Goal: Transaction & Acquisition: Book appointment/travel/reservation

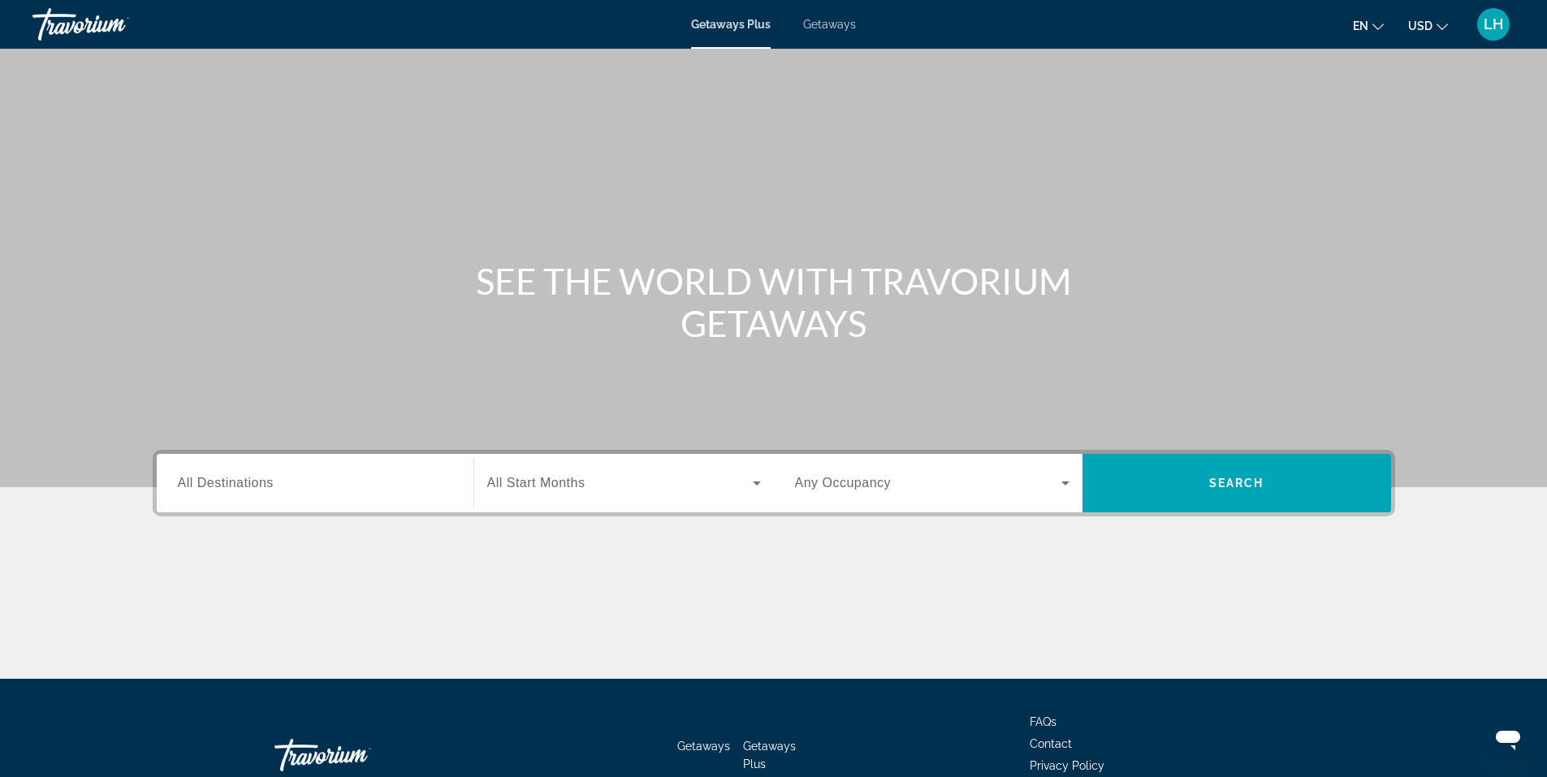
click at [224, 481] on span "All Destinations" at bounding box center [226, 483] width 96 height 14
click at [224, 481] on input "Destination All Destinations" at bounding box center [315, 483] width 274 height 19
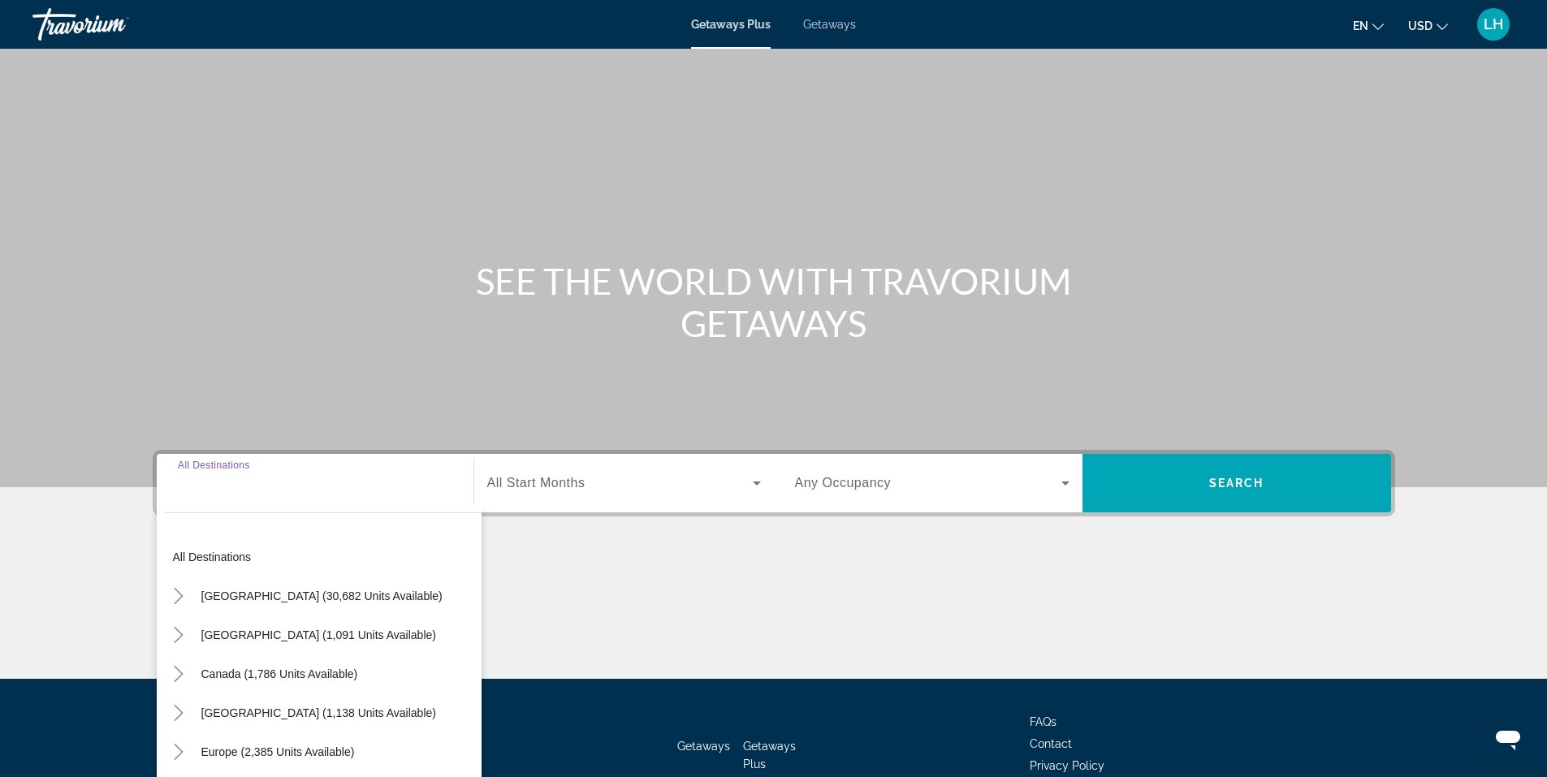
scroll to position [101, 0]
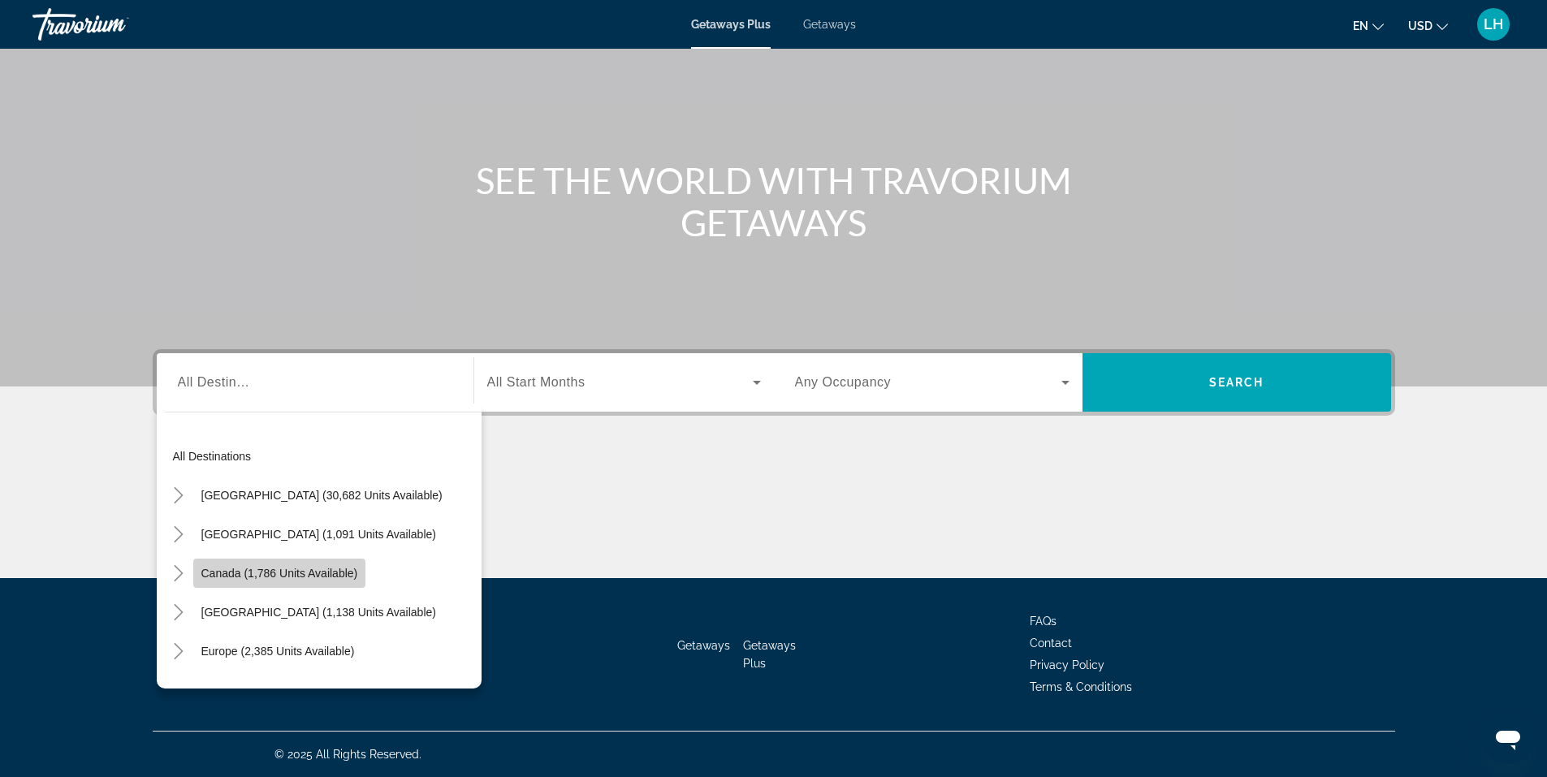
click at [221, 571] on span "Canada (1,786 units available)" at bounding box center [279, 573] width 157 height 13
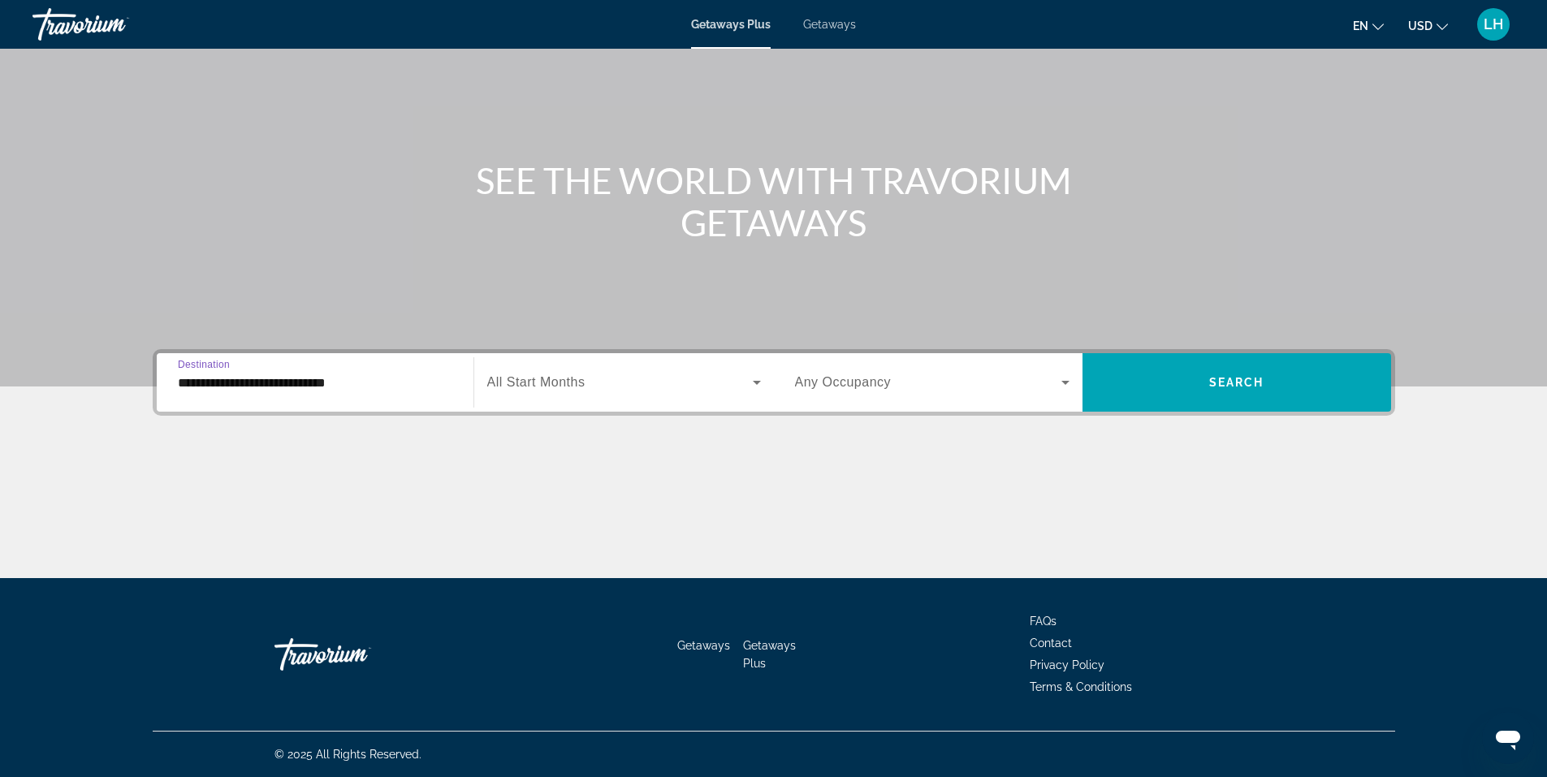
click at [197, 384] on input "**********" at bounding box center [315, 382] width 274 height 19
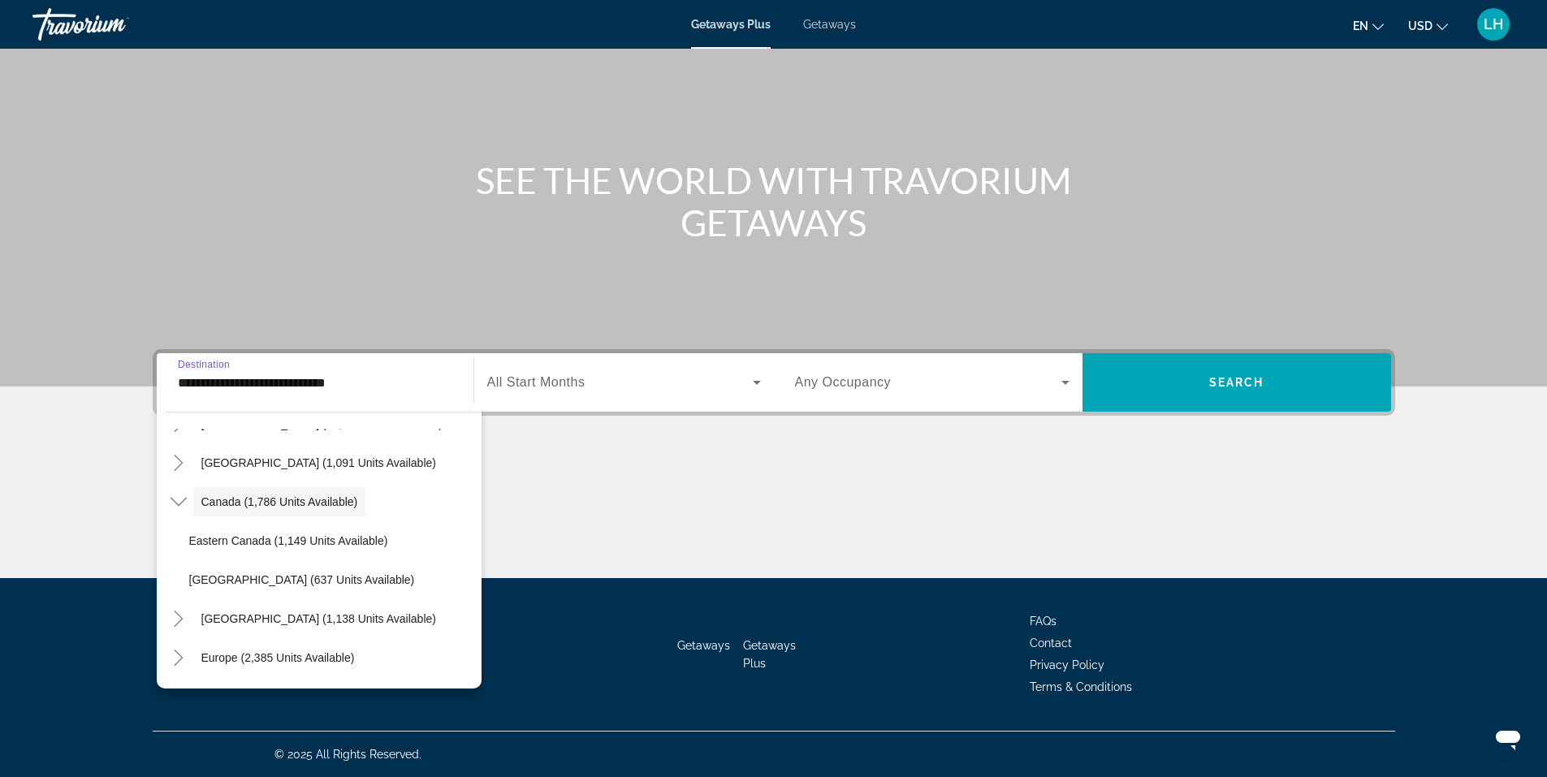
scroll to position [100, 0]
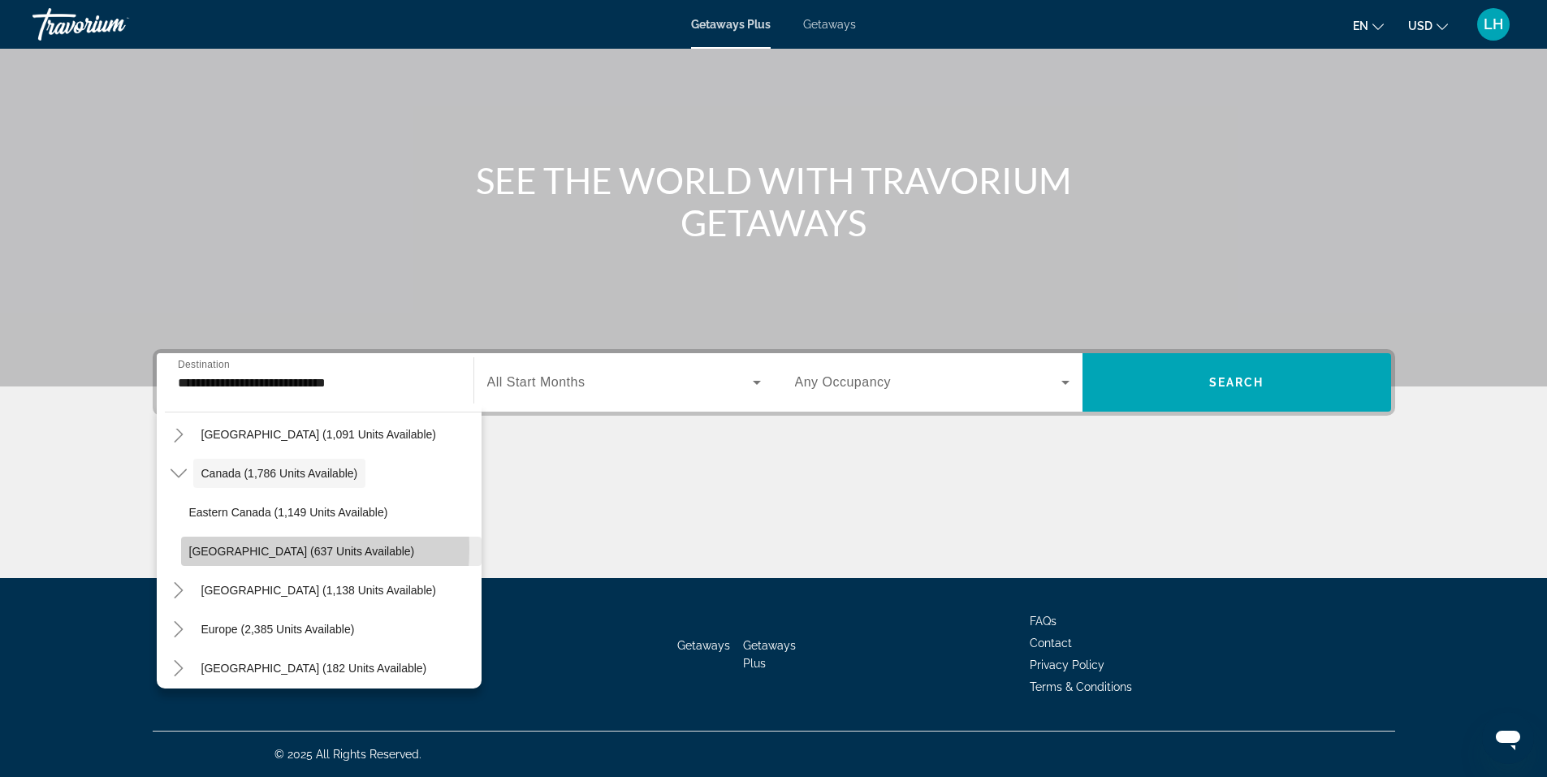
click at [222, 548] on span "Western Canada (637 units available)" at bounding box center [302, 551] width 226 height 13
type input "**********"
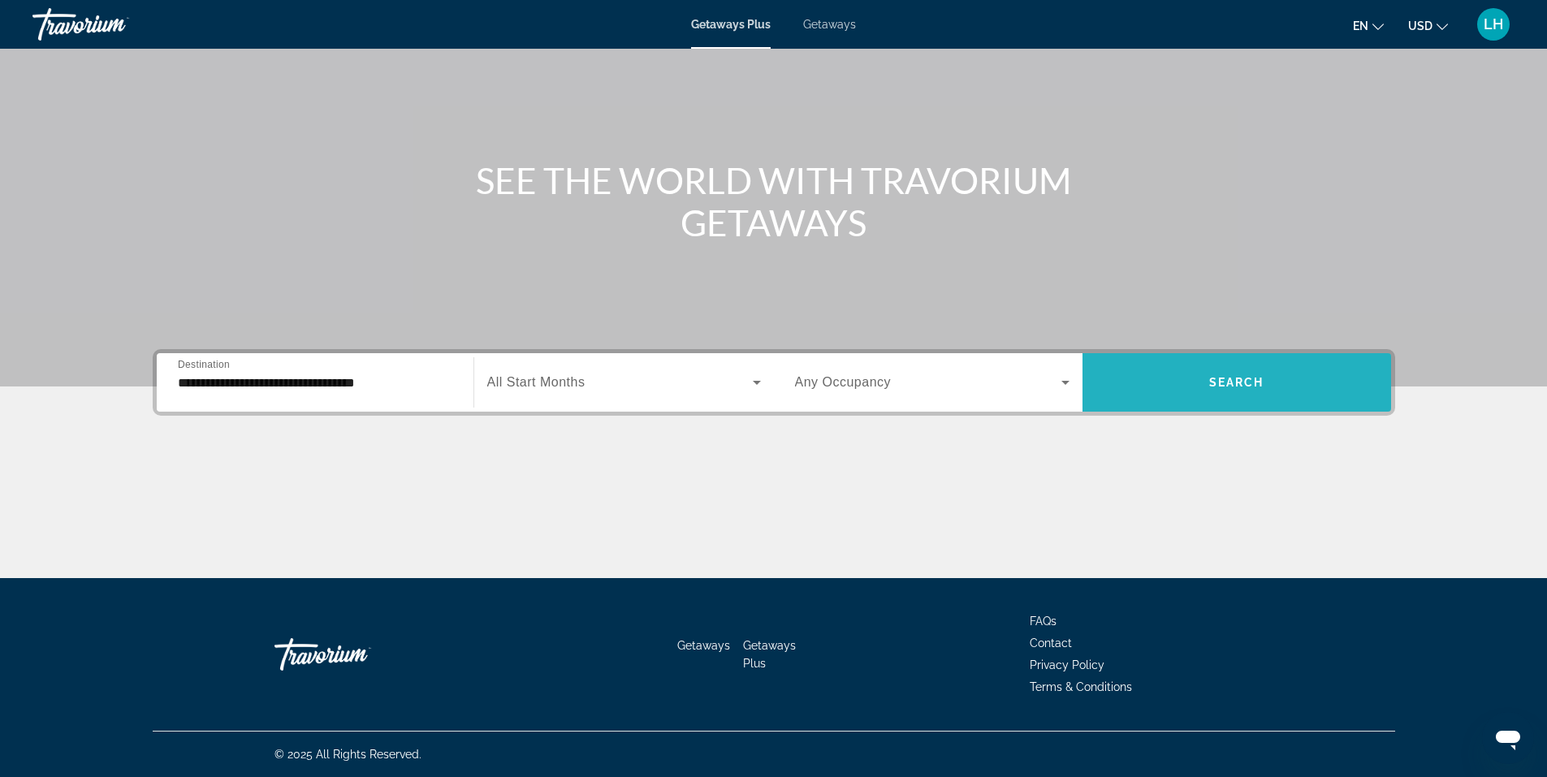
click at [1246, 378] on span "Search" at bounding box center [1236, 382] width 55 height 13
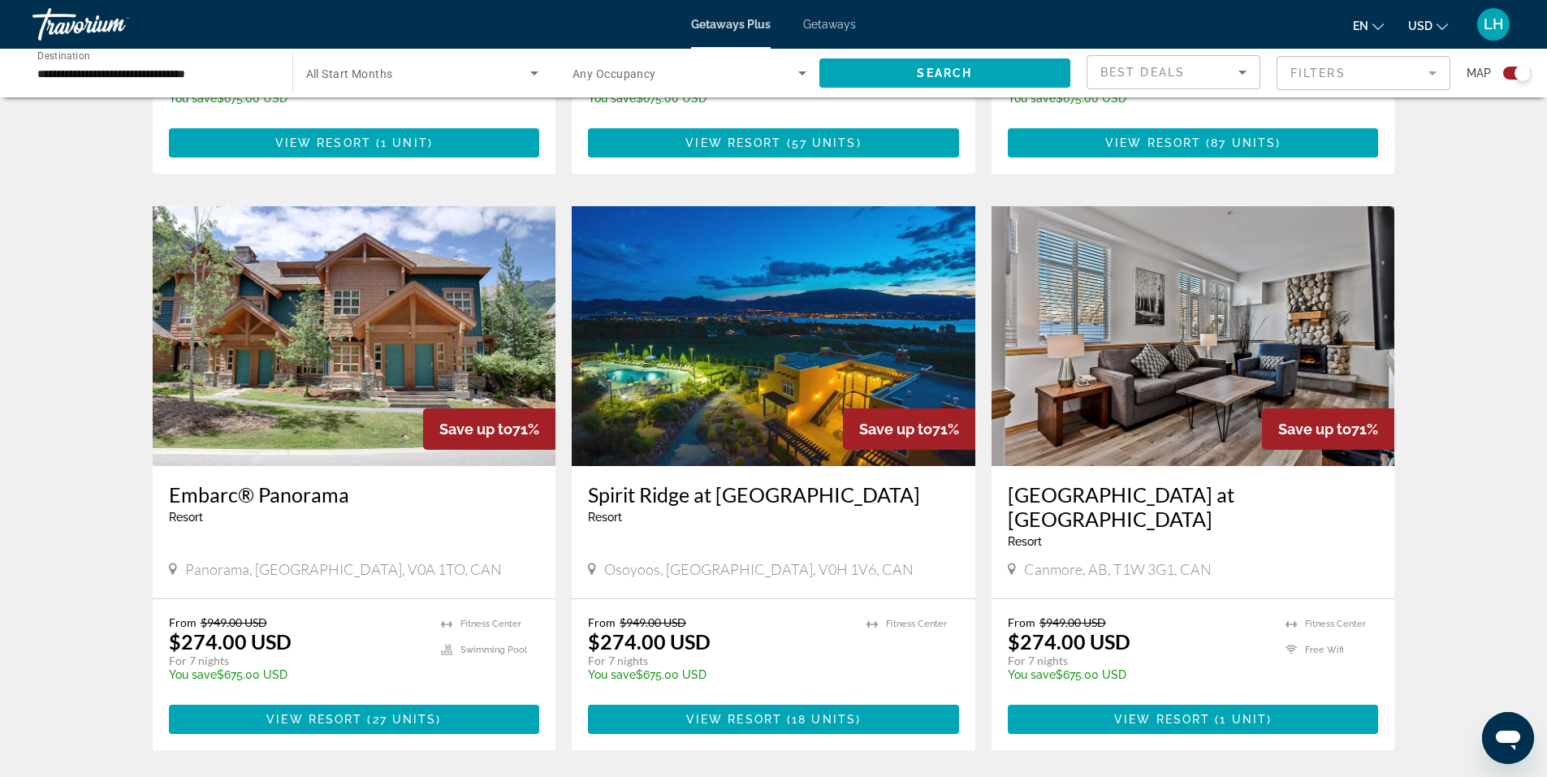
scroll to position [2273, 0]
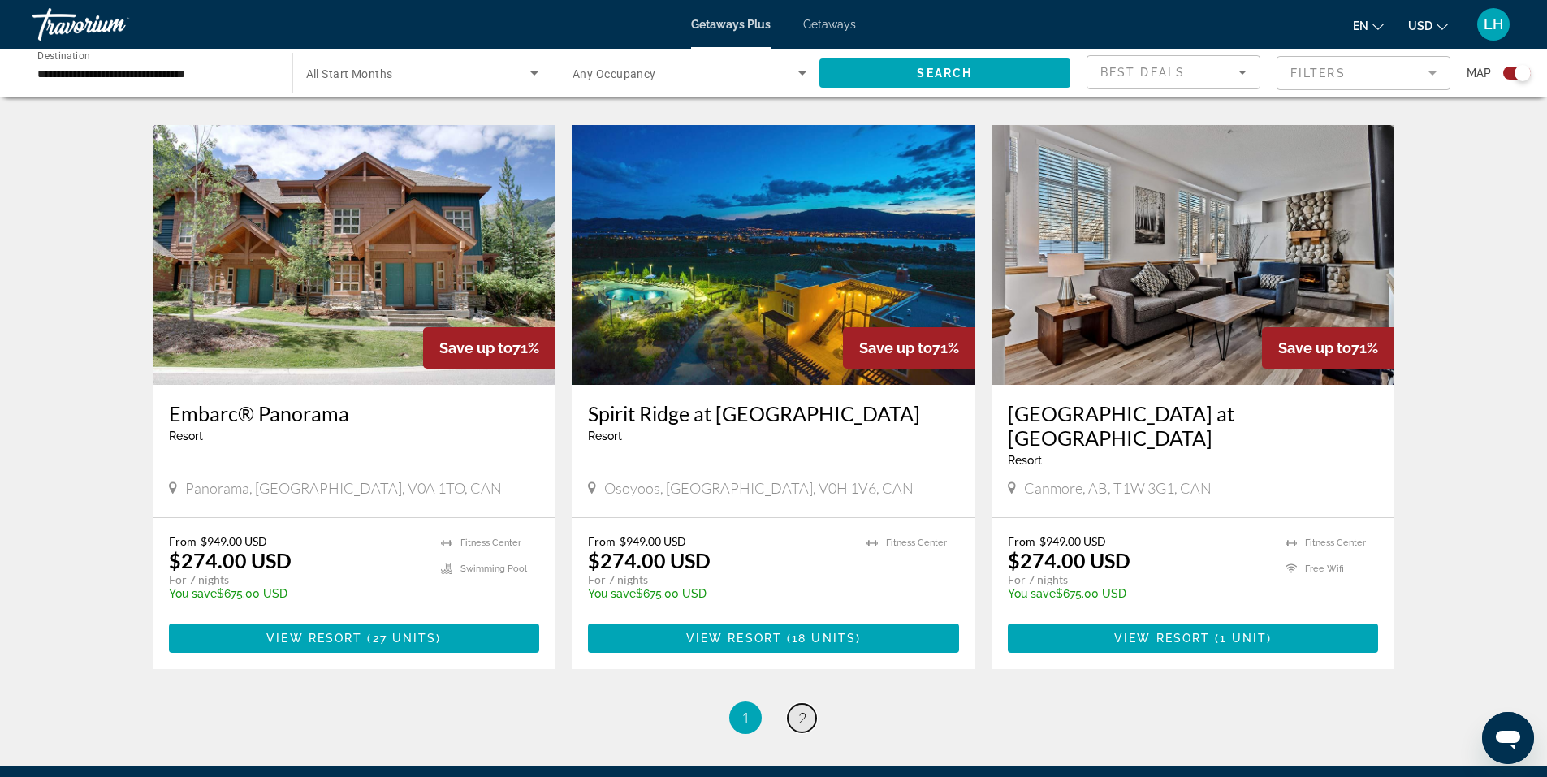
click at [801, 709] on span "2" at bounding box center [802, 718] width 8 height 18
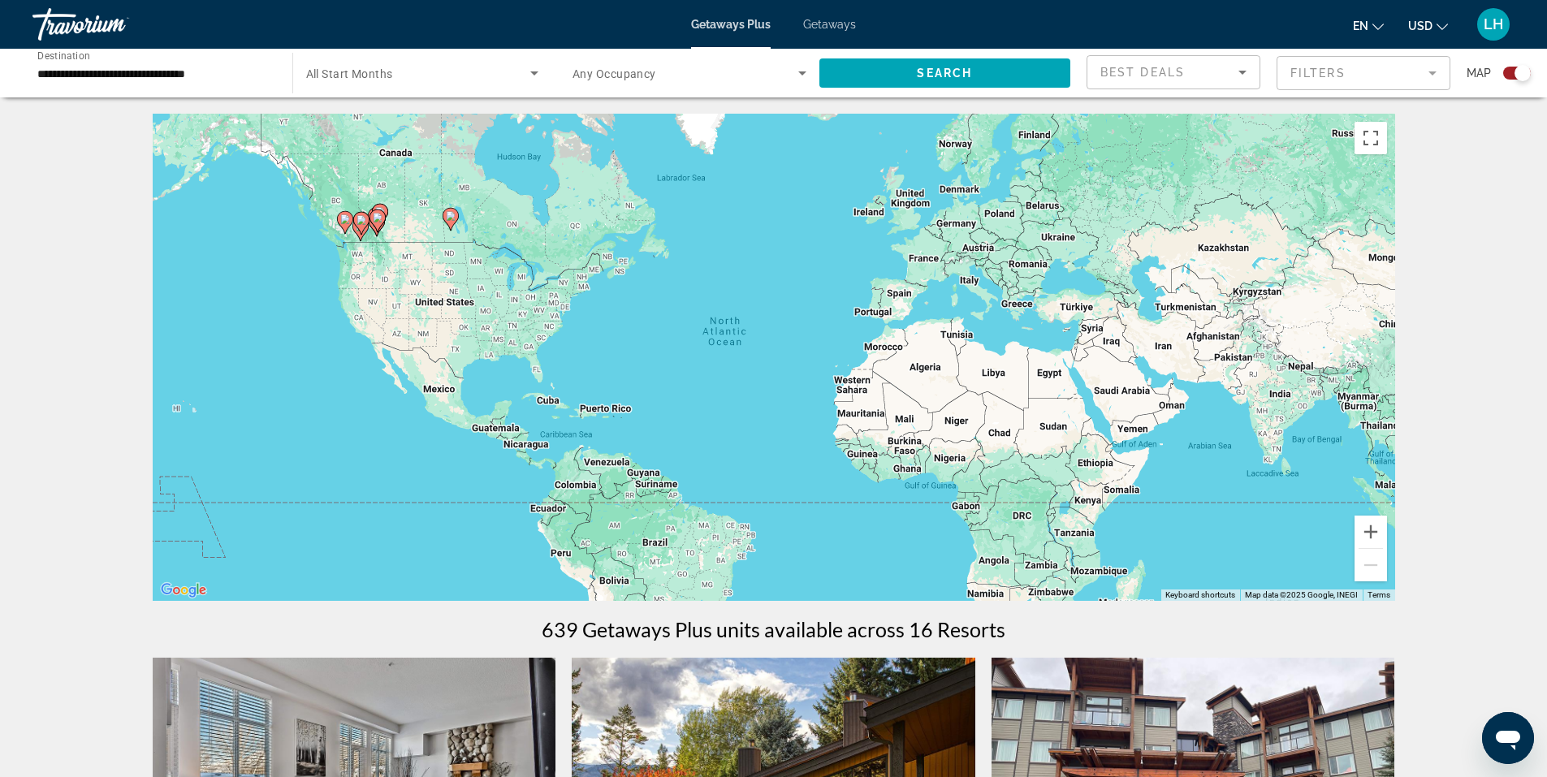
click at [824, 22] on span "Getaways" at bounding box center [829, 24] width 53 height 13
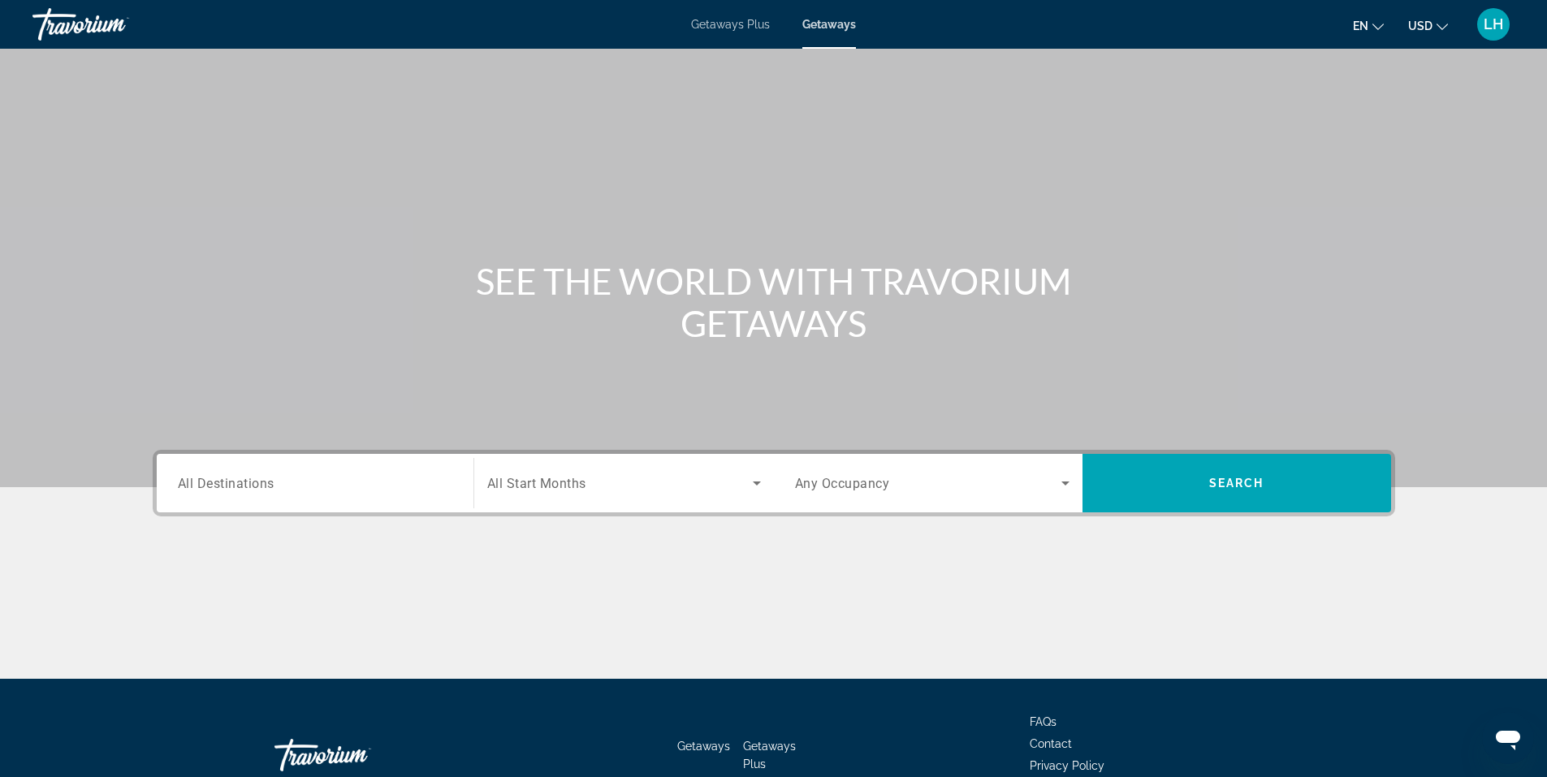
click at [226, 480] on span "All Destinations" at bounding box center [226, 482] width 97 height 15
click at [226, 480] on input "Destination All Destinations" at bounding box center [315, 483] width 274 height 19
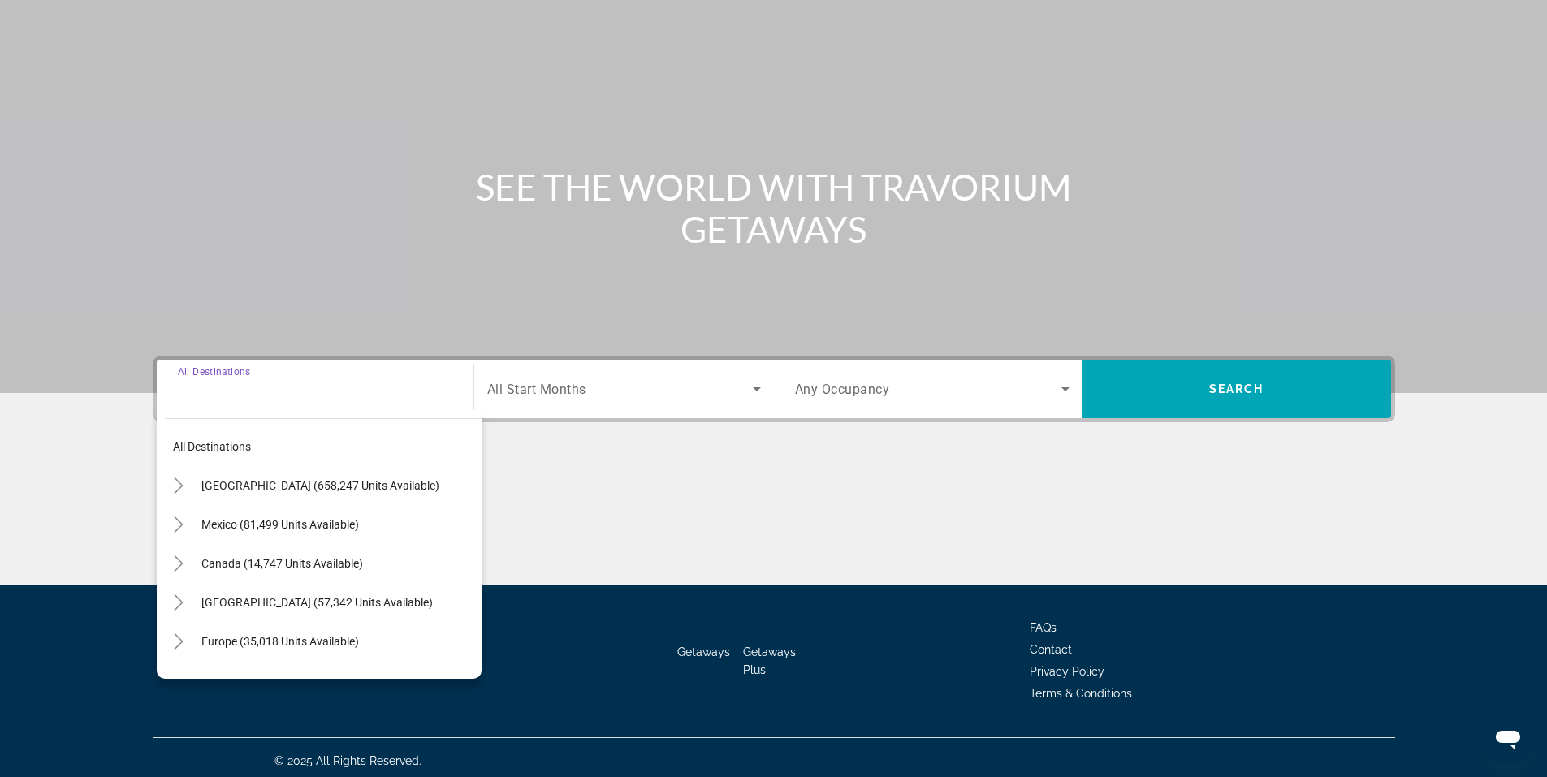
scroll to position [101, 0]
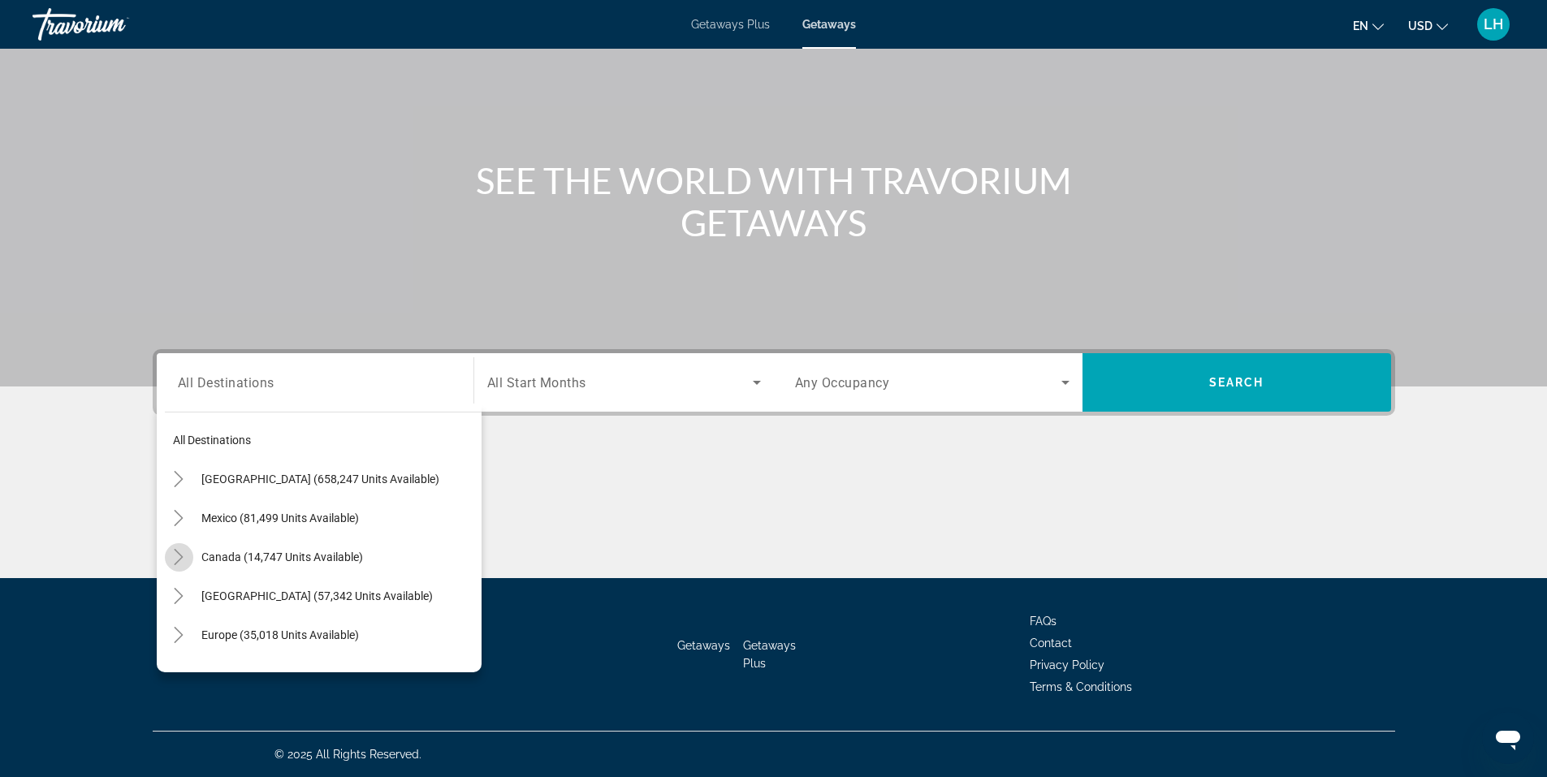
click at [179, 557] on icon "Toggle Canada (14,747 units available)" at bounding box center [178, 557] width 16 height 16
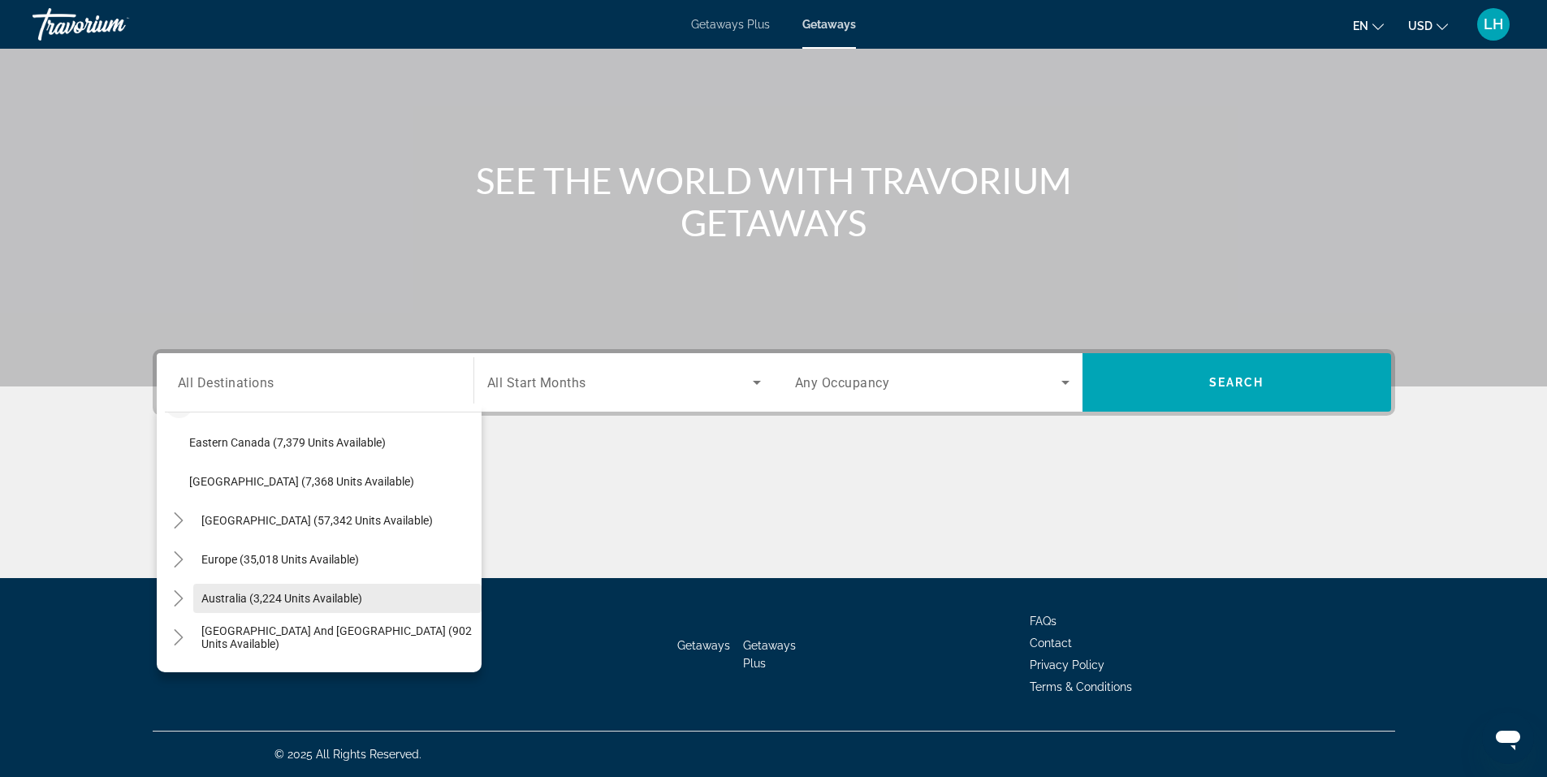
scroll to position [162, 0]
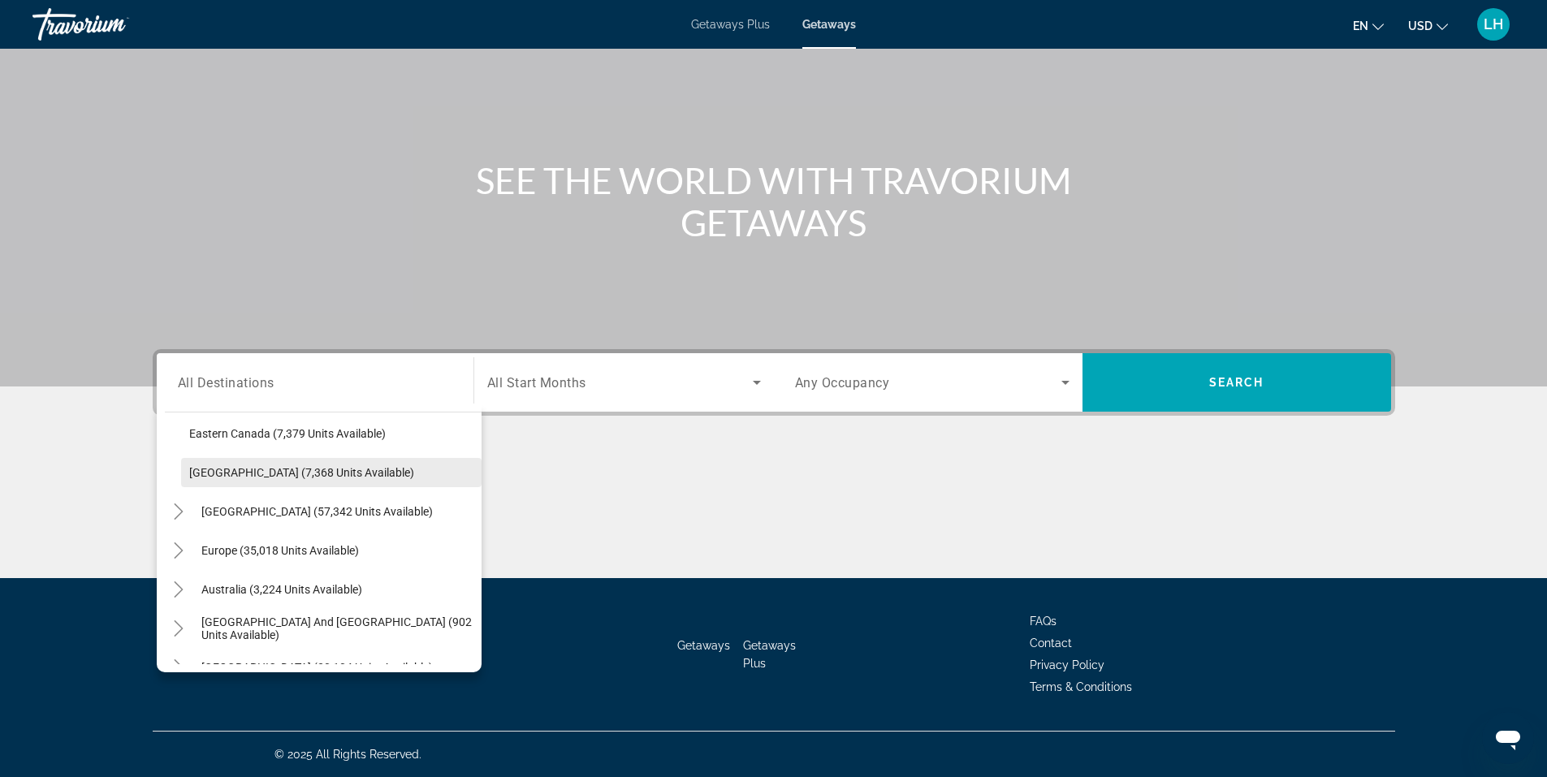
click at [219, 469] on span "Western Canada (7,368 units available)" at bounding box center [301, 472] width 225 height 13
type input "**********"
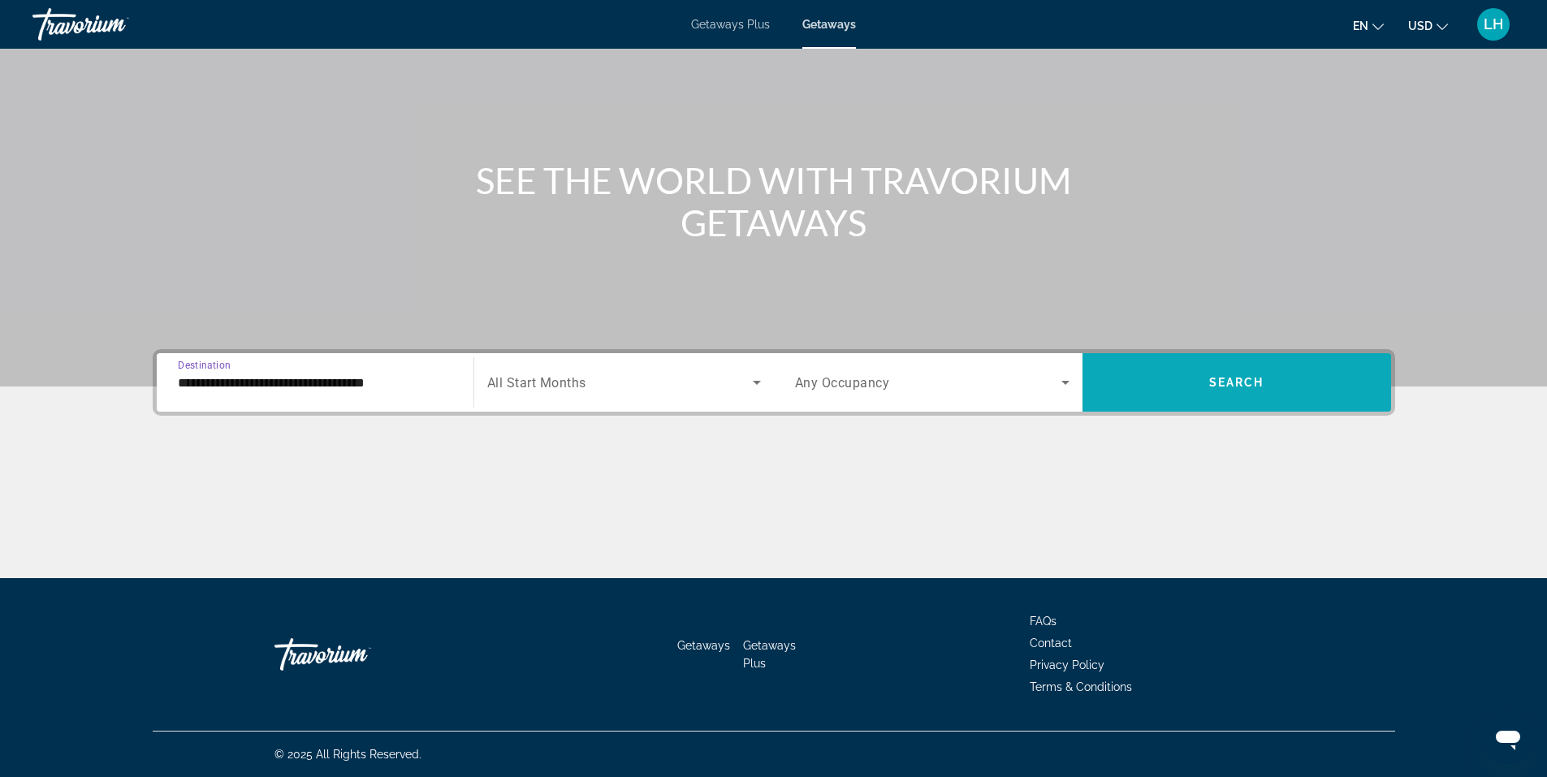
click at [1233, 375] on span "Search widget" at bounding box center [1236, 382] width 309 height 39
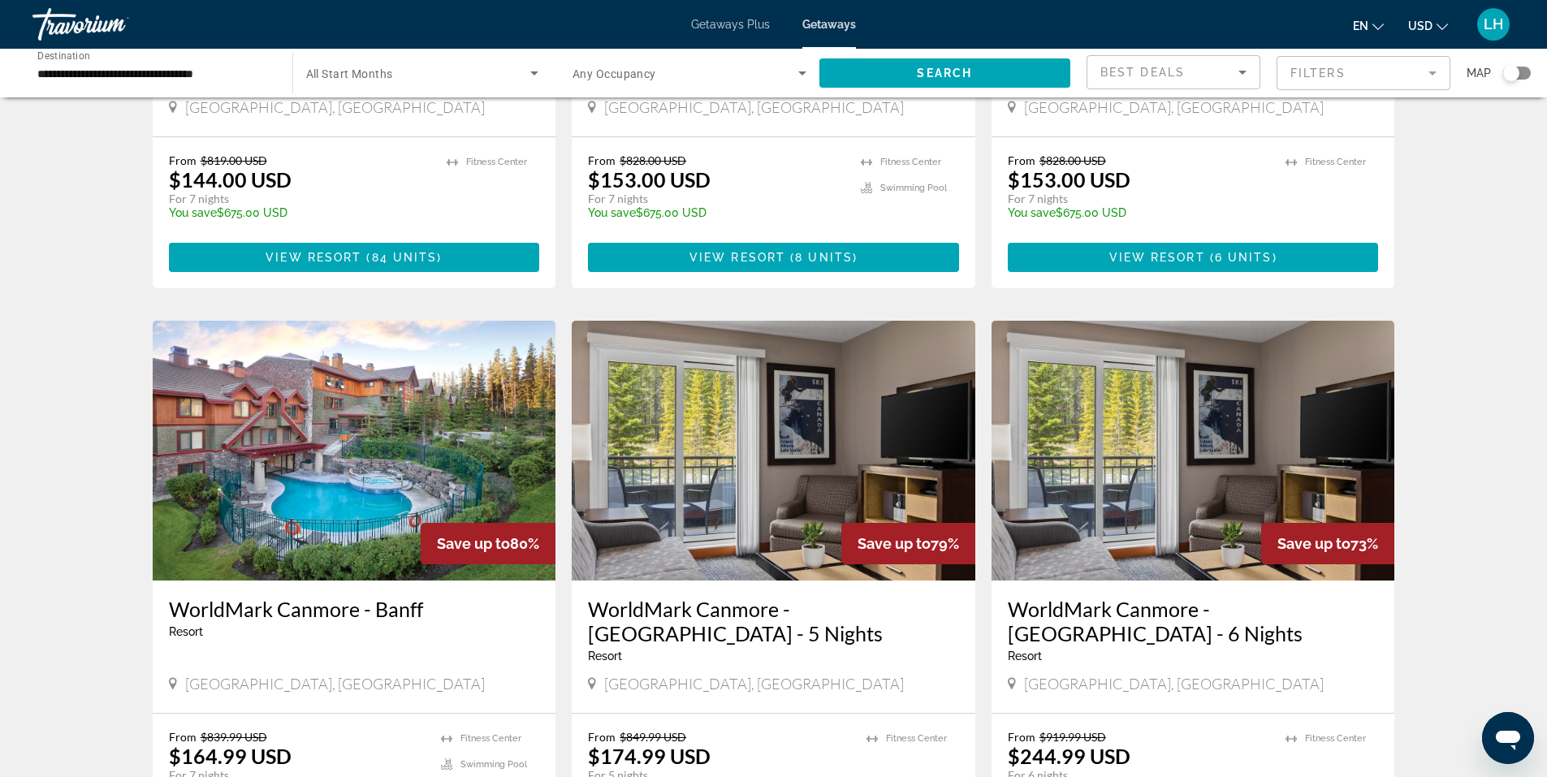
scroll to position [1624, 0]
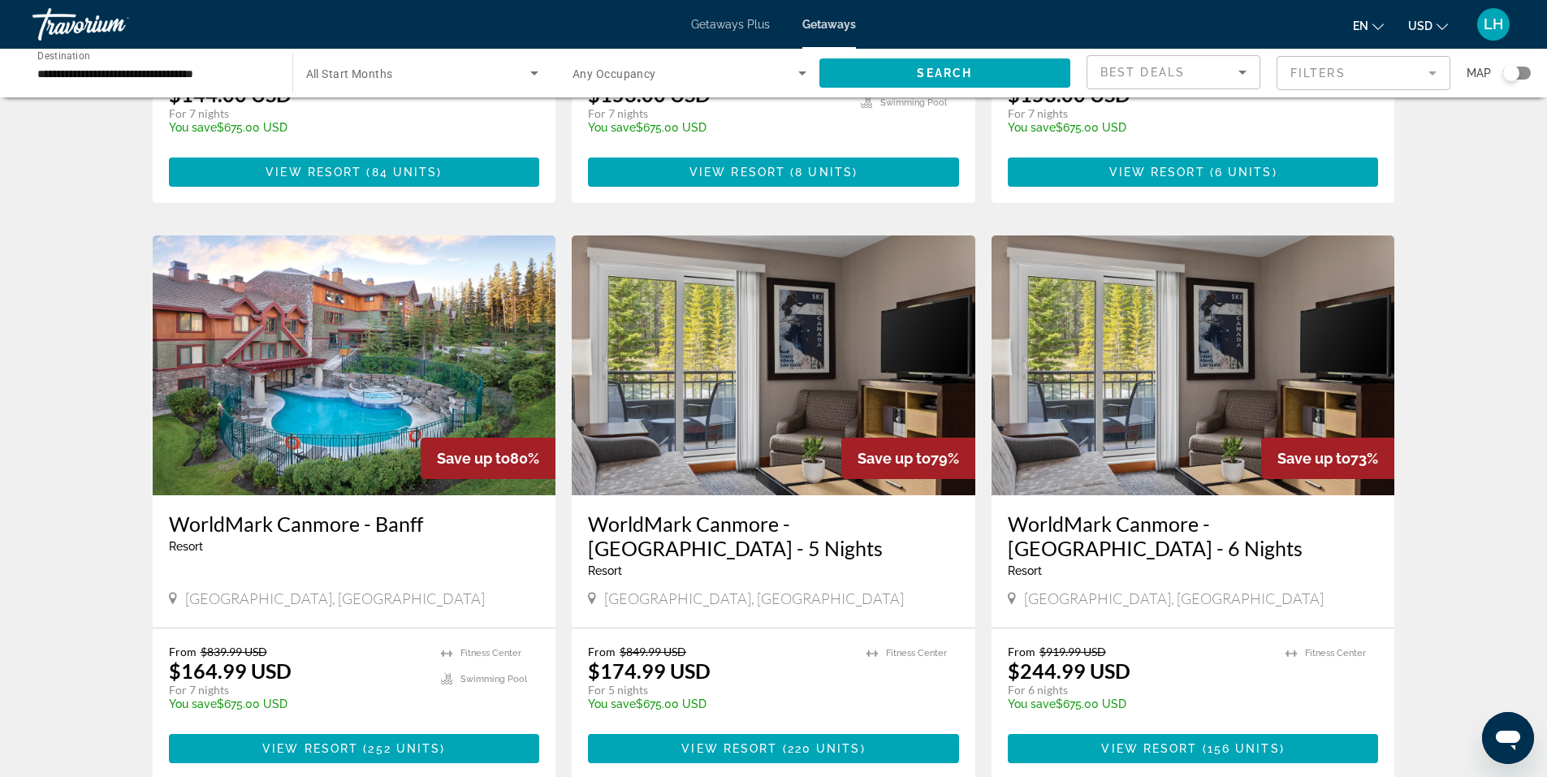
click at [333, 394] on img "Main content" at bounding box center [355, 365] width 404 height 260
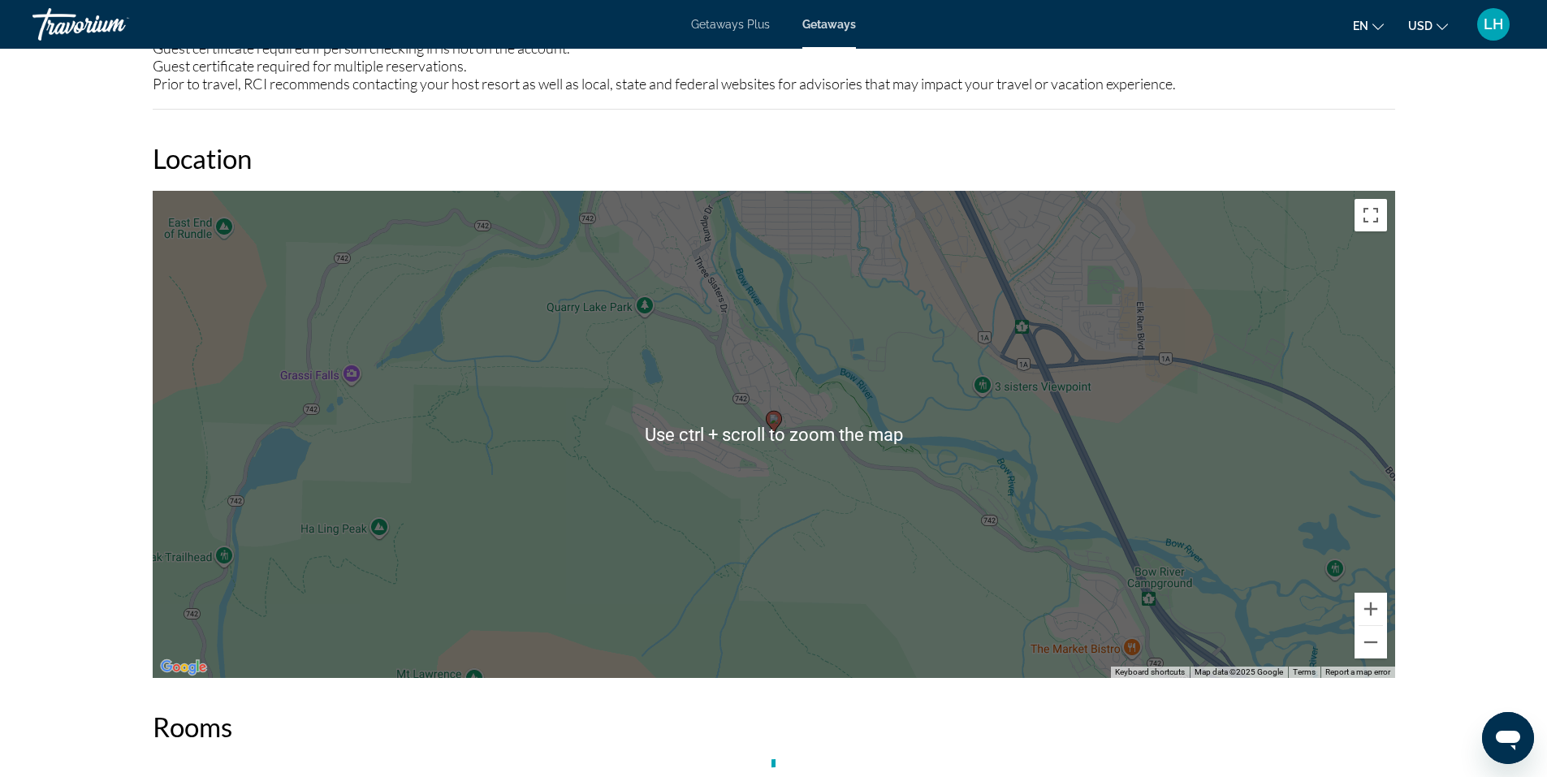
scroll to position [2192, 0]
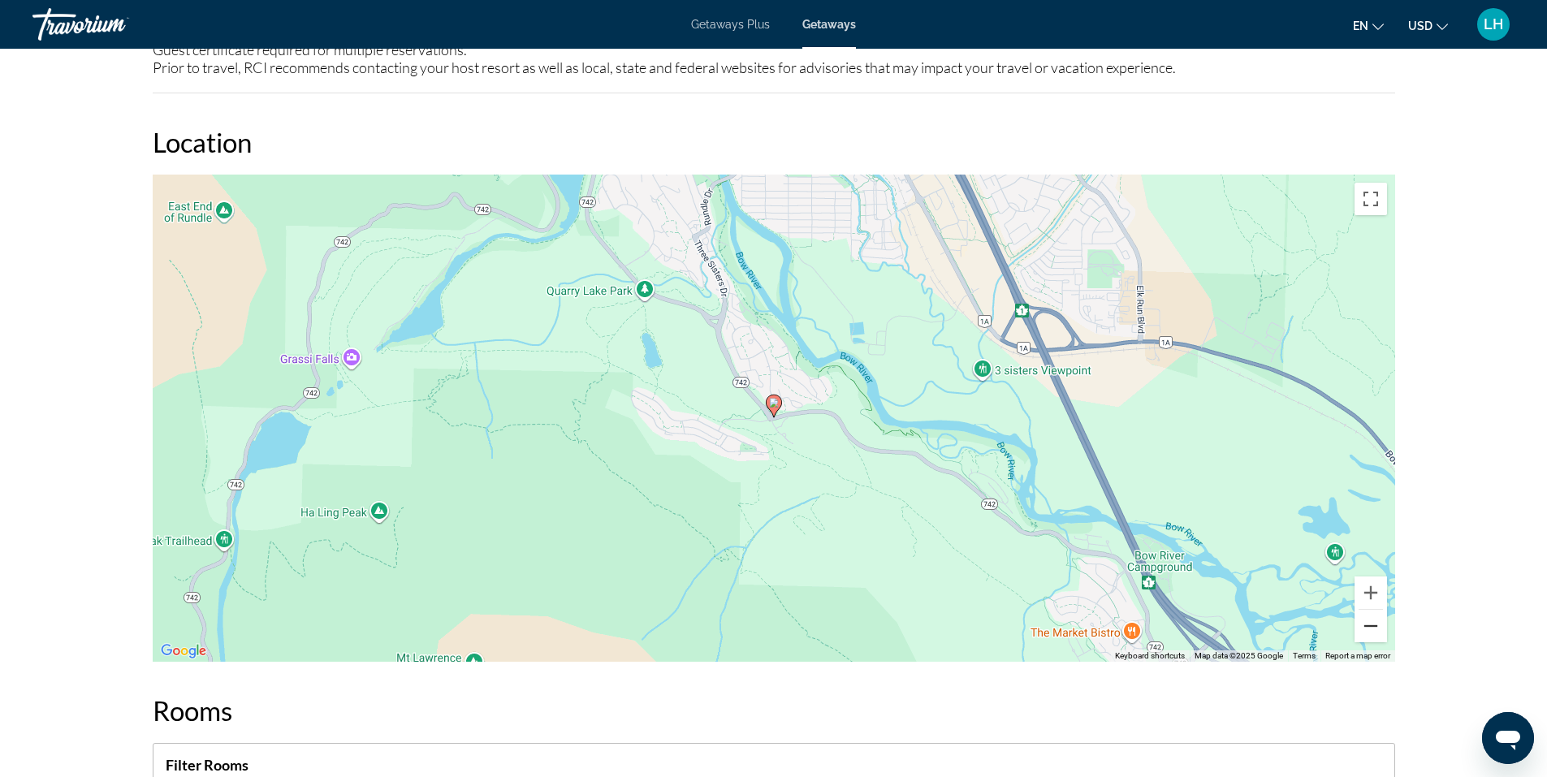
click at [1373, 610] on button "Zoom out" at bounding box center [1370, 626] width 32 height 32
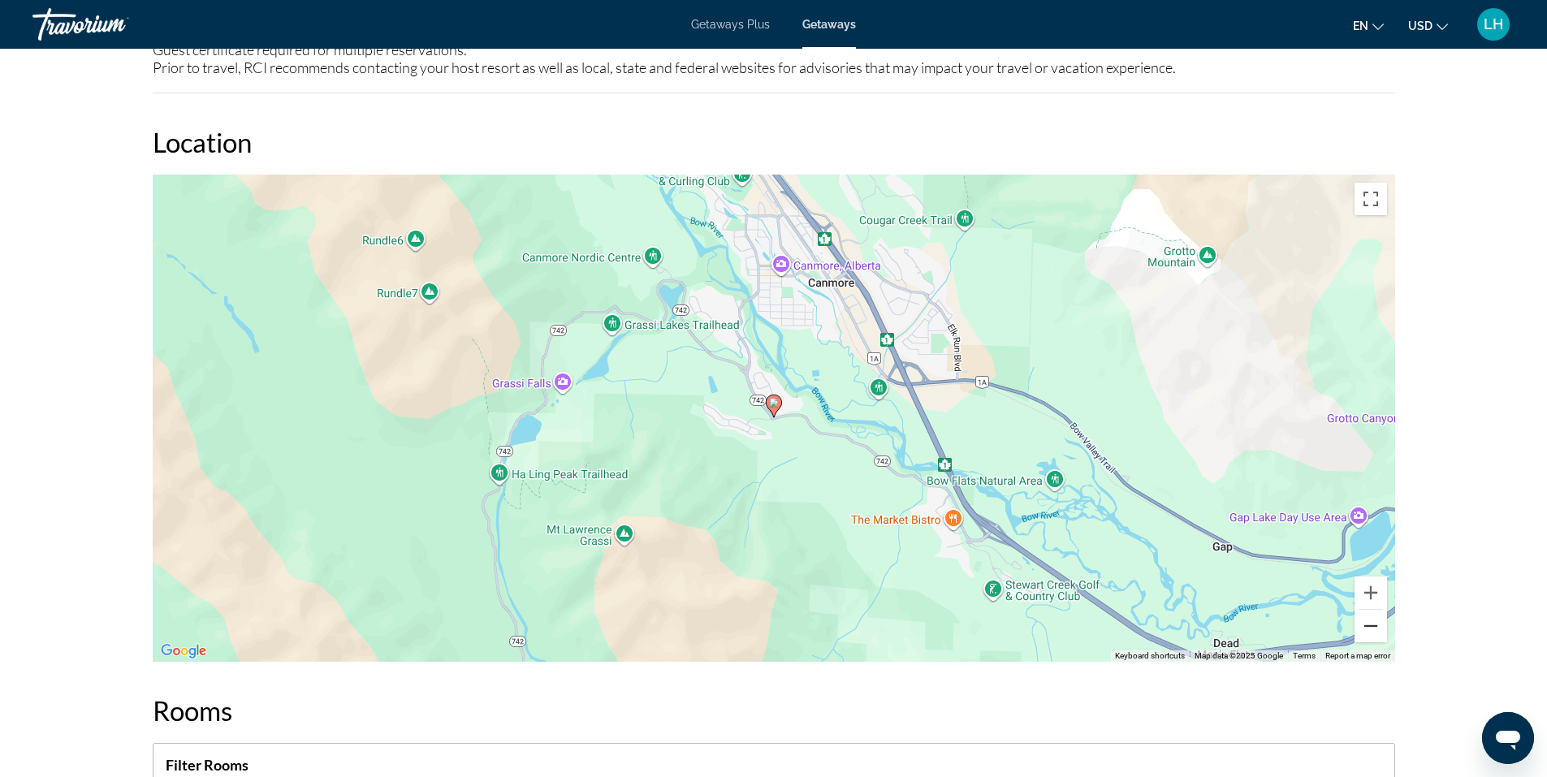
click at [1373, 610] on button "Zoom out" at bounding box center [1370, 626] width 32 height 32
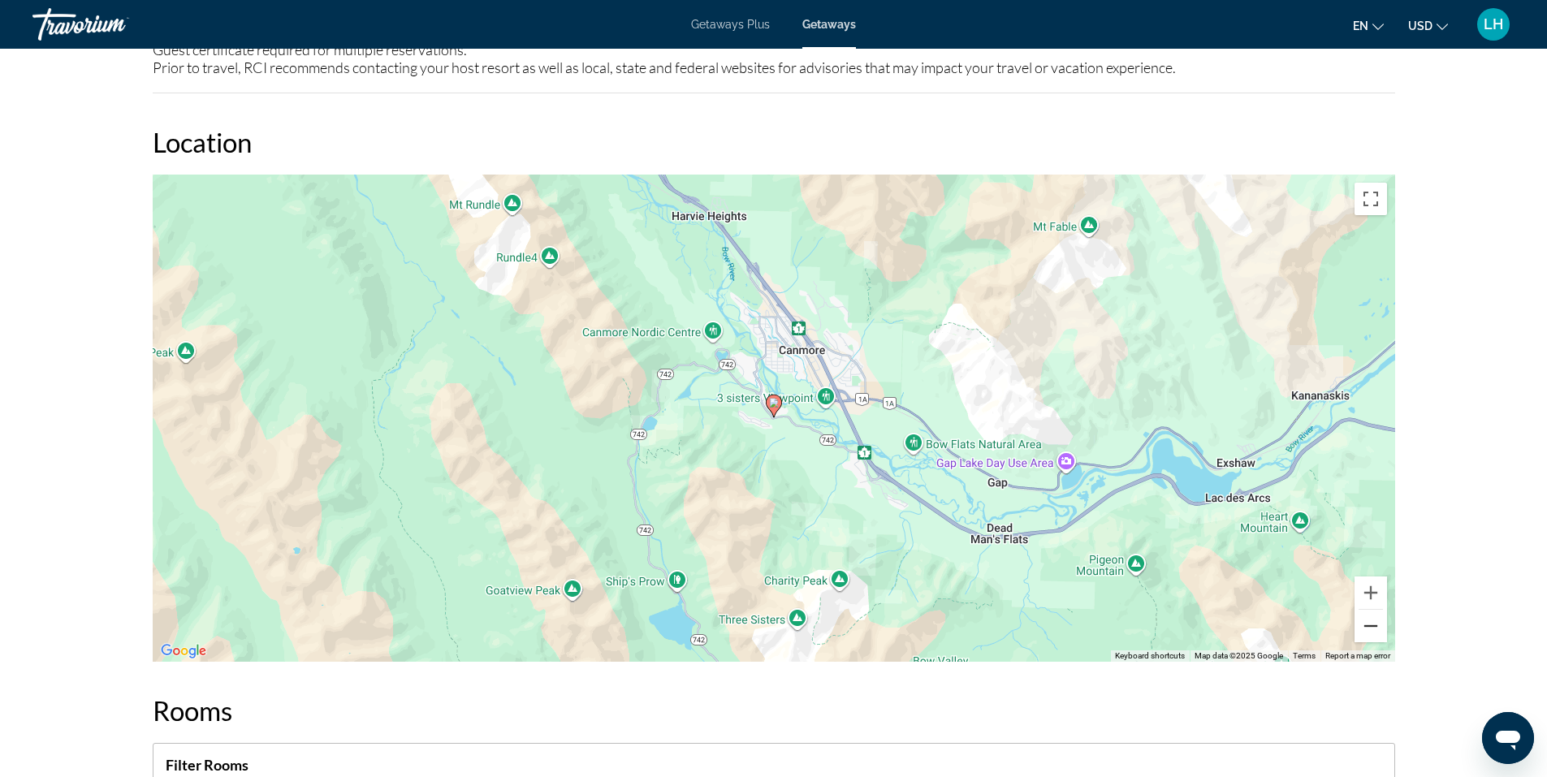
click at [1373, 610] on button "Zoom out" at bounding box center [1370, 626] width 32 height 32
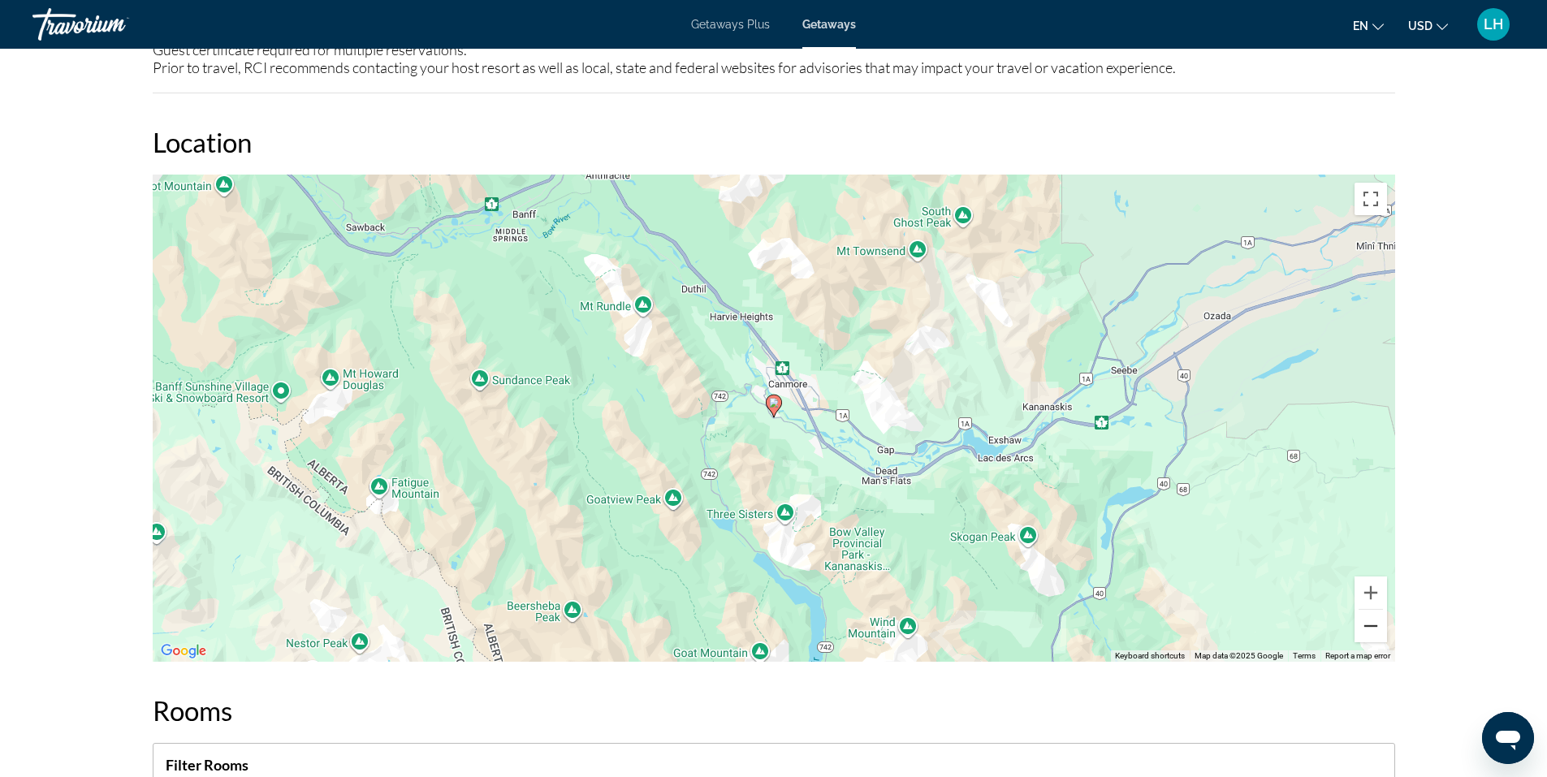
click at [1373, 610] on button "Zoom out" at bounding box center [1370, 626] width 32 height 32
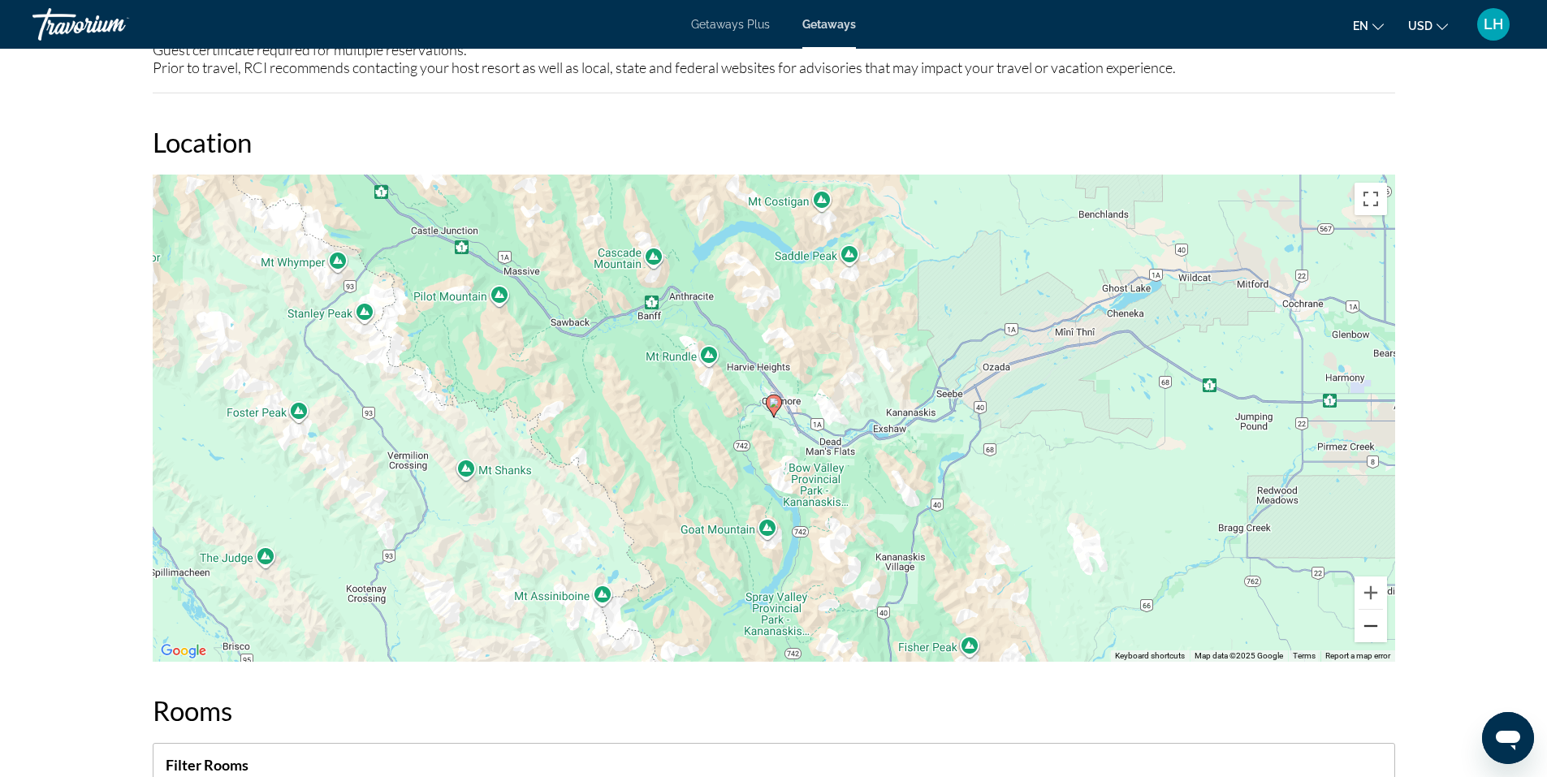
click at [1373, 610] on button "Zoom out" at bounding box center [1370, 626] width 32 height 32
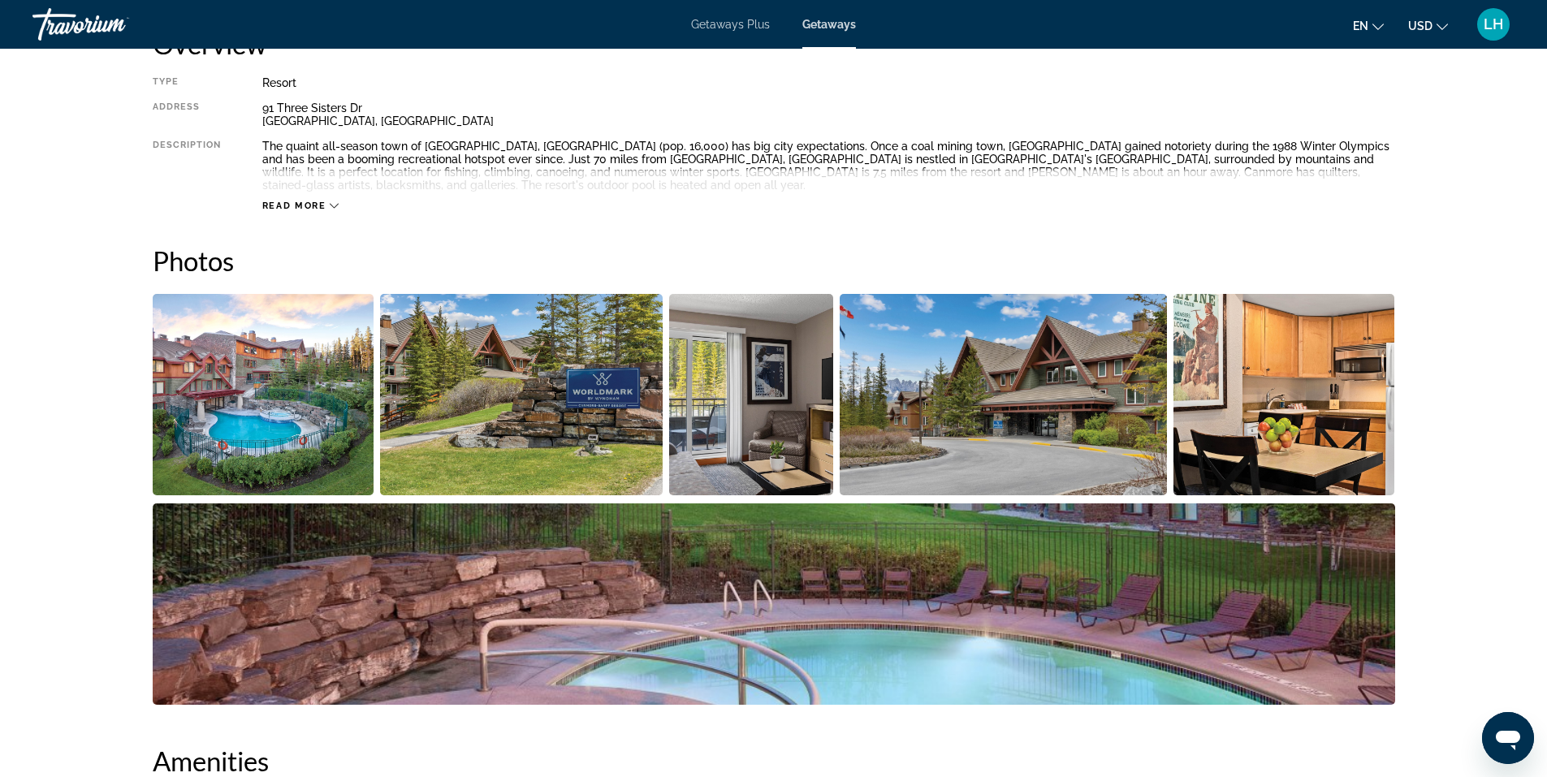
scroll to position [568, 0]
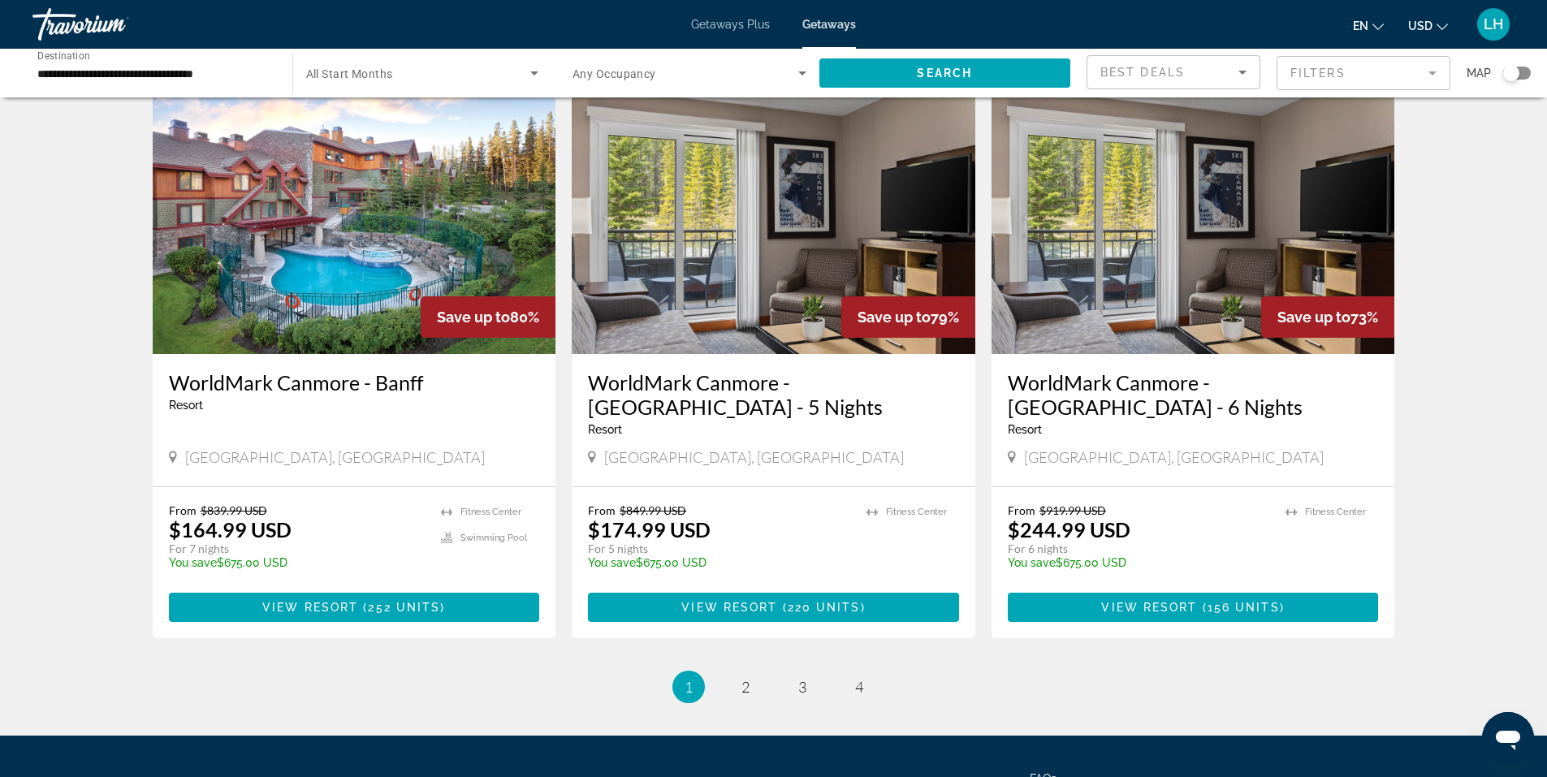
scroll to position [1786, 0]
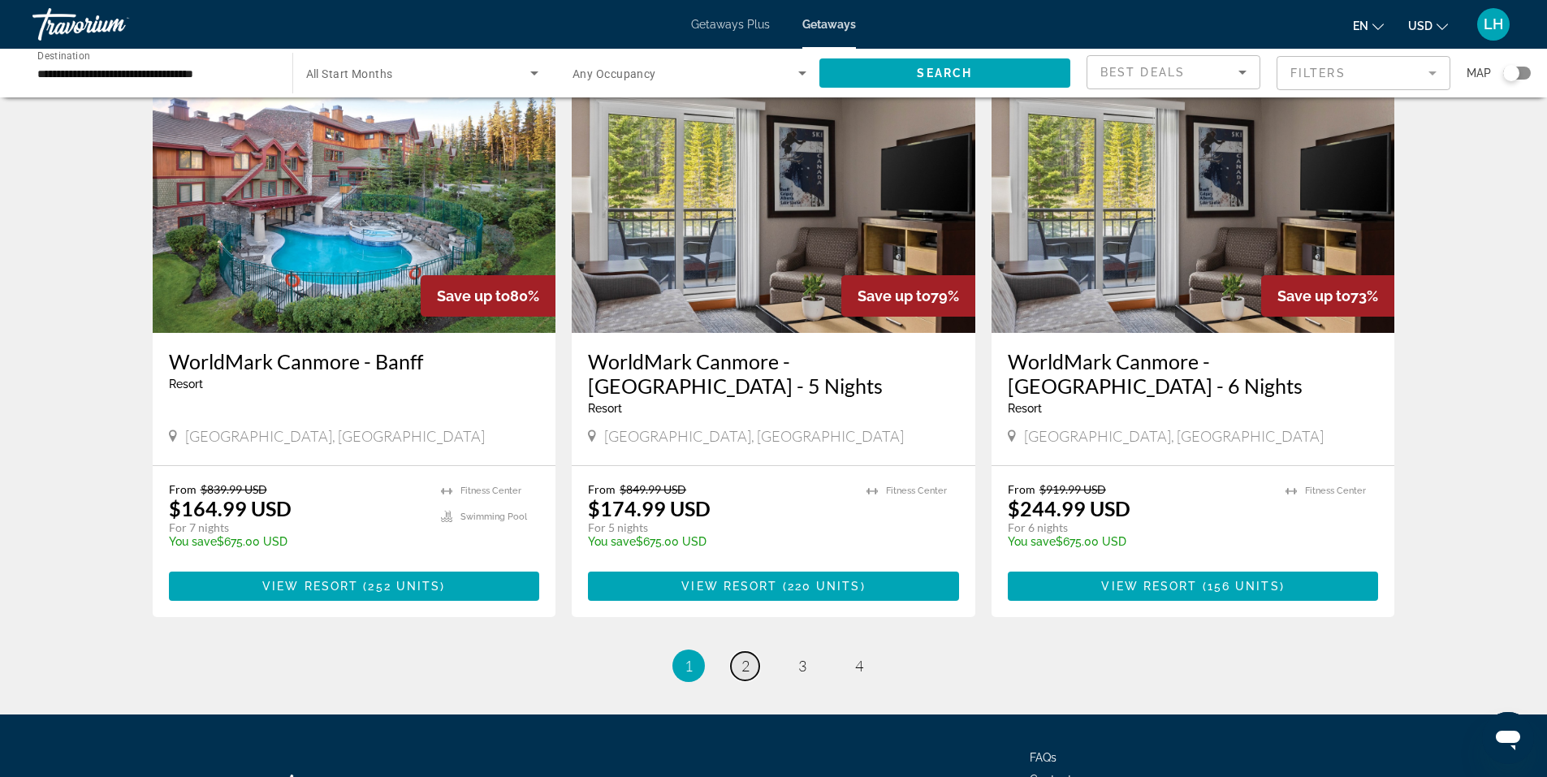
click at [750, 652] on link "page 2" at bounding box center [745, 666] width 28 height 28
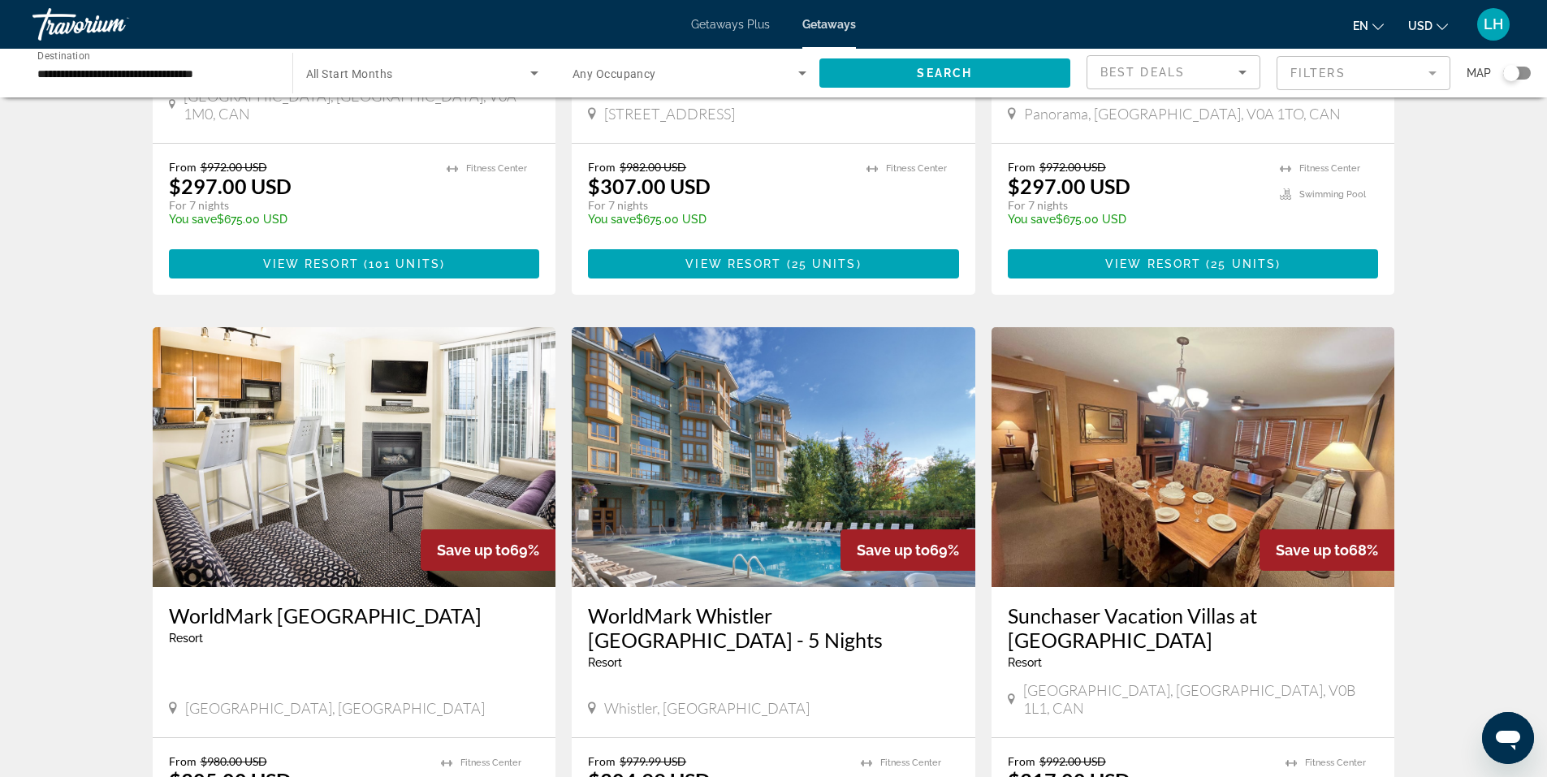
scroll to position [487, 0]
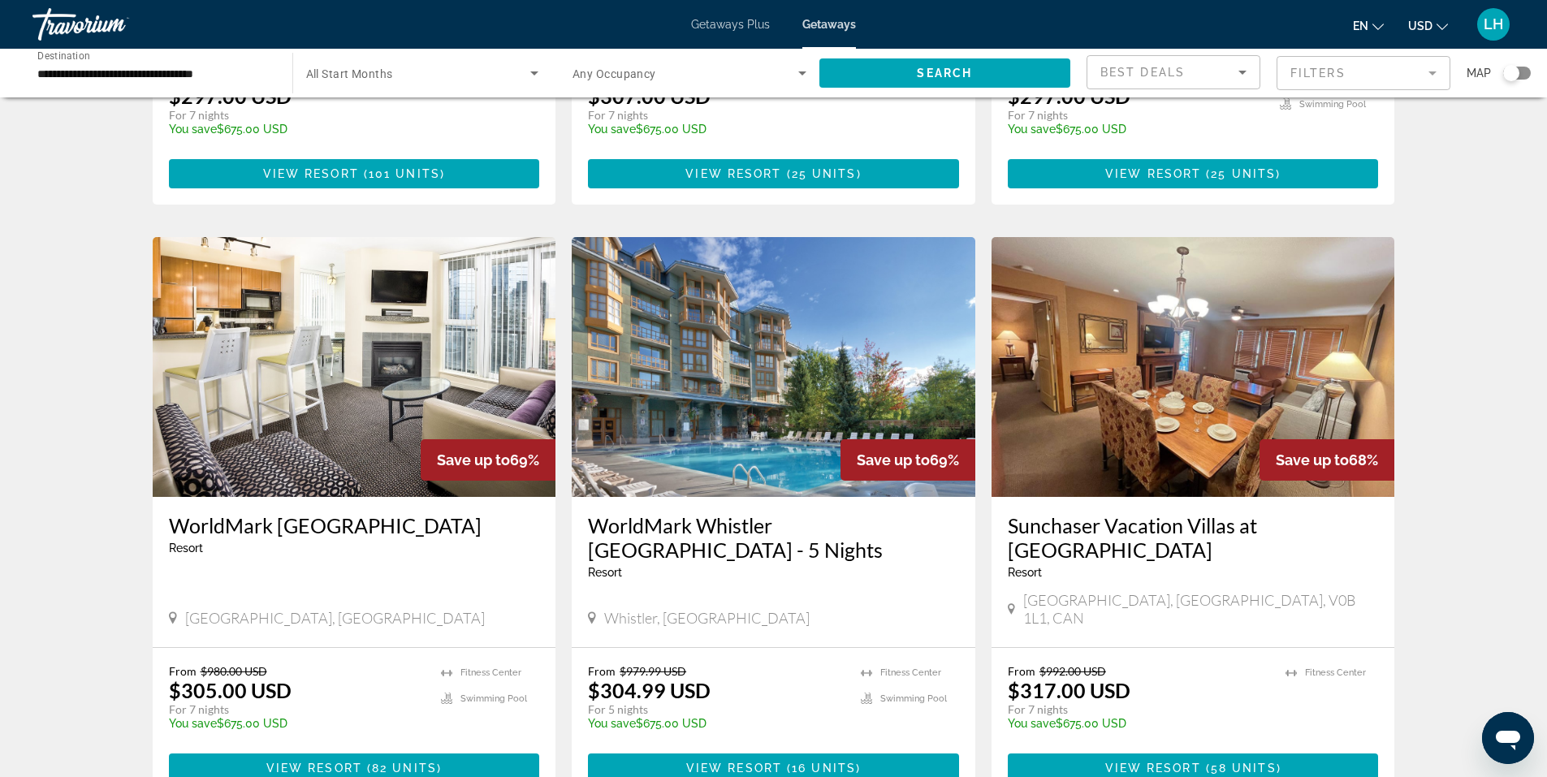
click at [779, 362] on img "Main content" at bounding box center [774, 367] width 404 height 260
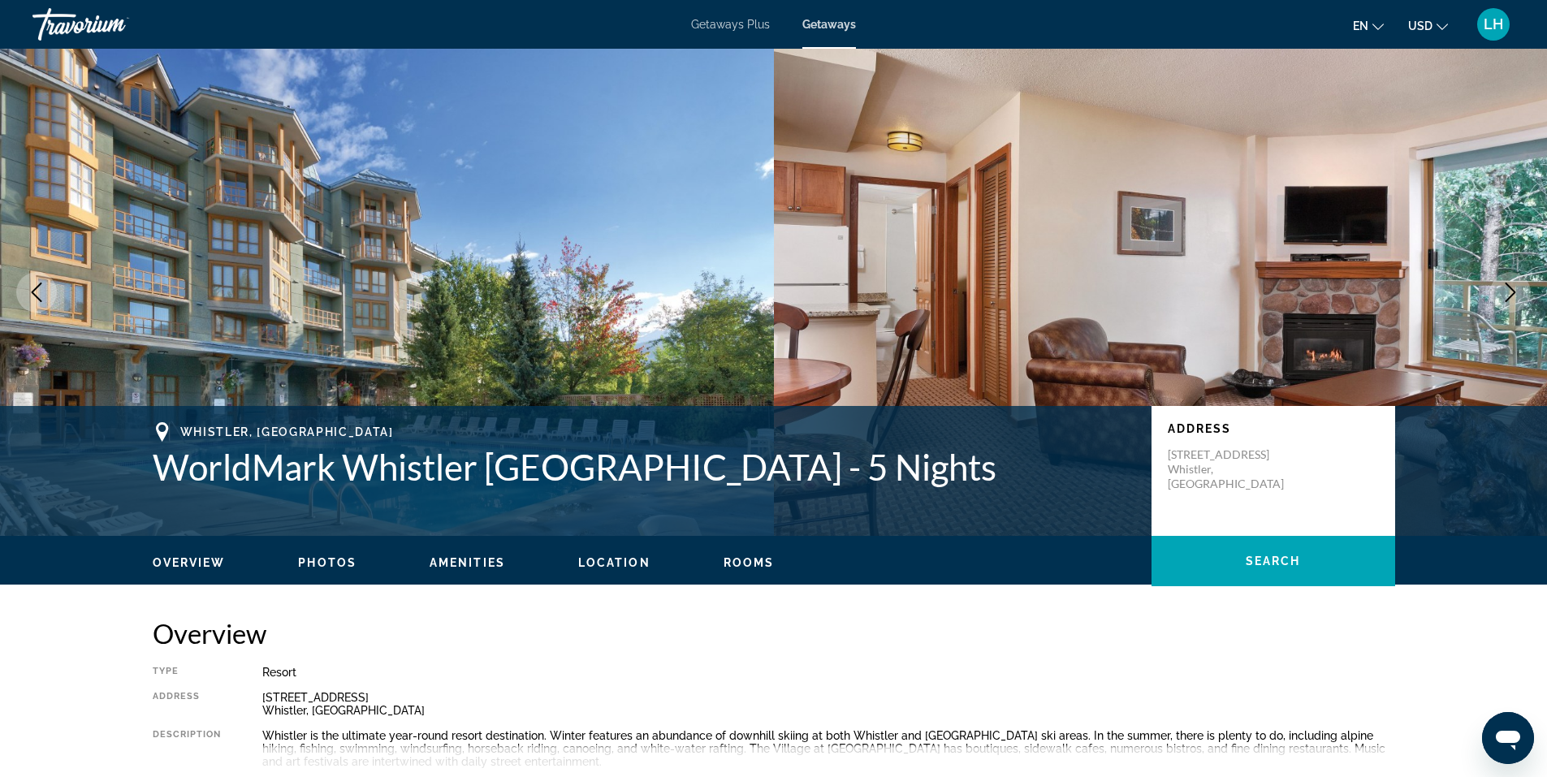
click at [1509, 290] on icon "Next image" at bounding box center [1509, 292] width 19 height 19
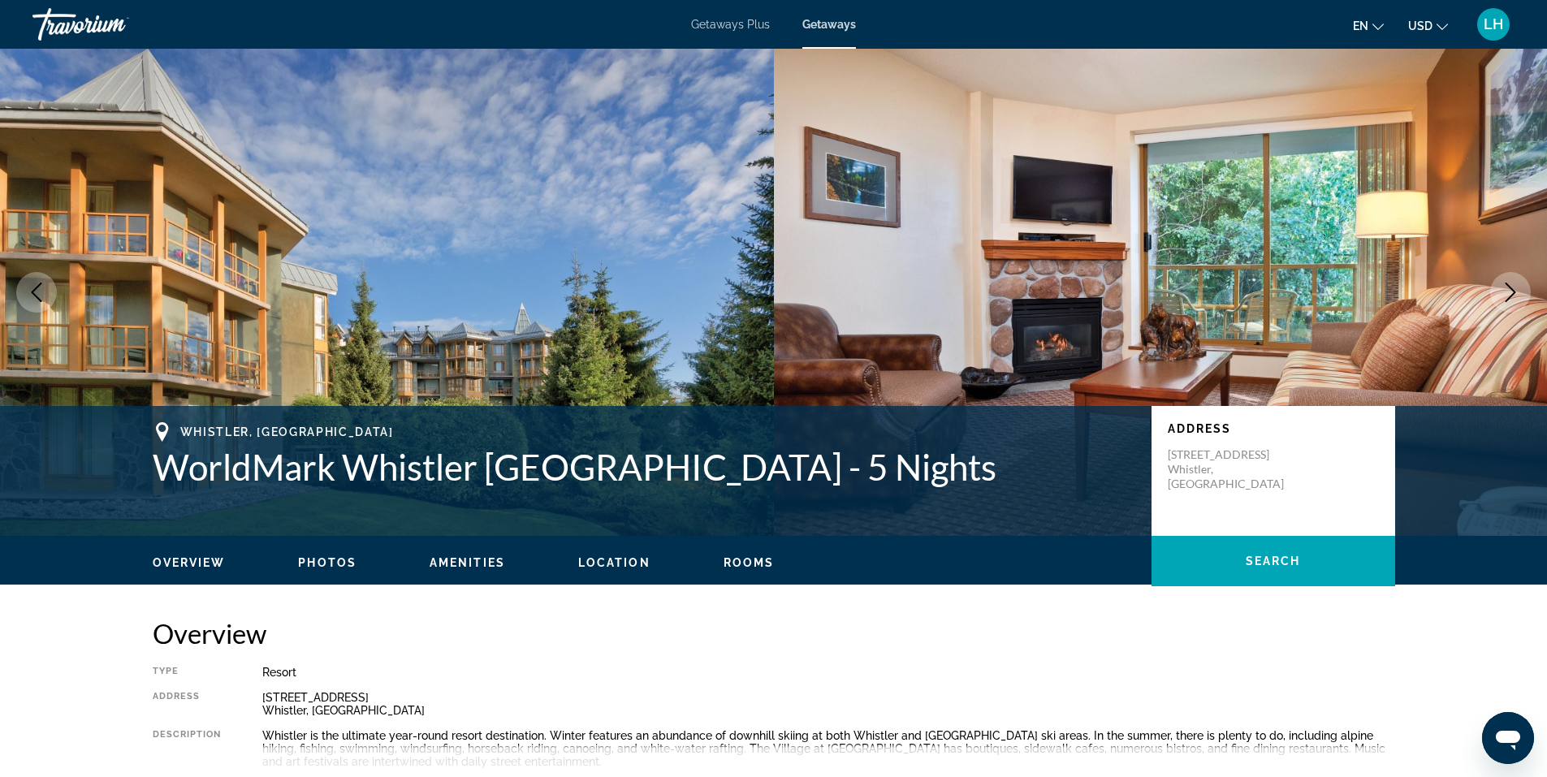
click at [1509, 290] on icon "Next image" at bounding box center [1509, 292] width 19 height 19
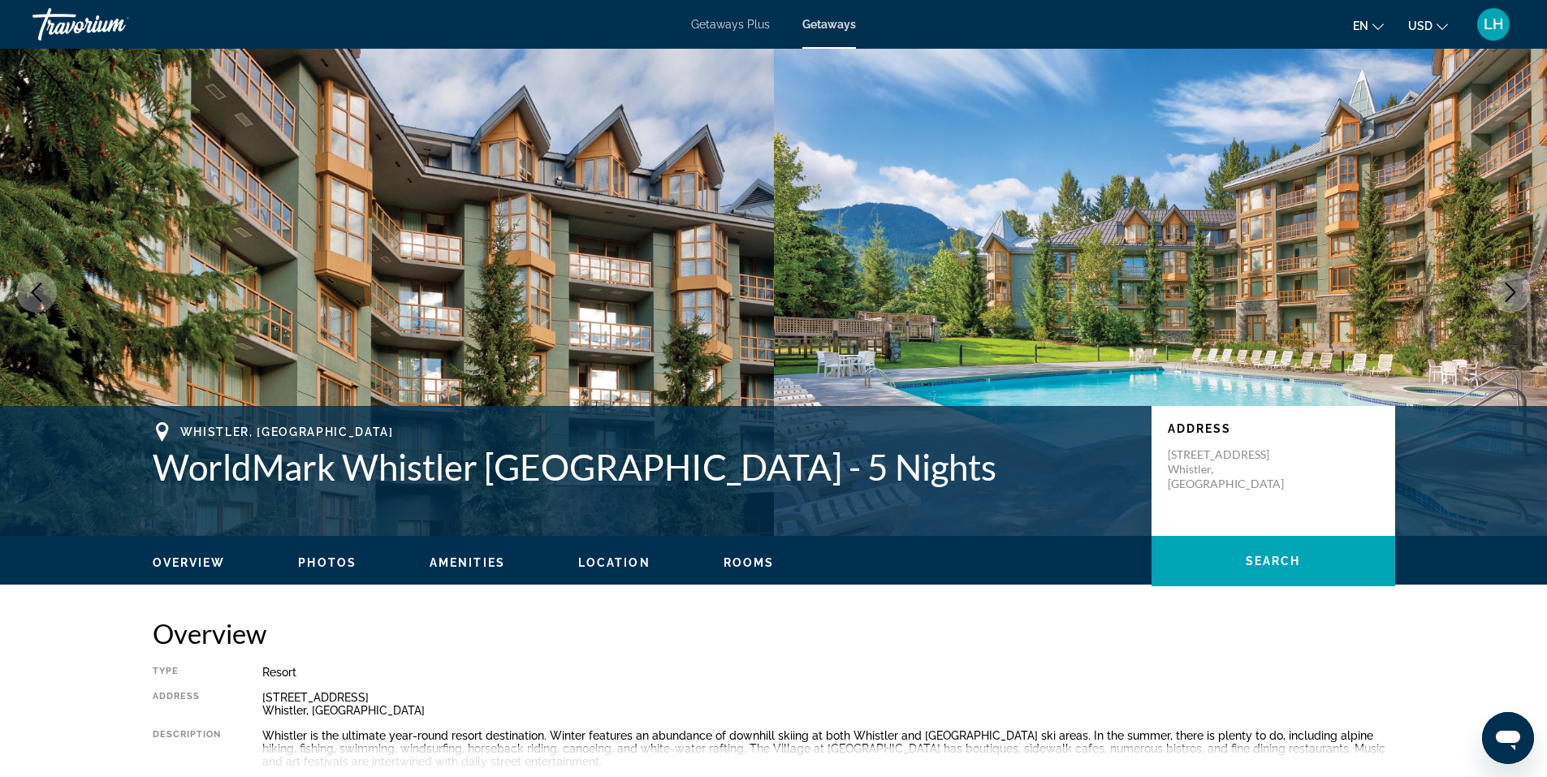
click at [1509, 290] on icon "Next image" at bounding box center [1509, 292] width 19 height 19
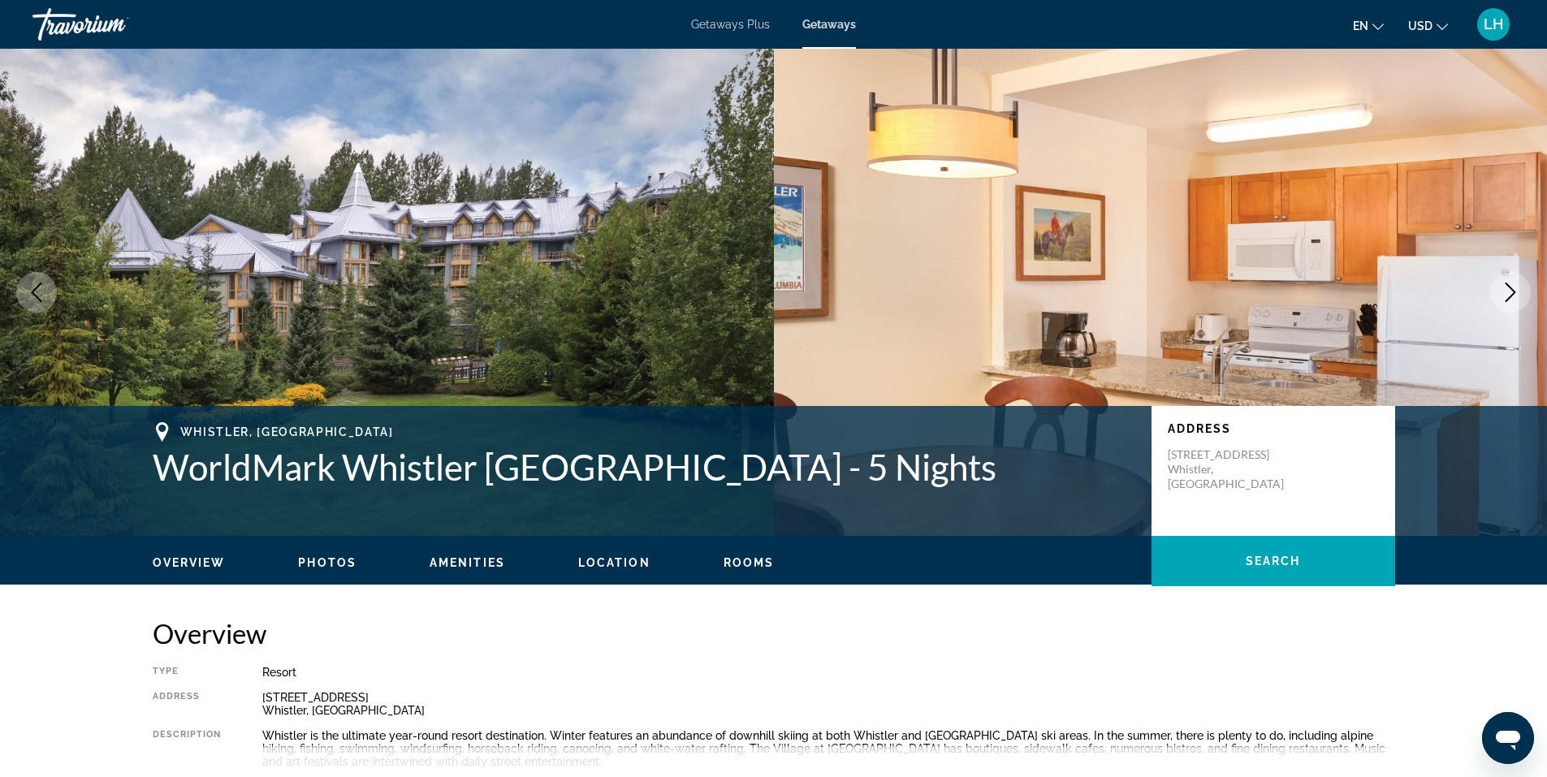
click at [1509, 290] on icon "Next image" at bounding box center [1509, 292] width 19 height 19
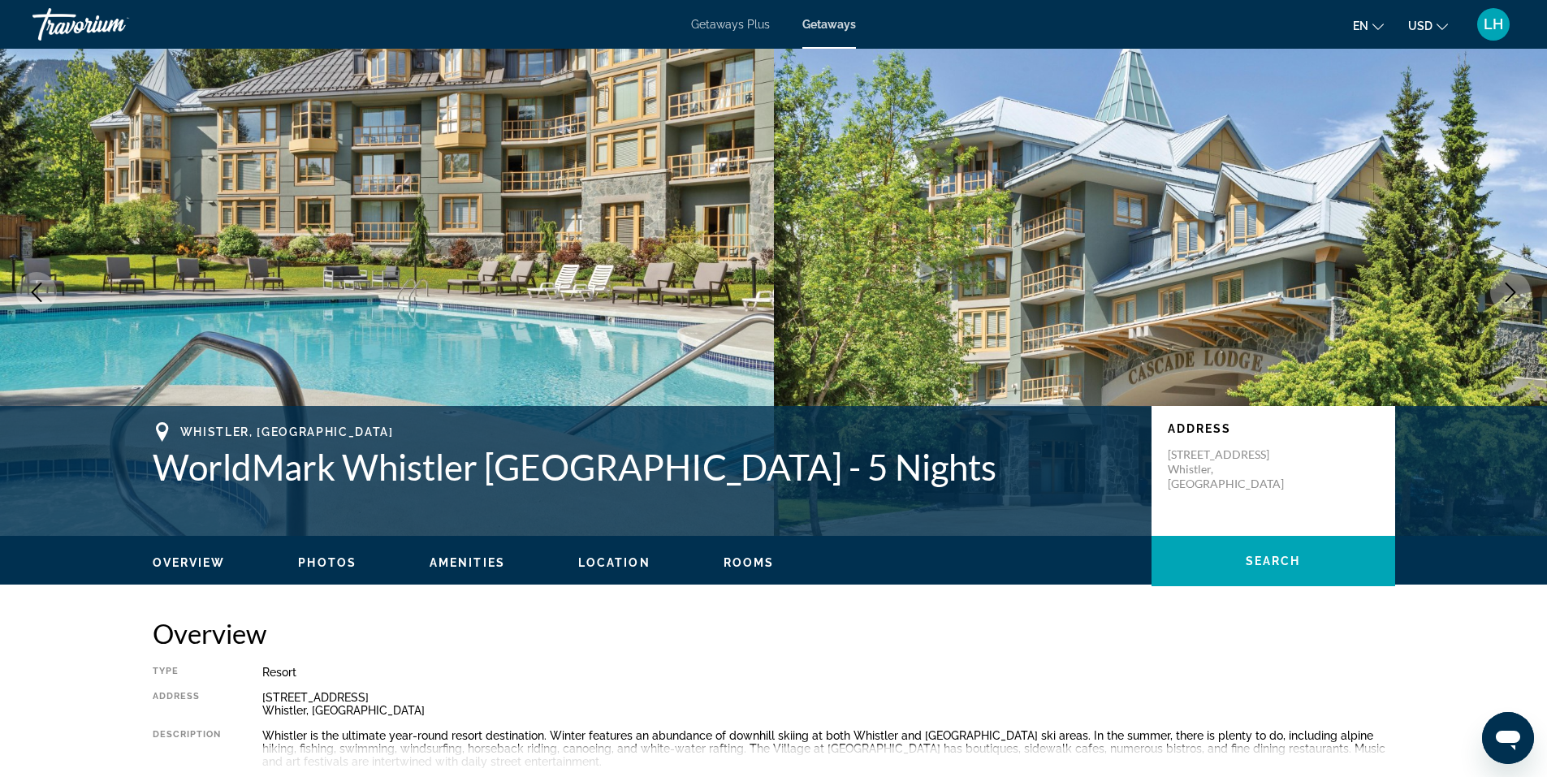
click at [1509, 290] on icon "Next image" at bounding box center [1509, 292] width 19 height 19
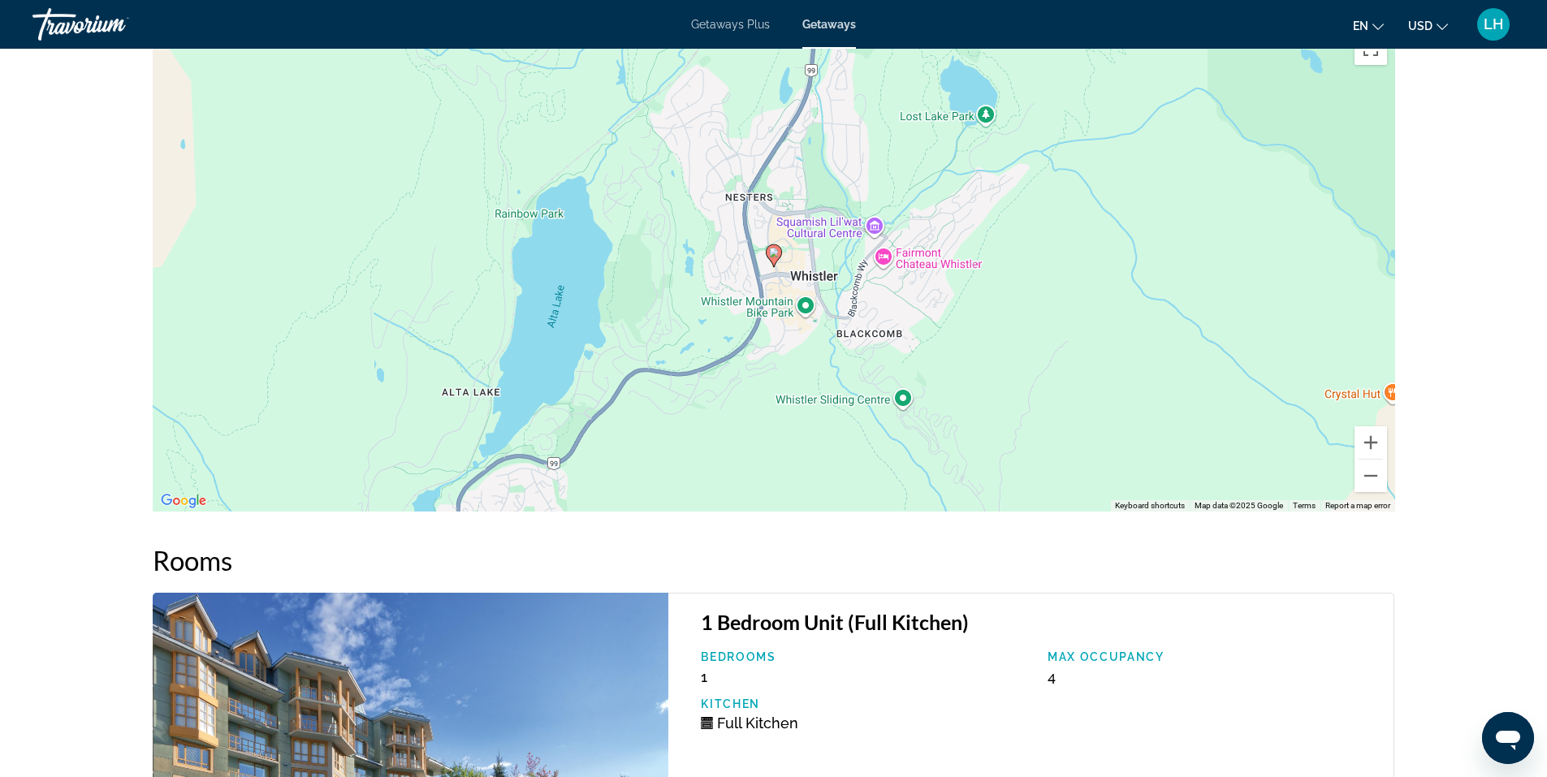
scroll to position [2598, 0]
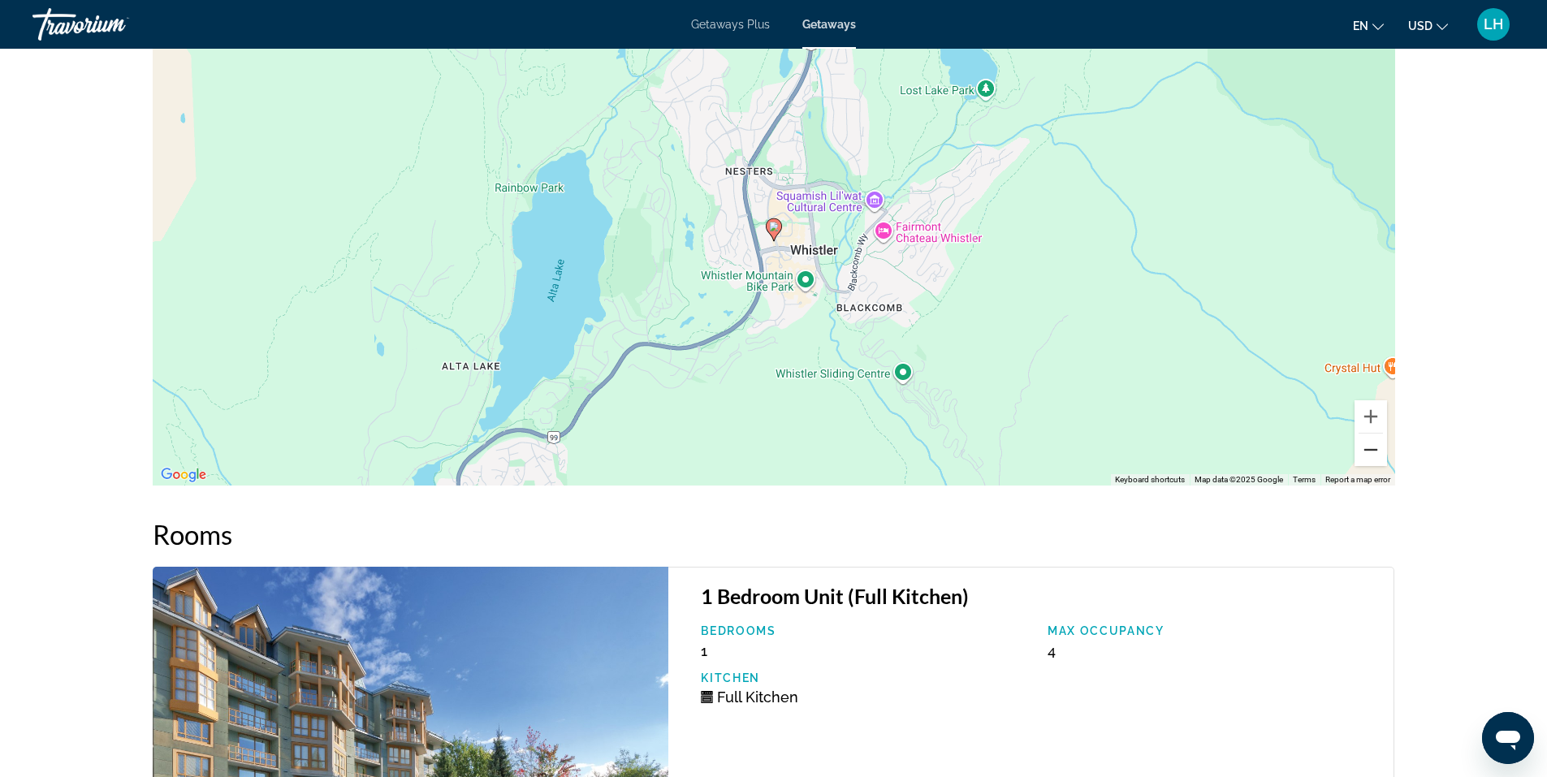
click at [1375, 451] on button "Zoom out" at bounding box center [1370, 450] width 32 height 32
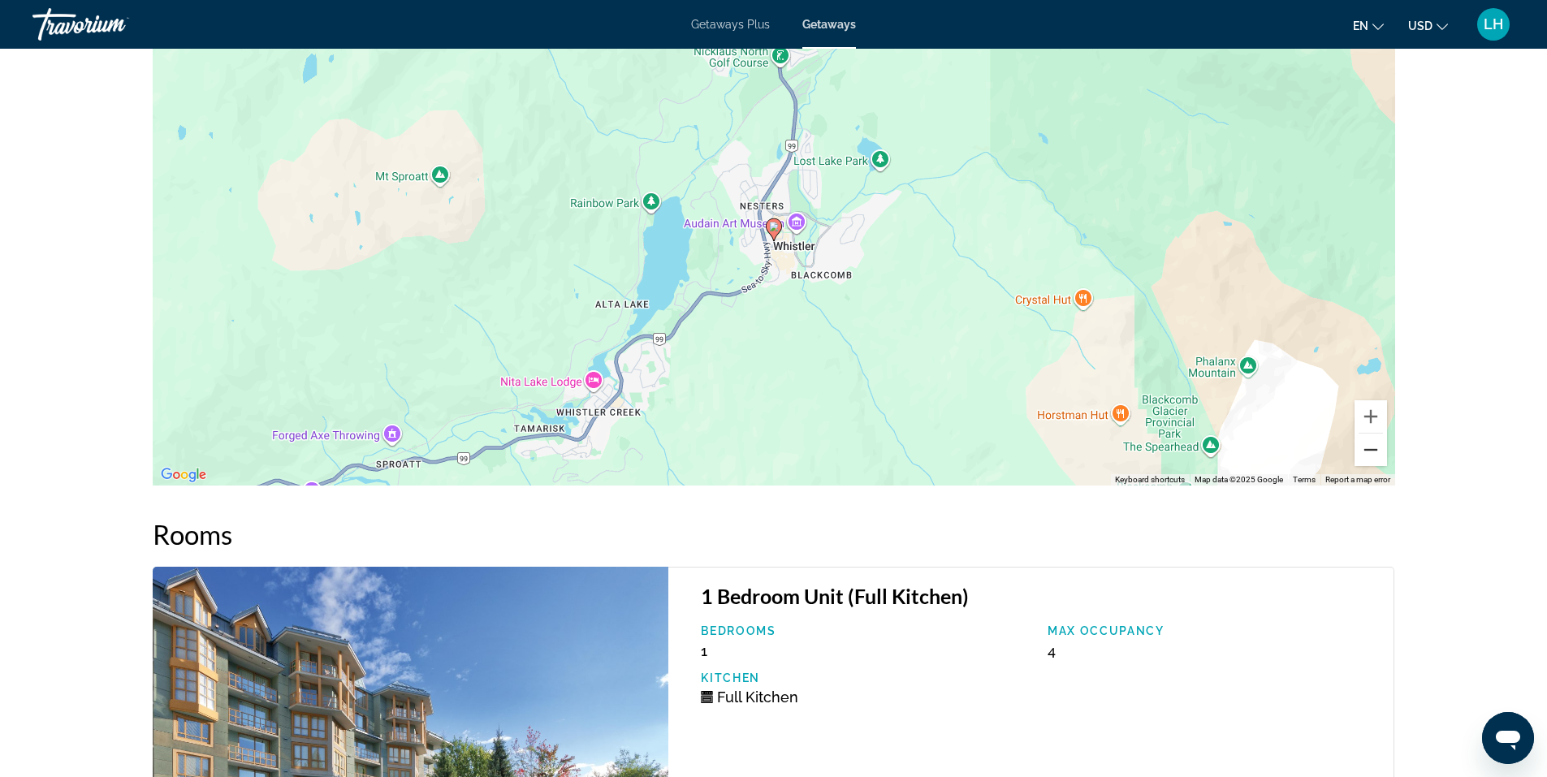
click at [1375, 451] on button "Zoom out" at bounding box center [1370, 450] width 32 height 32
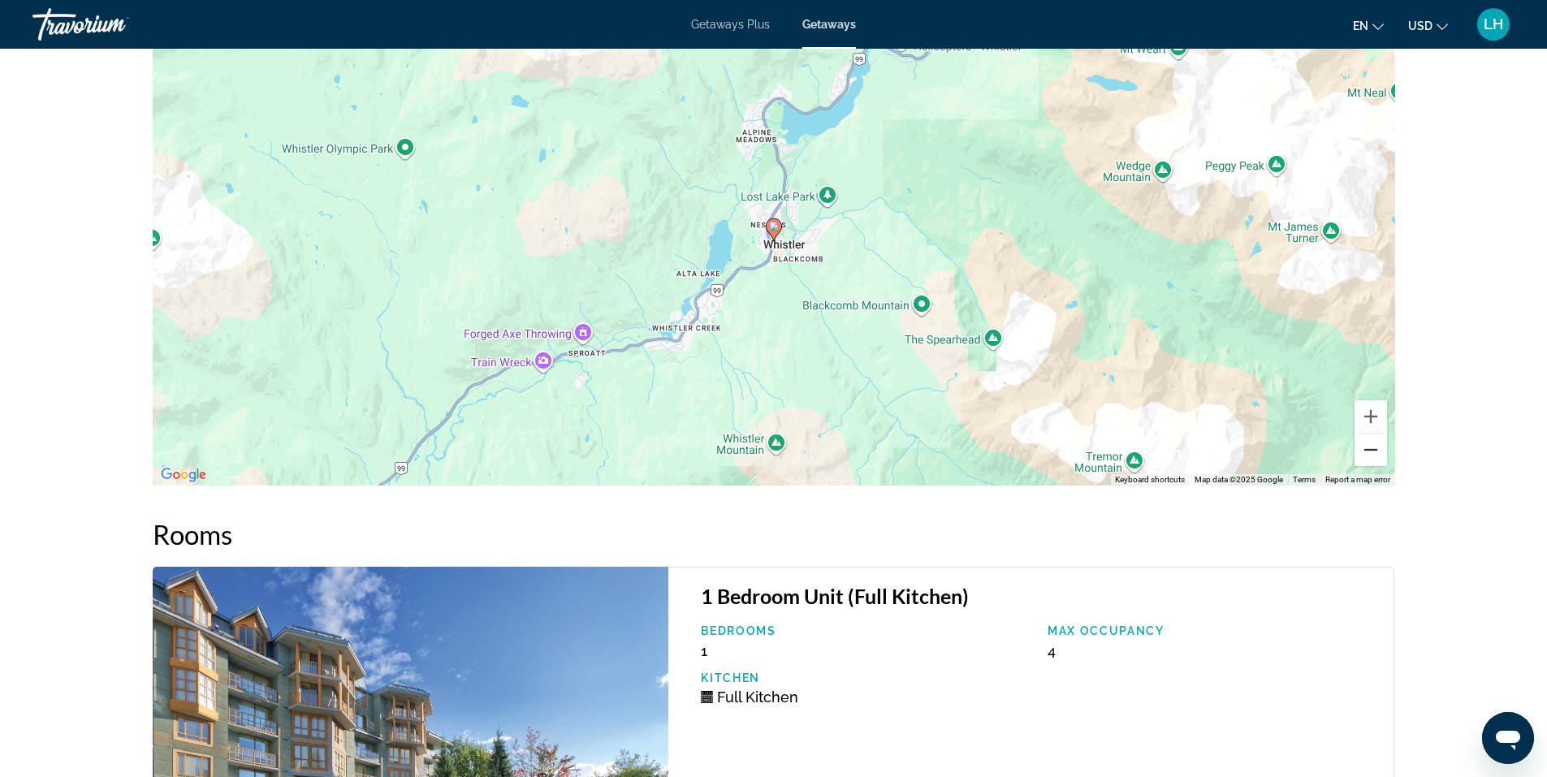
click at [1375, 451] on button "Zoom out" at bounding box center [1370, 450] width 32 height 32
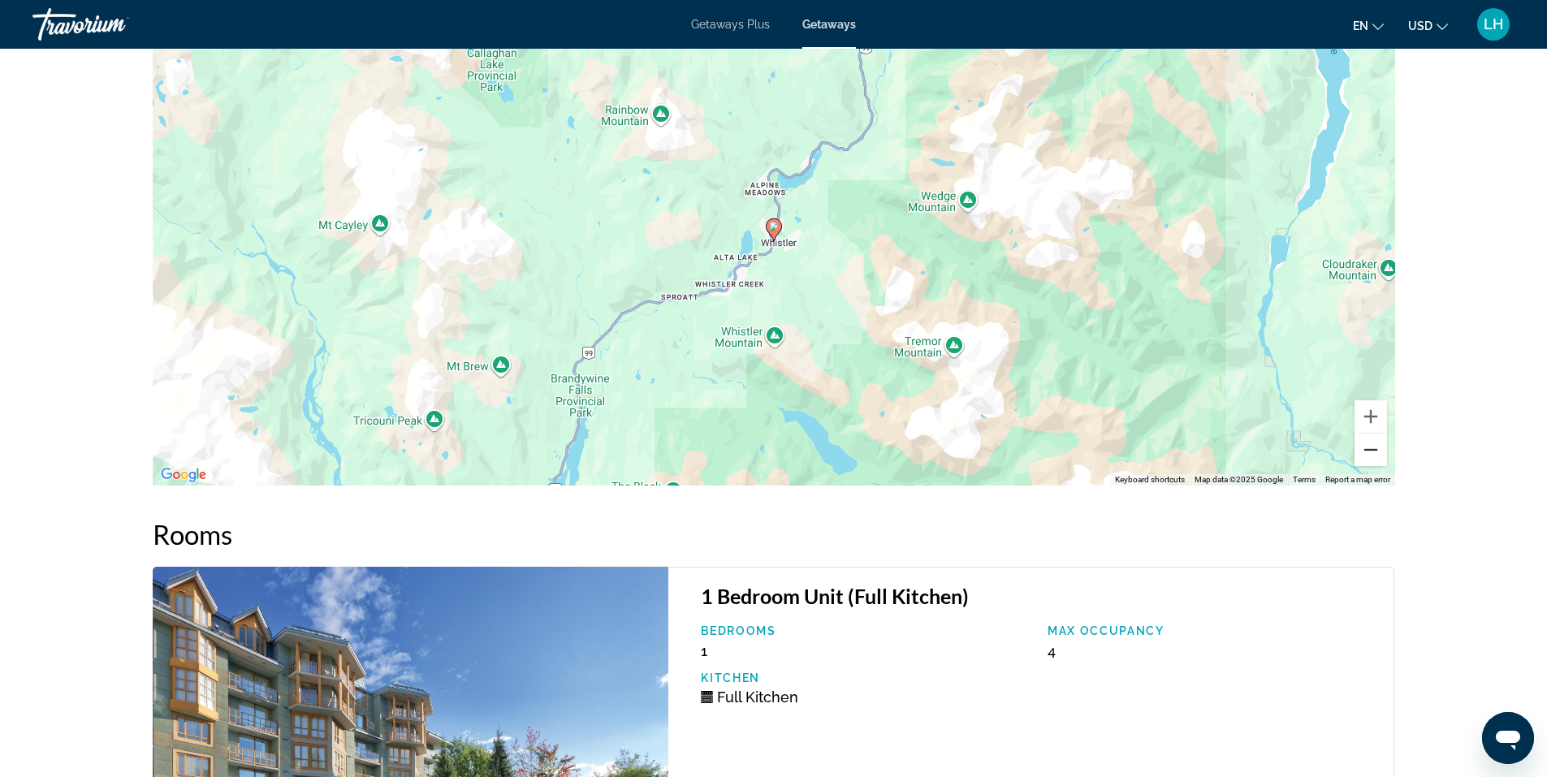
click at [1375, 451] on button "Zoom out" at bounding box center [1370, 450] width 32 height 32
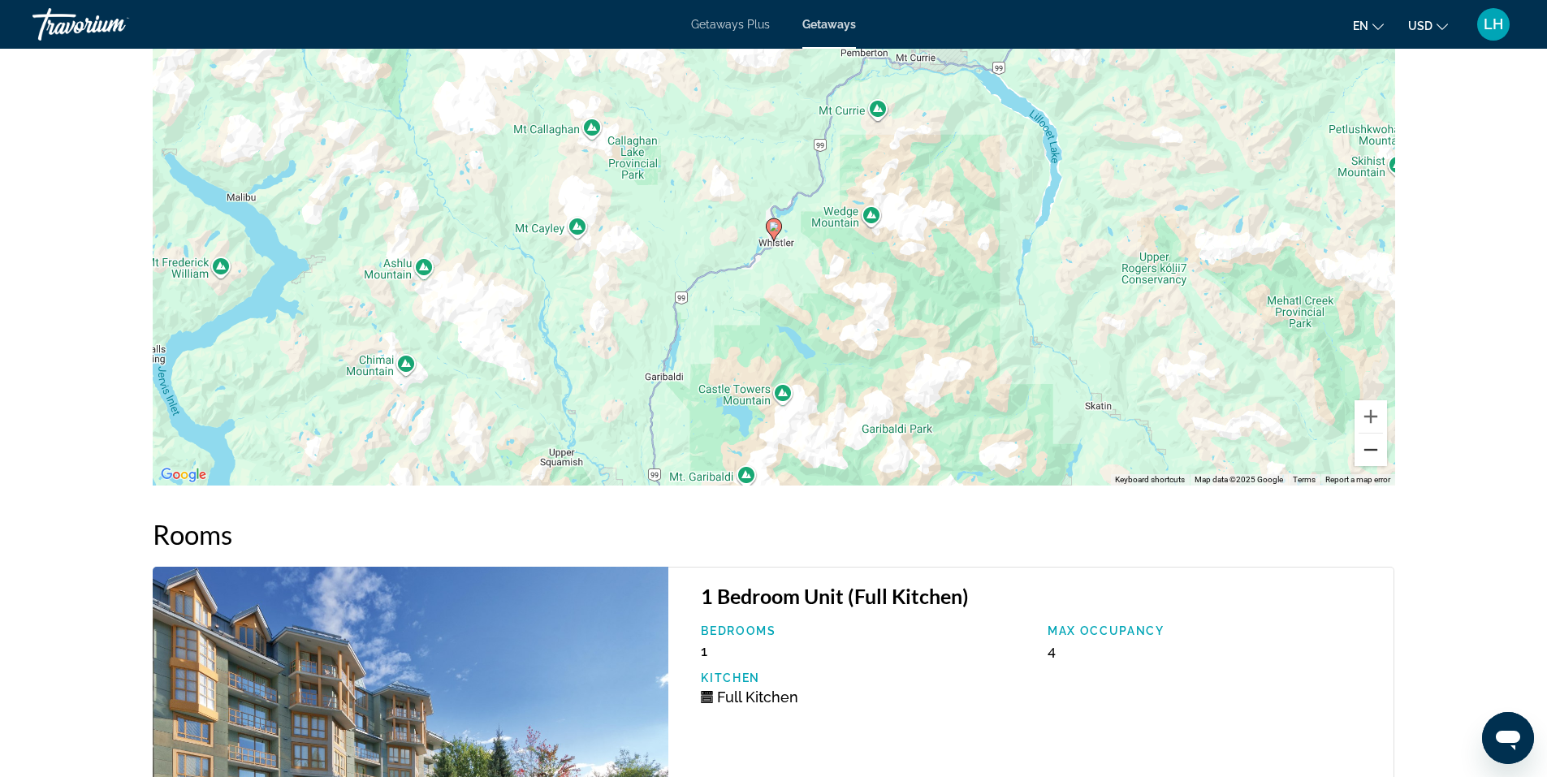
click at [1375, 447] on button "Zoom out" at bounding box center [1370, 450] width 32 height 32
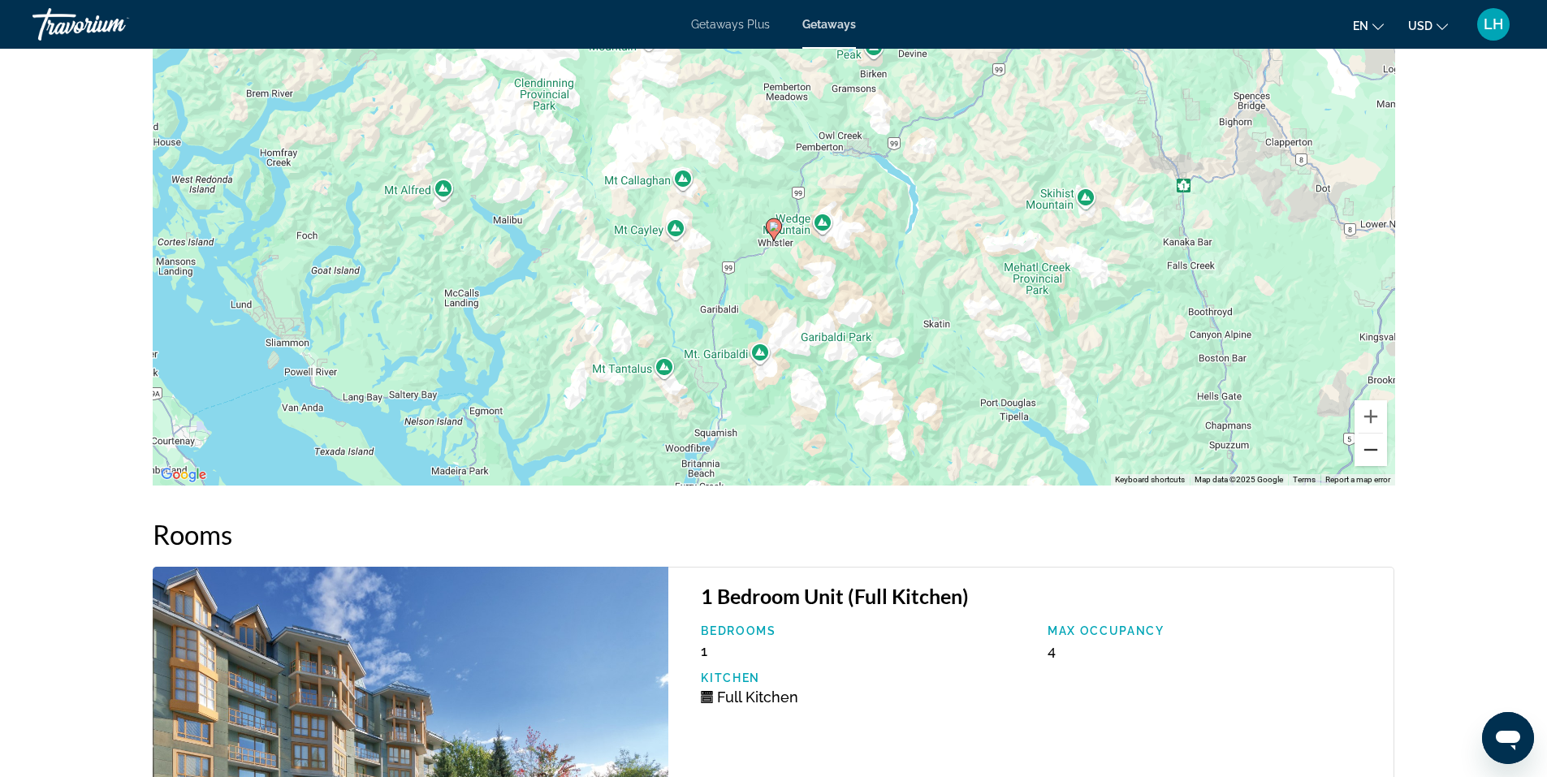
click at [1375, 447] on button "Zoom out" at bounding box center [1370, 450] width 32 height 32
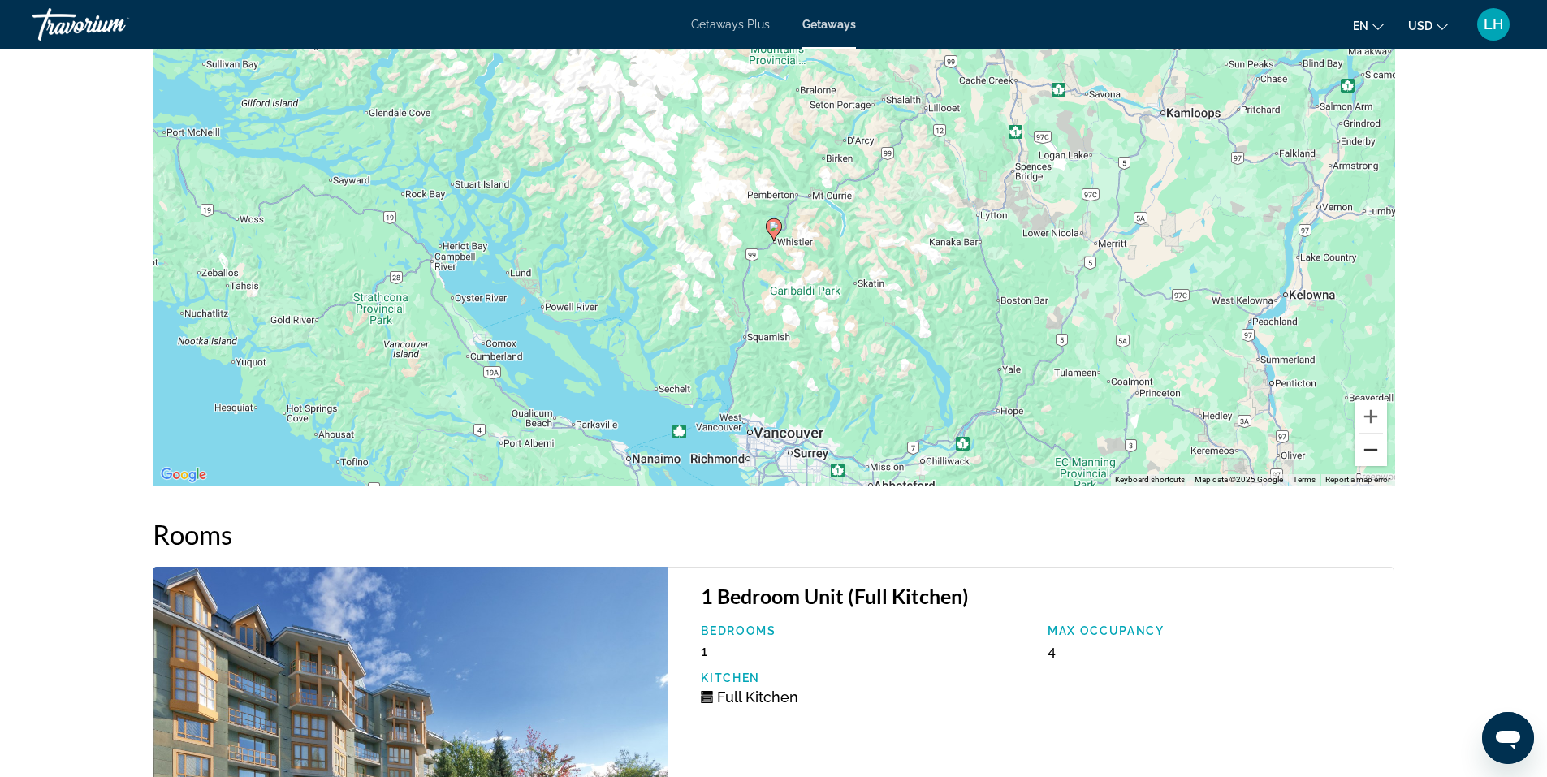
click at [1377, 445] on button "Zoom out" at bounding box center [1370, 450] width 32 height 32
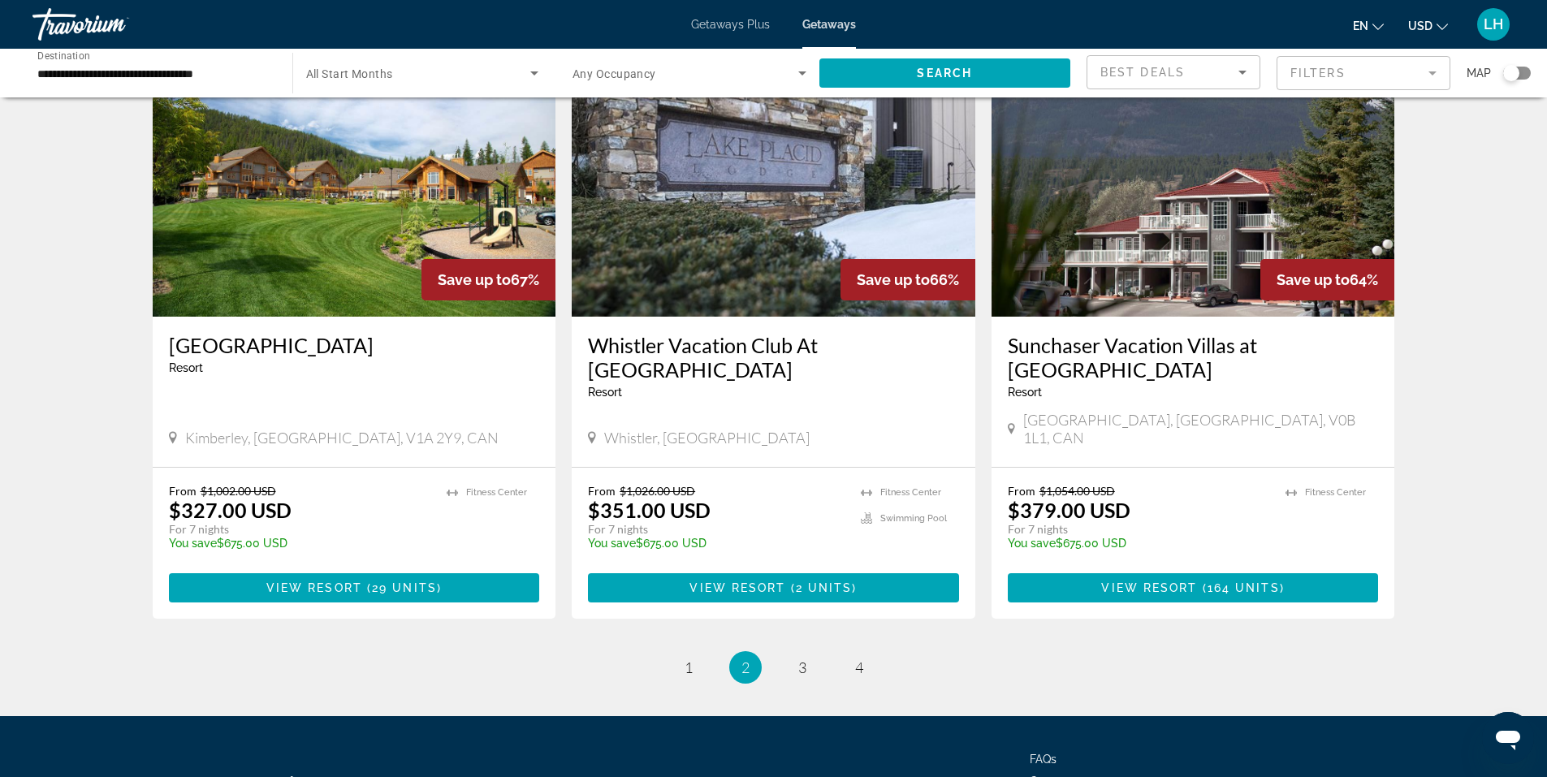
scroll to position [1867, 0]
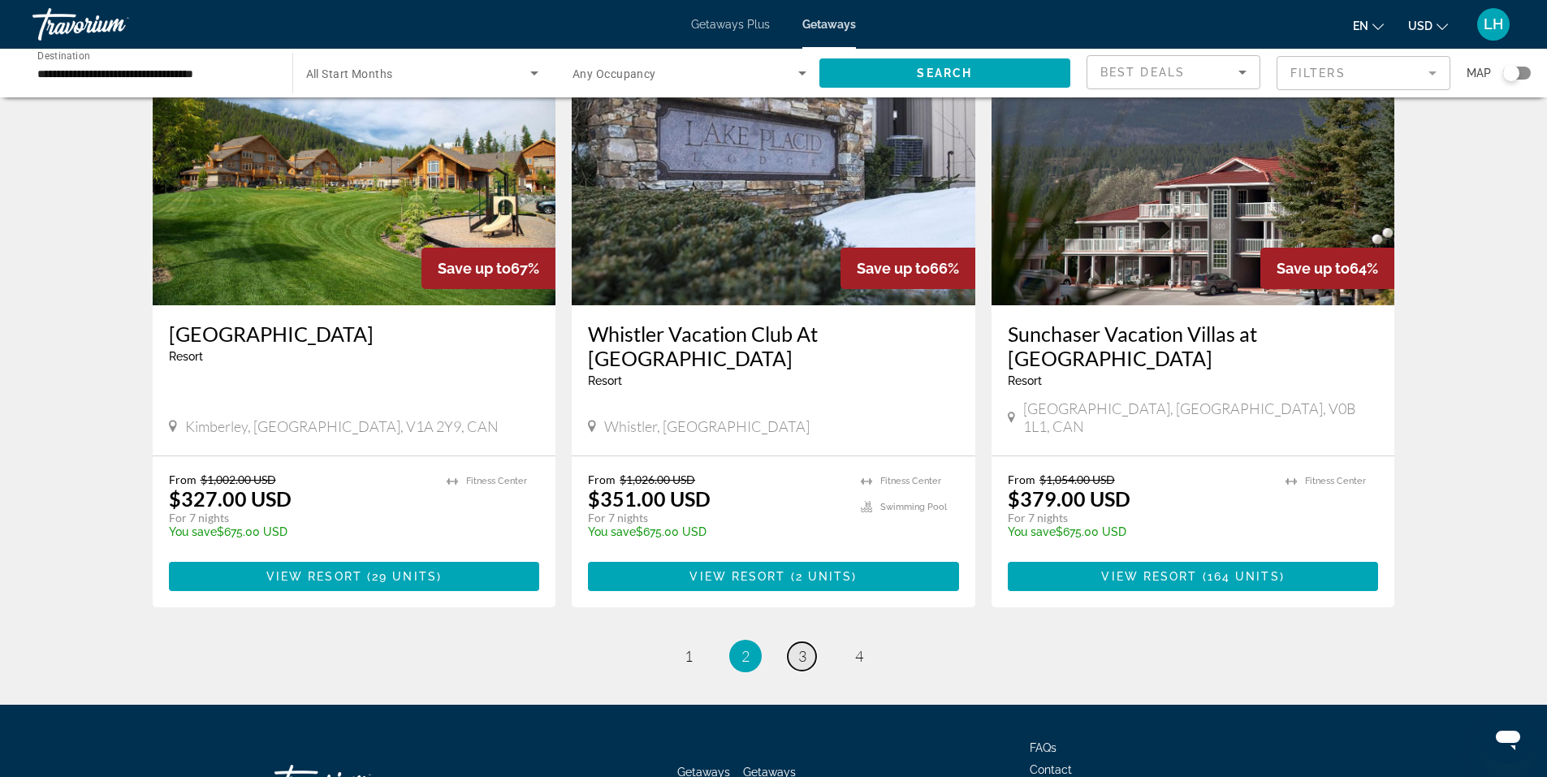
click at [804, 647] on span "3" at bounding box center [802, 656] width 8 height 18
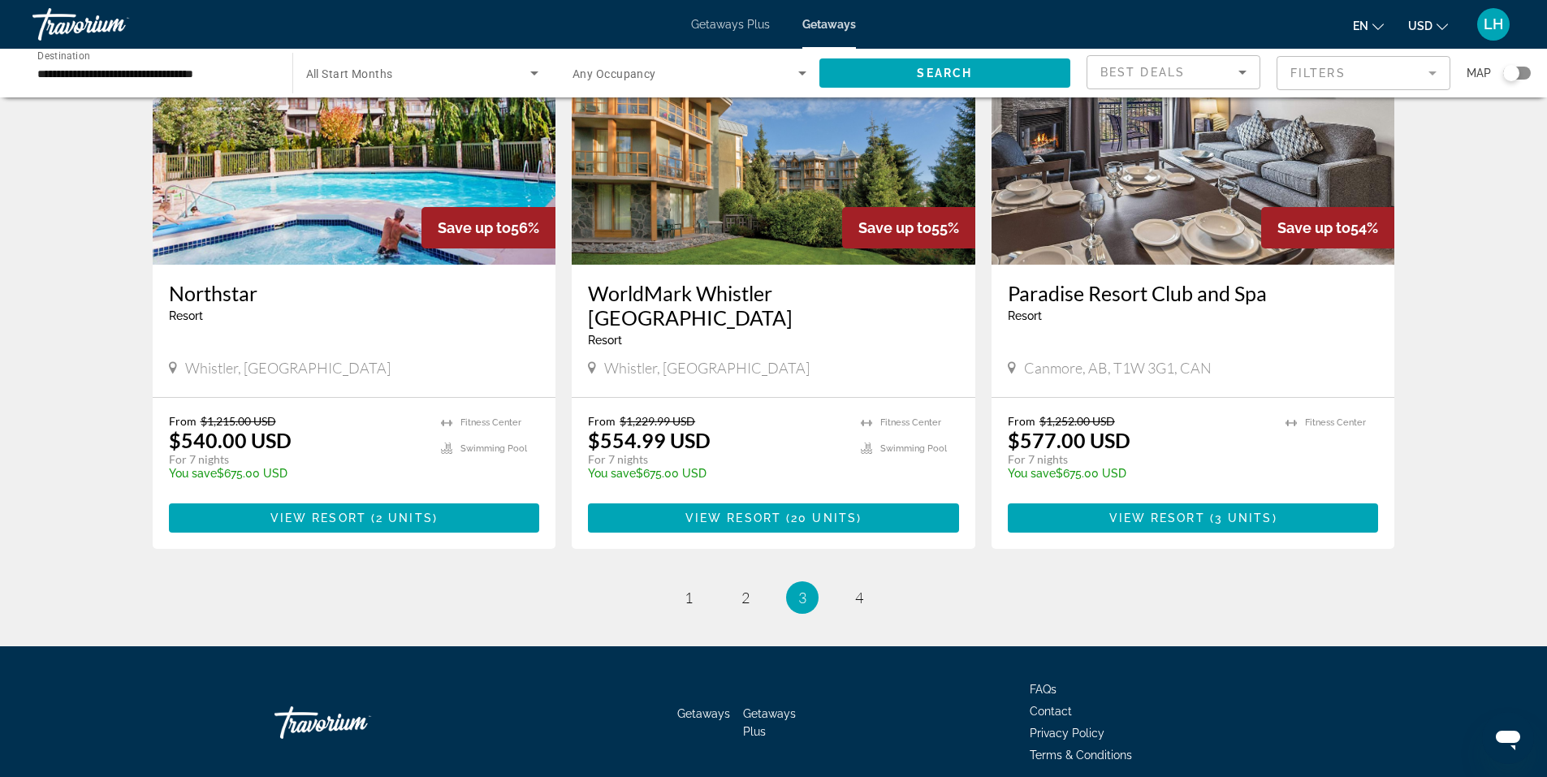
scroll to position [1867, 0]
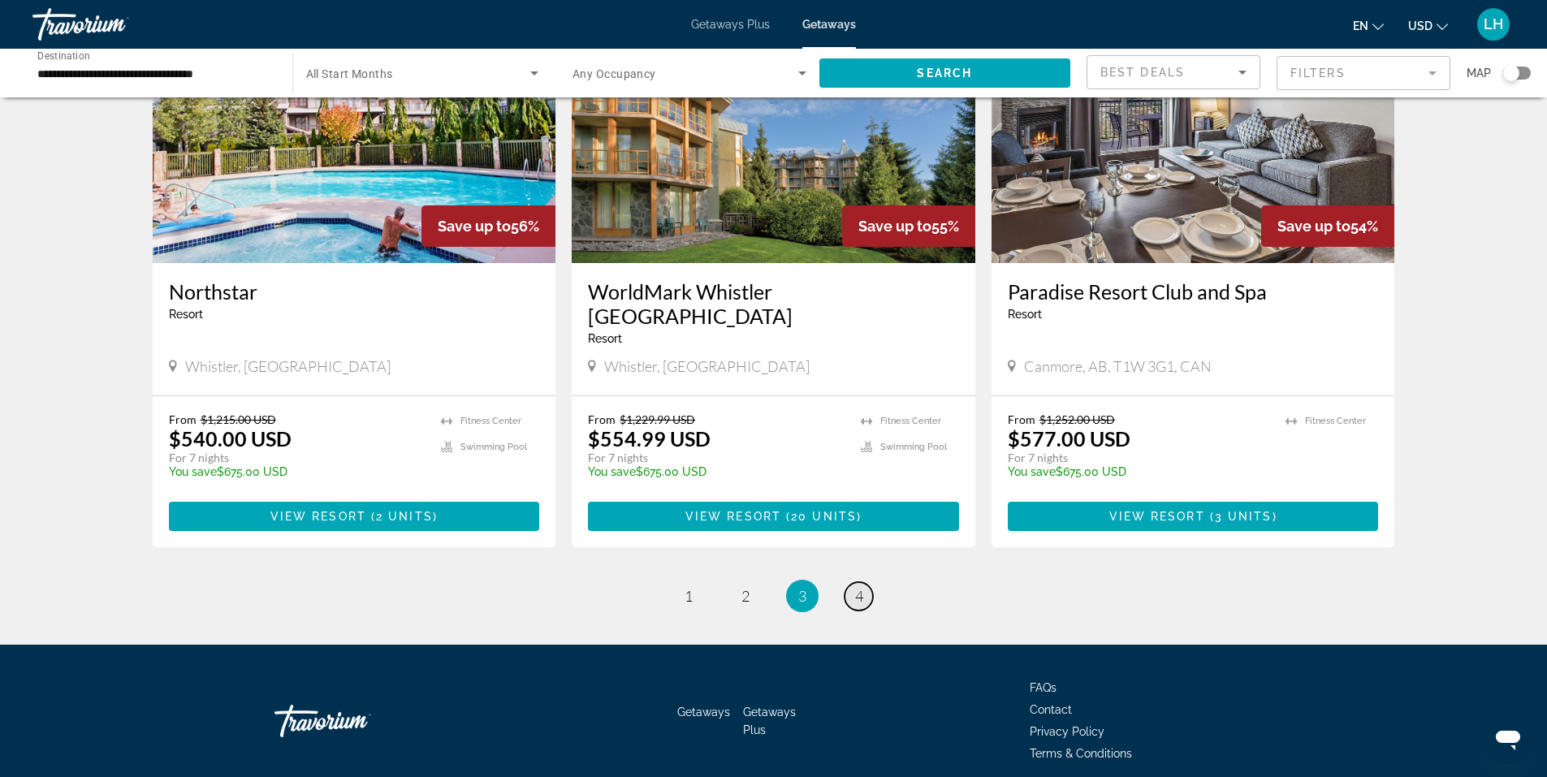
click at [851, 582] on link "page 4" at bounding box center [858, 596] width 28 height 28
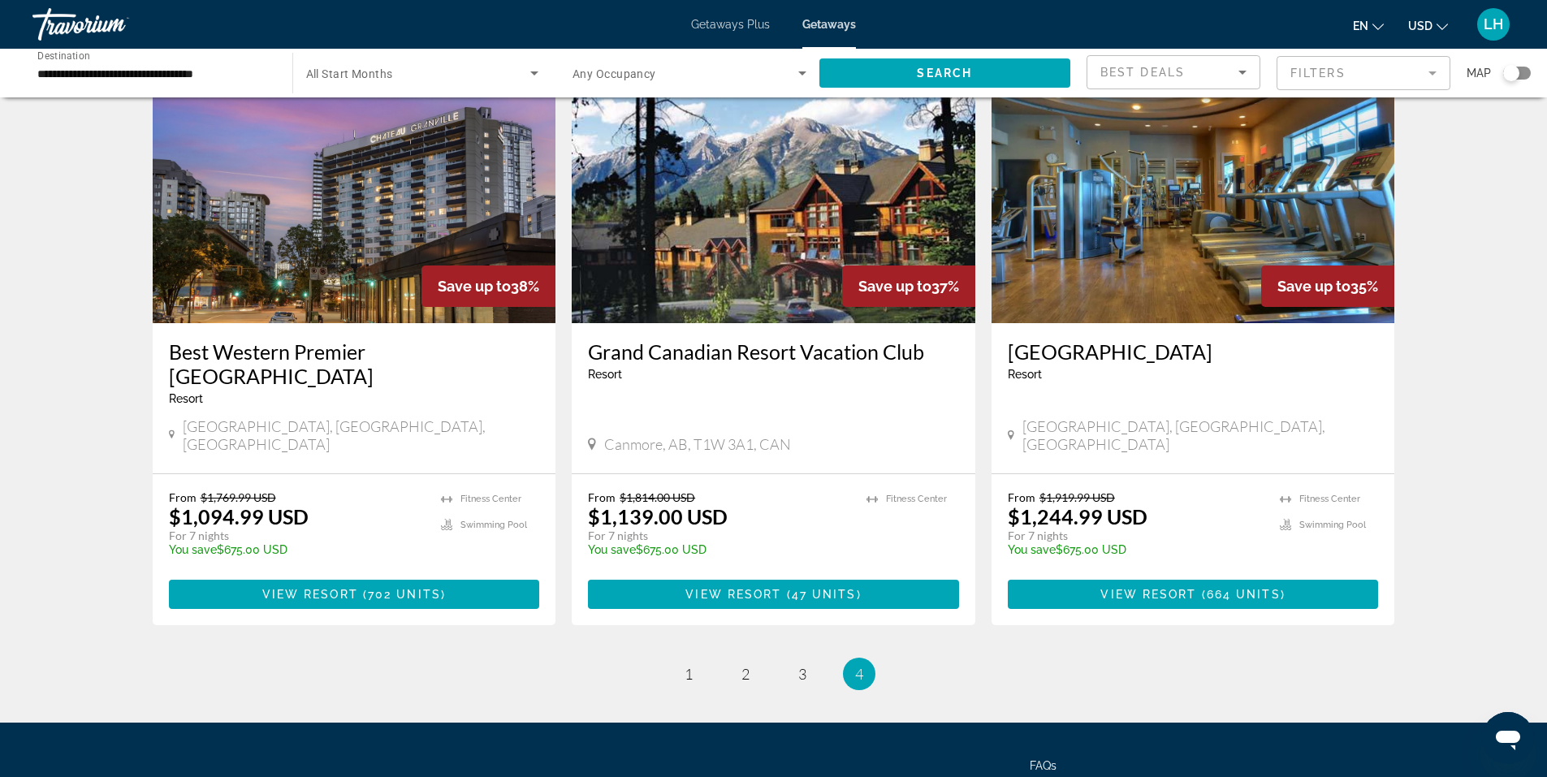
scroll to position [731, 0]
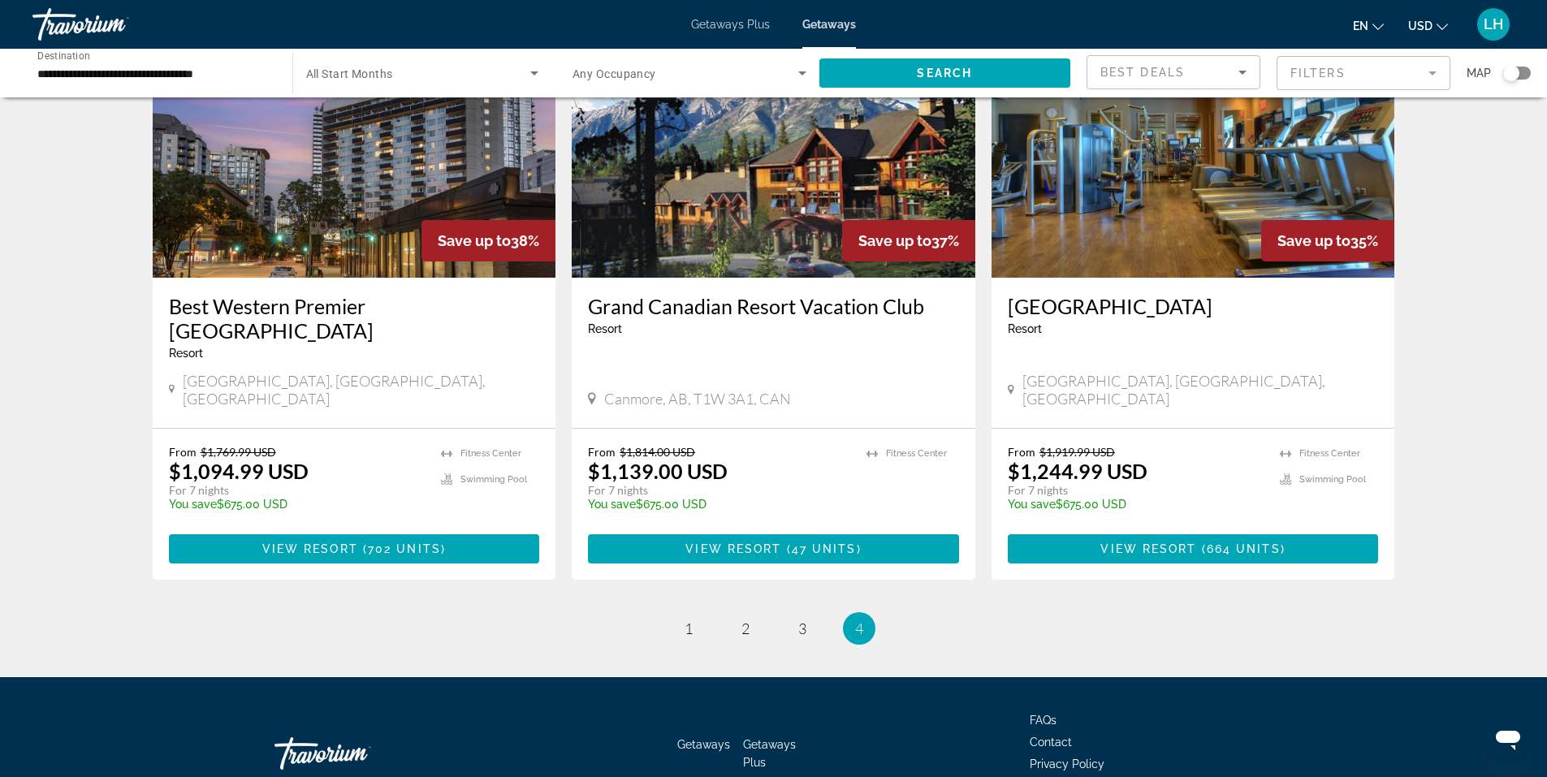
click at [748, 24] on span "Getaways Plus" at bounding box center [730, 24] width 79 height 13
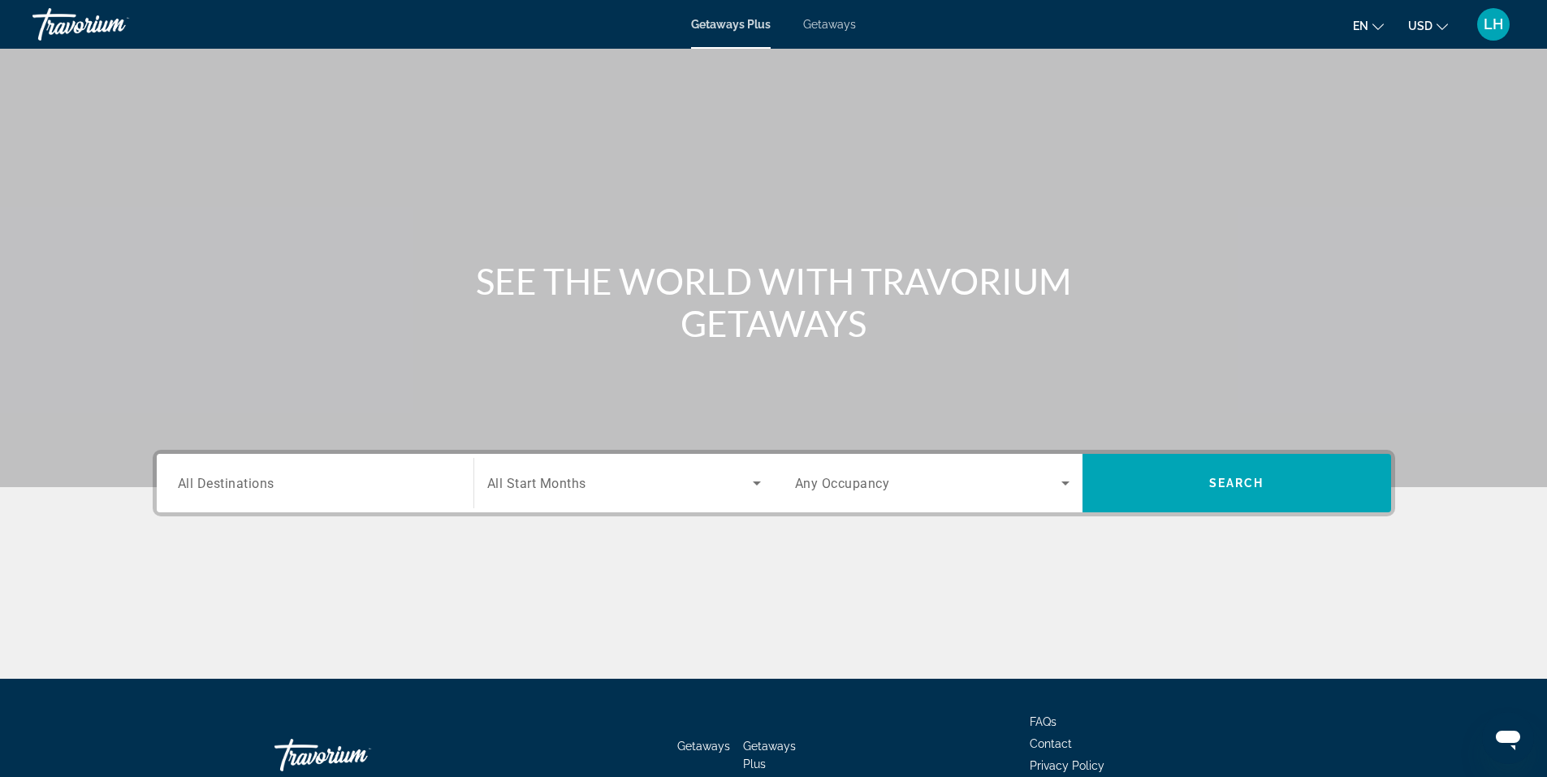
click at [271, 486] on span "All Destinations" at bounding box center [226, 482] width 97 height 15
click at [271, 486] on input "Destination All Destinations" at bounding box center [315, 483] width 274 height 19
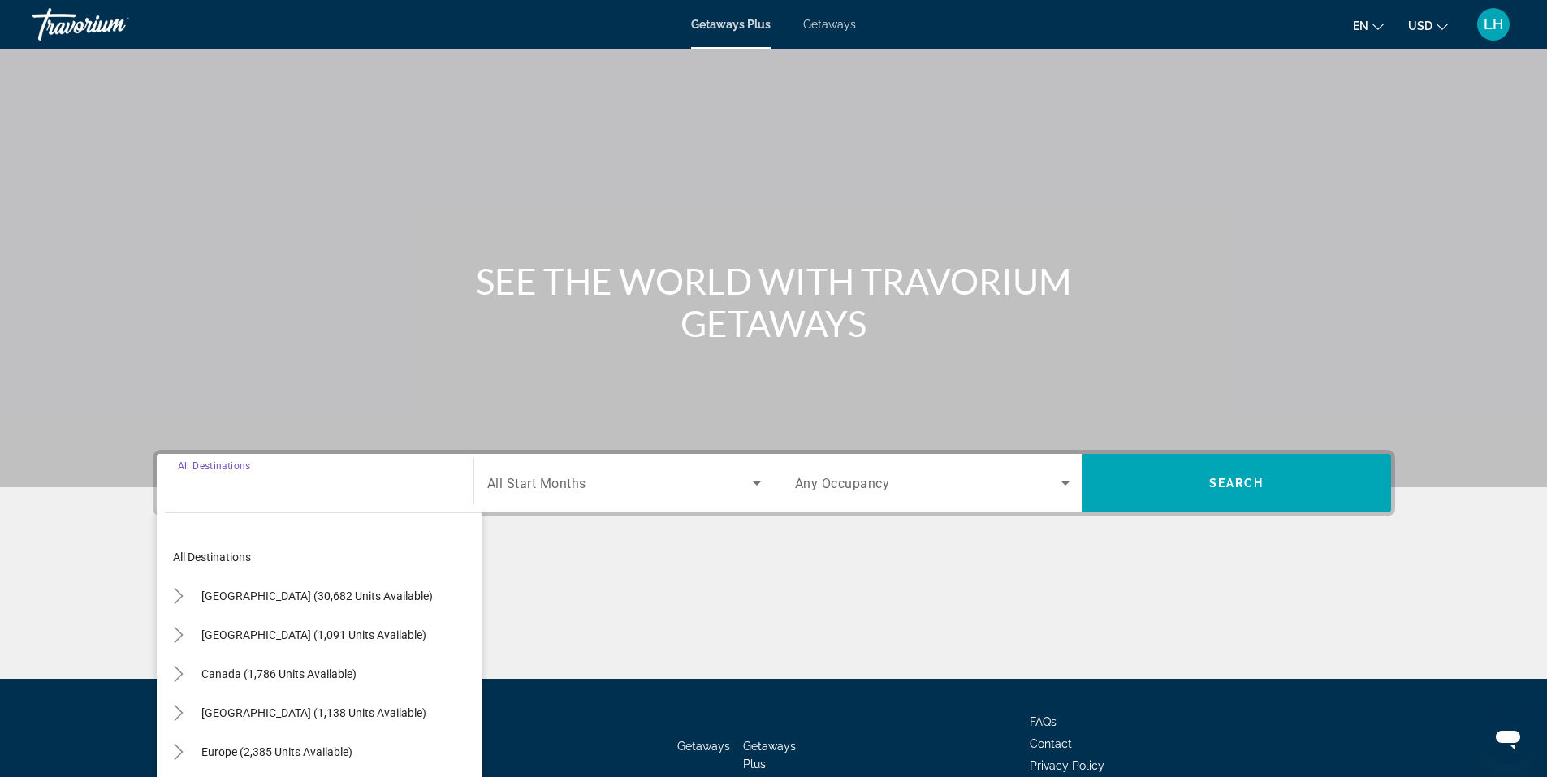
scroll to position [101, 0]
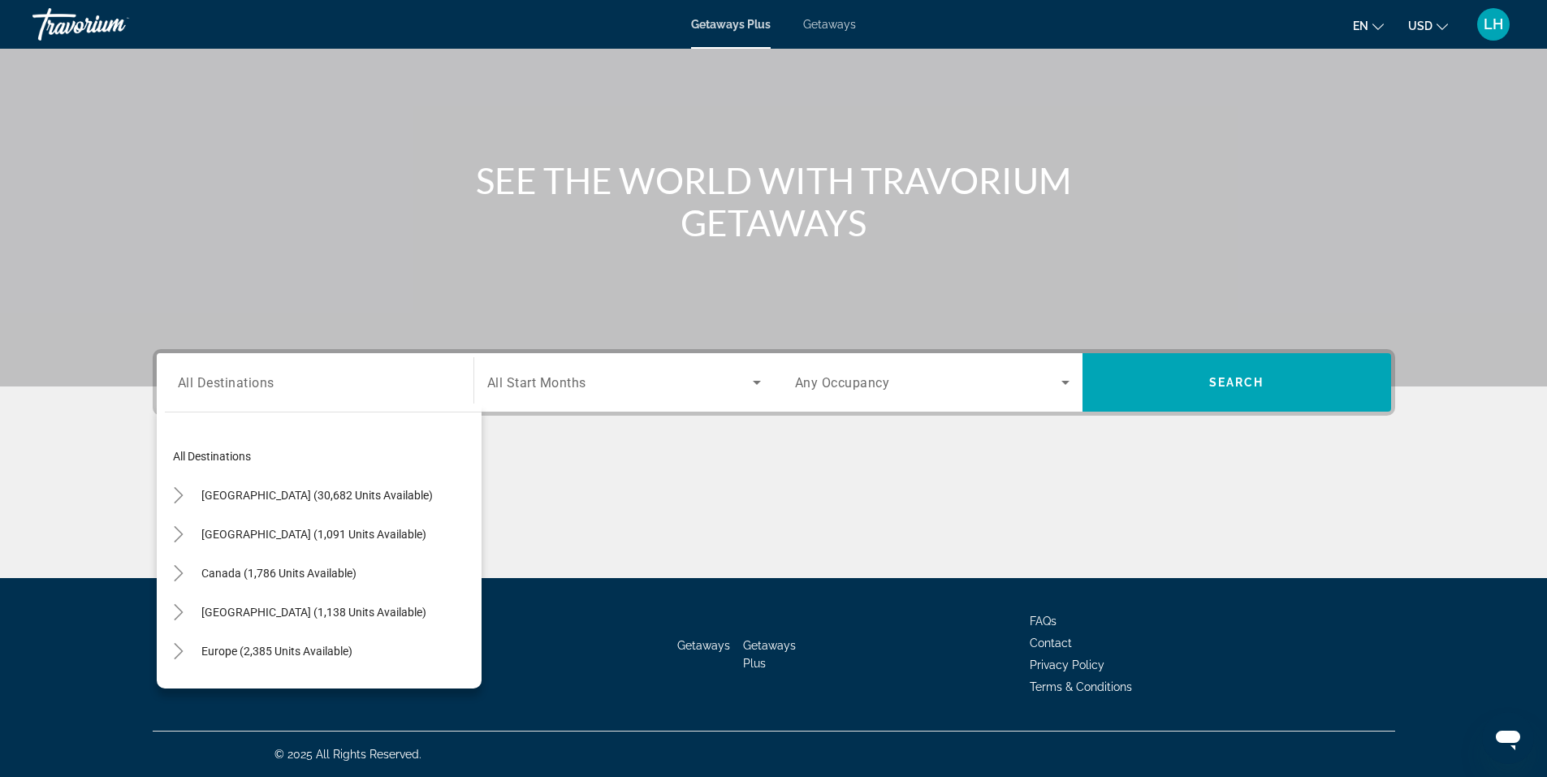
click at [309, 395] on div "Search widget" at bounding box center [315, 383] width 274 height 46
click at [356, 385] on input "Destination All Destinations" at bounding box center [315, 382] width 274 height 19
click at [220, 570] on span "Canada (1,786 units available)" at bounding box center [278, 573] width 155 height 13
type input "**********"
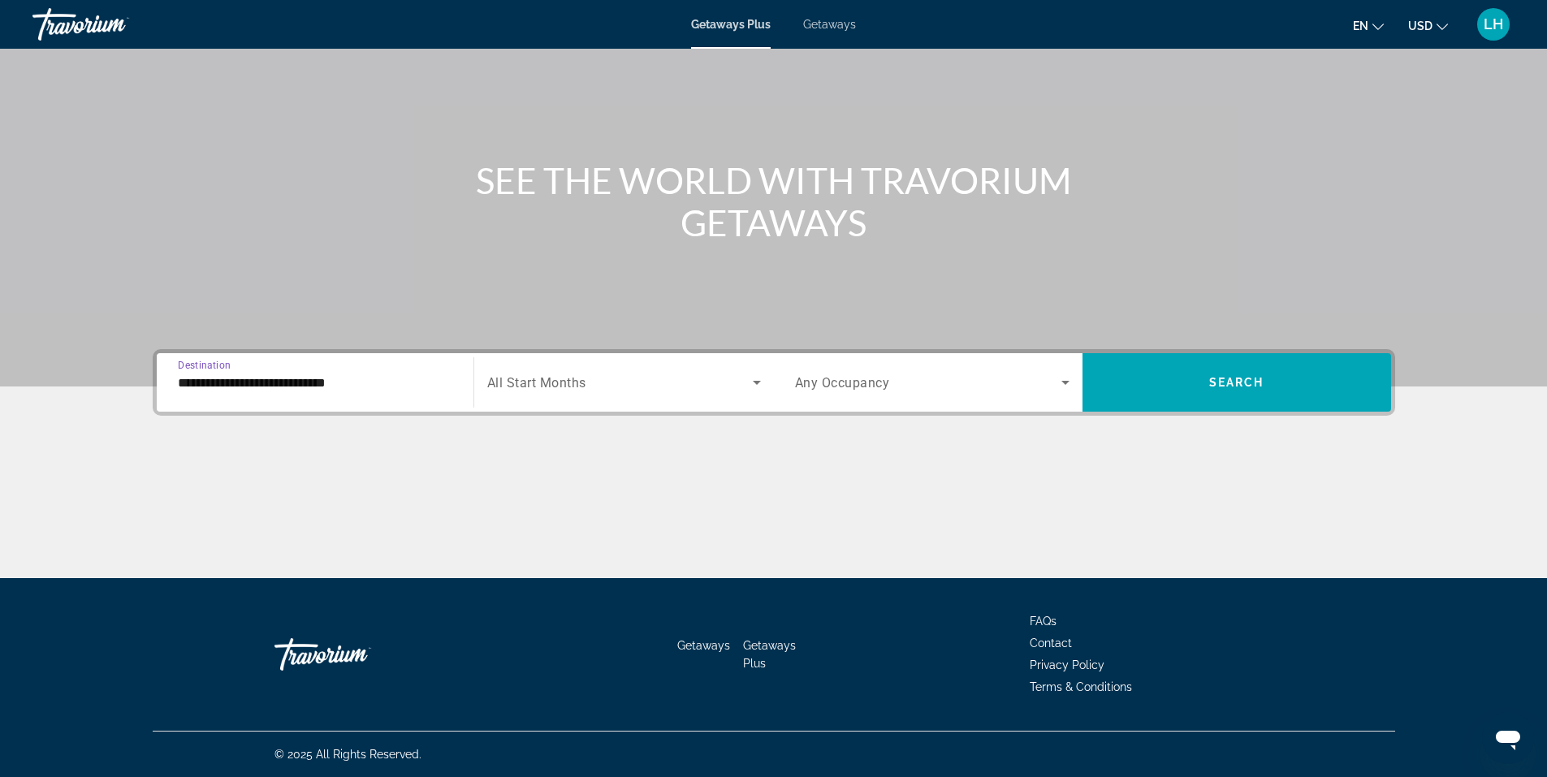
click at [407, 382] on input "**********" at bounding box center [315, 382] width 274 height 19
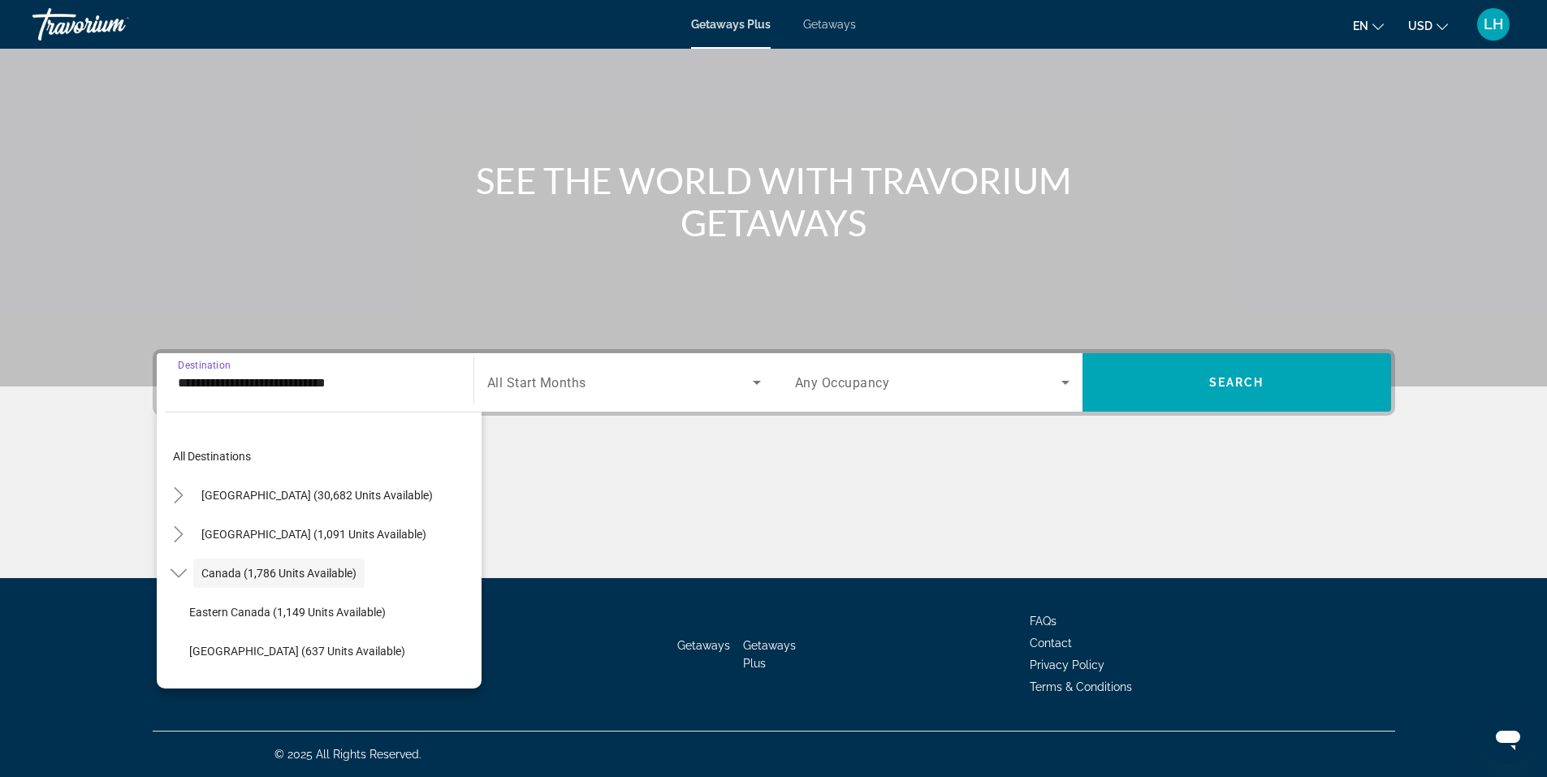
scroll to position [19, 0]
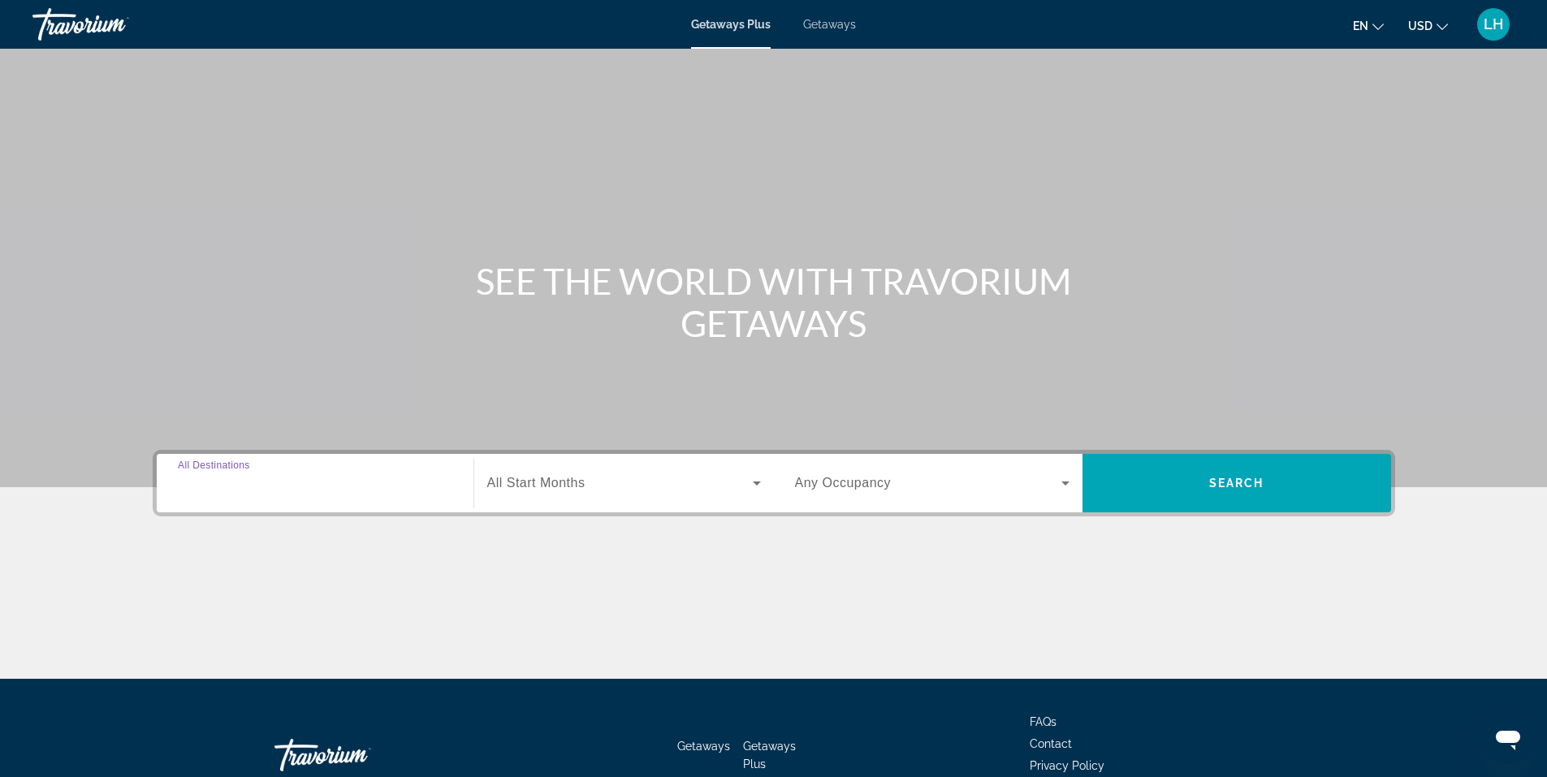
click at [313, 486] on input "Destination All Destinations" at bounding box center [315, 483] width 274 height 19
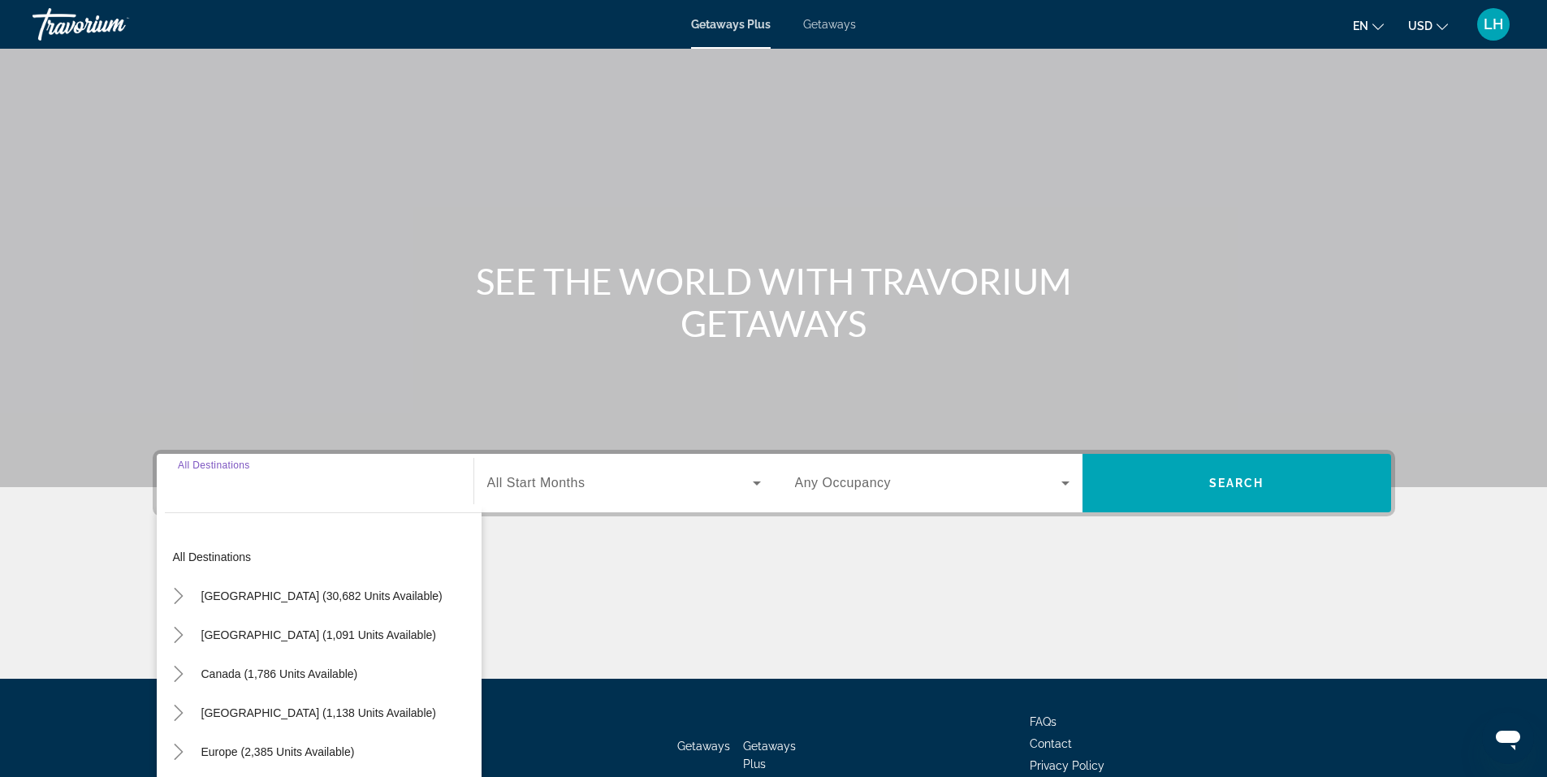
scroll to position [101, 0]
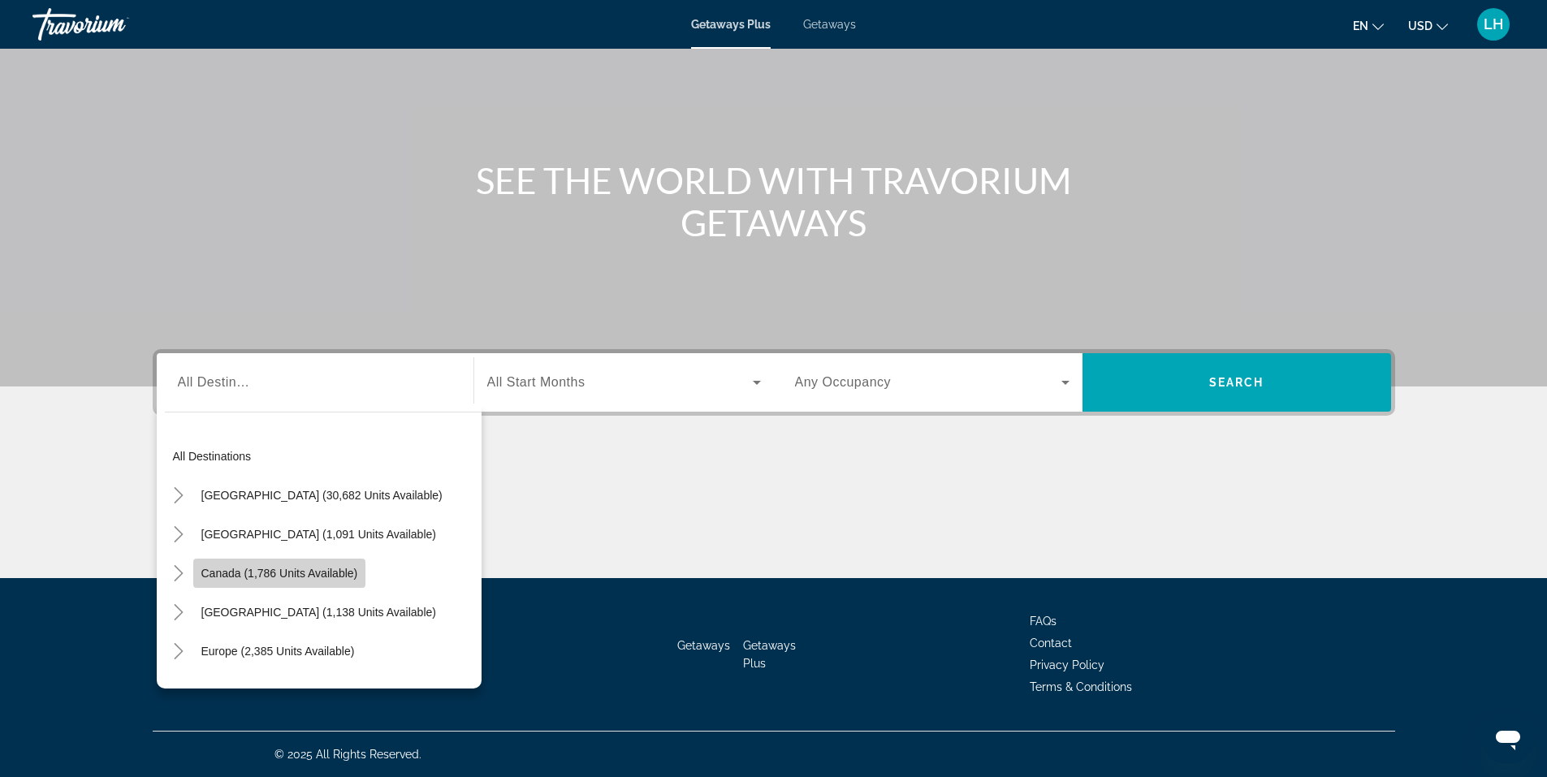
click at [234, 576] on span "Canada (1,786 units available)" at bounding box center [279, 573] width 157 height 13
type input "**********"
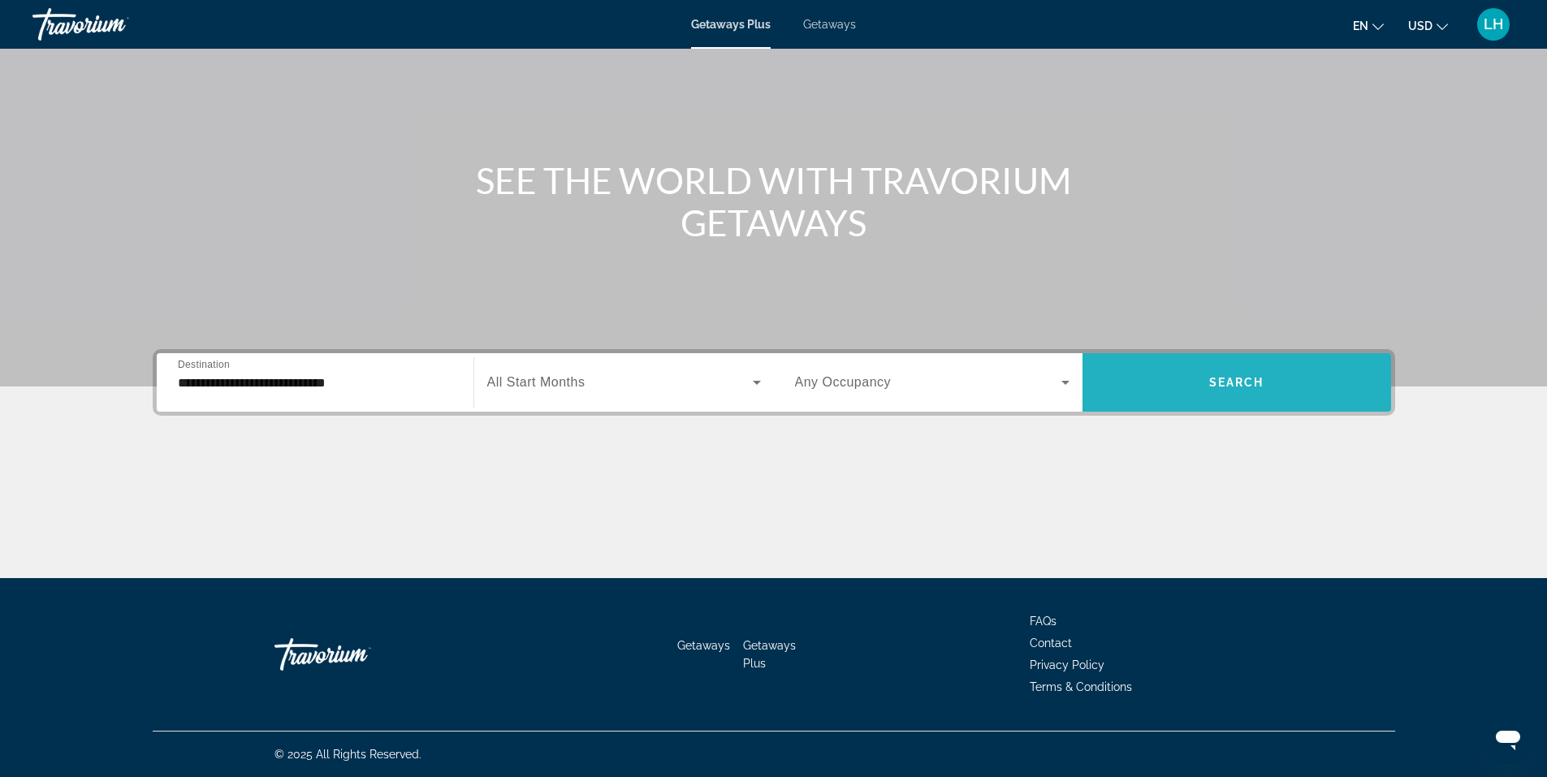
click at [1229, 374] on span "Search widget" at bounding box center [1236, 382] width 309 height 39
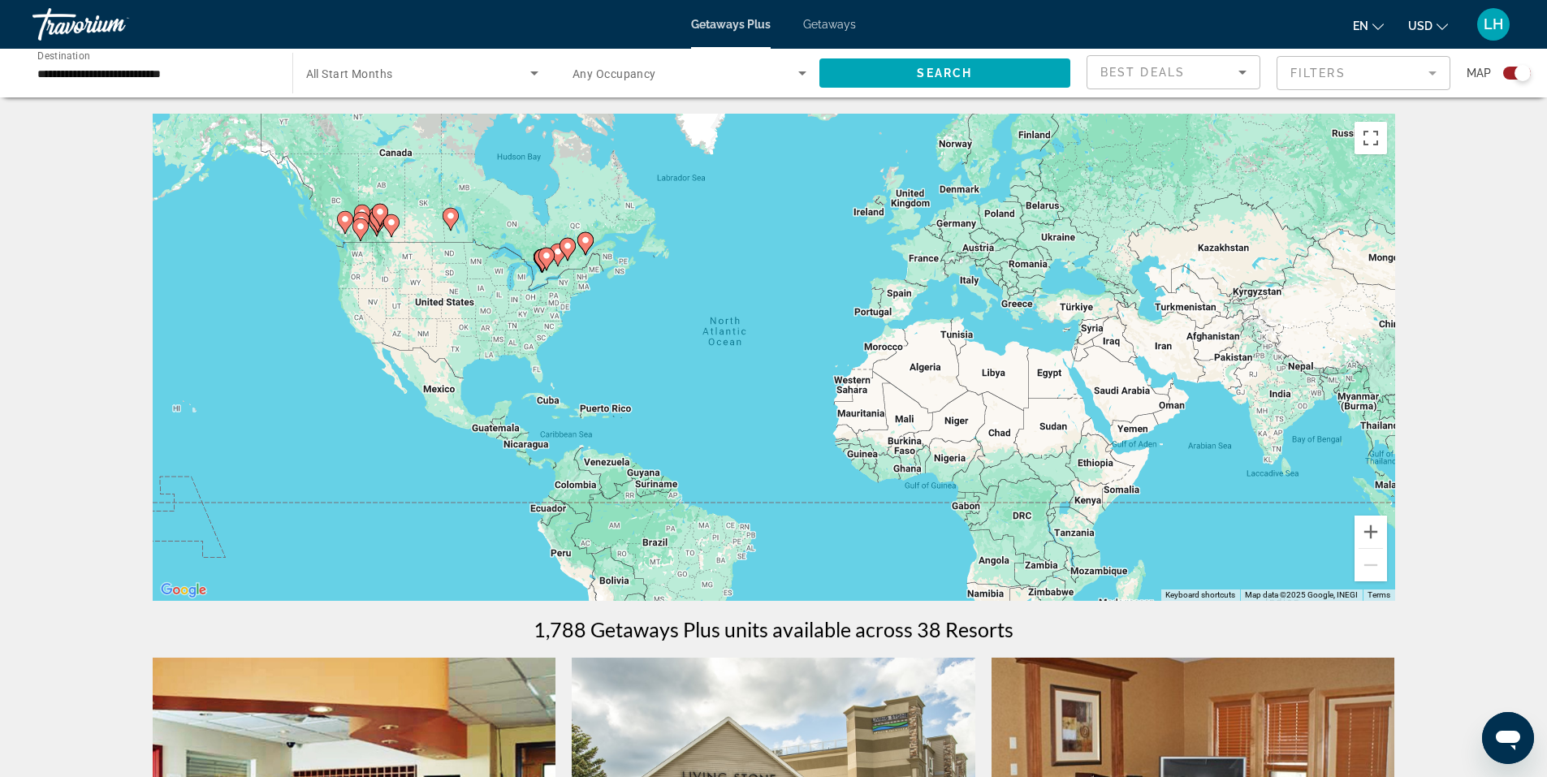
click at [832, 19] on span "Getaways" at bounding box center [829, 24] width 53 height 13
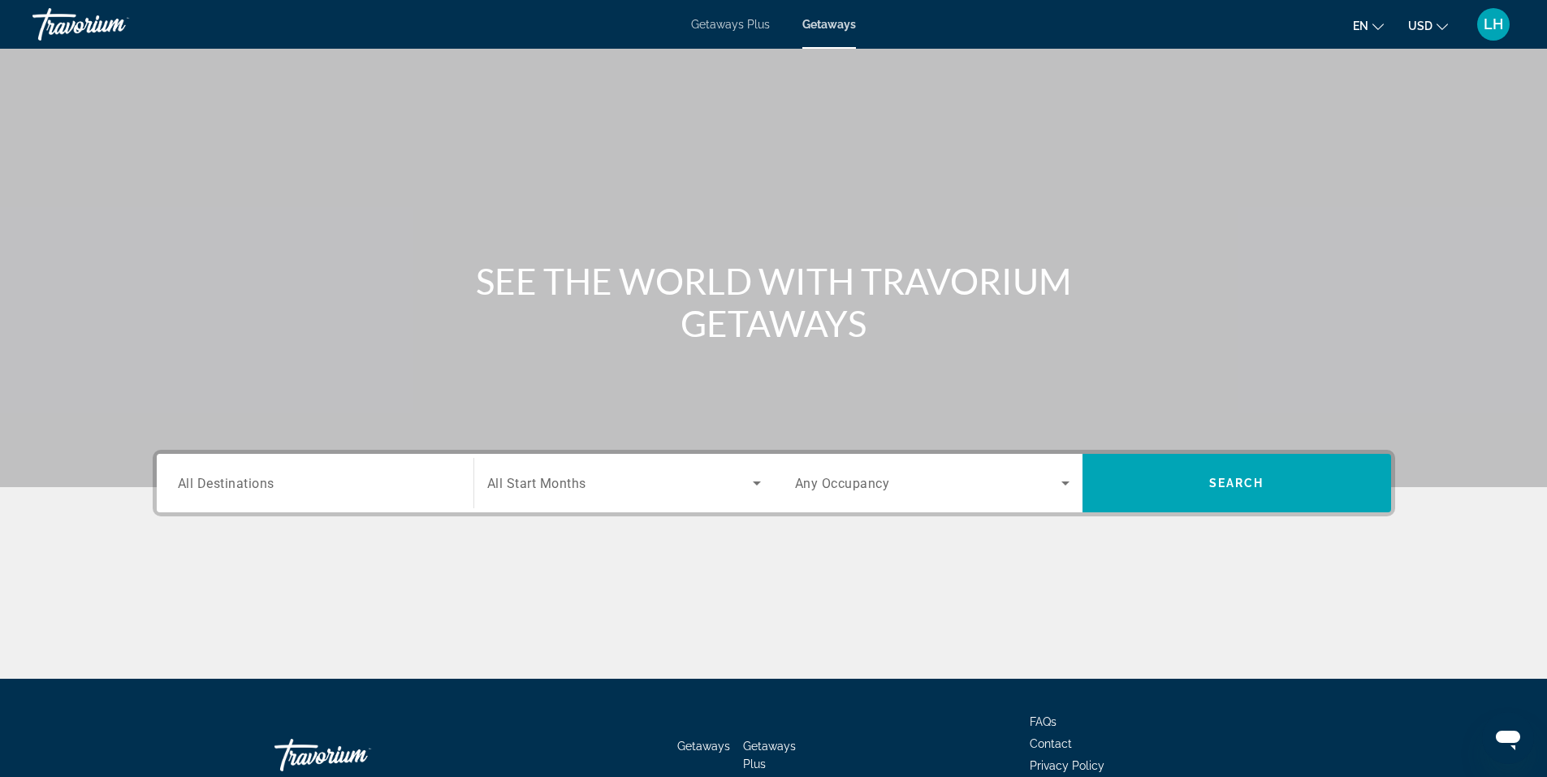
click at [364, 468] on div "Search widget" at bounding box center [315, 483] width 274 height 46
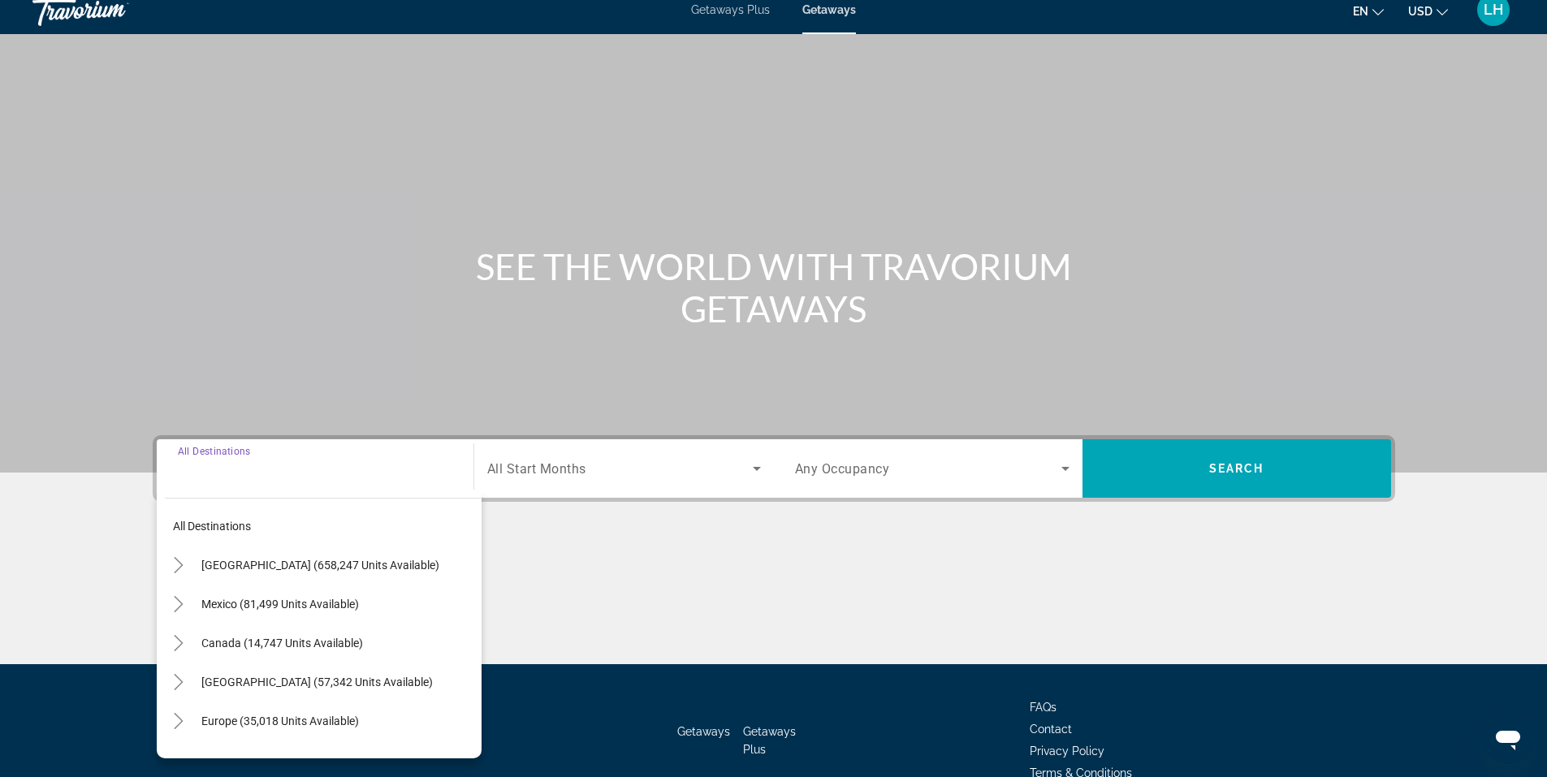
scroll to position [101, 0]
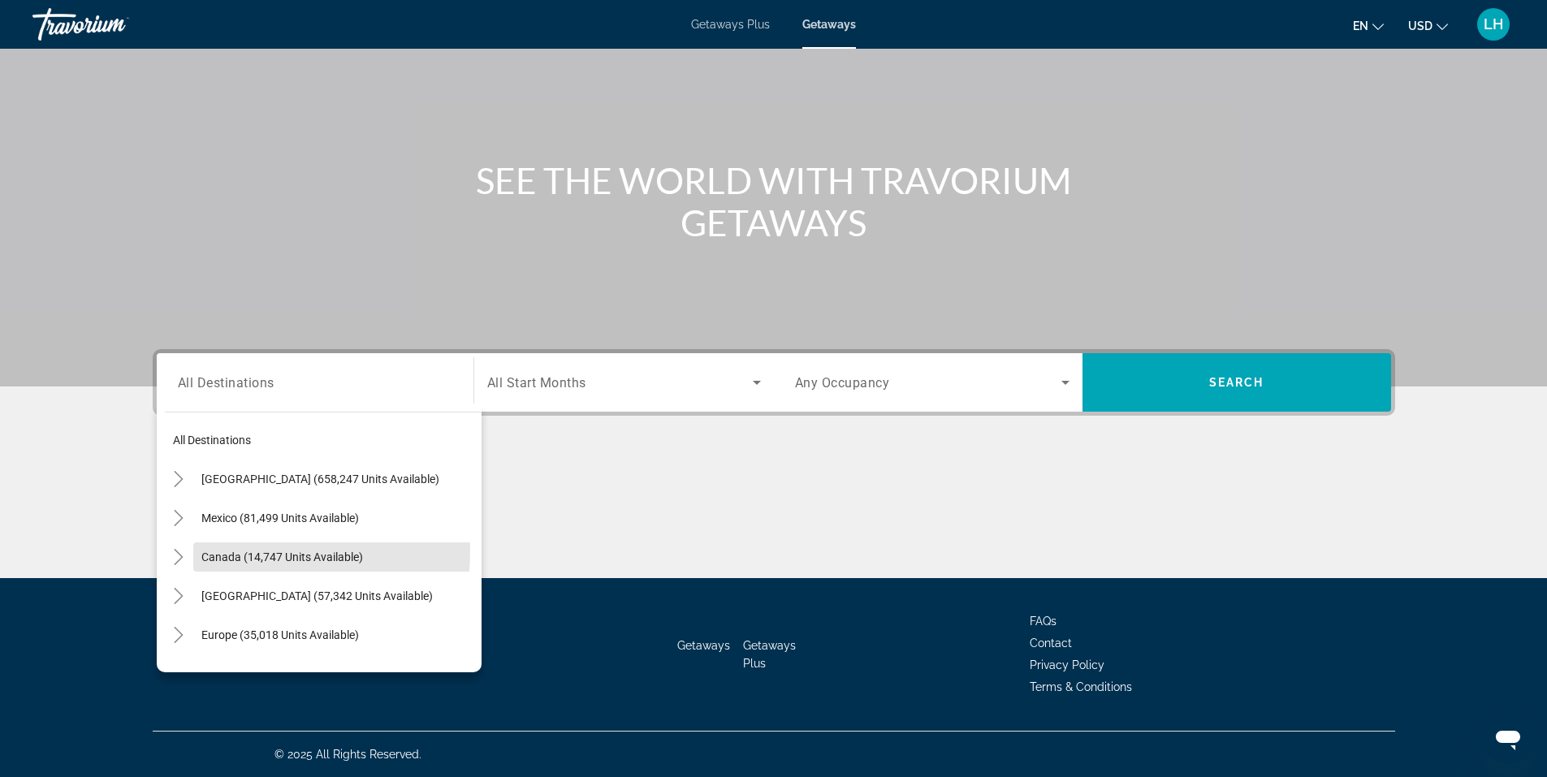
click at [239, 550] on span "Canada (14,747 units available)" at bounding box center [282, 556] width 162 height 13
type input "**********"
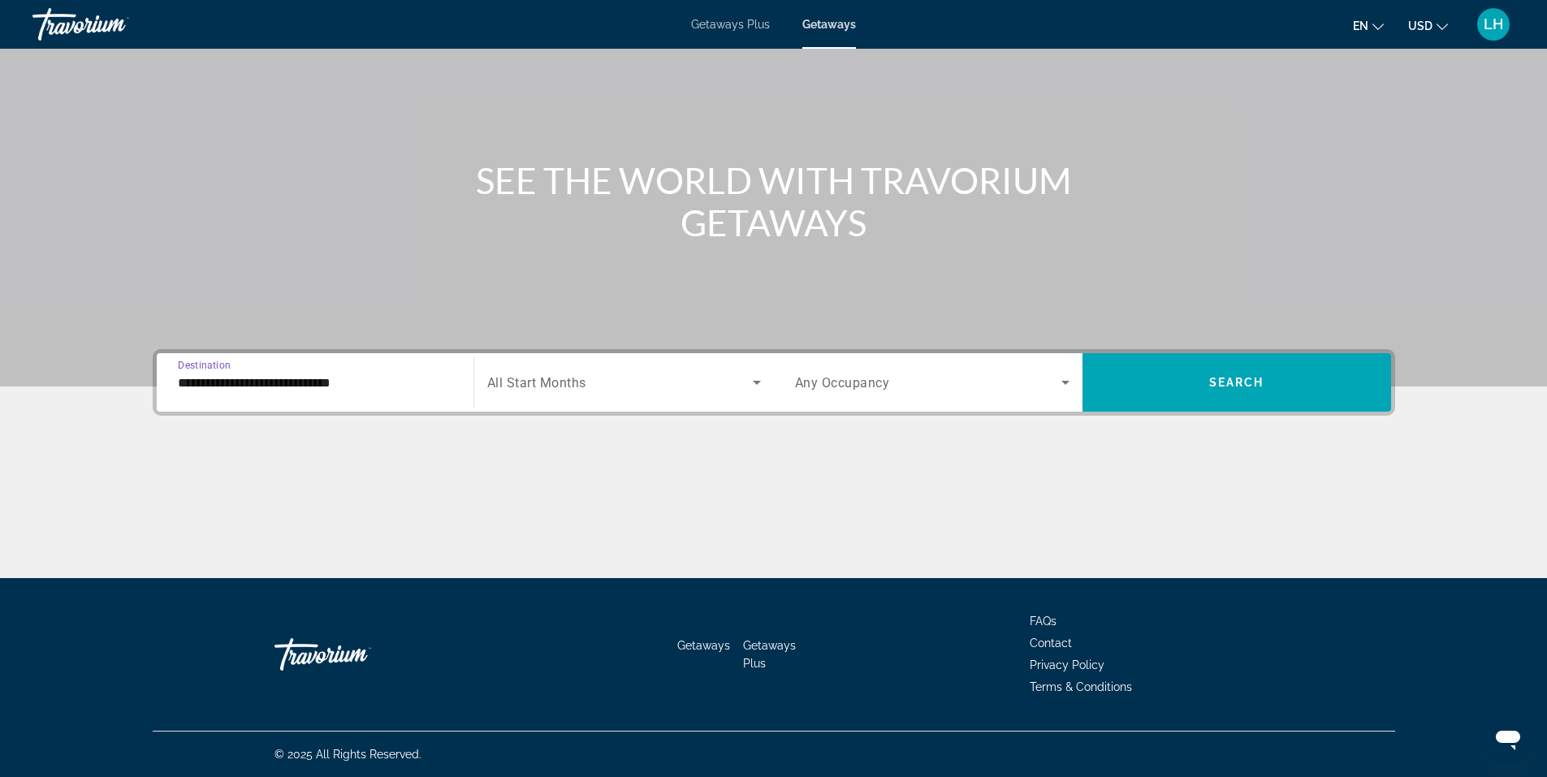
click at [745, 374] on span "Search widget" at bounding box center [619, 382] width 265 height 19
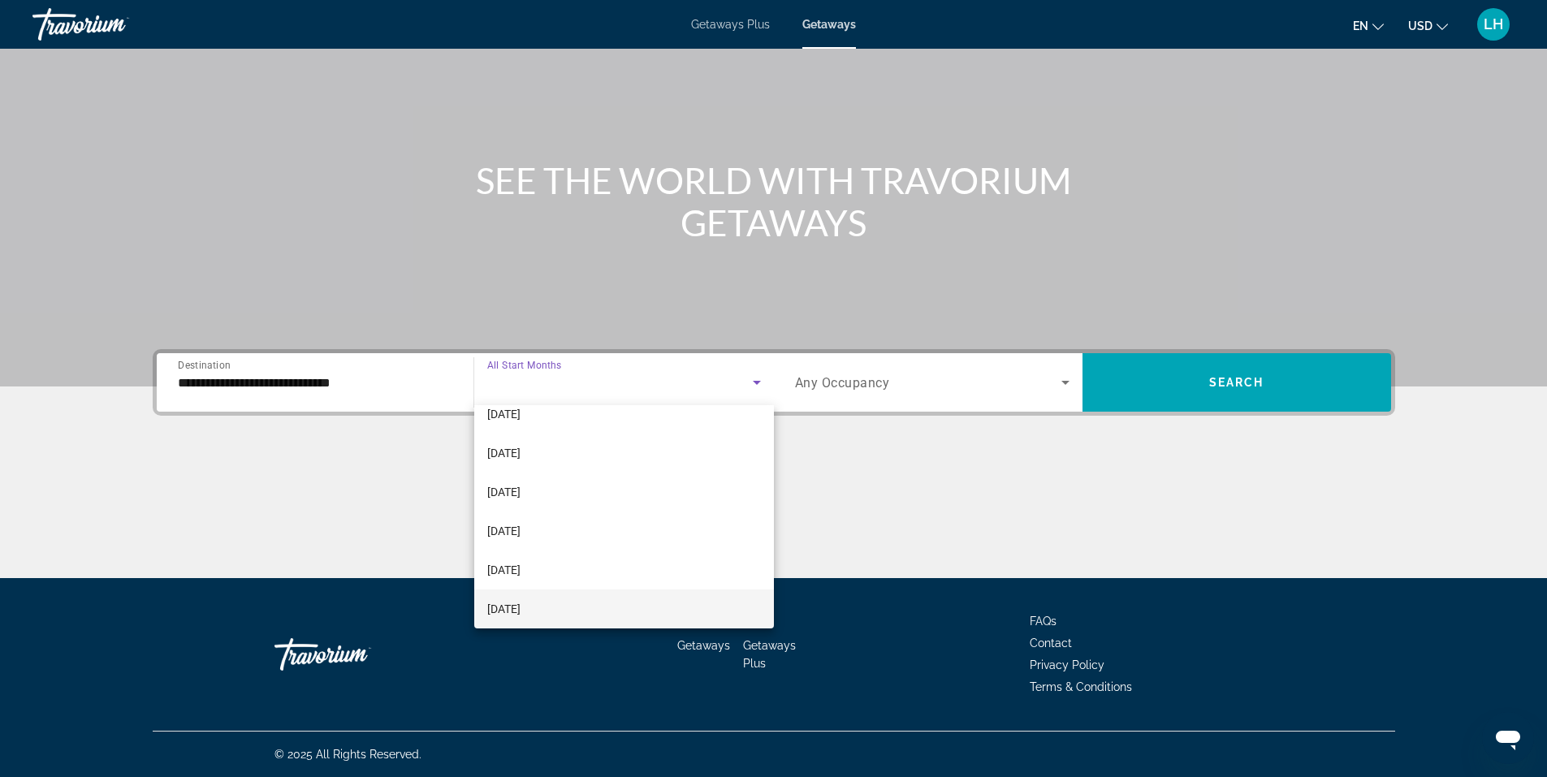
scroll to position [162, 0]
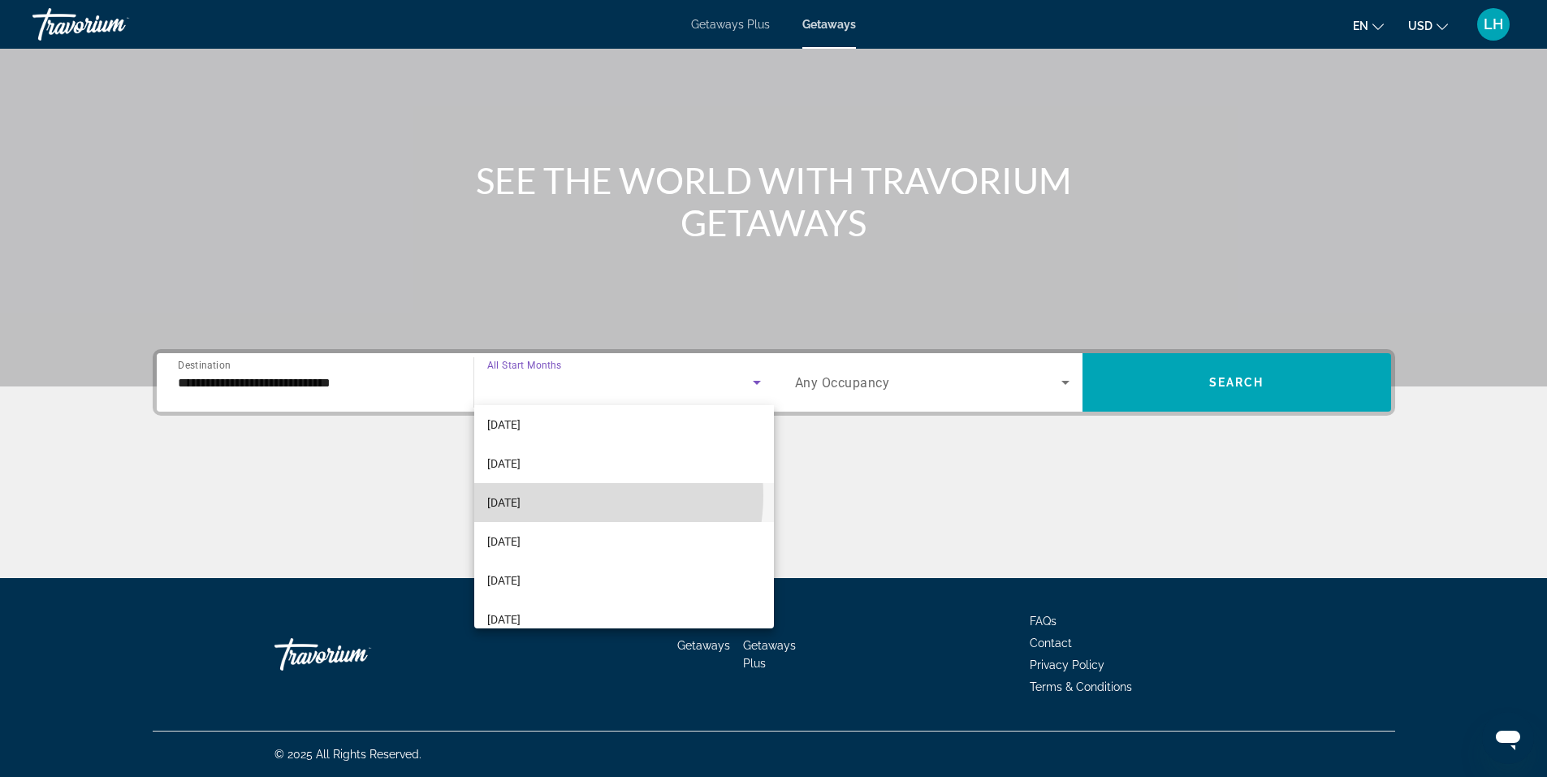
click at [572, 495] on mat-option "[DATE]" at bounding box center [624, 502] width 300 height 39
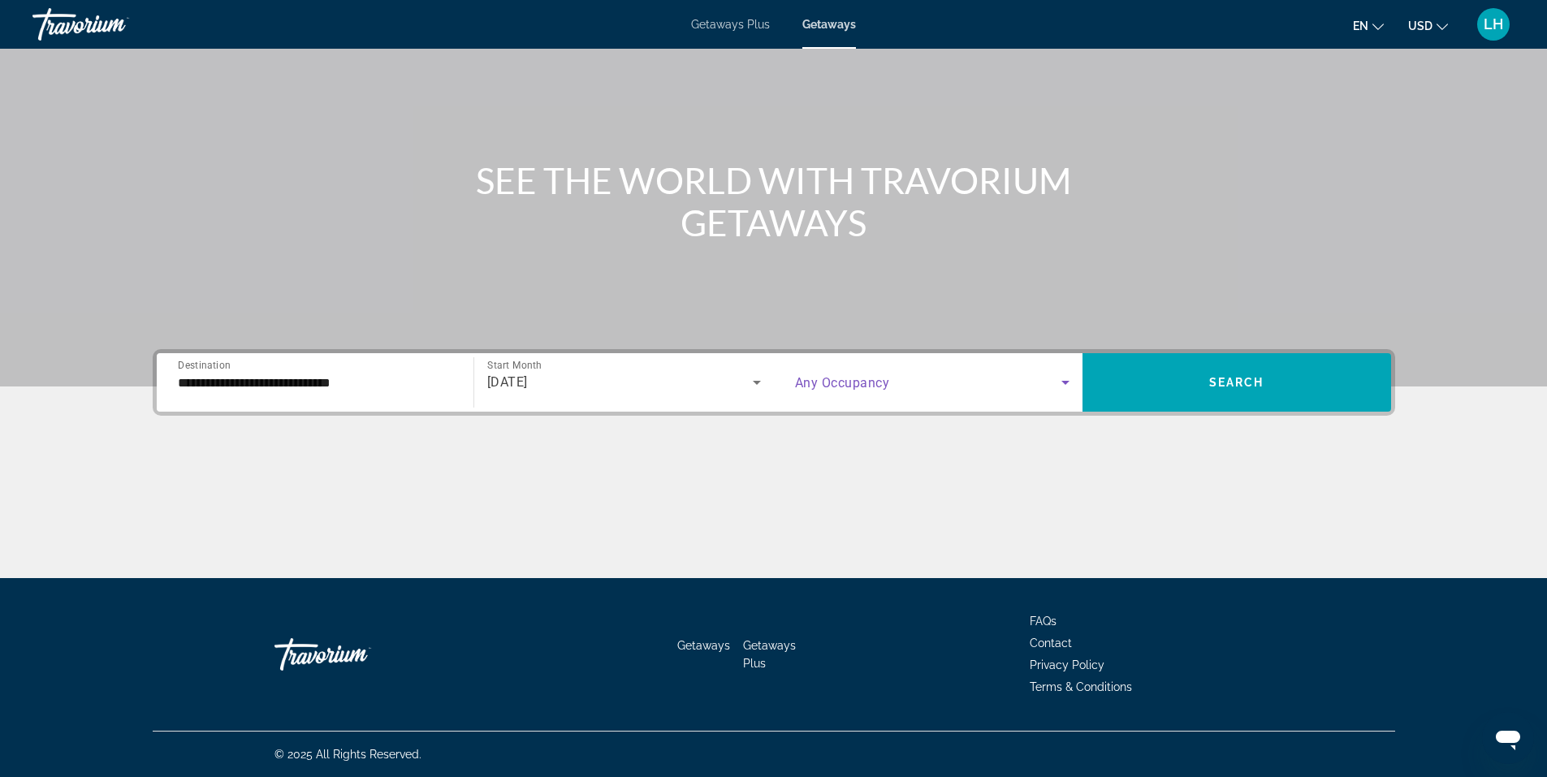
click at [1052, 382] on span "Search widget" at bounding box center [928, 382] width 266 height 19
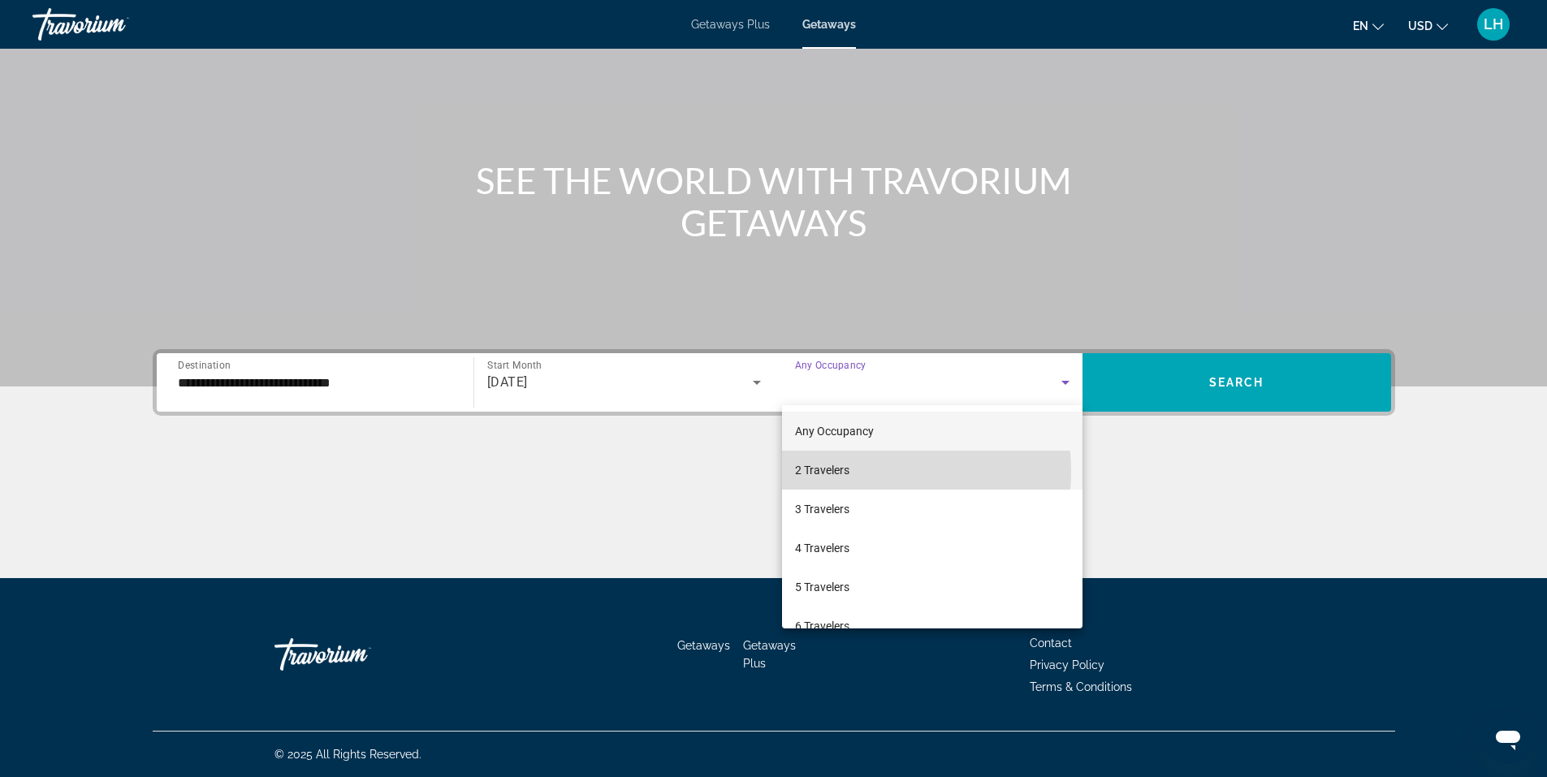
click at [861, 472] on mat-option "2 Travelers" at bounding box center [932, 470] width 300 height 39
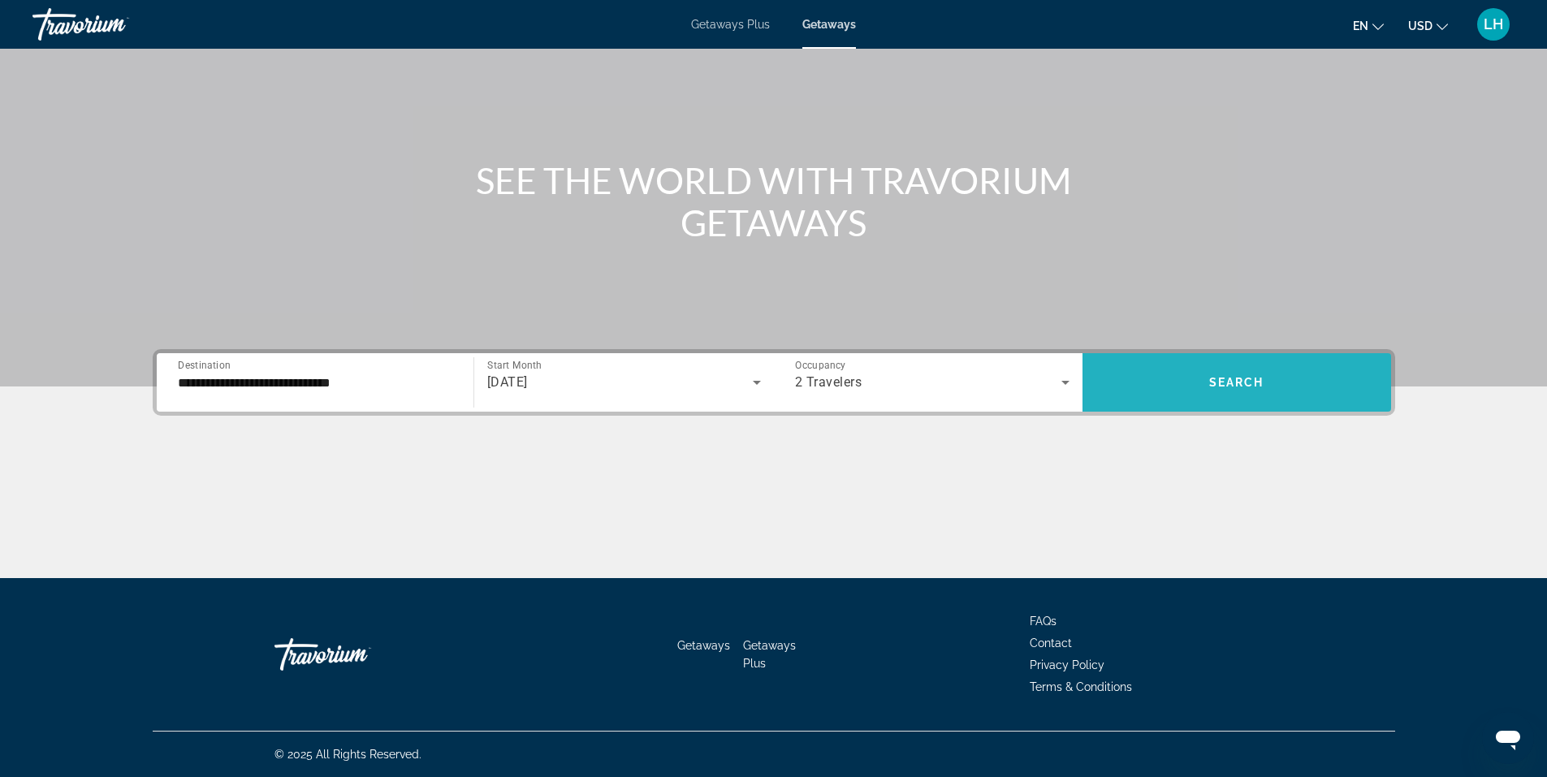
click at [1249, 374] on span "Search widget" at bounding box center [1236, 382] width 309 height 39
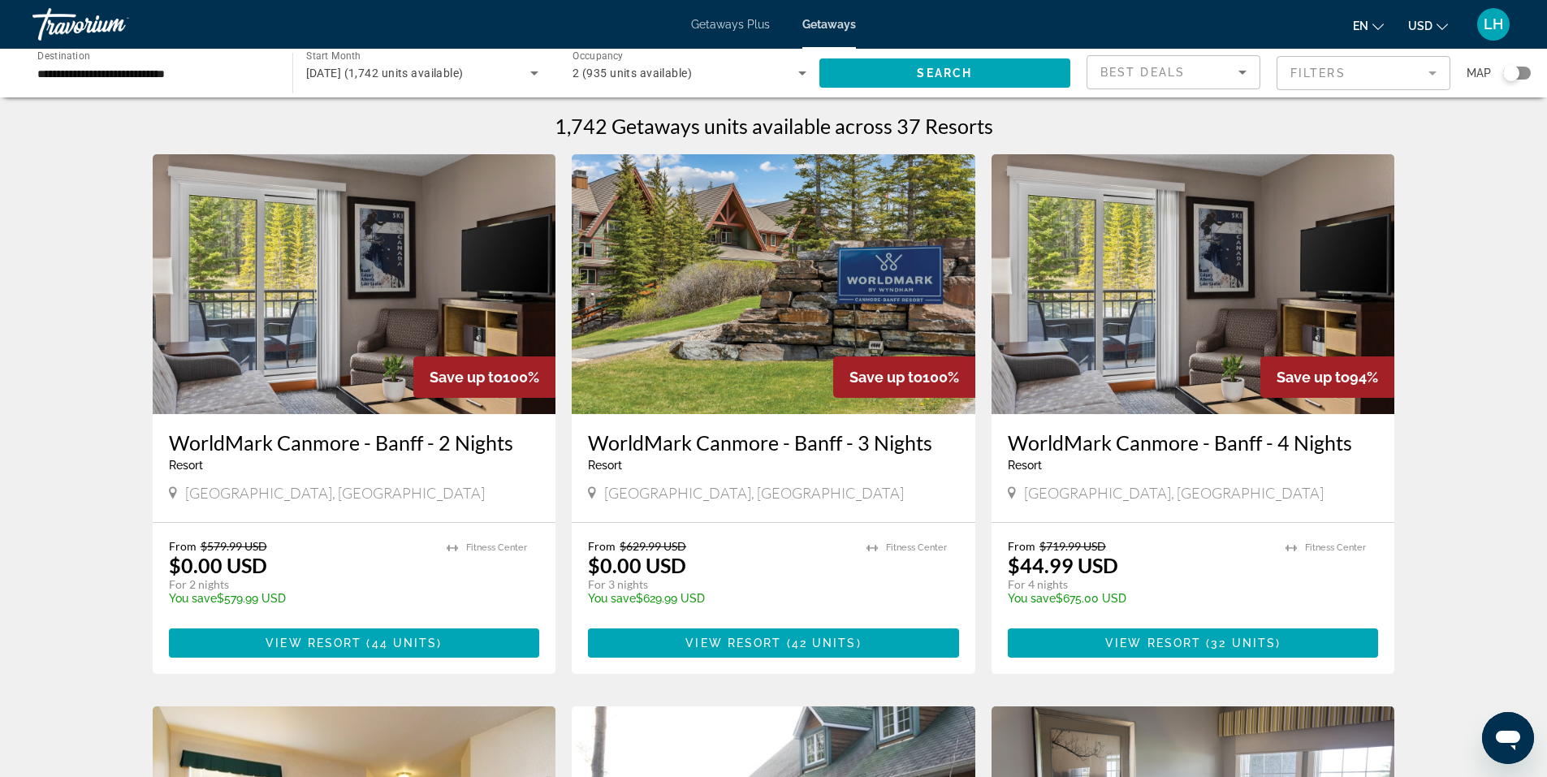
click at [1421, 70] on mat-form-field "Filters" at bounding box center [1363, 73] width 174 height 34
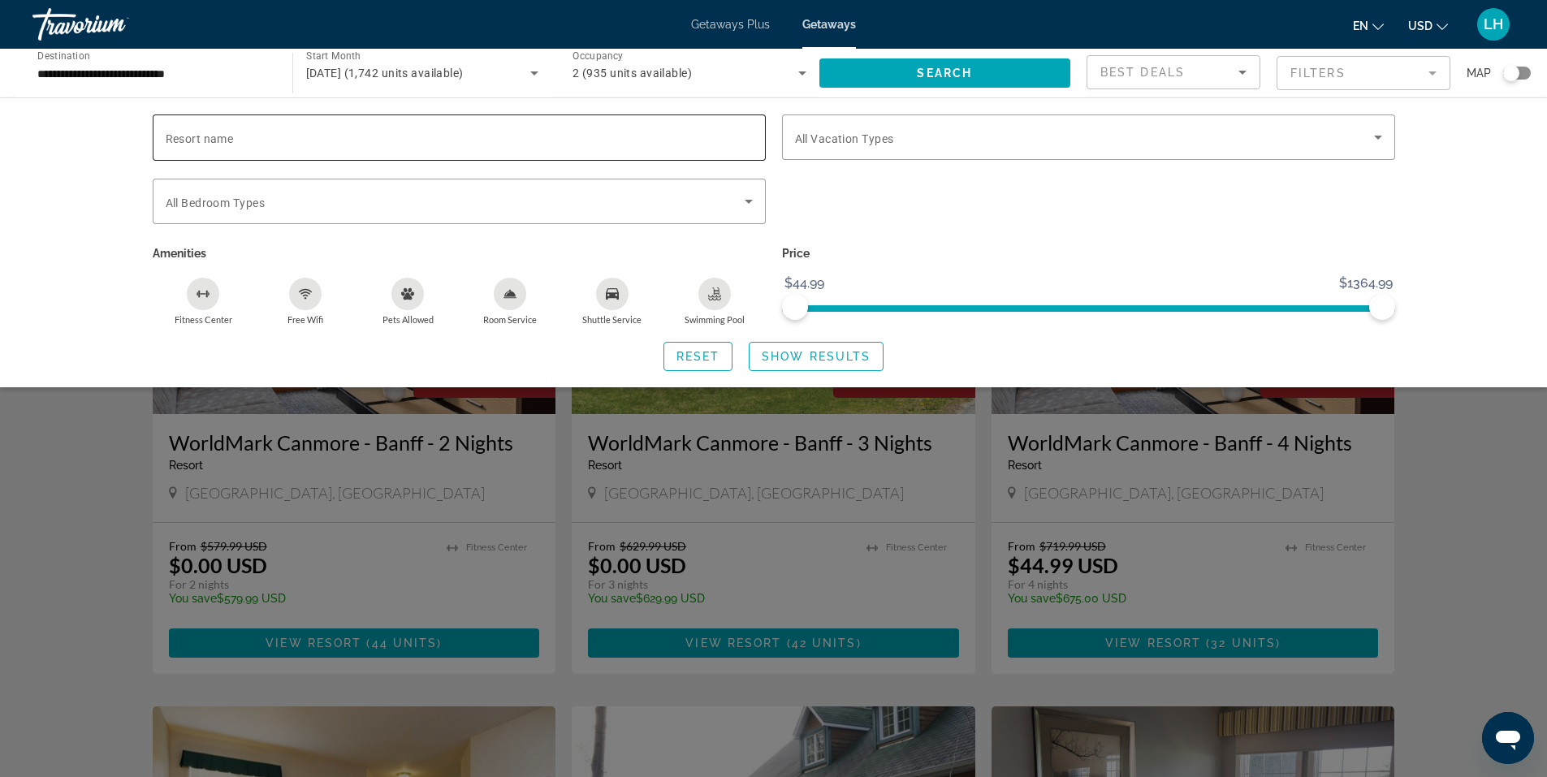
click at [339, 130] on input "Resort name" at bounding box center [459, 137] width 587 height 19
type input "*****"
click at [950, 69] on span "Search" at bounding box center [944, 73] width 55 height 13
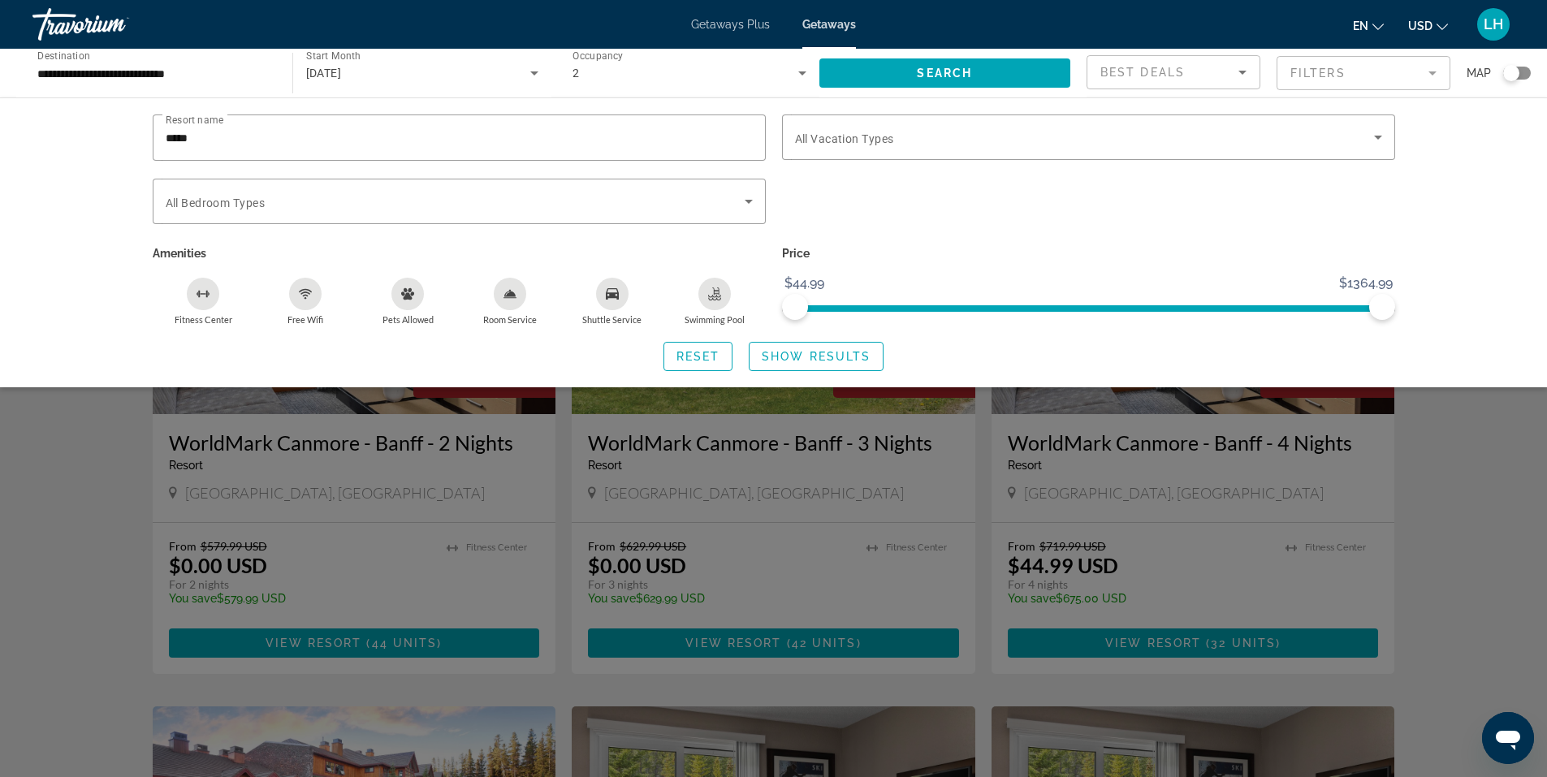
click at [434, 520] on div "Search widget" at bounding box center [773, 510] width 1547 height 533
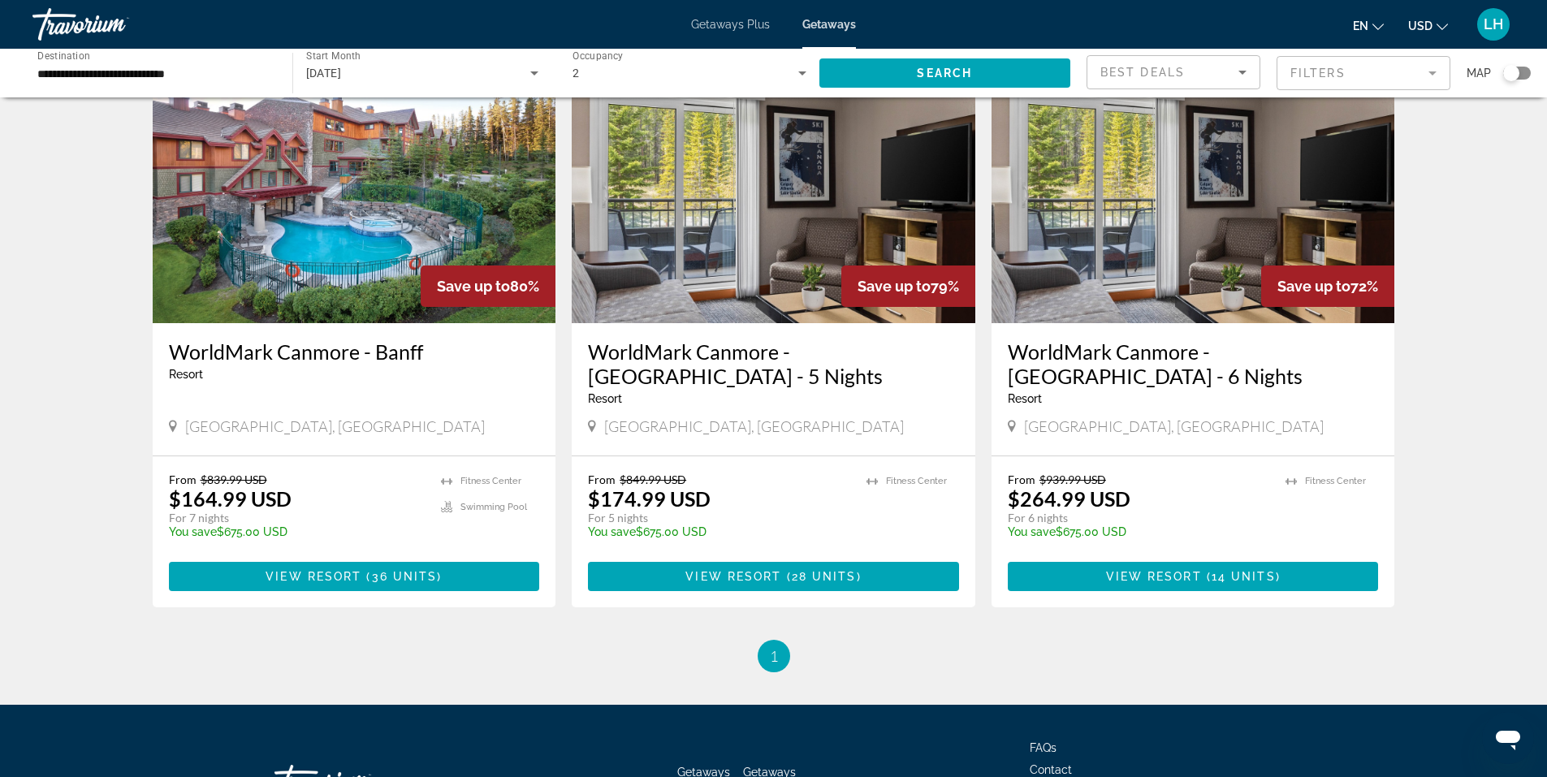
scroll to position [650, 0]
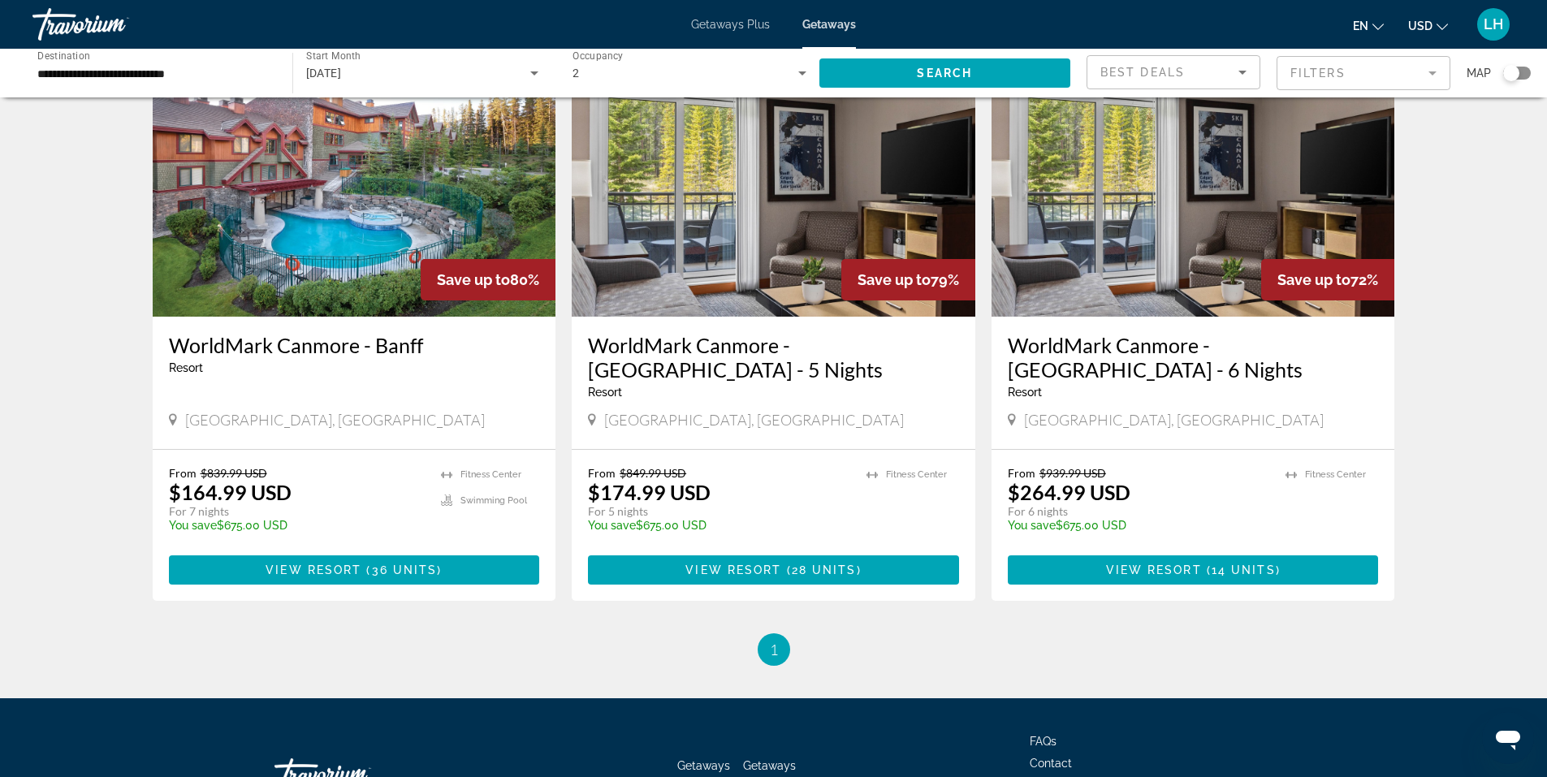
click at [1441, 19] on mat-icon "Change currency" at bounding box center [1441, 24] width 11 height 11
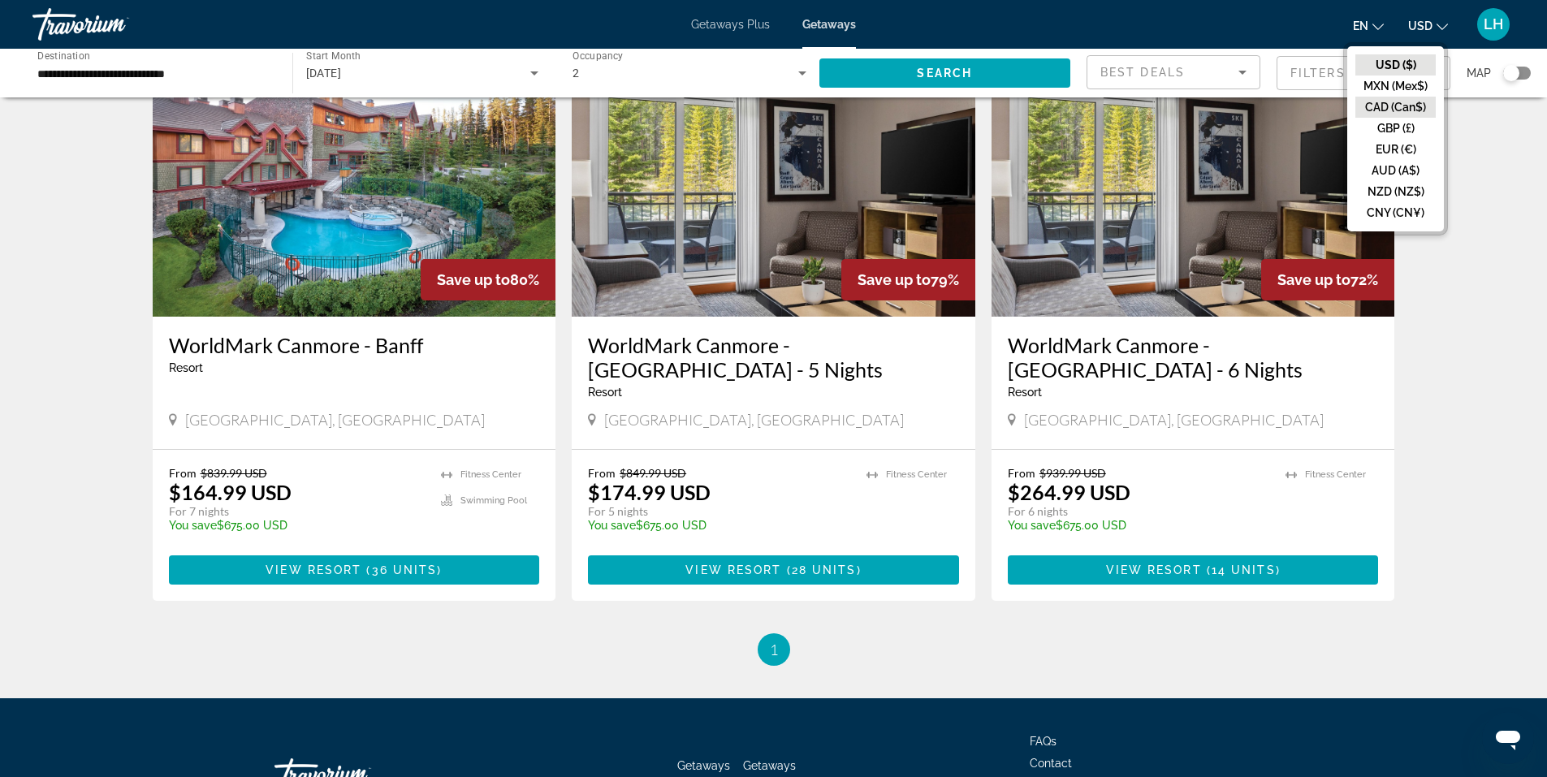
click at [1395, 110] on button "CAD (Can$)" at bounding box center [1395, 107] width 80 height 21
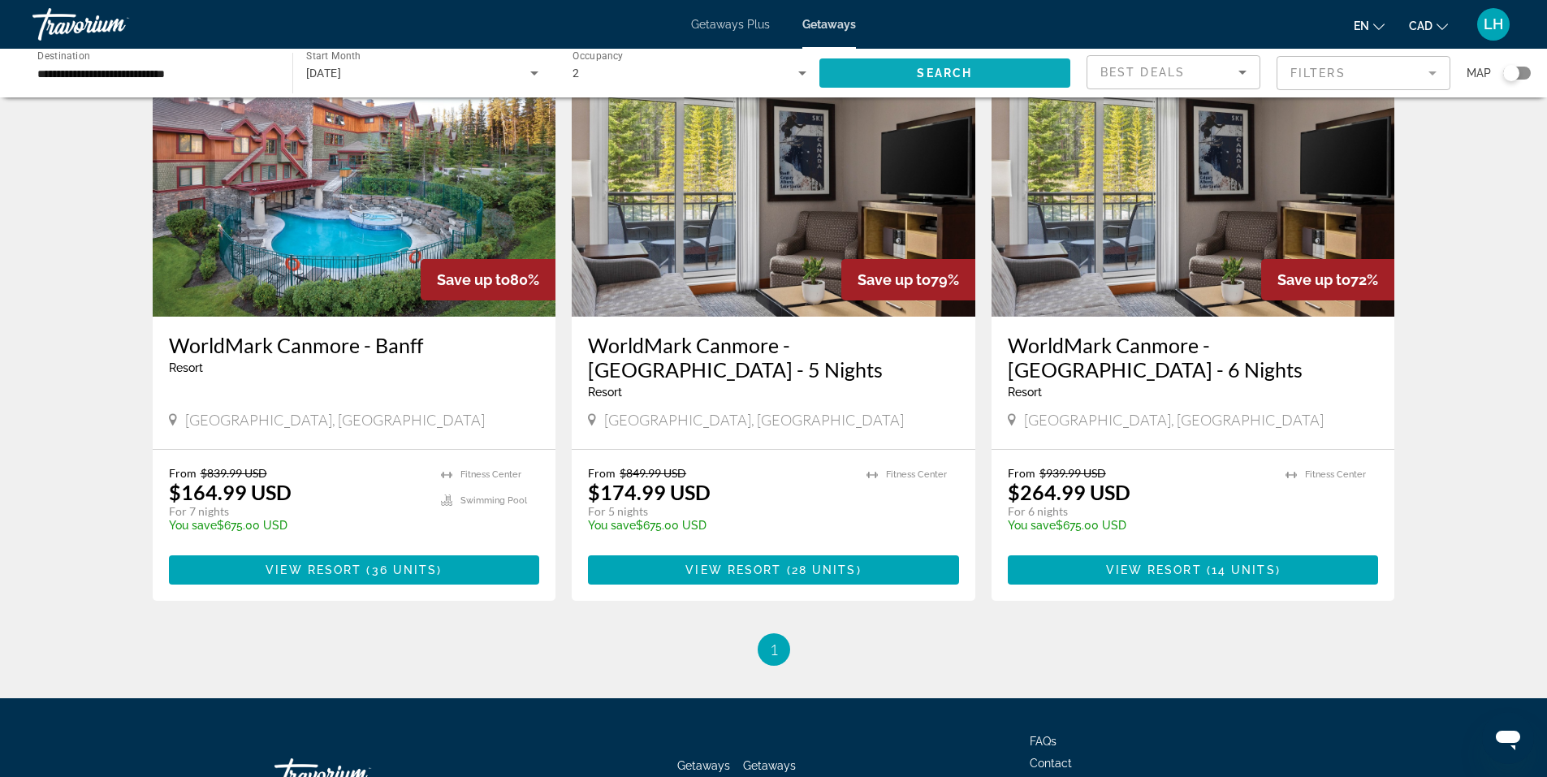
click at [949, 70] on span "Search" at bounding box center [944, 73] width 55 height 13
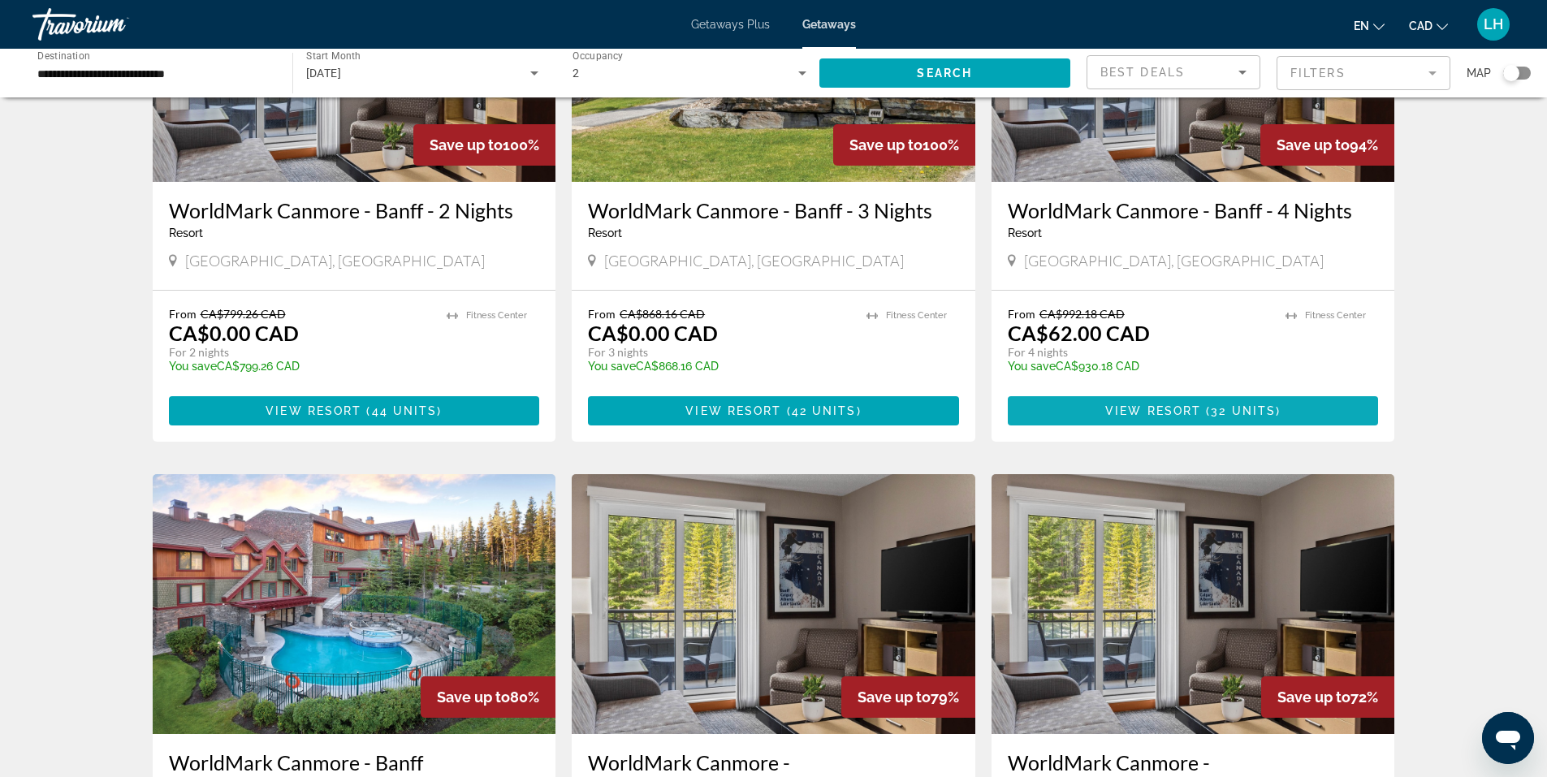
scroll to position [244, 0]
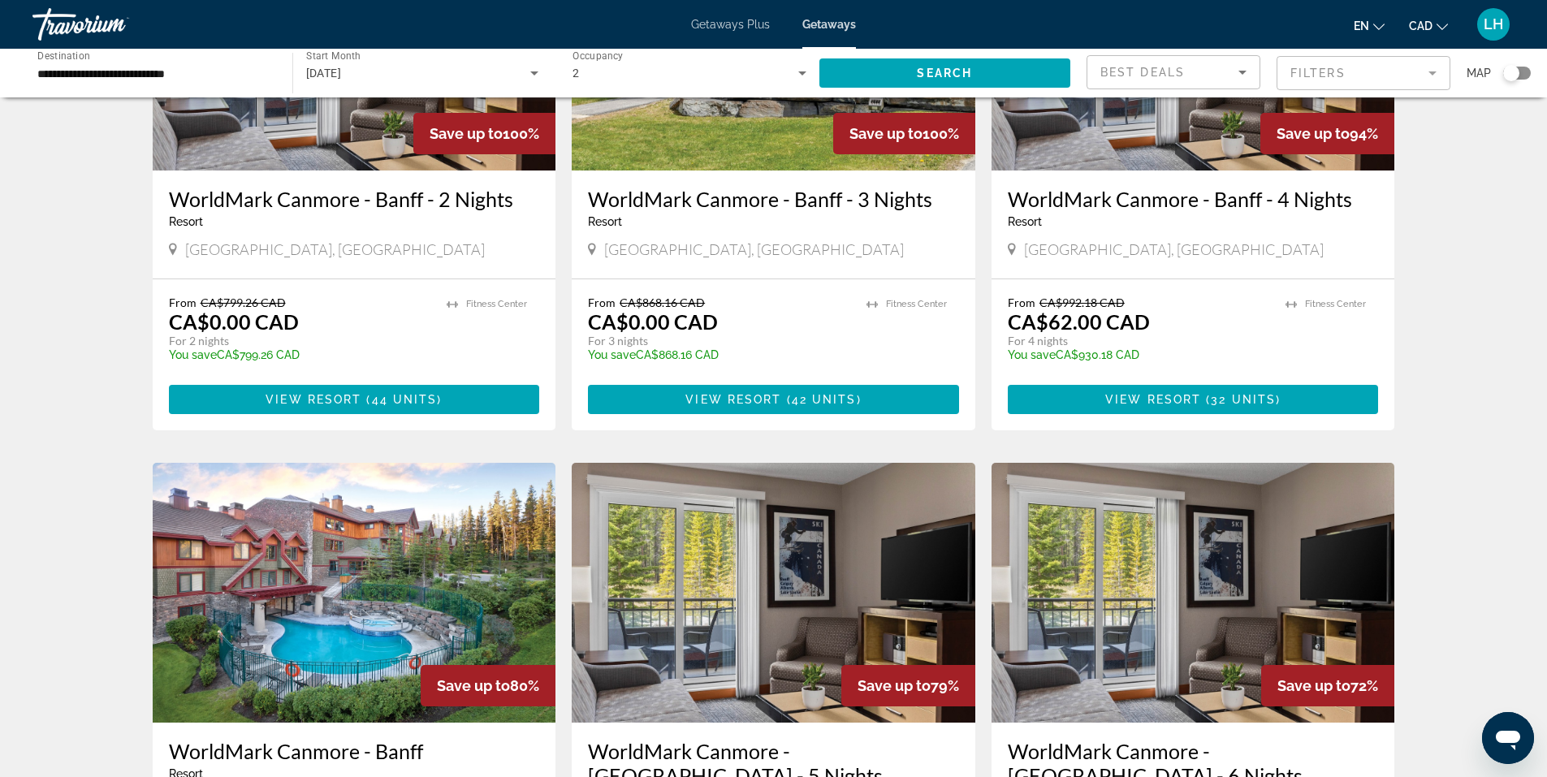
click at [727, 21] on span "Getaways Plus" at bounding box center [730, 24] width 79 height 13
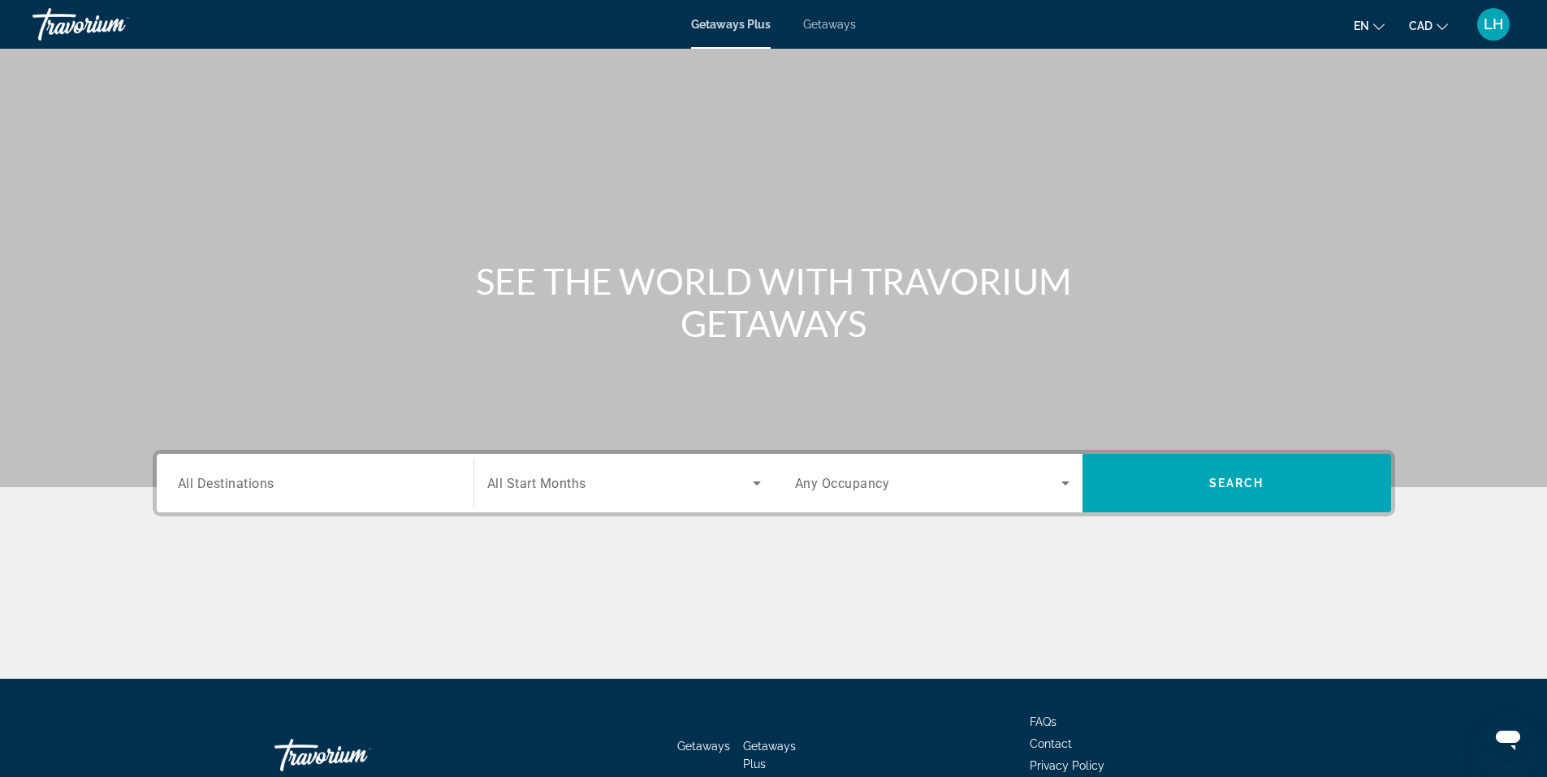
click at [400, 468] on div "Search widget" at bounding box center [315, 483] width 274 height 46
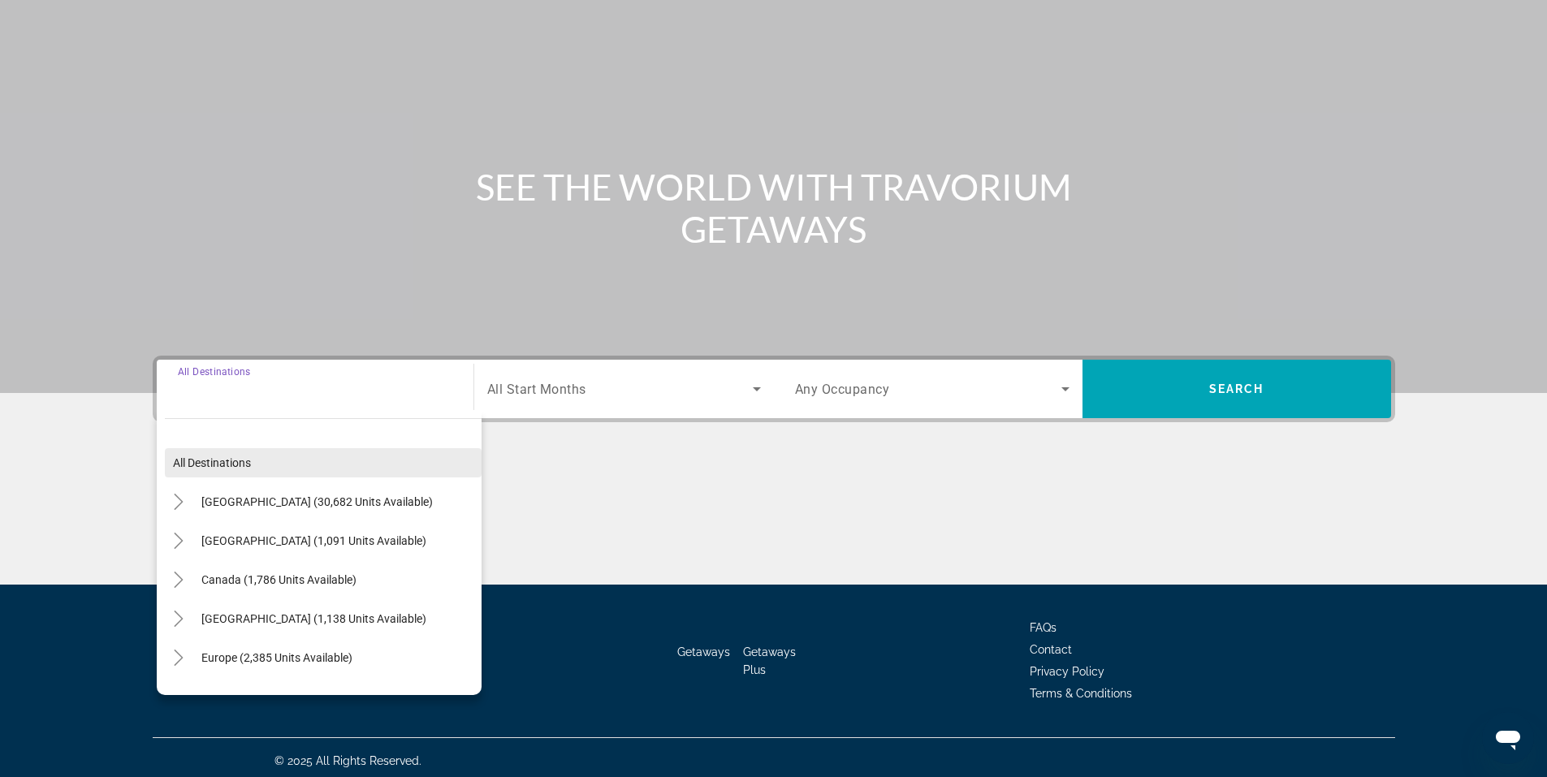
scroll to position [101, 0]
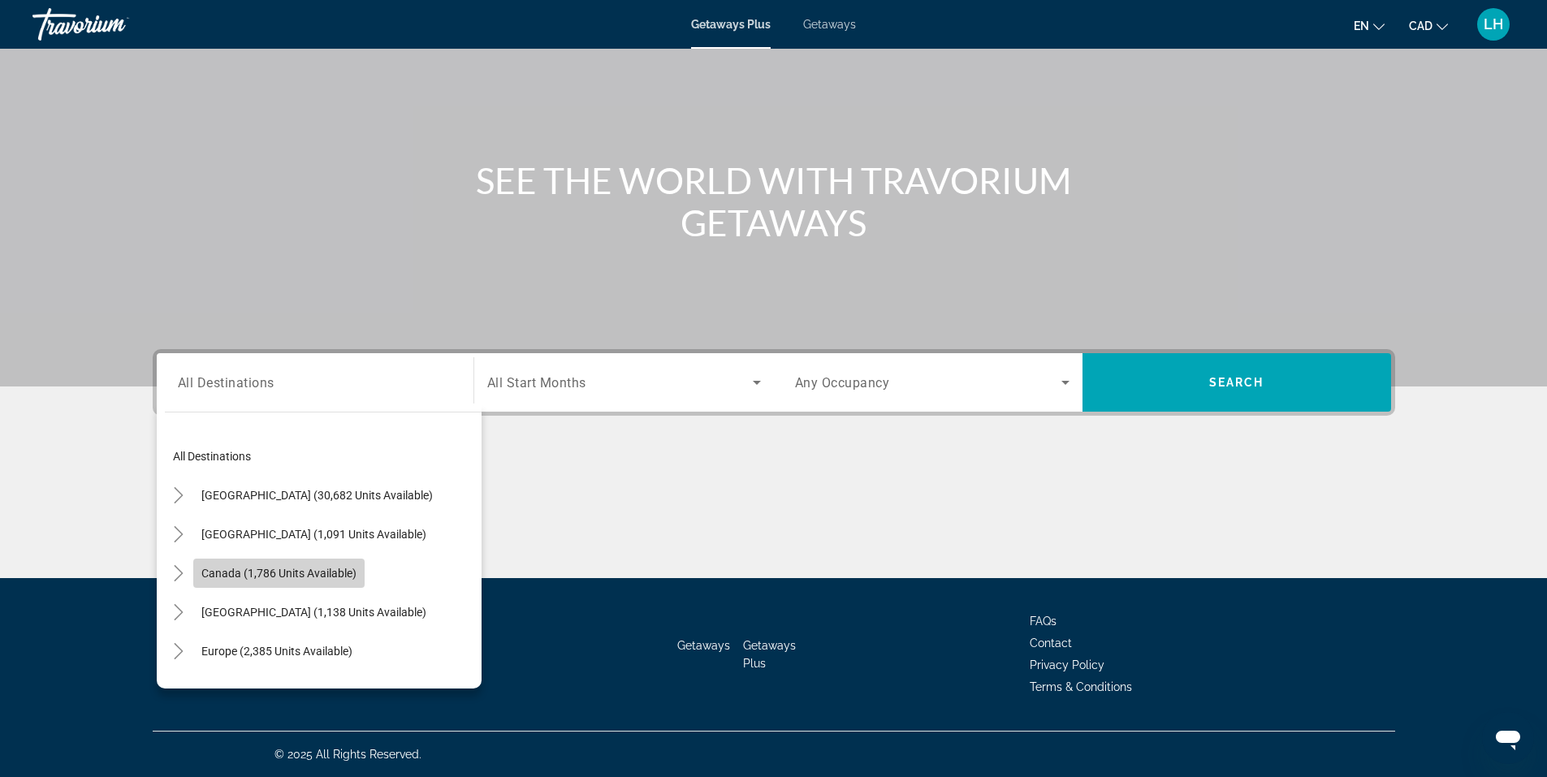
click at [281, 568] on span "Canada (1,786 units available)" at bounding box center [278, 573] width 155 height 13
type input "**********"
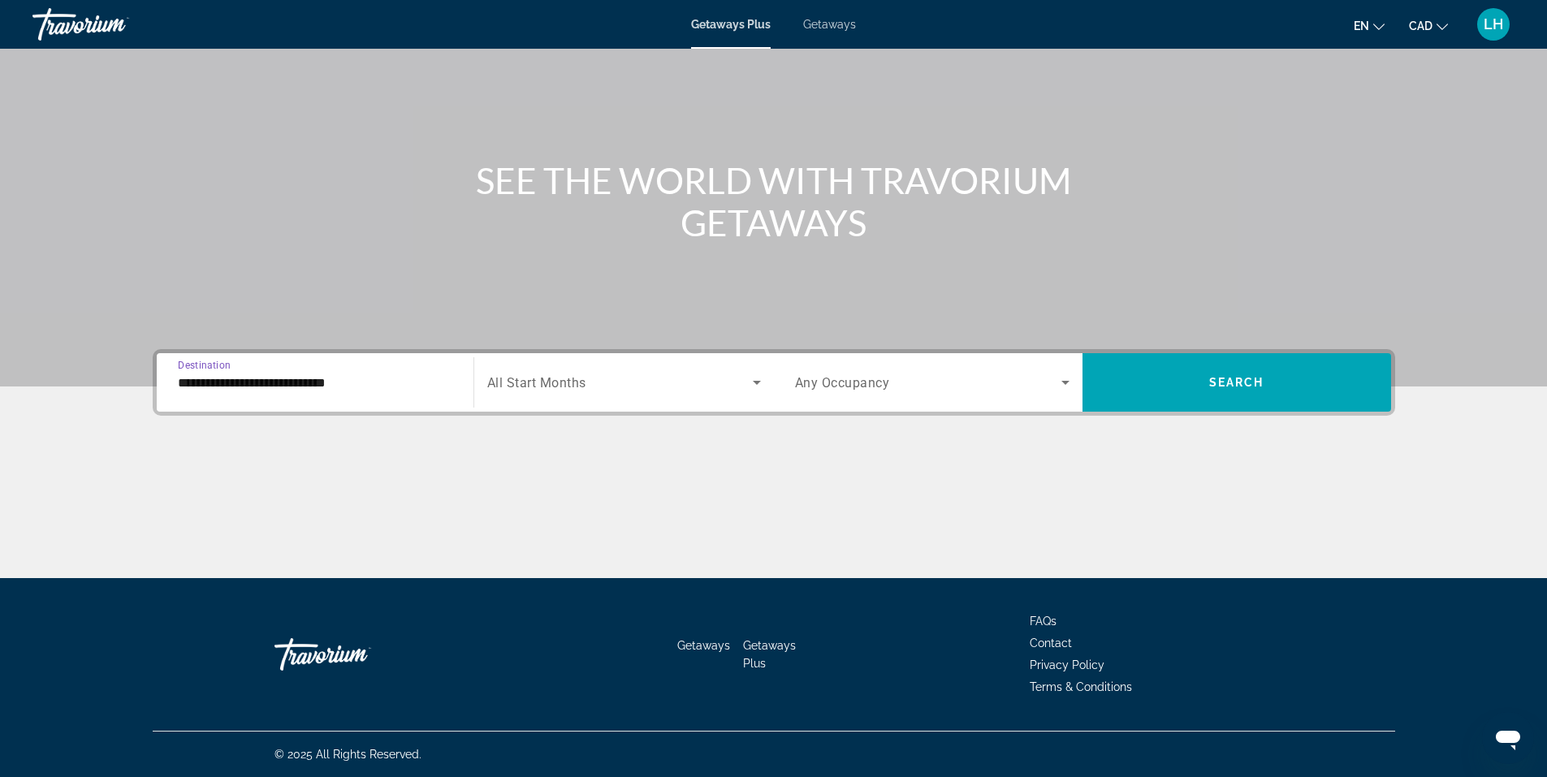
click at [616, 380] on span "Search widget" at bounding box center [619, 382] width 265 height 19
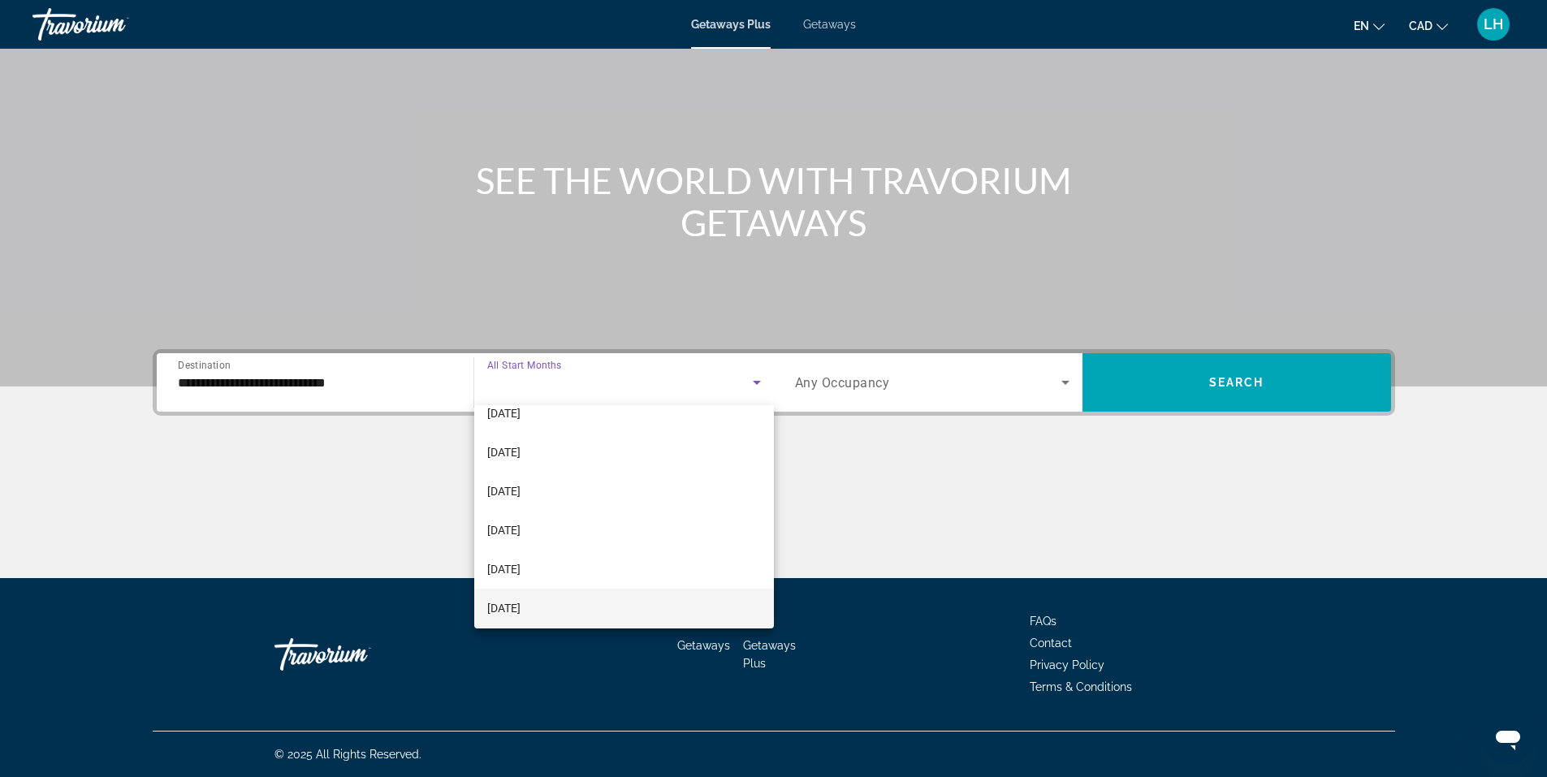
scroll to position [81, 0]
click at [565, 578] on mat-option "[DATE]" at bounding box center [624, 583] width 300 height 39
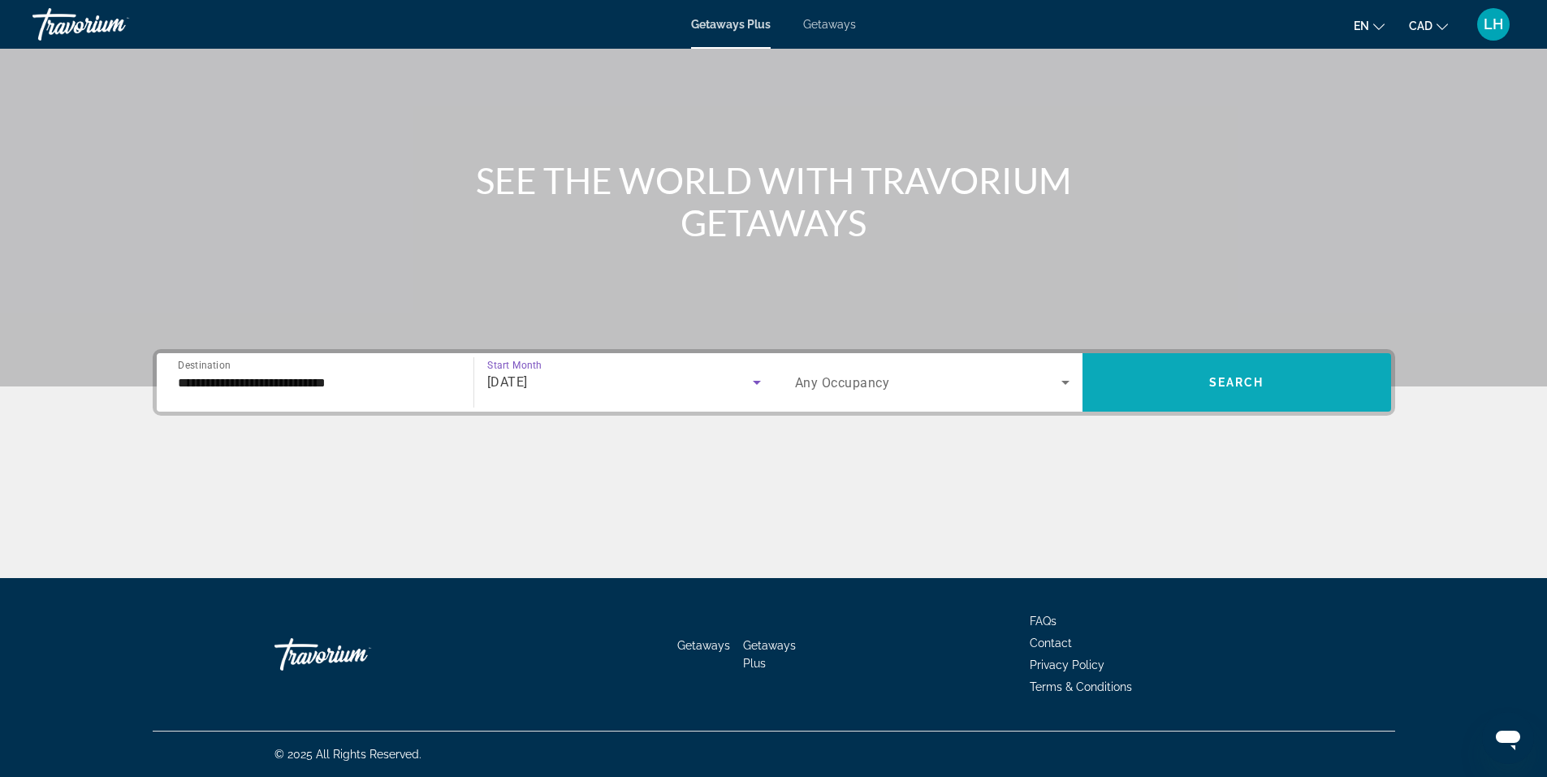
click at [1155, 373] on span "Search widget" at bounding box center [1236, 382] width 309 height 39
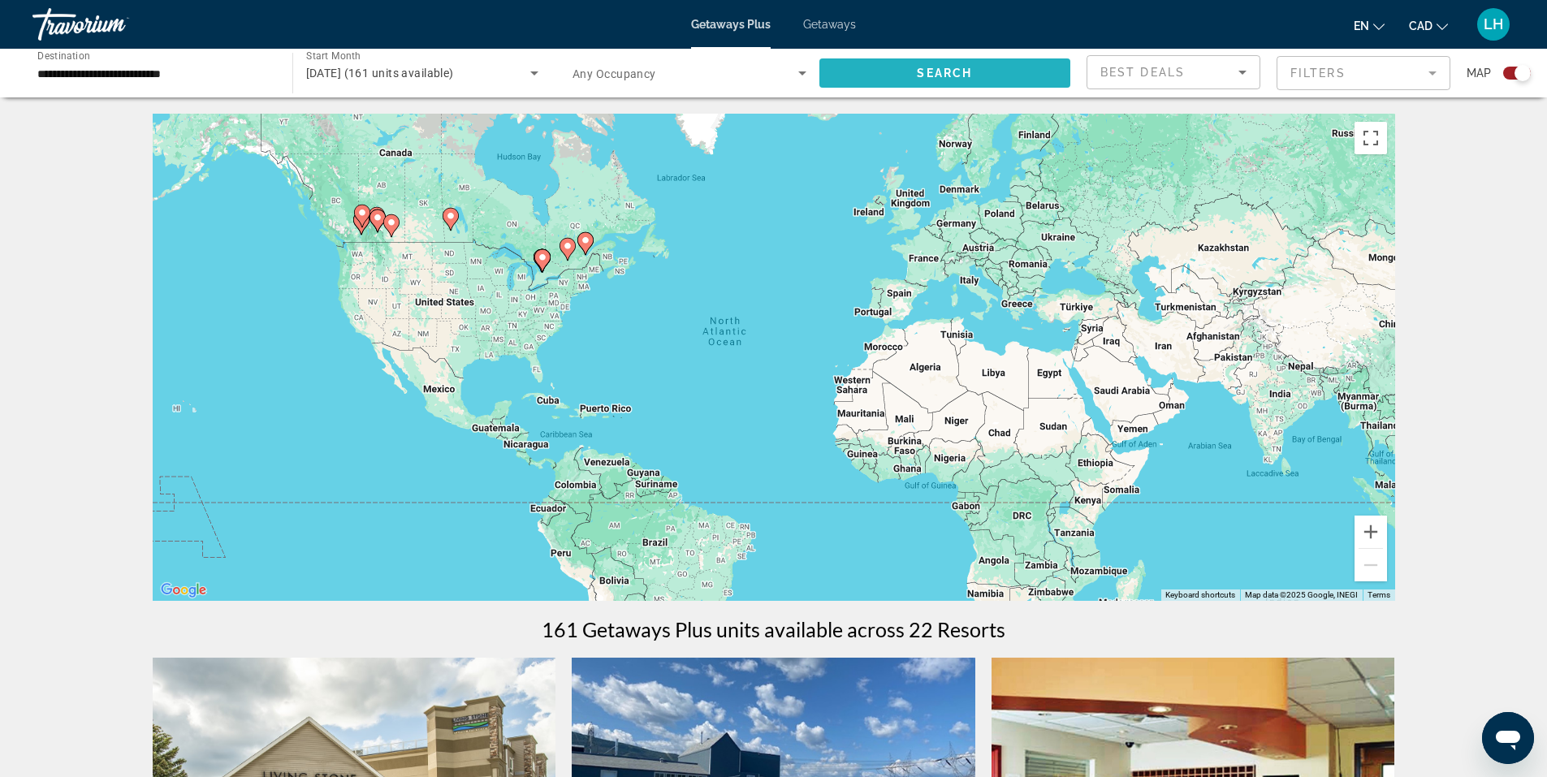
click at [942, 63] on span "Search widget" at bounding box center [945, 73] width 252 height 39
click at [1426, 63] on mat-form-field "Filters" at bounding box center [1363, 73] width 174 height 34
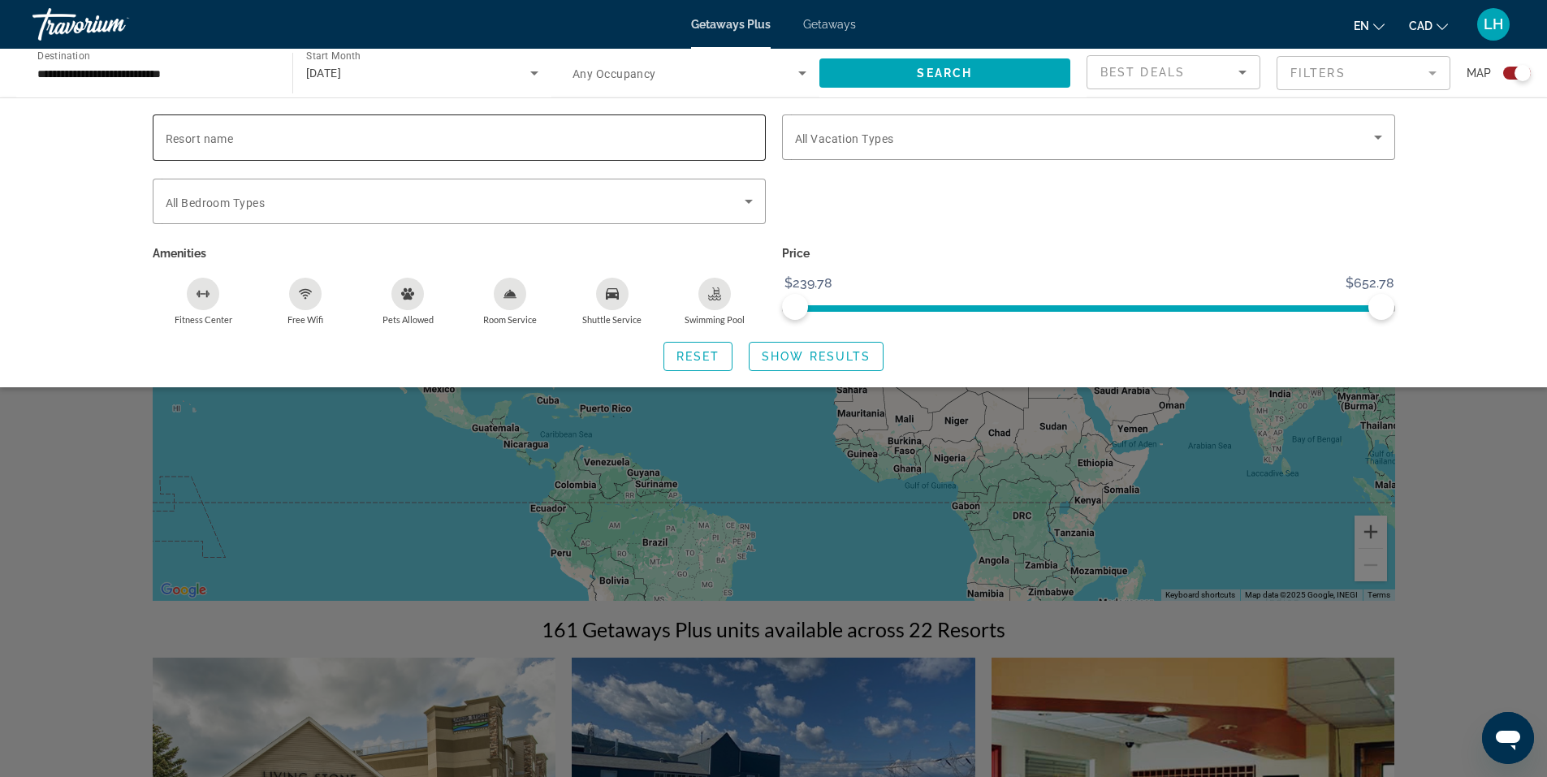
click at [424, 140] on input "Resort name" at bounding box center [459, 137] width 587 height 19
type input "*****"
click at [999, 69] on span "Search widget" at bounding box center [945, 73] width 252 height 39
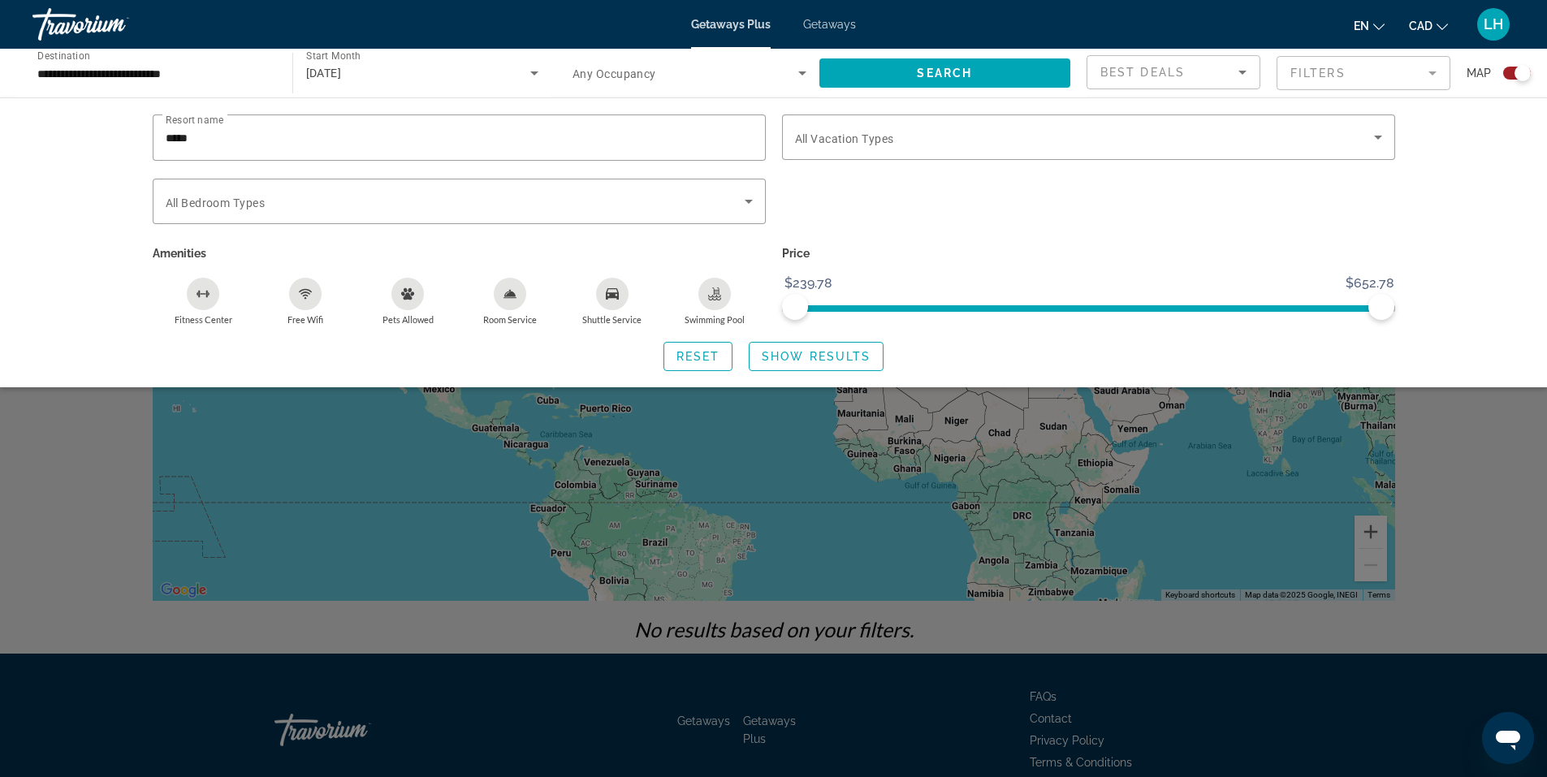
click at [827, 21] on span "Getaways" at bounding box center [829, 24] width 53 height 13
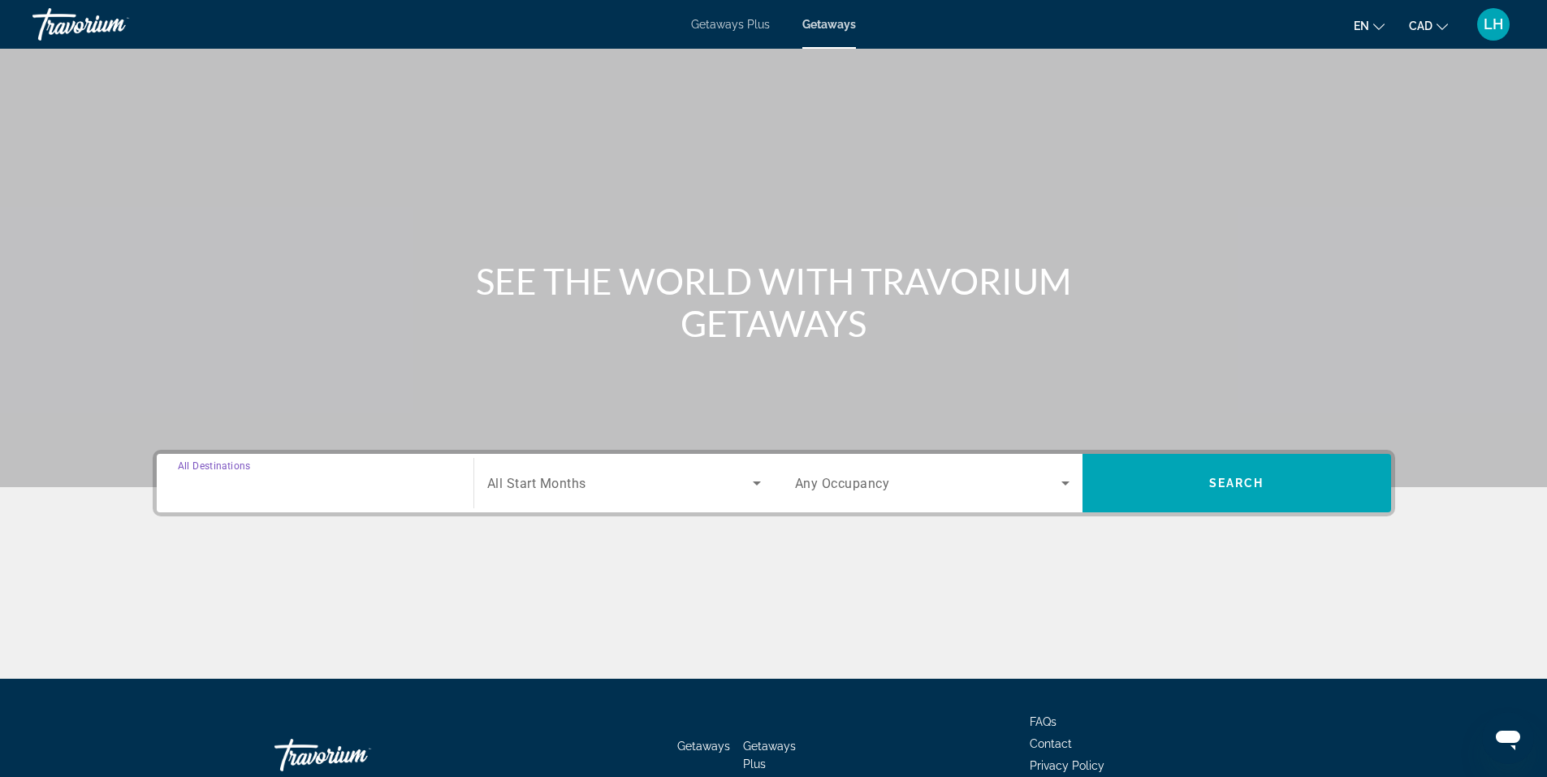
click at [337, 475] on input "Destination All Destinations" at bounding box center [315, 483] width 274 height 19
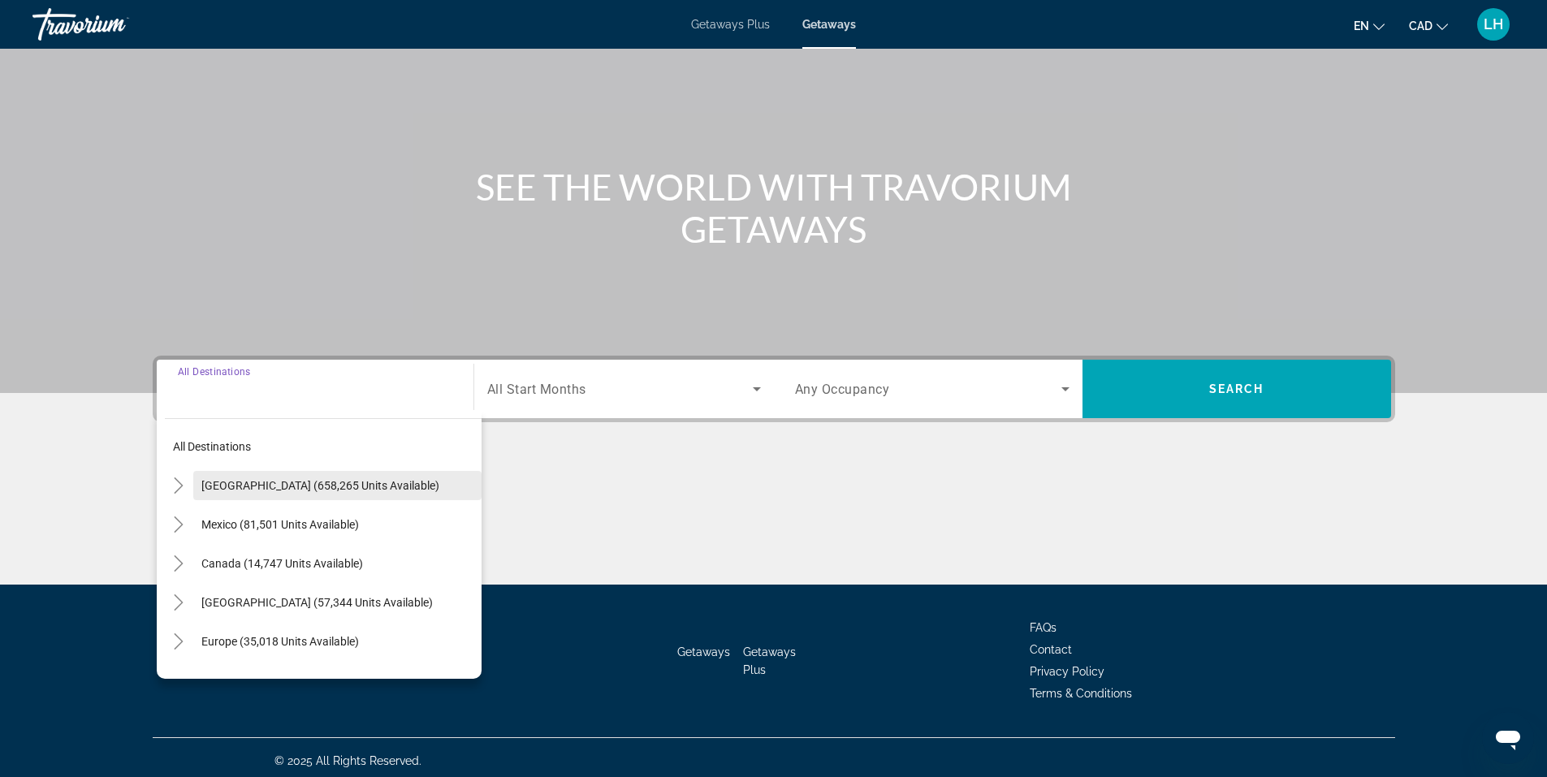
scroll to position [101, 0]
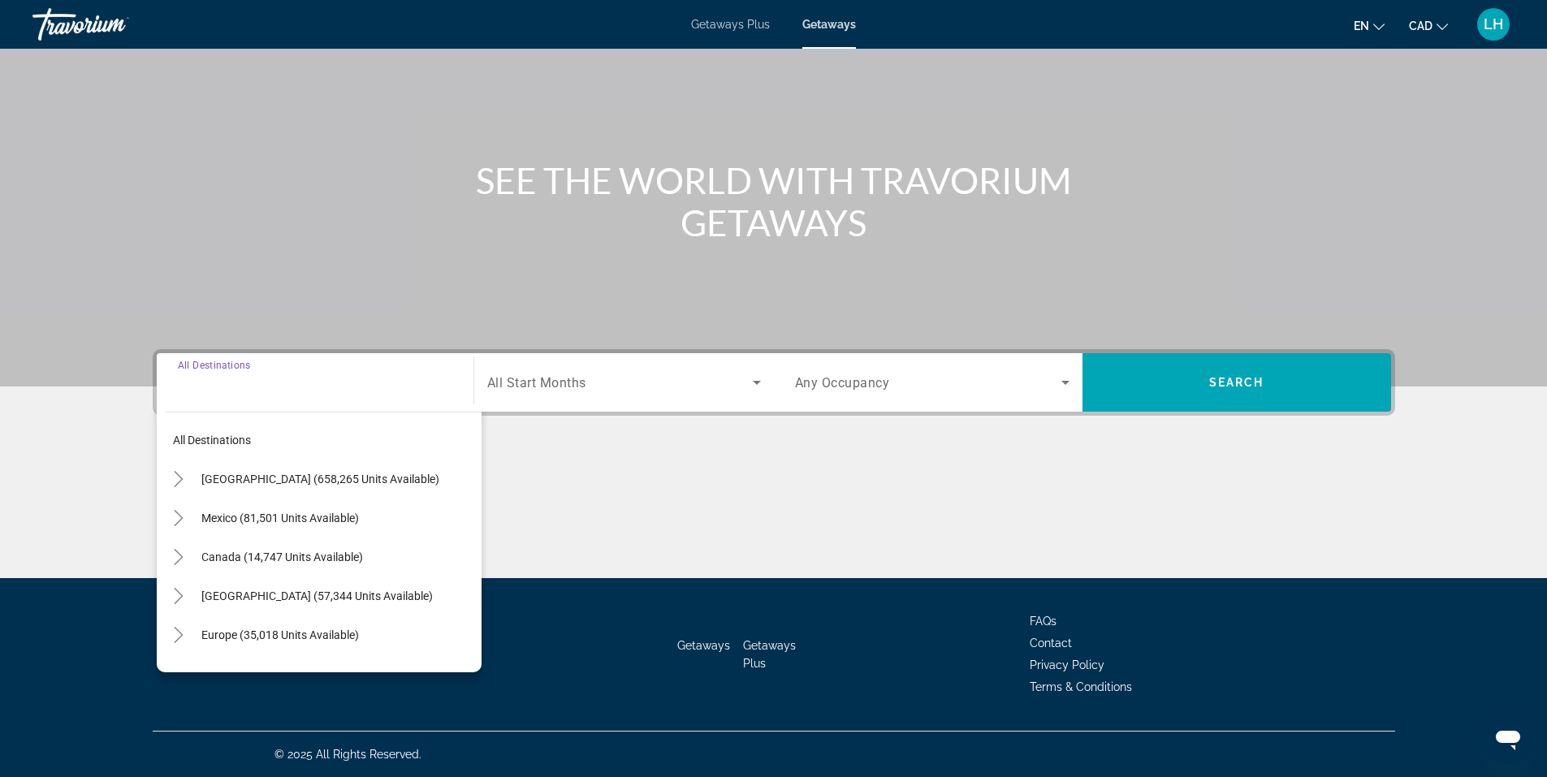
click at [267, 553] on span "Canada (14,747 units available)" at bounding box center [282, 556] width 162 height 13
type input "**********"
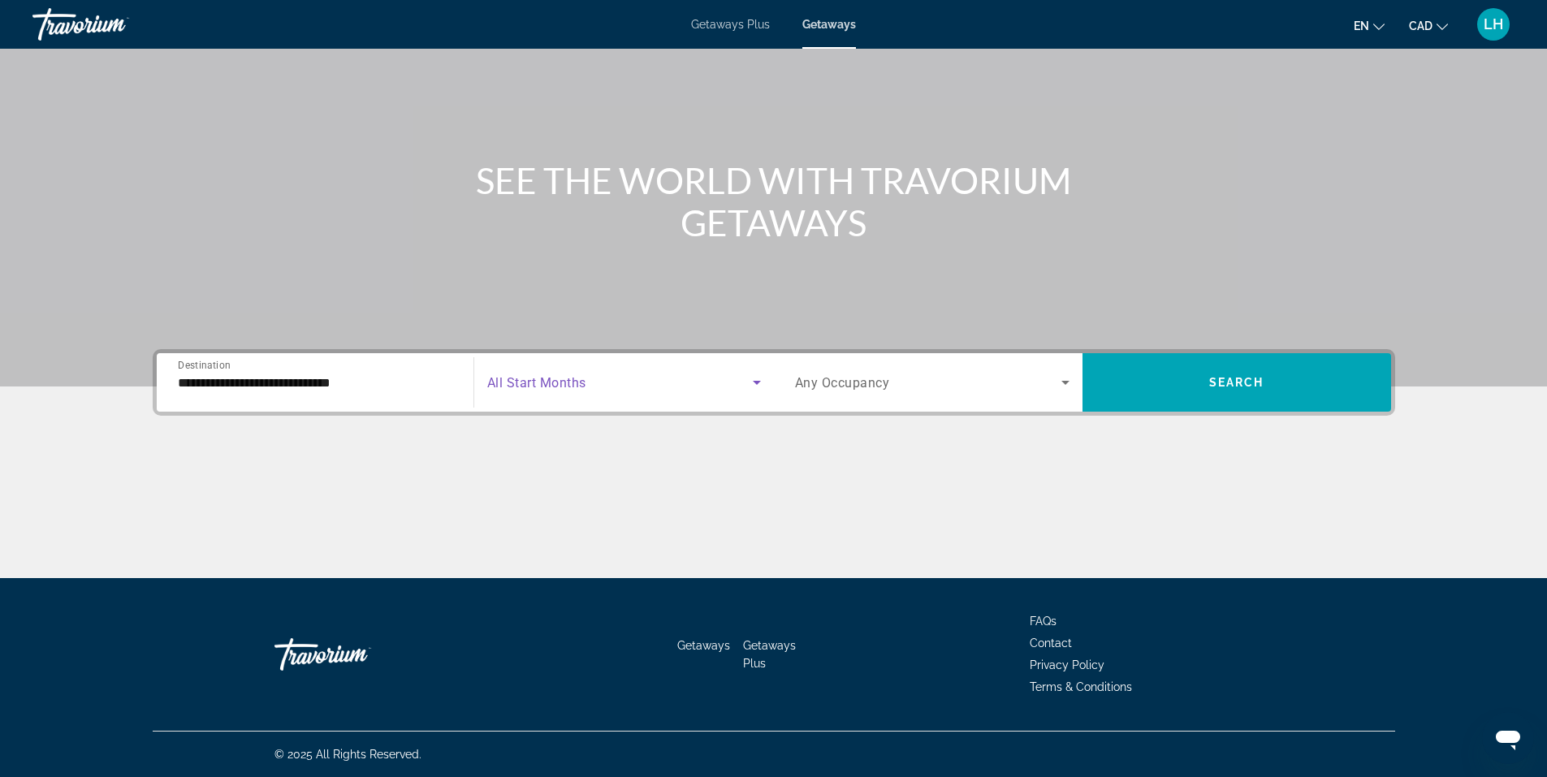
click at [759, 374] on icon "Search widget" at bounding box center [756, 382] width 19 height 19
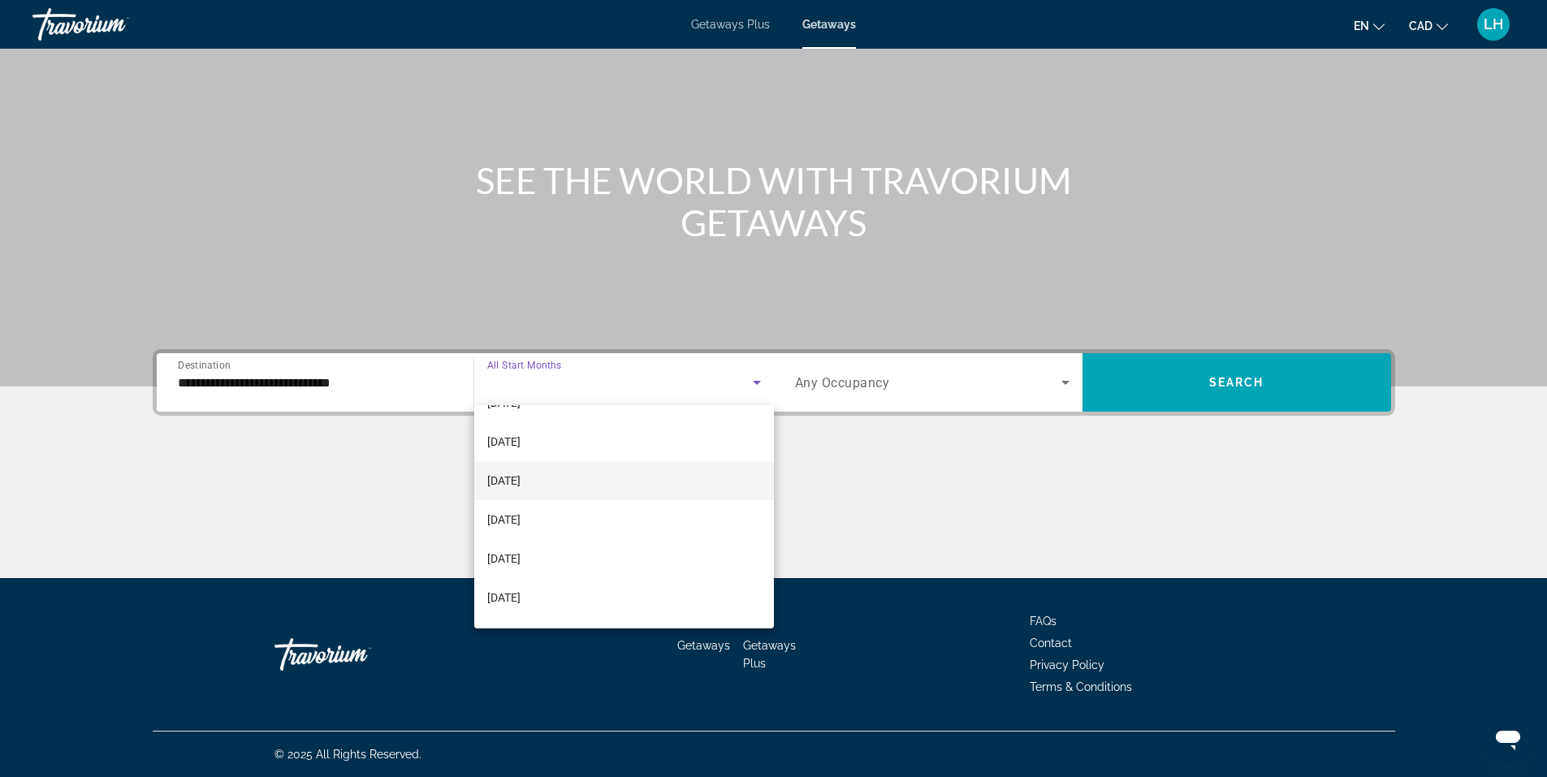
scroll to position [162, 0]
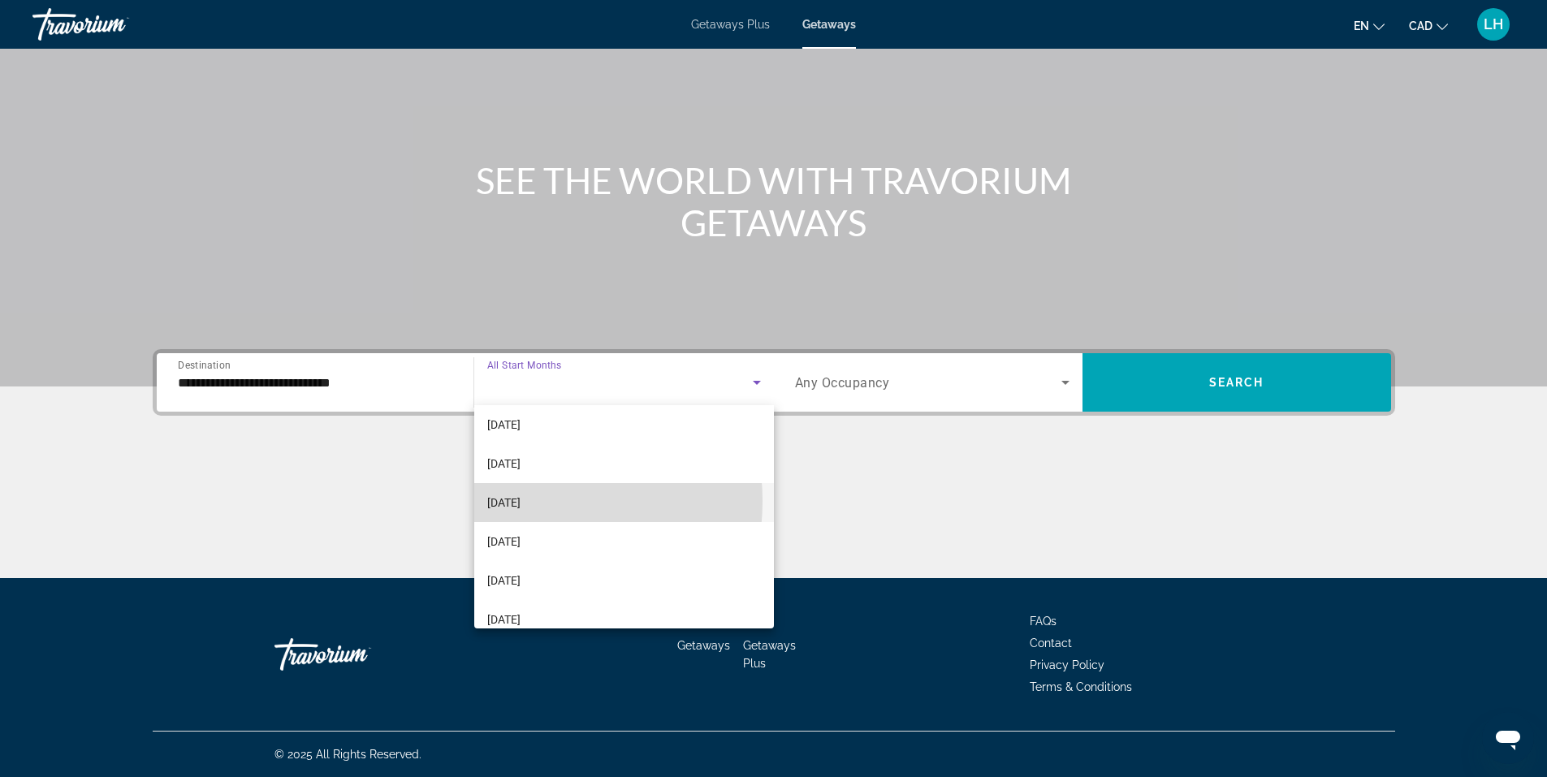
click at [518, 501] on span "[DATE]" at bounding box center [503, 502] width 33 height 19
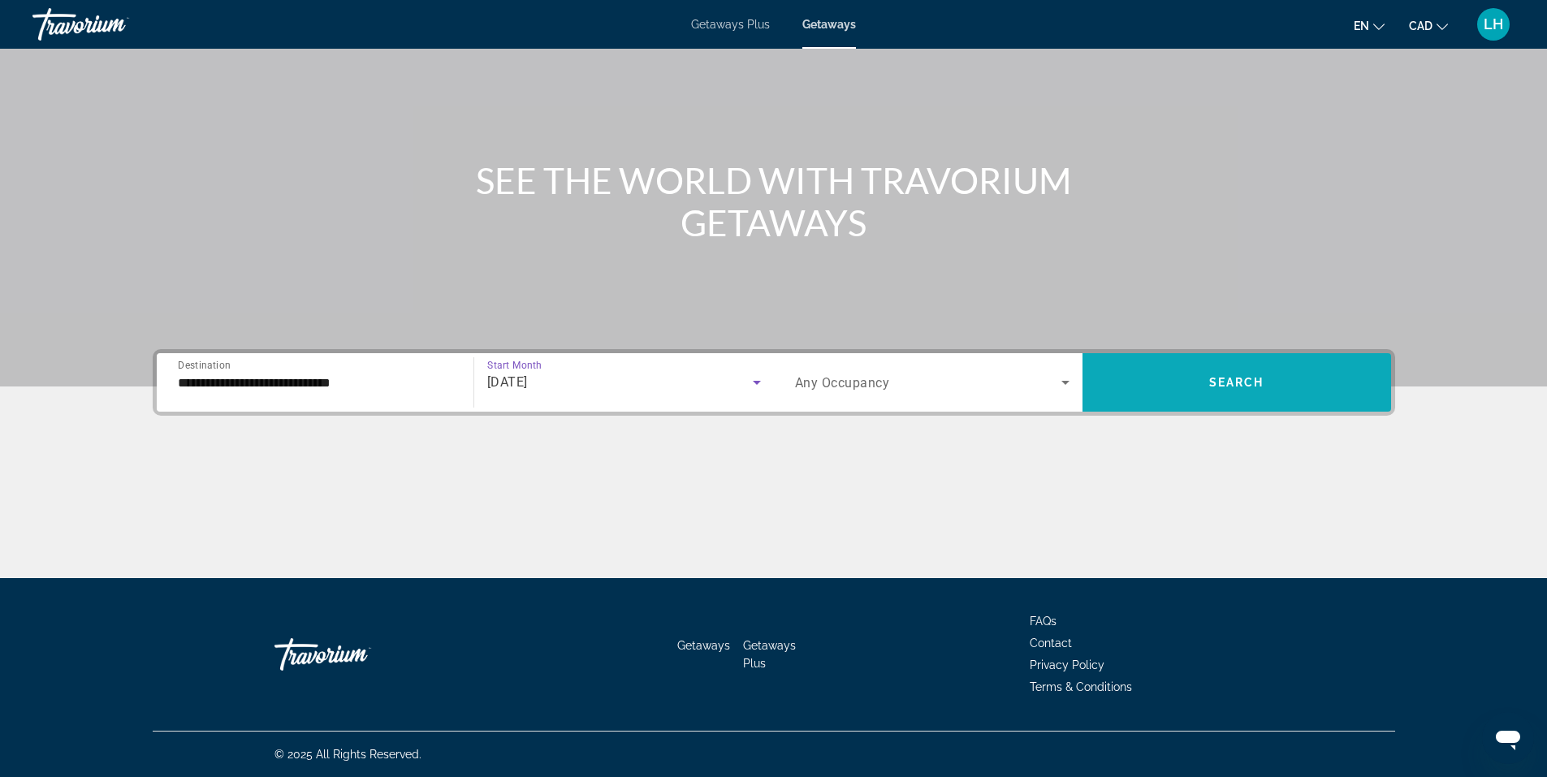
click at [1237, 384] on span "Search" at bounding box center [1236, 382] width 55 height 13
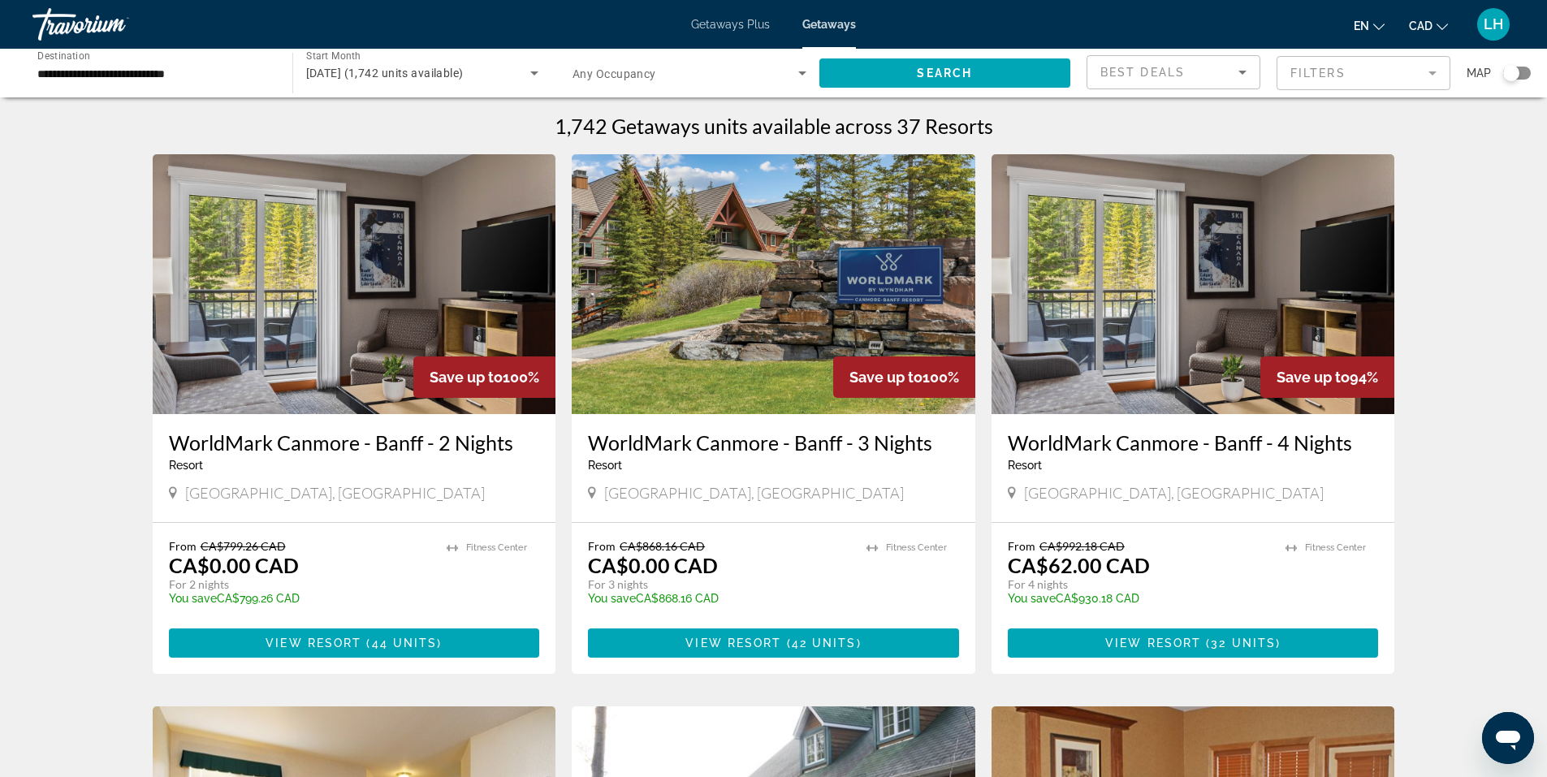
click at [768, 319] on img "Main content" at bounding box center [774, 284] width 404 height 260
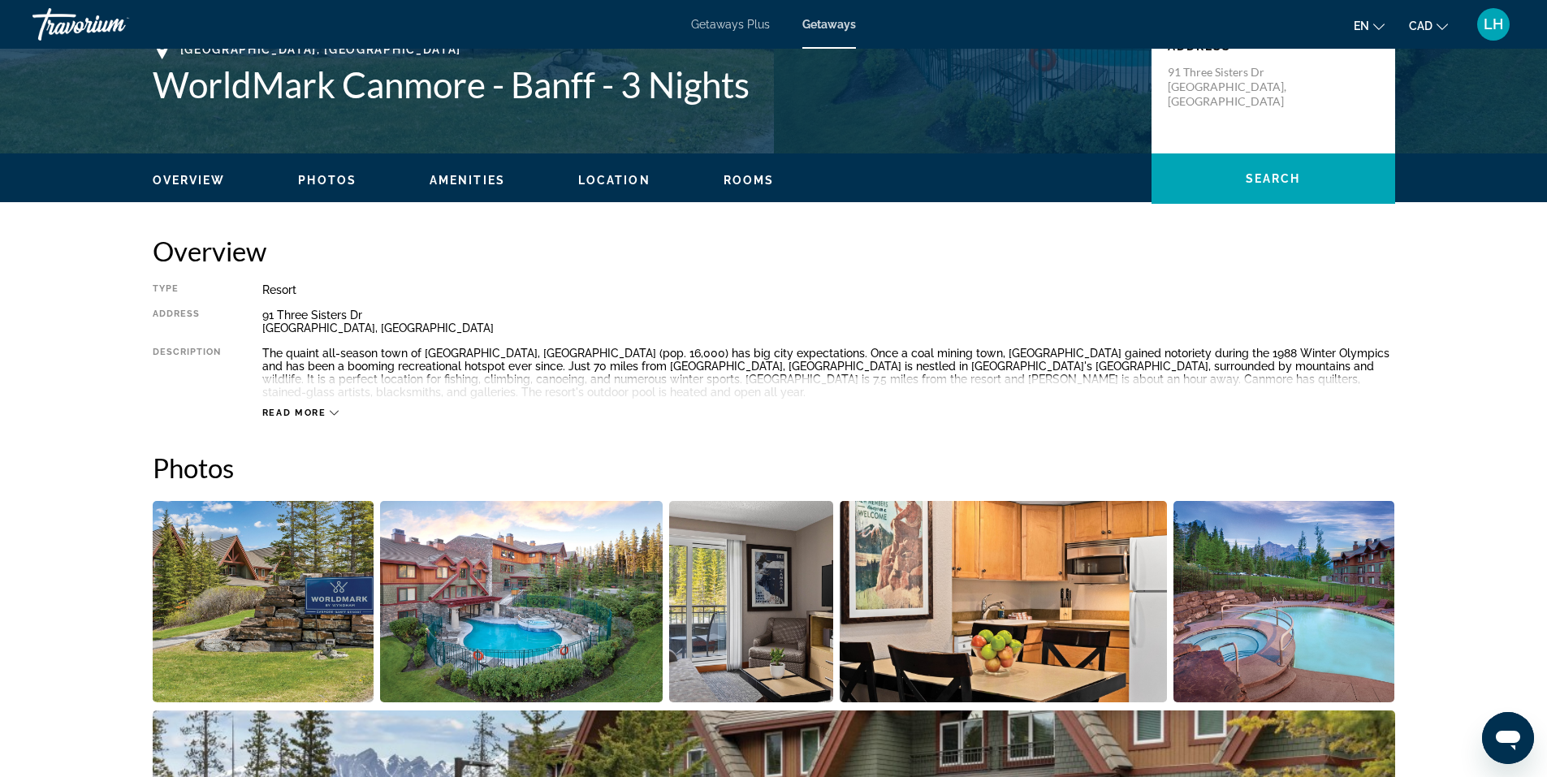
scroll to position [406, 0]
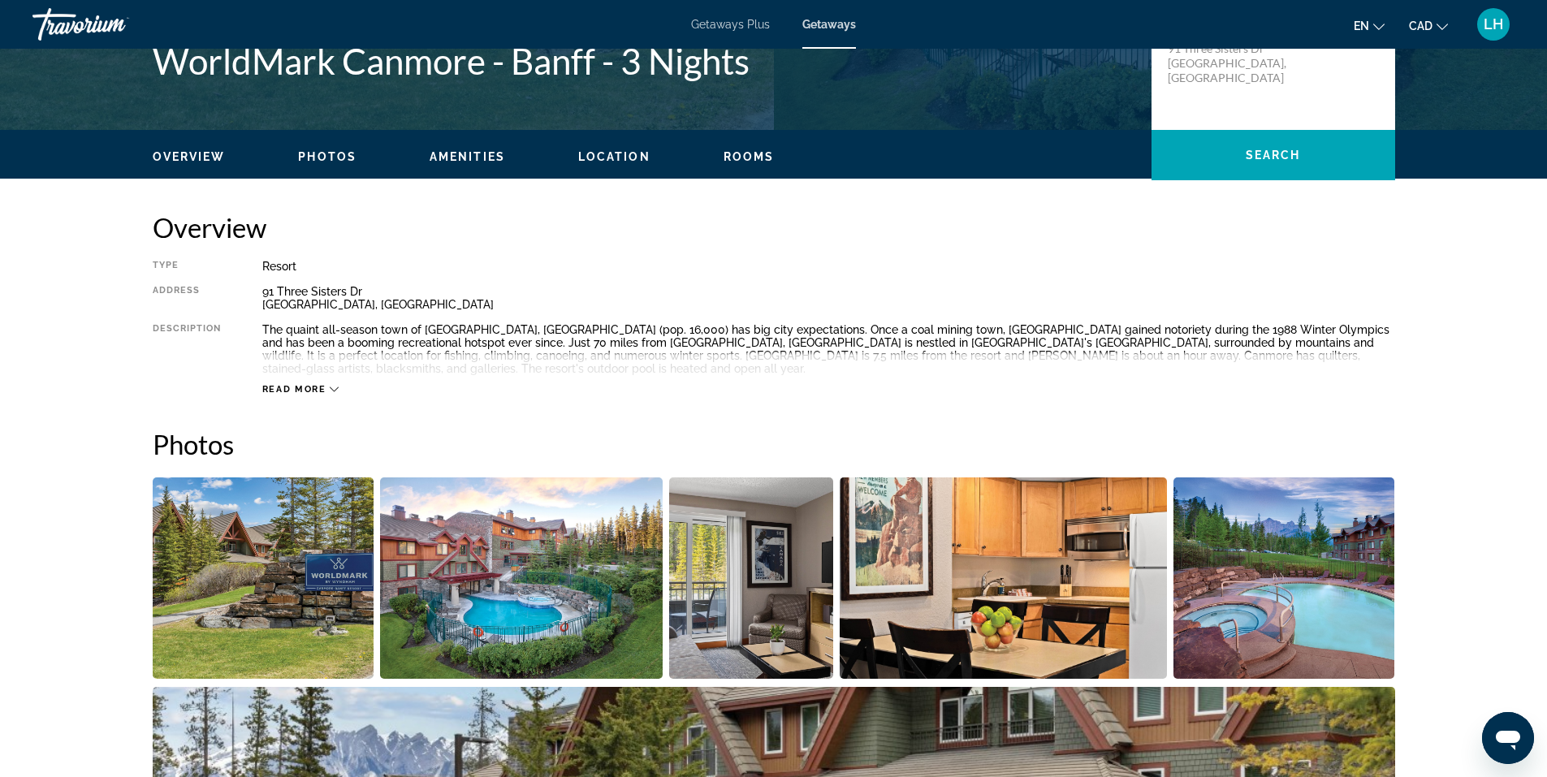
click at [300, 384] on span "Read more" at bounding box center [294, 389] width 64 height 11
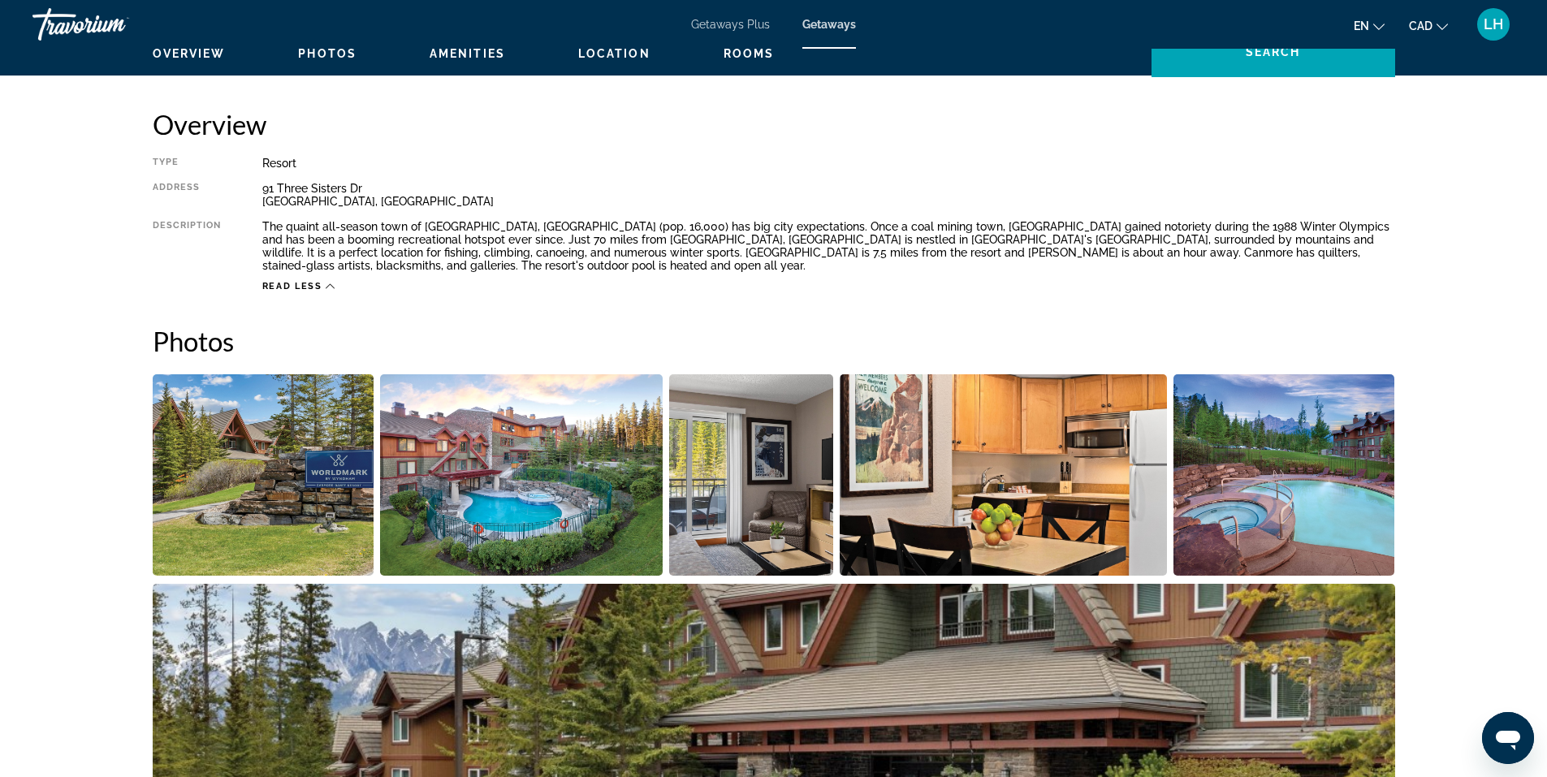
scroll to position [650, 0]
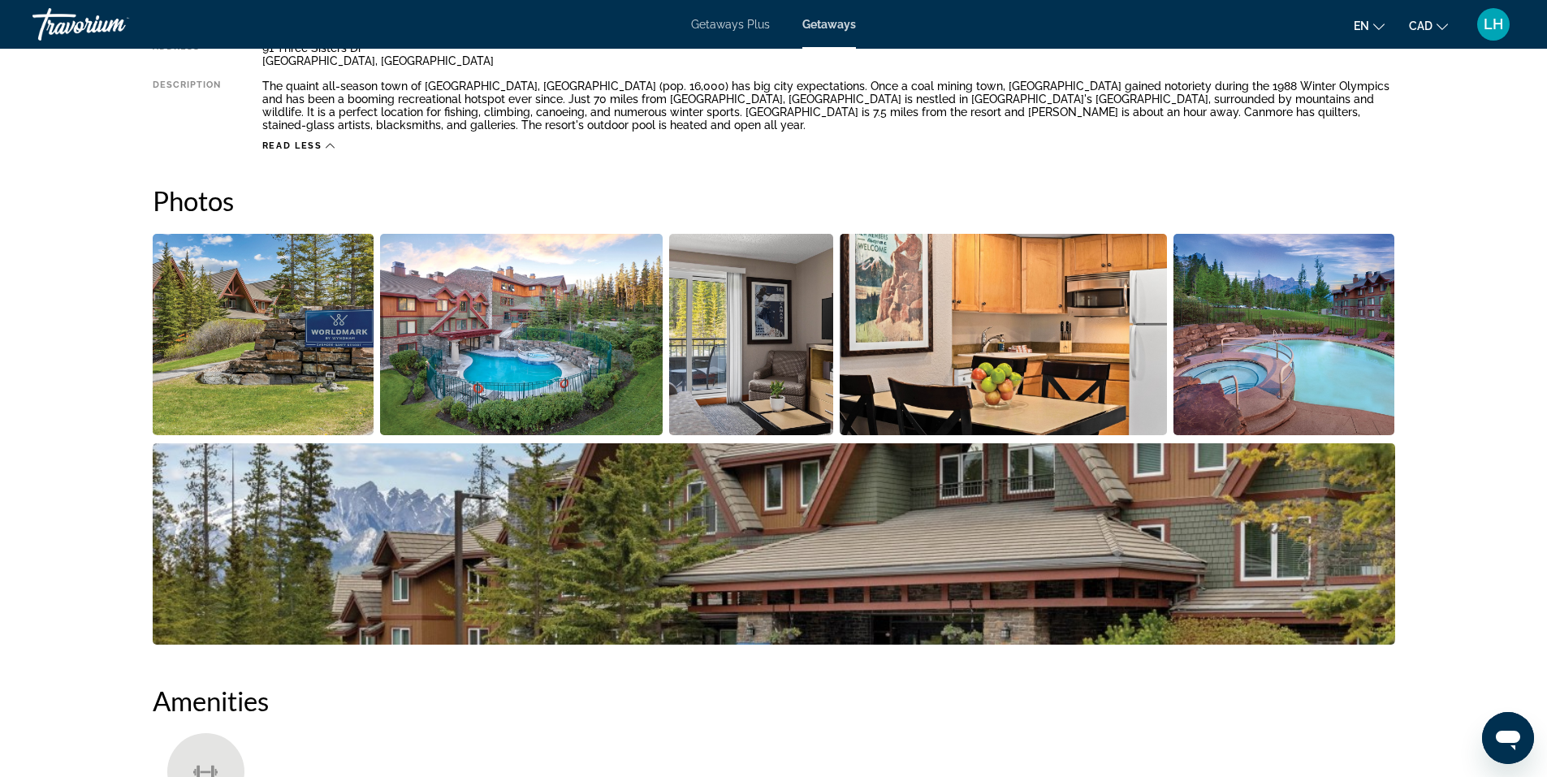
click at [592, 327] on img "Open full-screen image slider" at bounding box center [521, 334] width 283 height 201
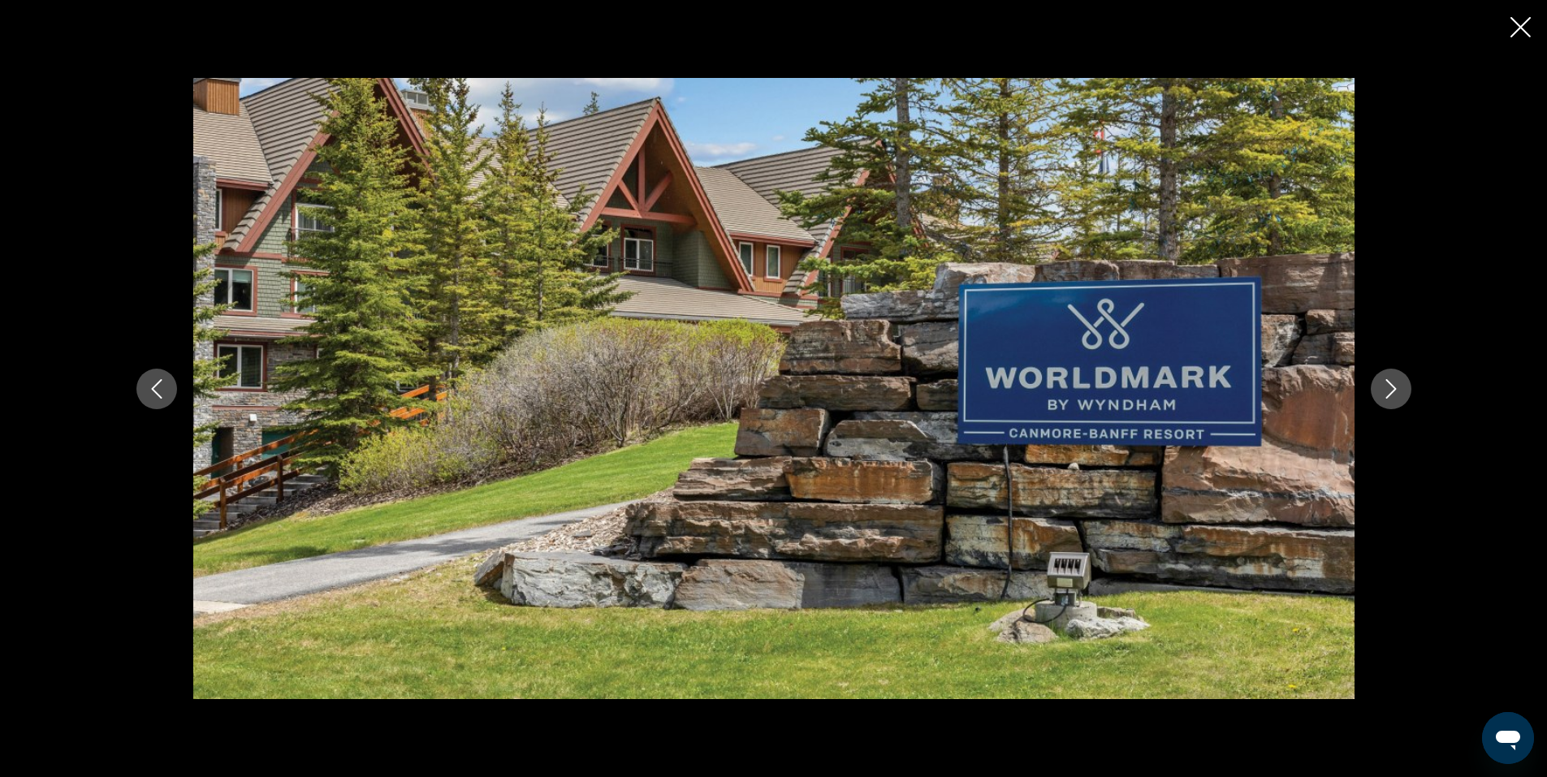
click at [1396, 386] on icon "Next image" at bounding box center [1390, 388] width 19 height 19
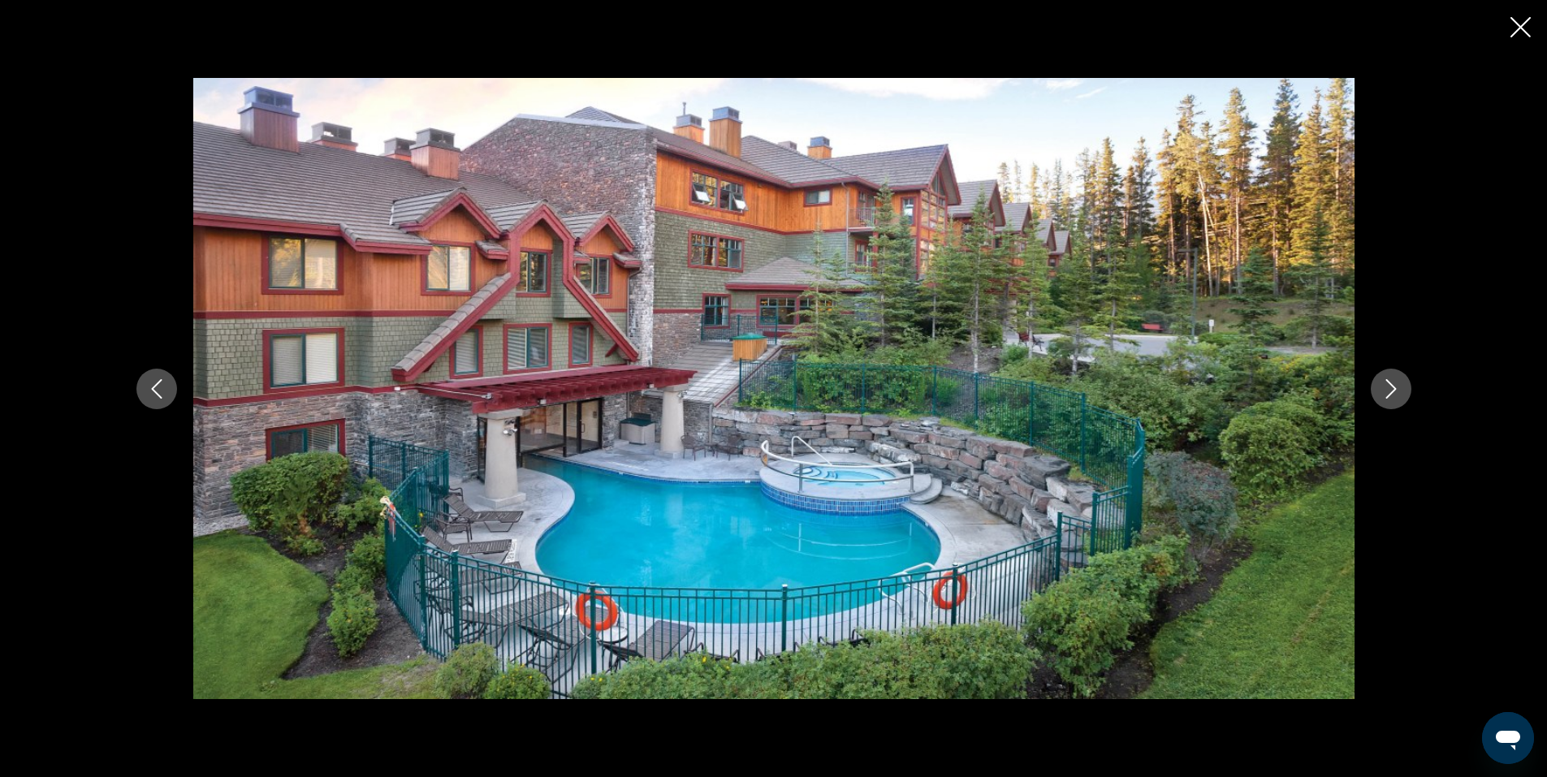
click at [1396, 386] on icon "Next image" at bounding box center [1390, 388] width 19 height 19
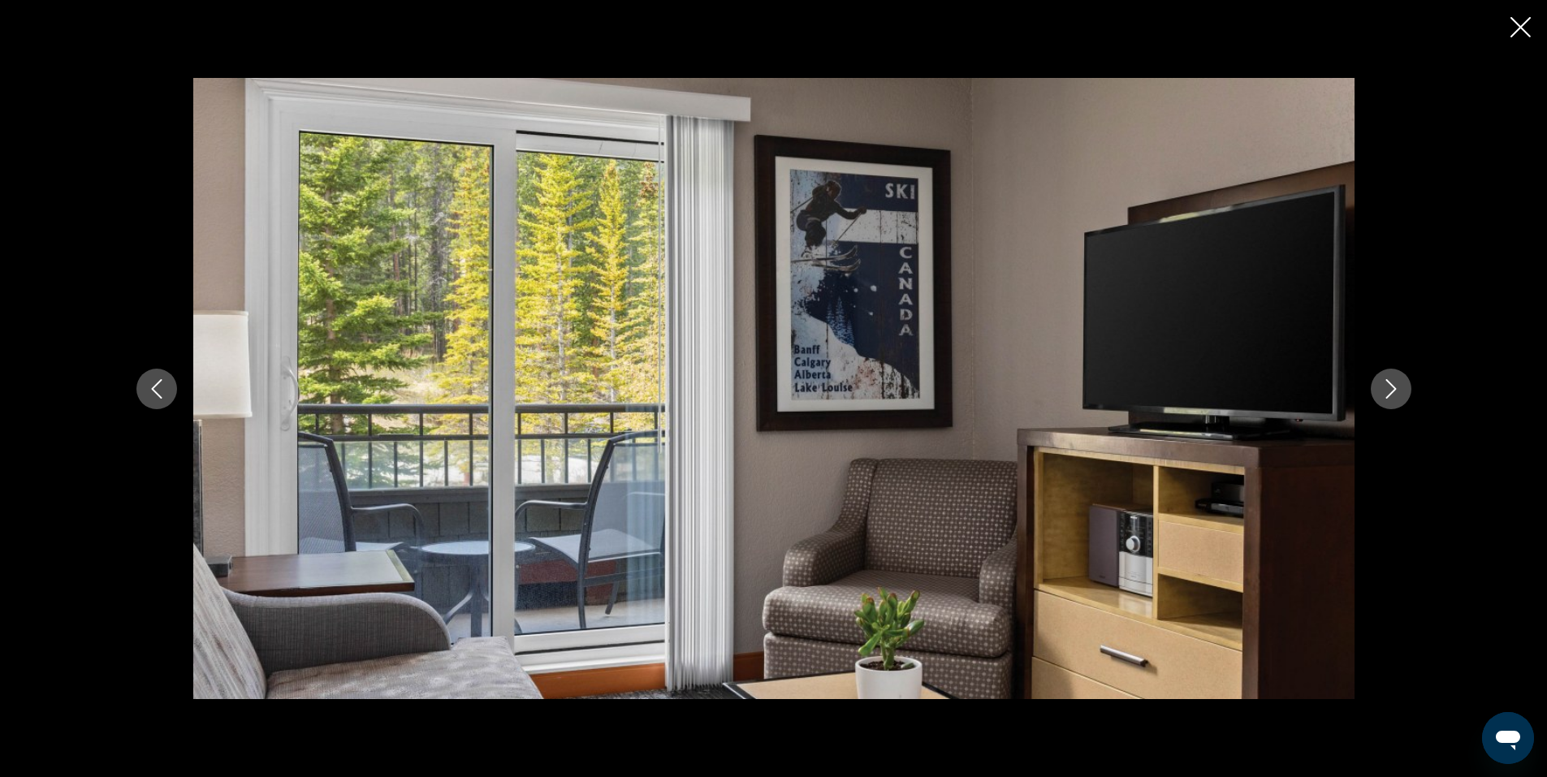
click at [1385, 393] on icon "Next image" at bounding box center [1390, 388] width 19 height 19
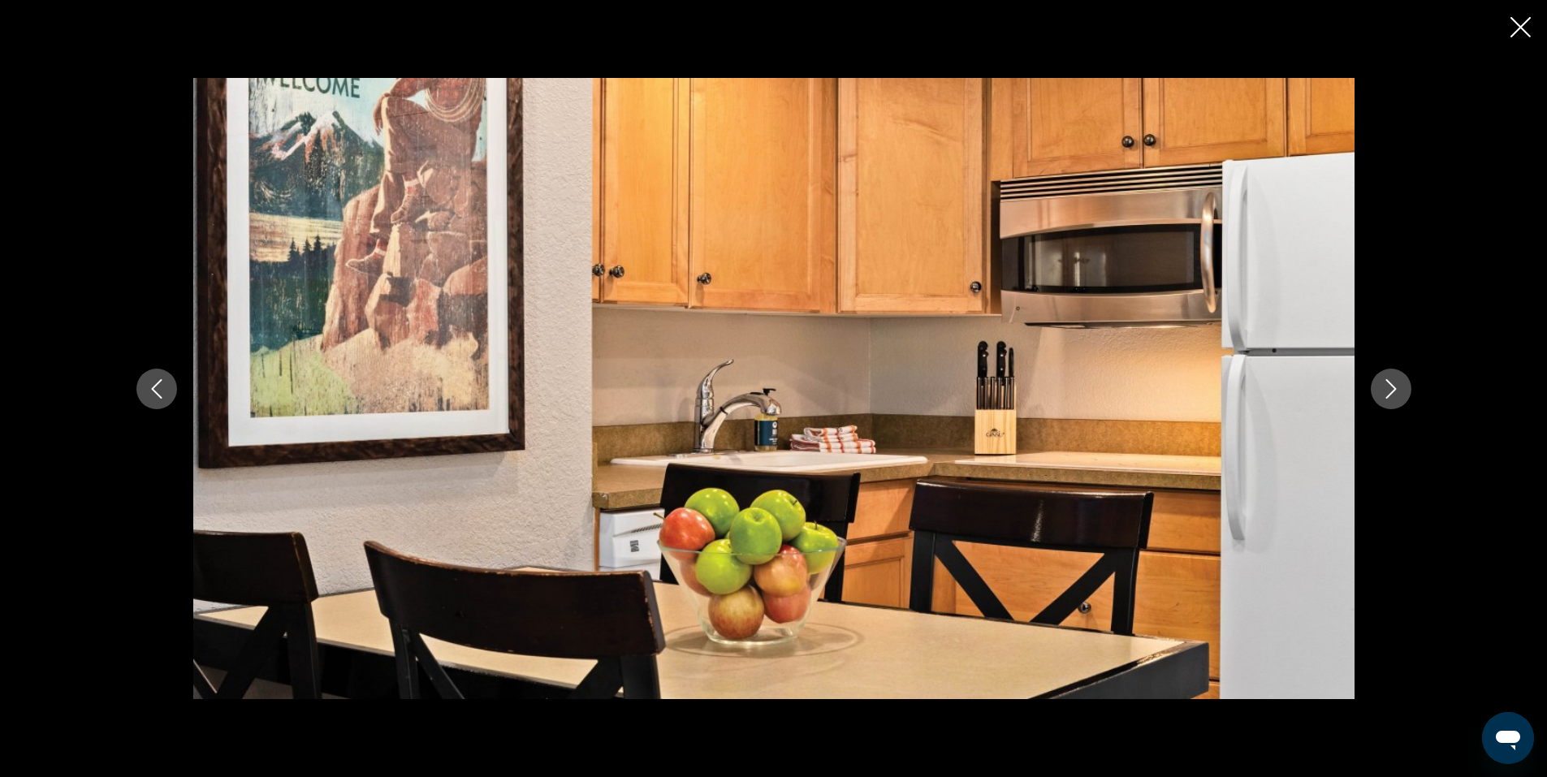
click at [1385, 393] on icon "Next image" at bounding box center [1390, 388] width 19 height 19
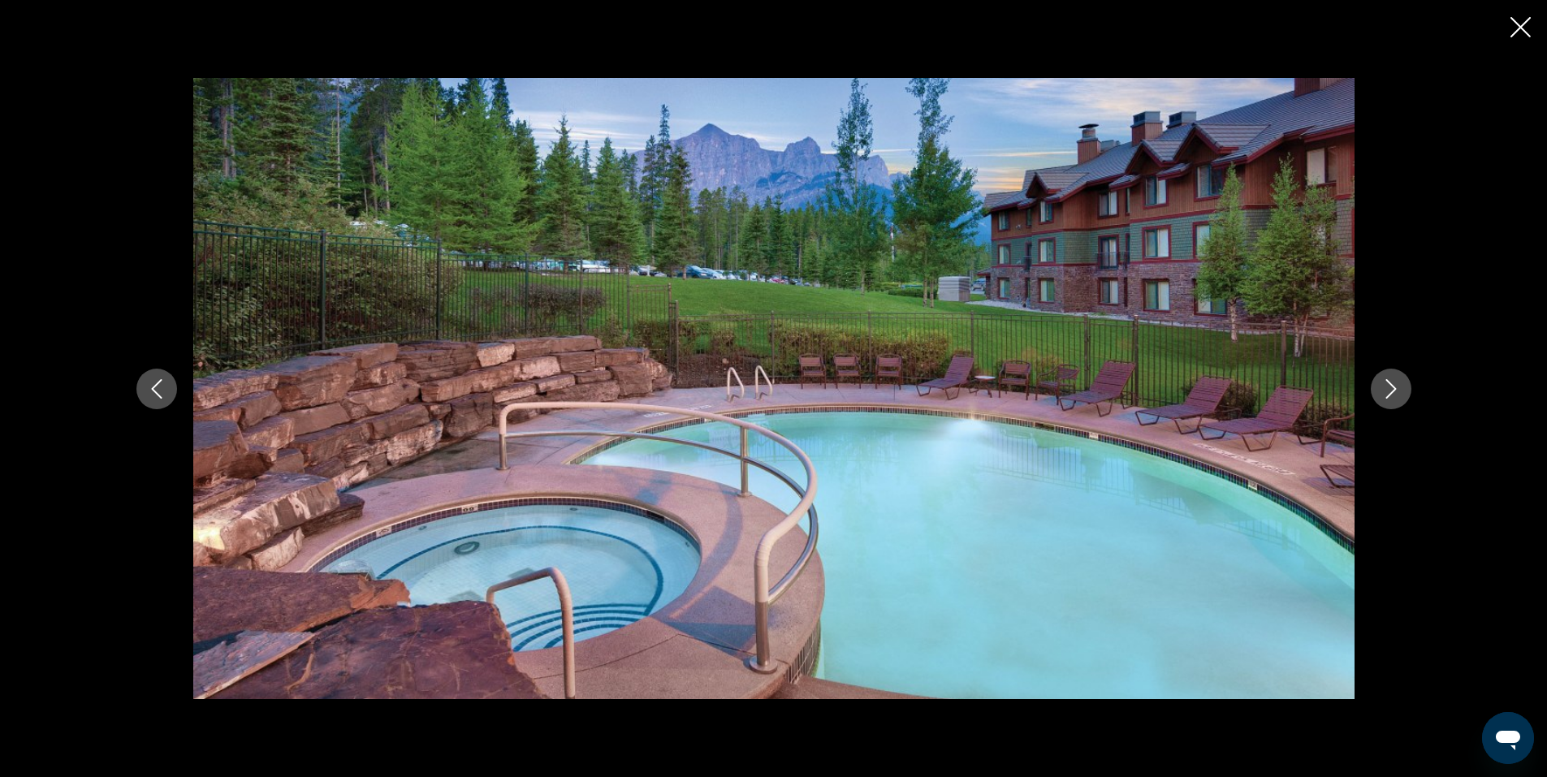
click at [1388, 386] on icon "Next image" at bounding box center [1390, 388] width 19 height 19
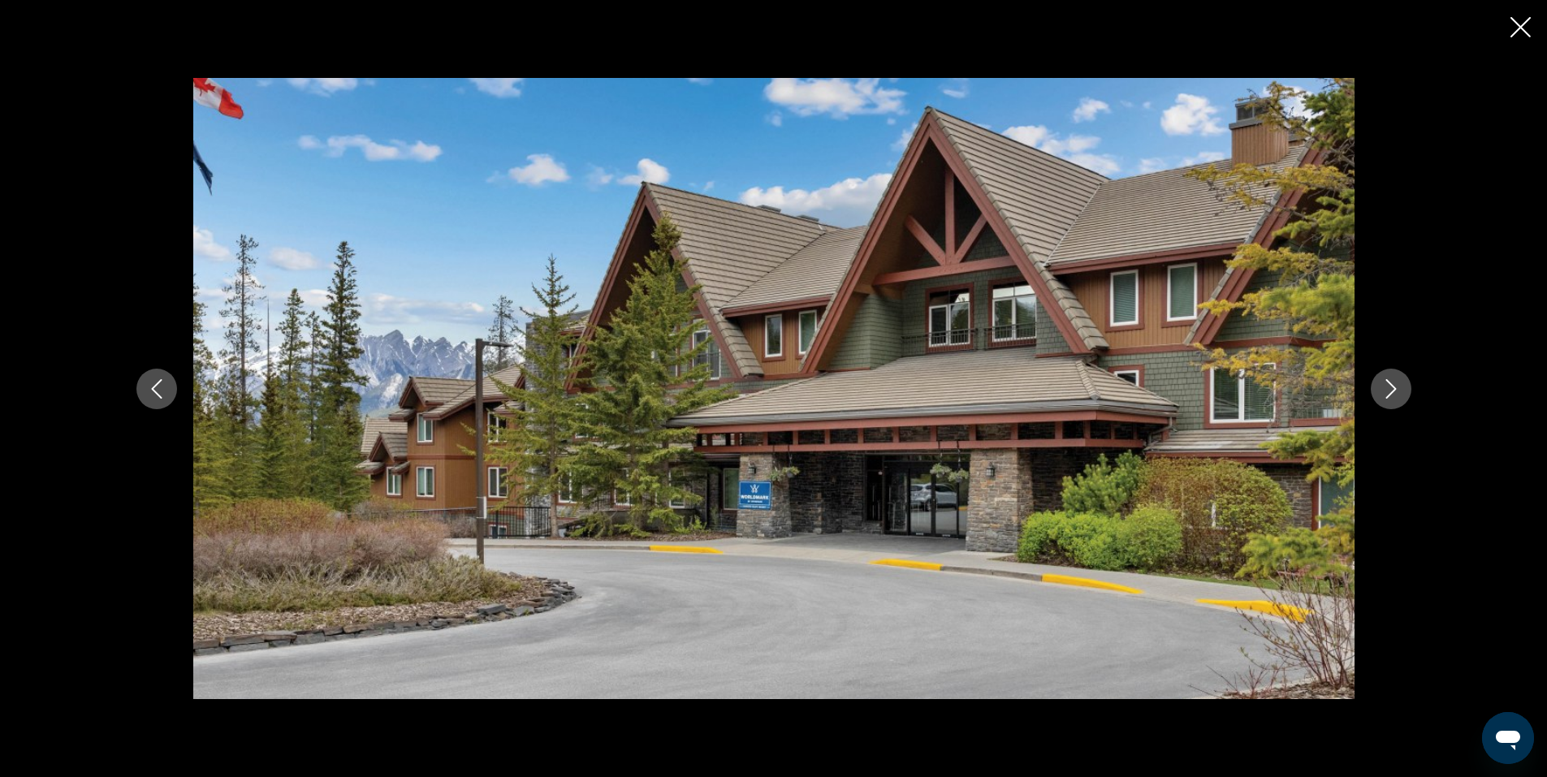
click at [1388, 386] on icon "Next image" at bounding box center [1390, 388] width 19 height 19
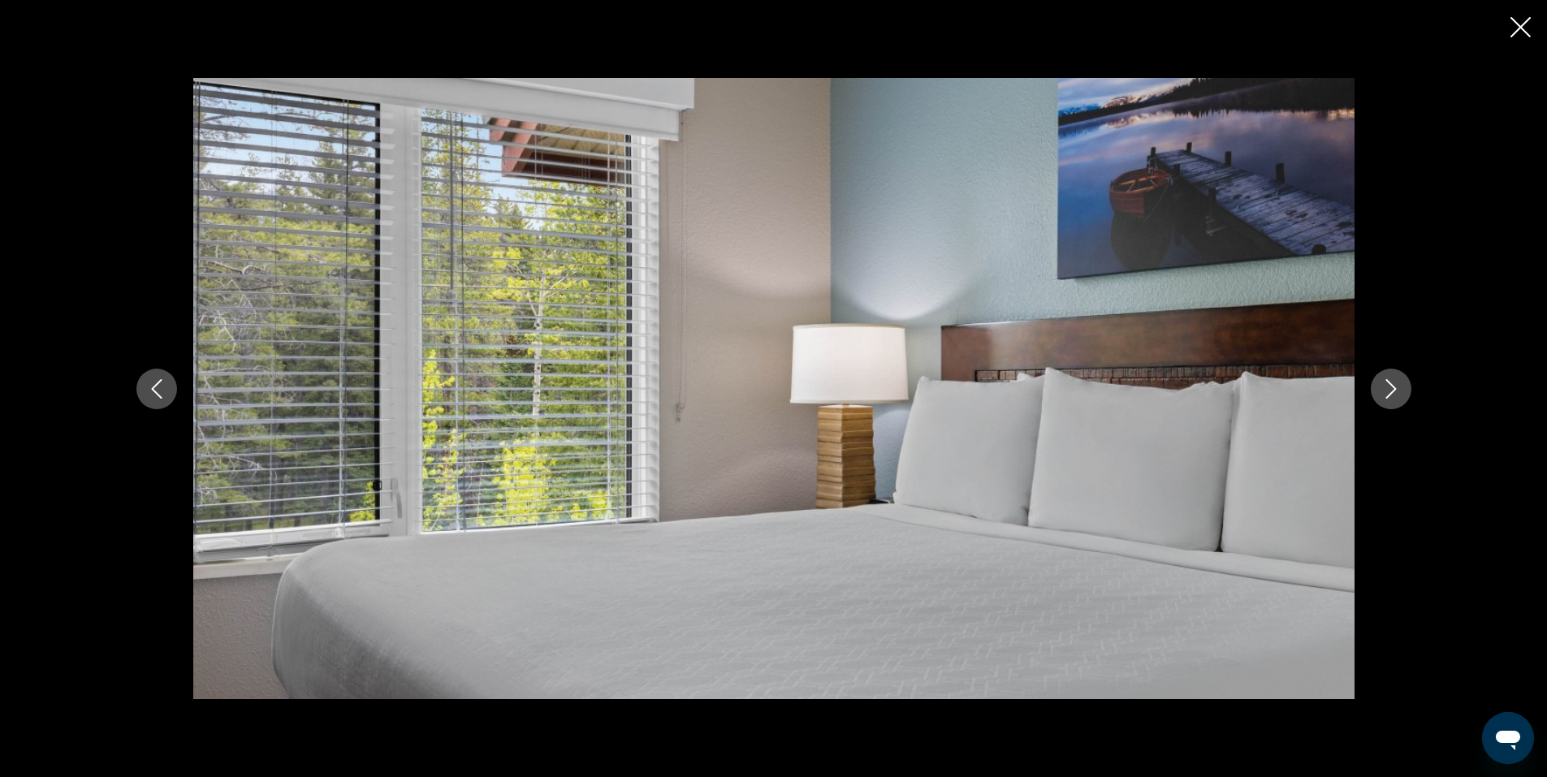
click at [1388, 386] on icon "Next image" at bounding box center [1390, 388] width 19 height 19
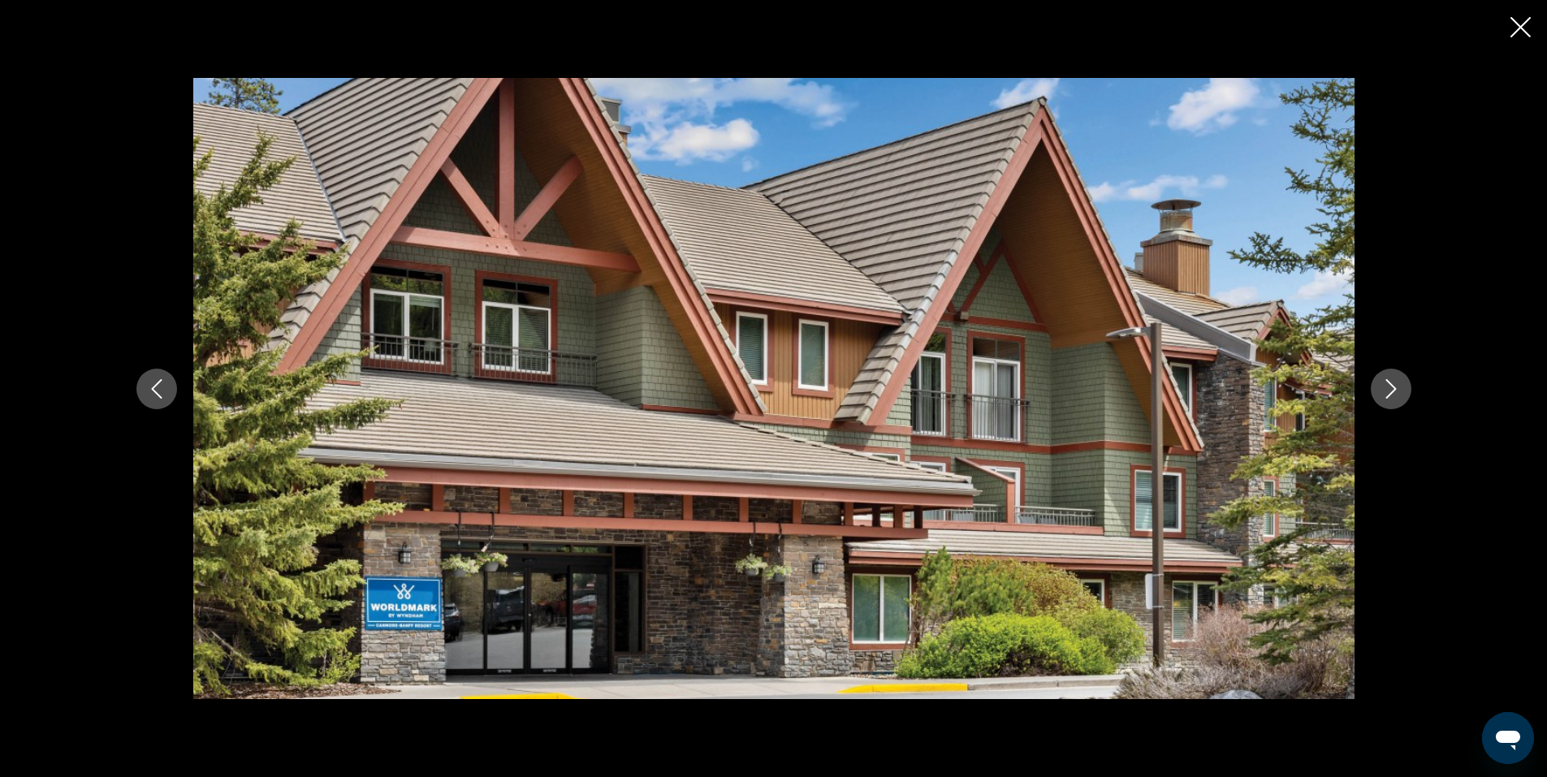
click at [1388, 386] on icon "Next image" at bounding box center [1390, 388] width 19 height 19
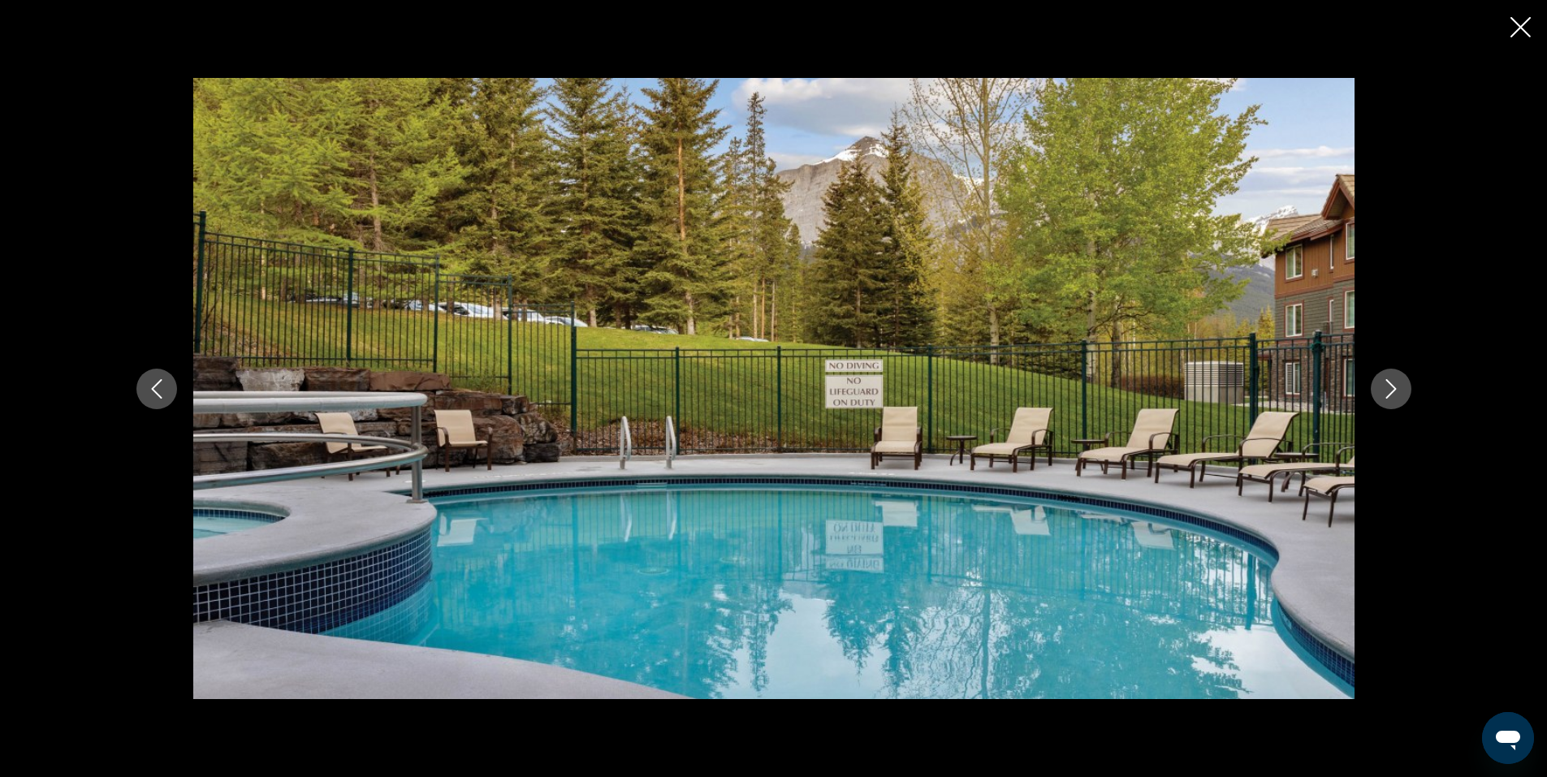
click at [1388, 386] on icon "Next image" at bounding box center [1390, 388] width 19 height 19
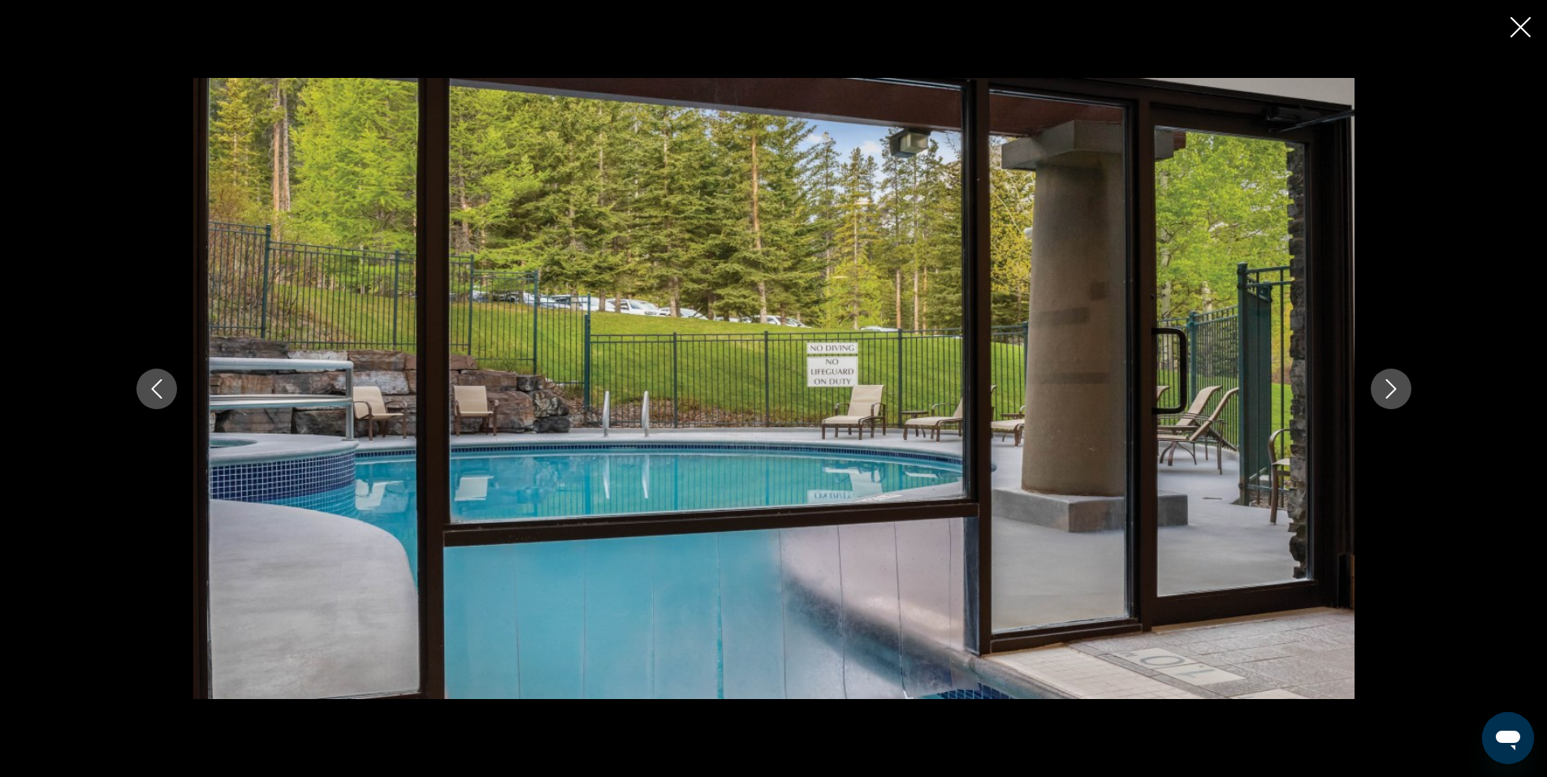
click at [1384, 388] on icon "Next image" at bounding box center [1390, 388] width 19 height 19
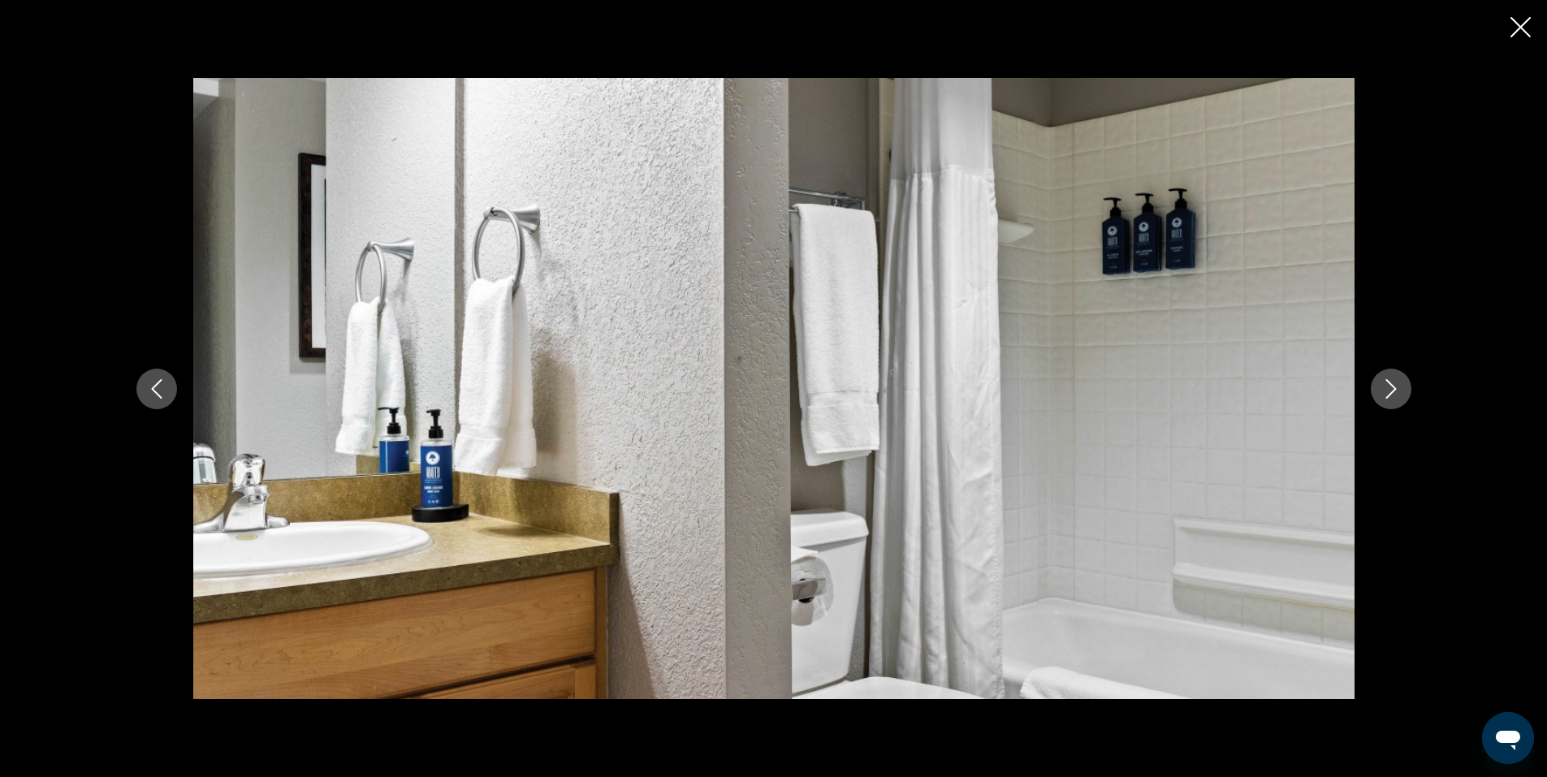
click at [1384, 388] on icon "Next image" at bounding box center [1390, 388] width 19 height 19
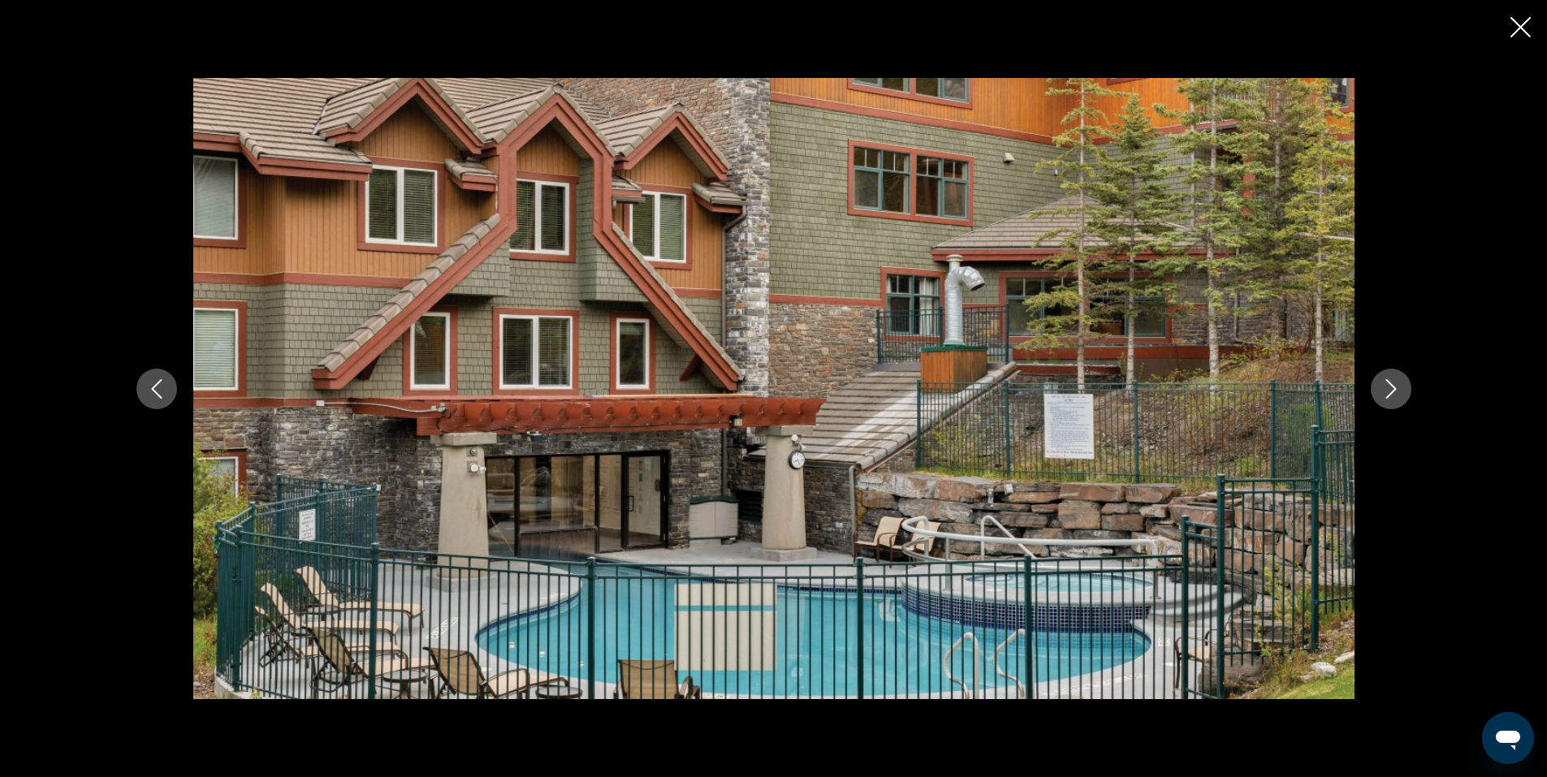
click at [1384, 388] on icon "Next image" at bounding box center [1390, 388] width 19 height 19
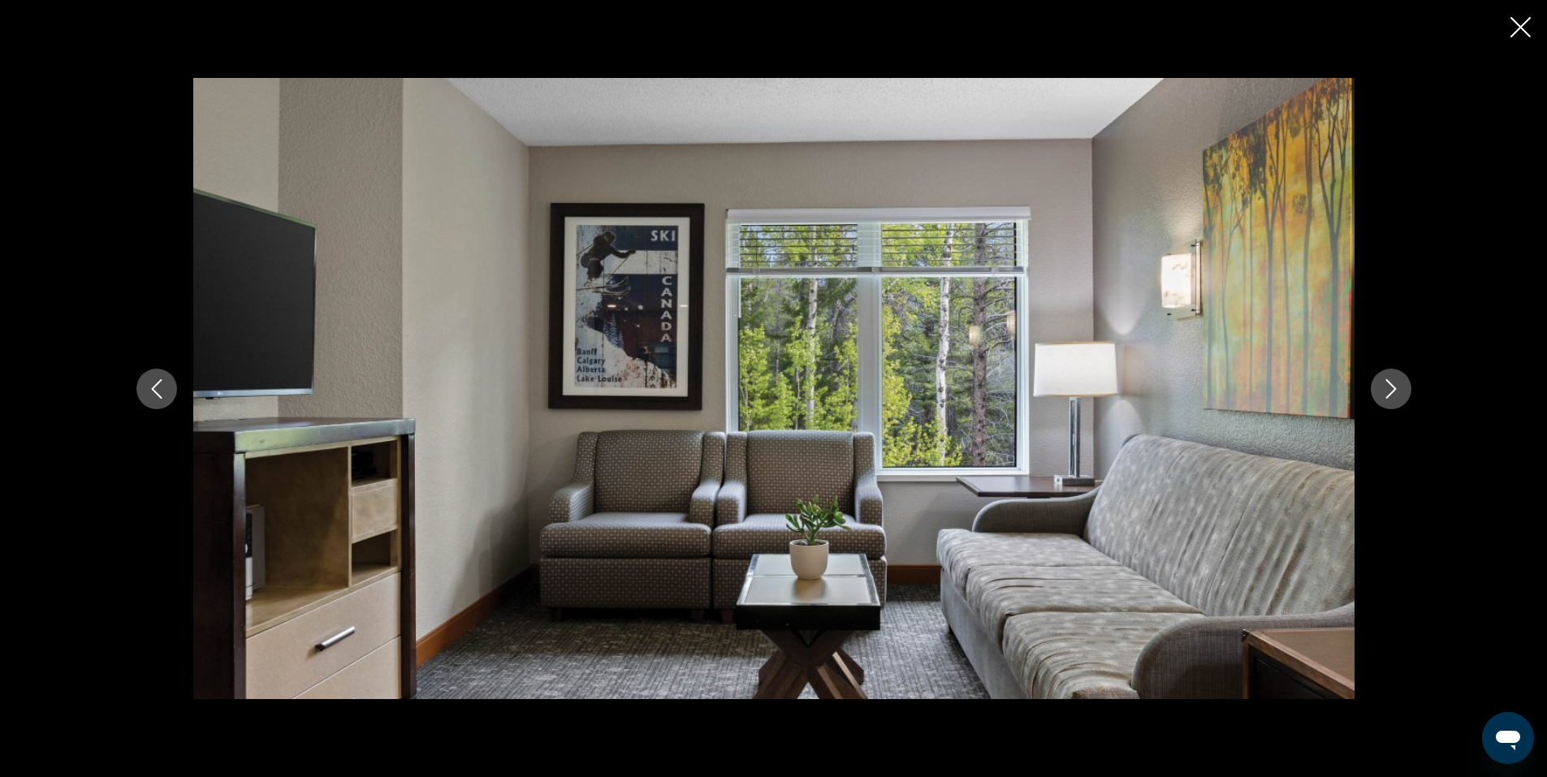
click at [1384, 388] on icon "Next image" at bounding box center [1390, 388] width 19 height 19
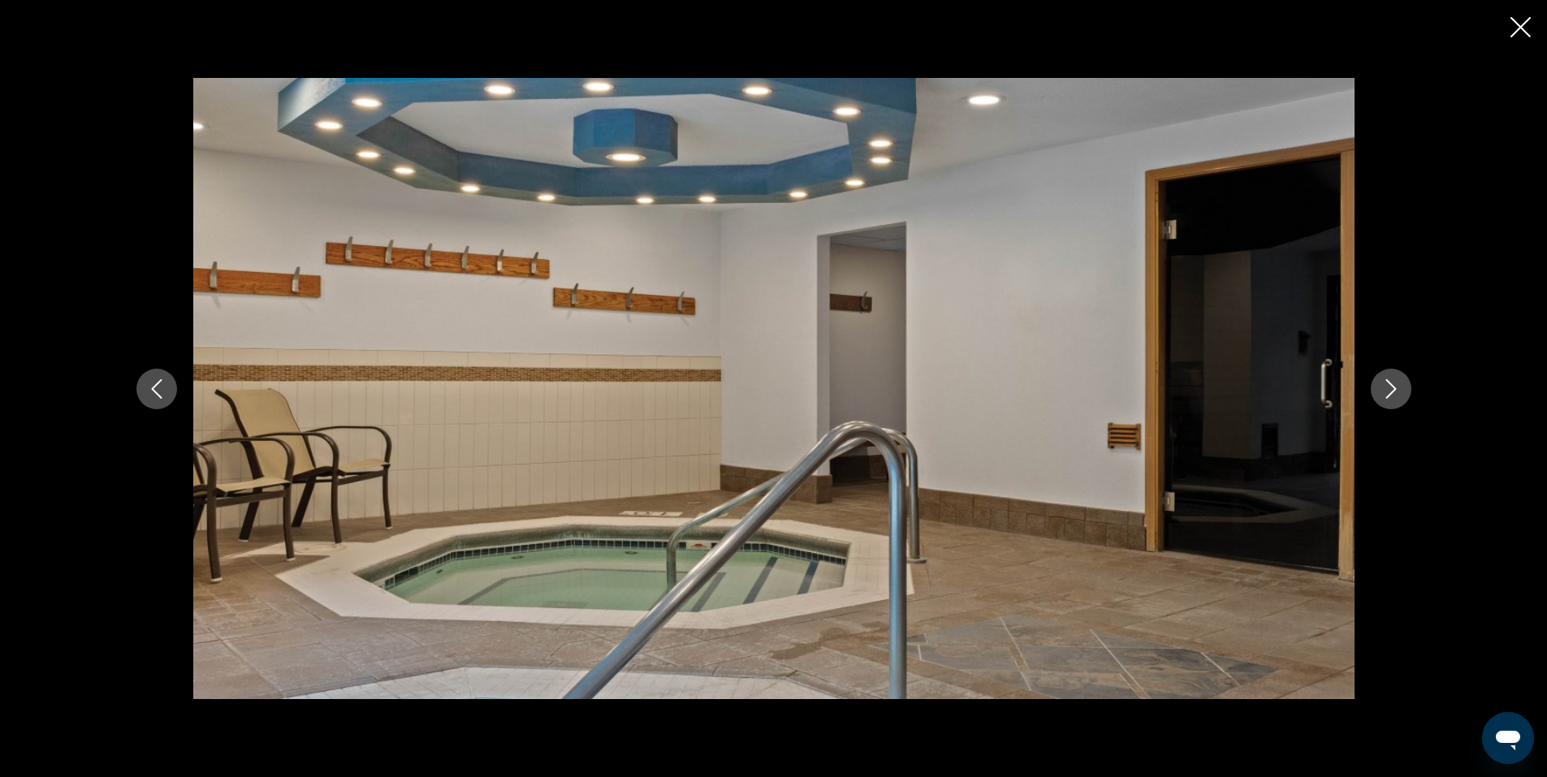
click at [1384, 388] on icon "Next image" at bounding box center [1390, 388] width 19 height 19
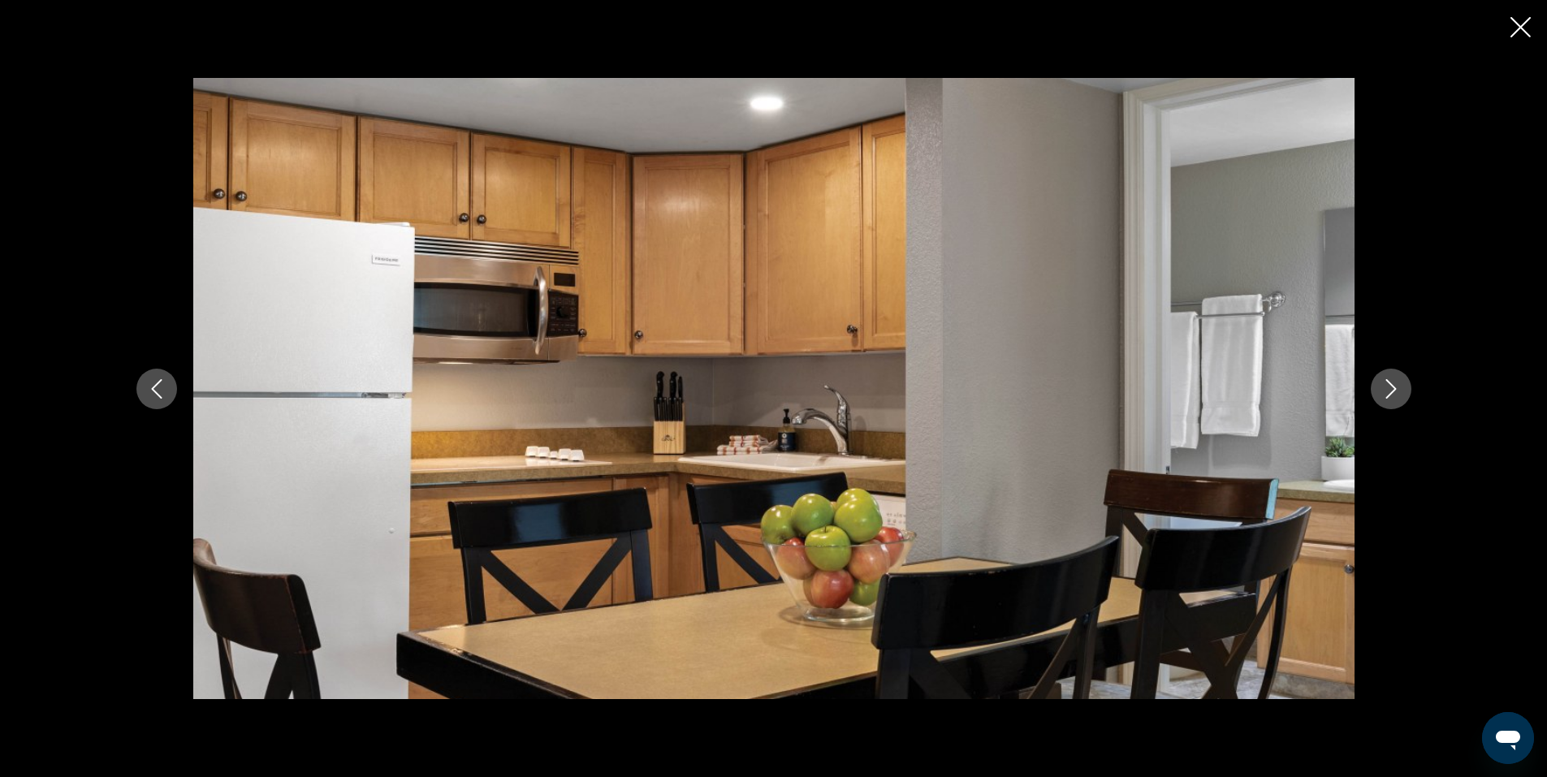
click at [1384, 388] on icon "Next image" at bounding box center [1390, 388] width 19 height 19
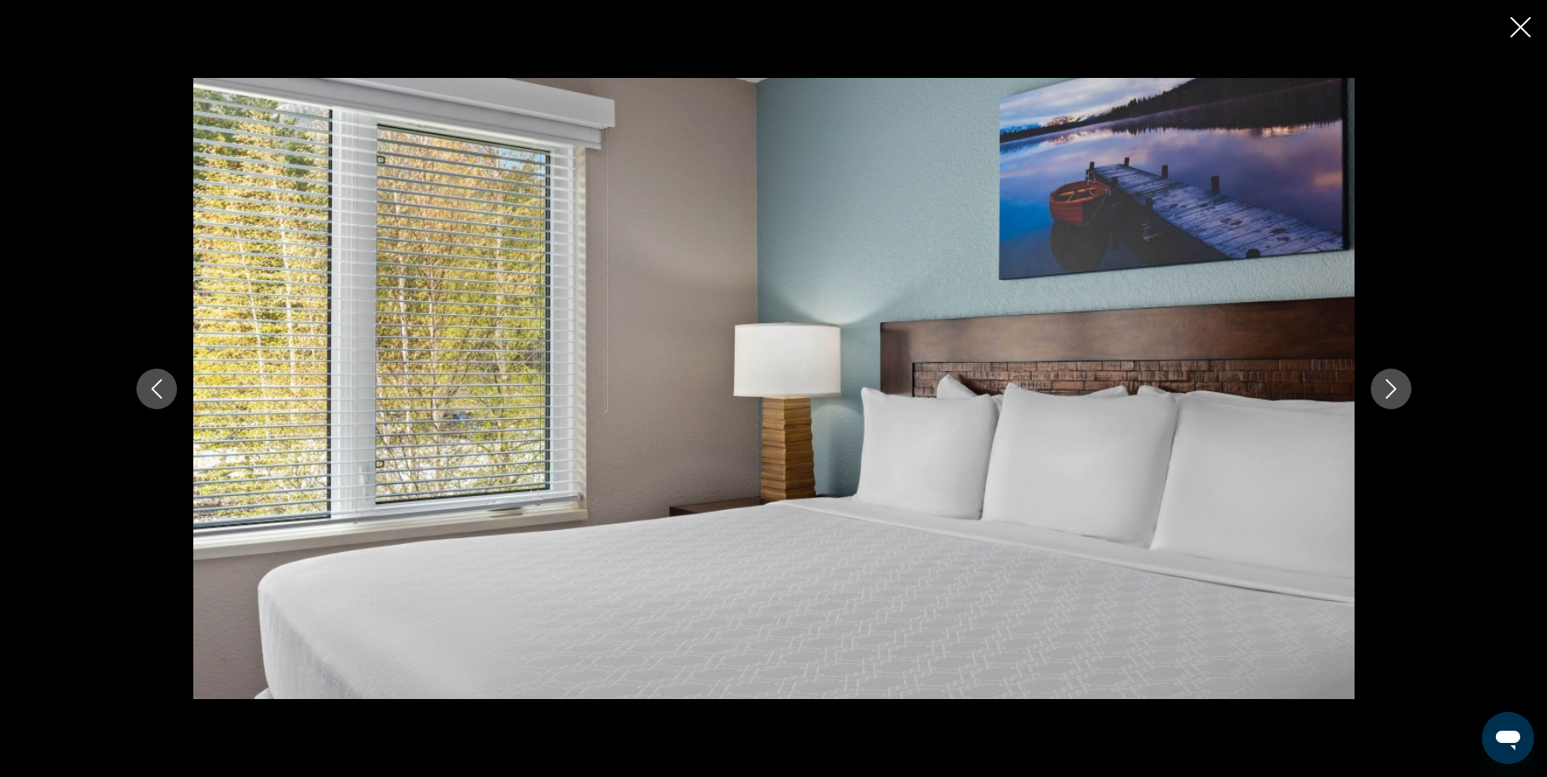
click at [1388, 387] on icon "Next image" at bounding box center [1390, 388] width 19 height 19
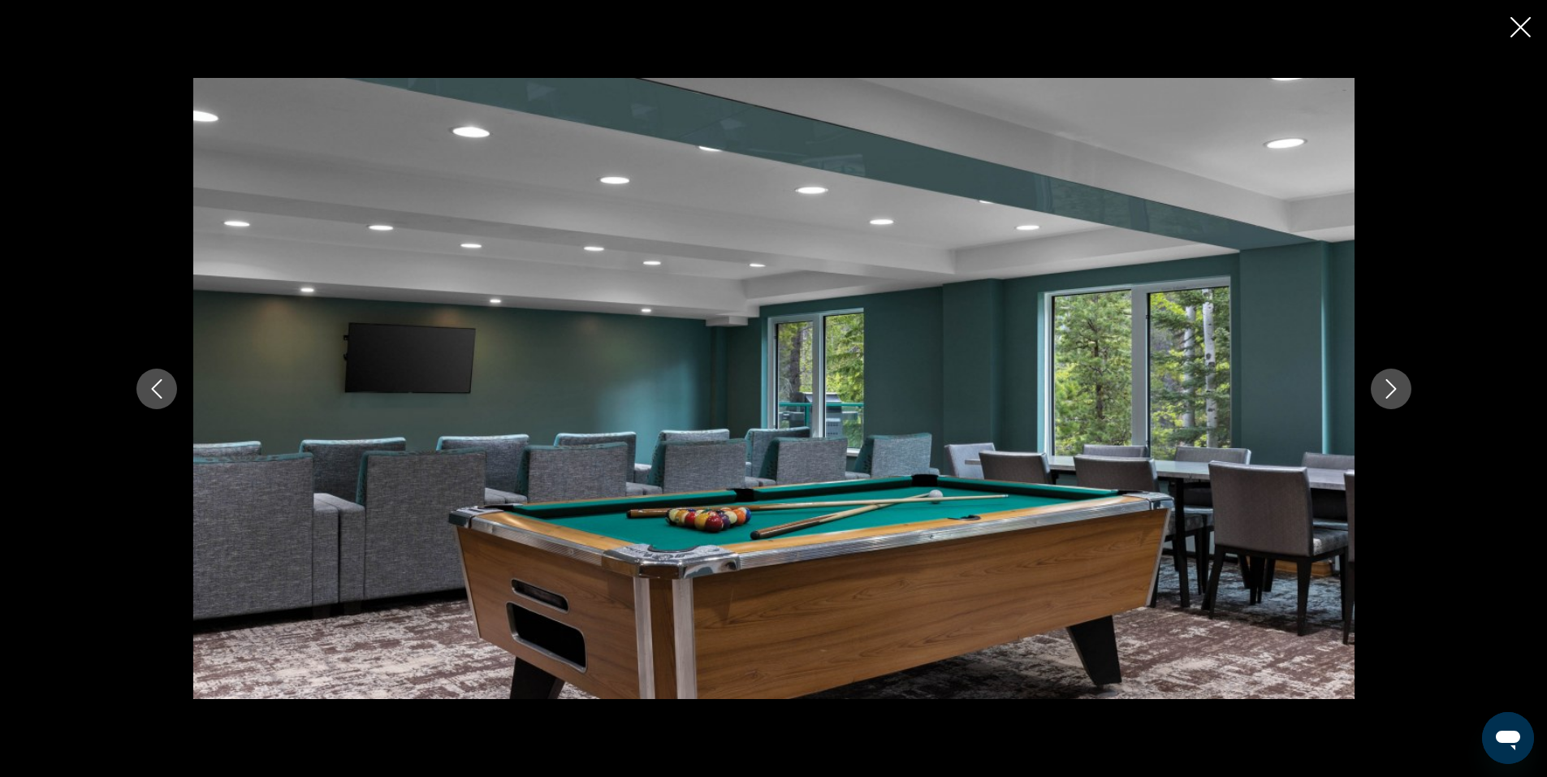
click at [1521, 13] on div "prev next" at bounding box center [773, 388] width 1547 height 777
click at [1514, 29] on icon "Close slideshow" at bounding box center [1520, 27] width 20 height 20
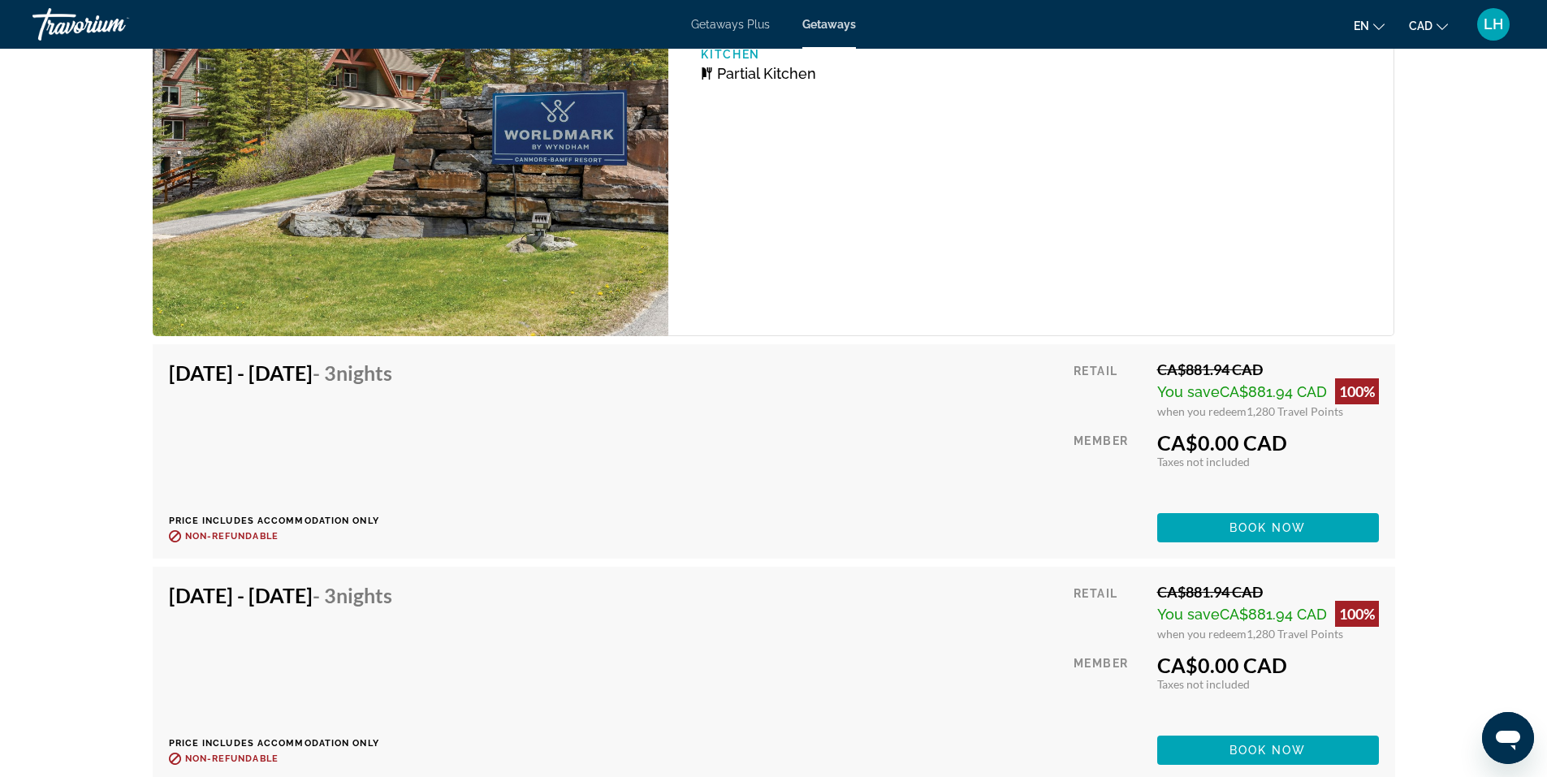
scroll to position [3004, 0]
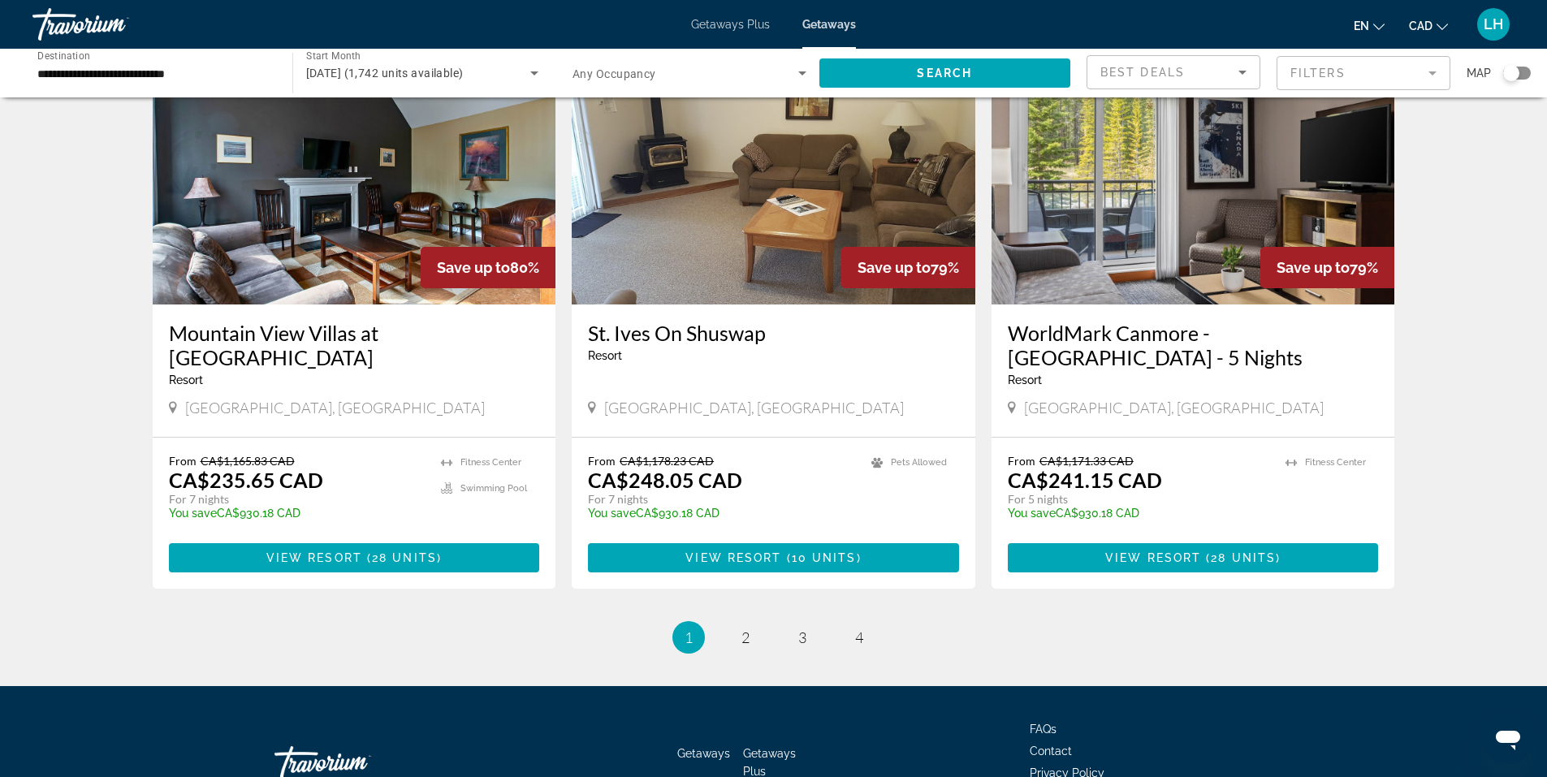
scroll to position [1849, 0]
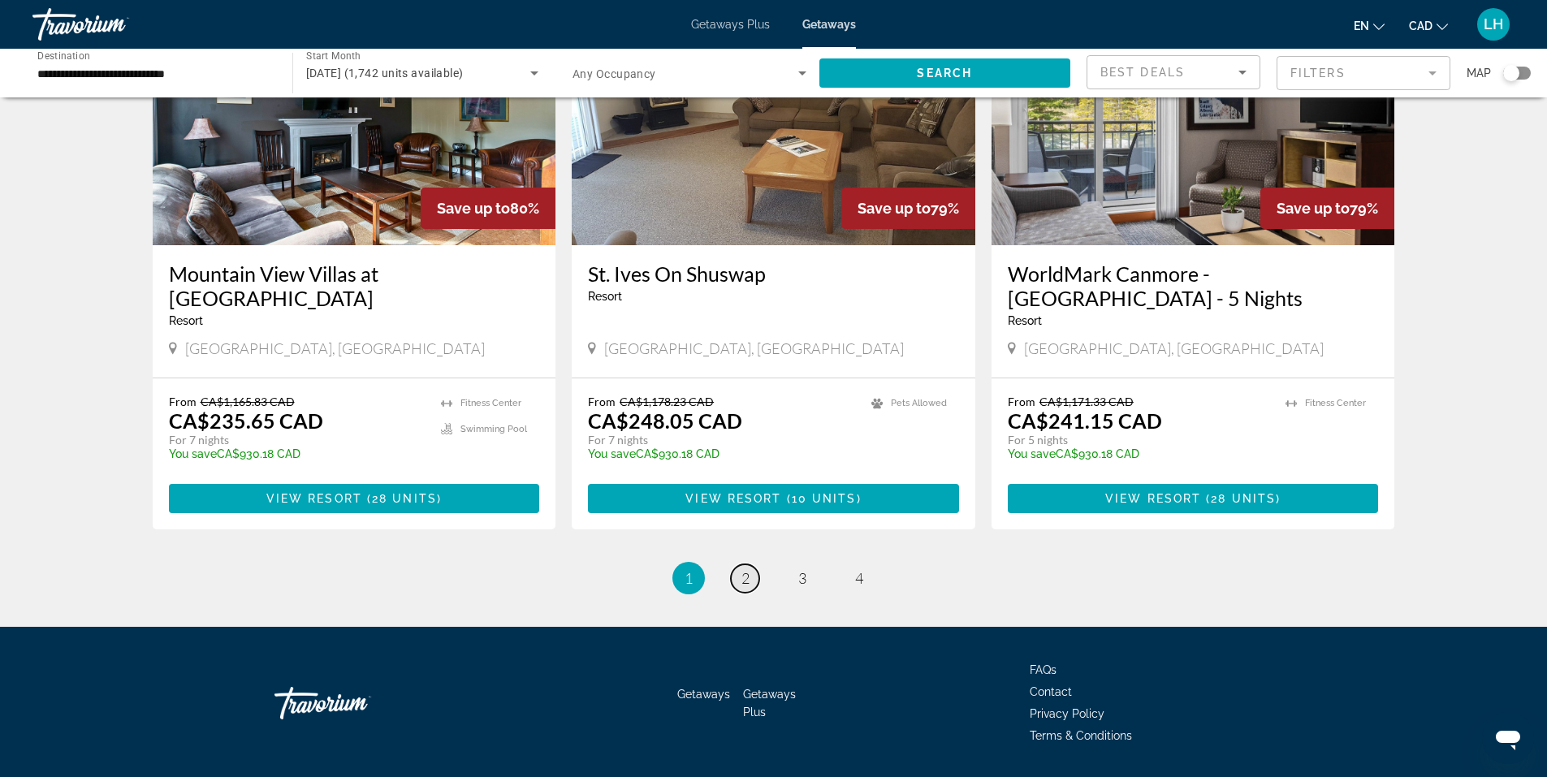
click at [741, 569] on span "2" at bounding box center [745, 578] width 8 height 18
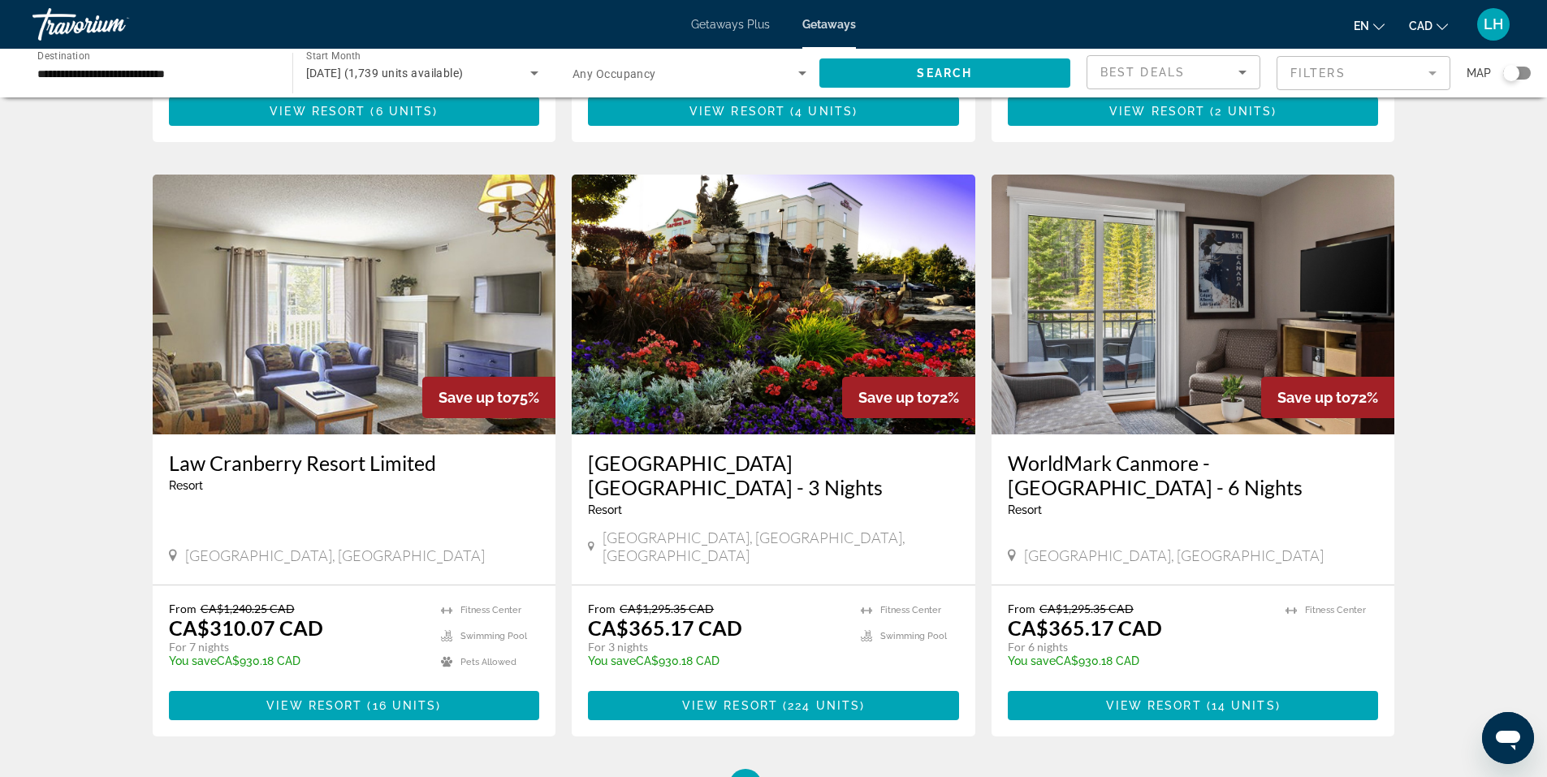
scroll to position [1867, 0]
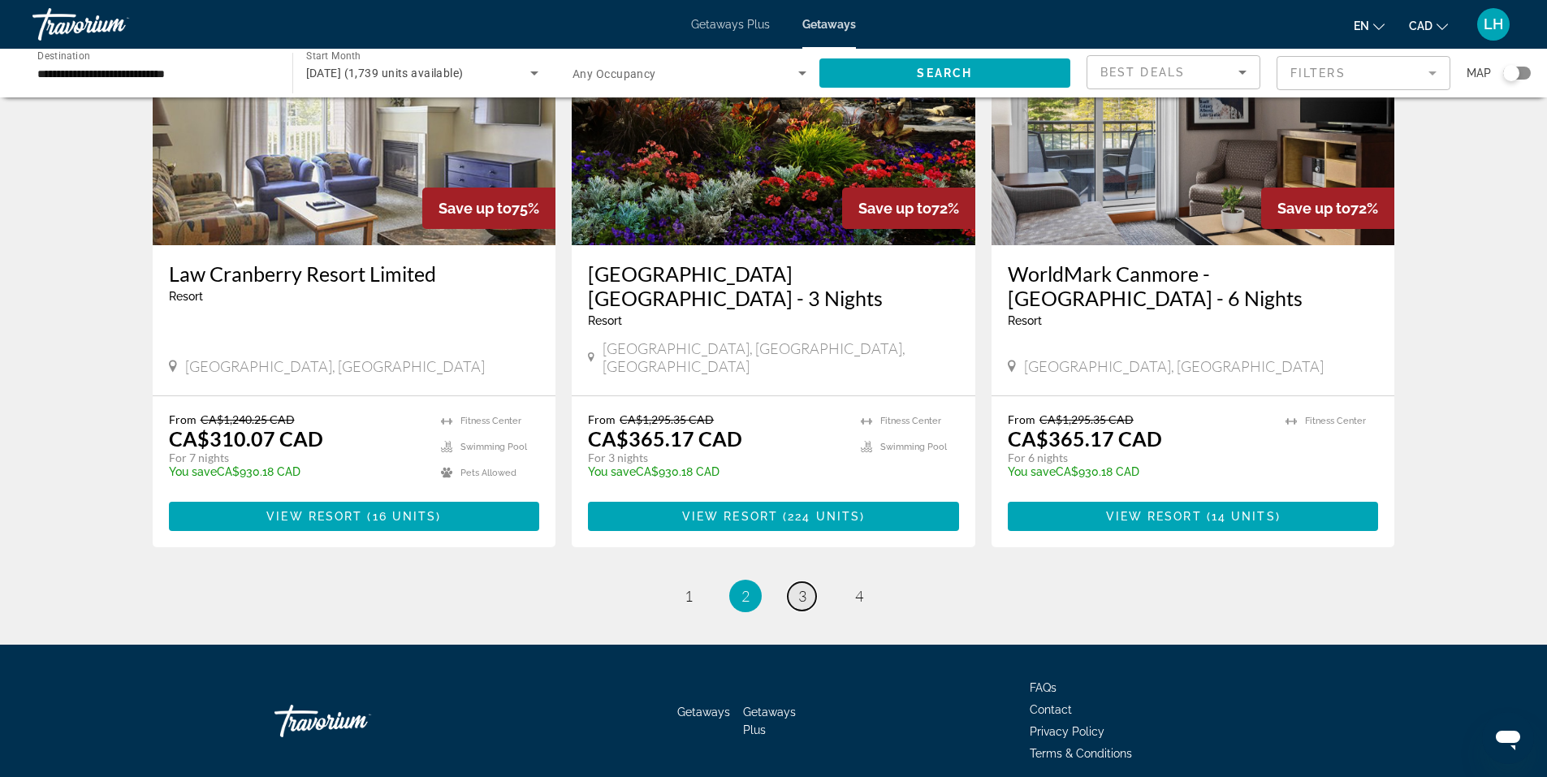
click at [798, 587] on span "3" at bounding box center [802, 596] width 8 height 18
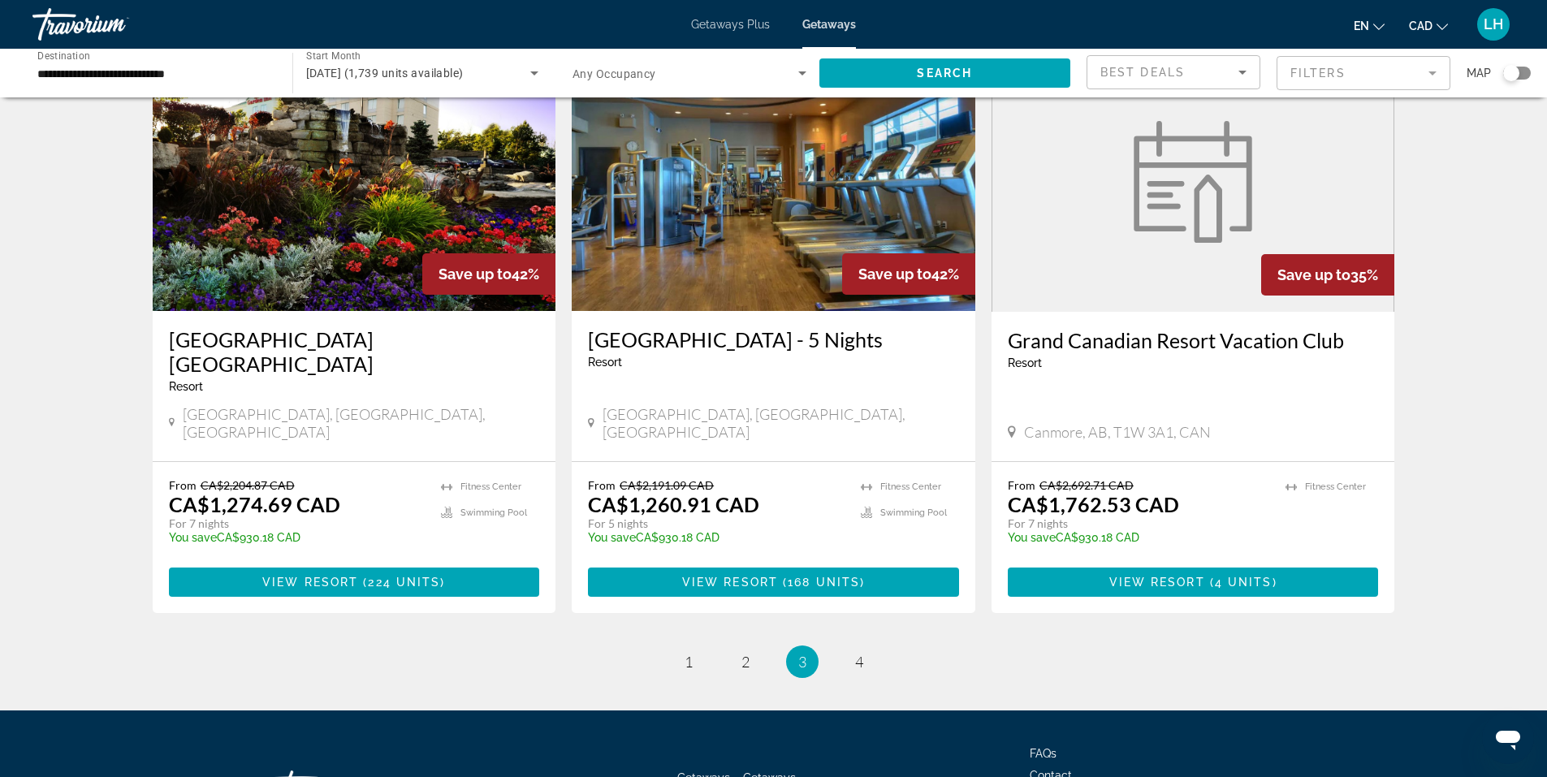
scroll to position [1900, 0]
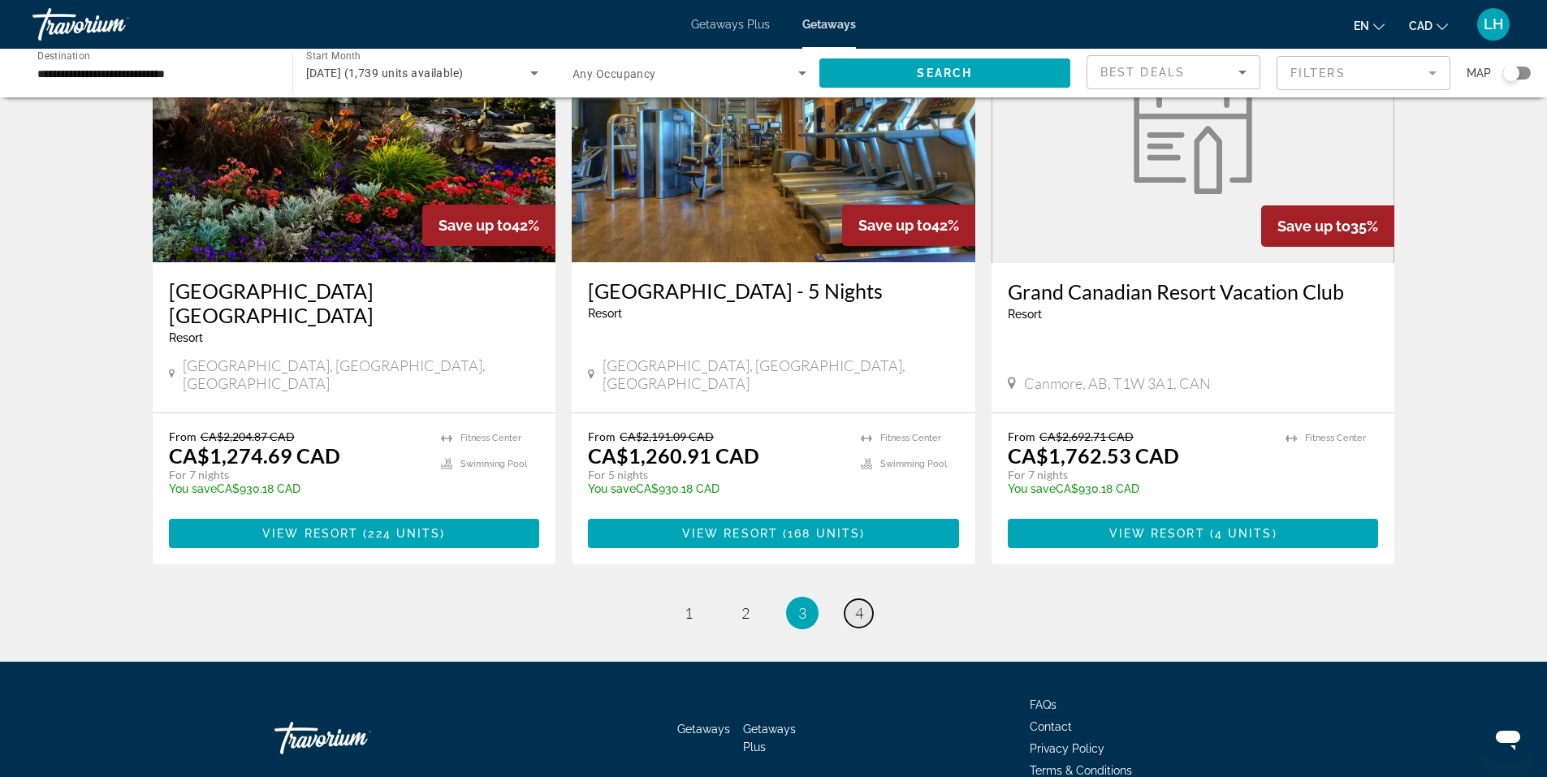
click at [861, 604] on span "4" at bounding box center [859, 613] width 8 height 18
